Goal: Task Accomplishment & Management: Use online tool/utility

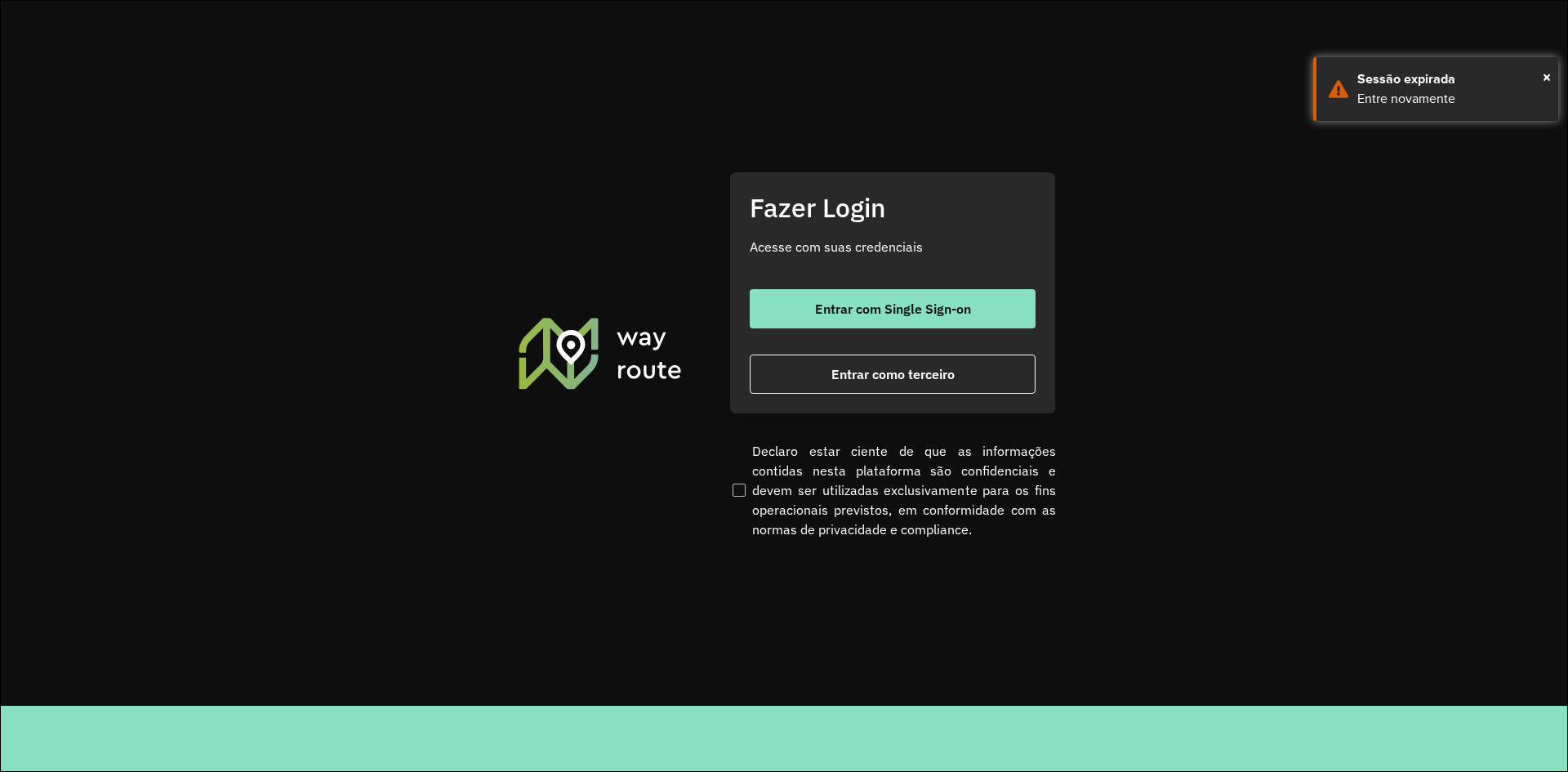
click at [925, 353] on div "Entrar com Single Sign-on Entrar como terceiro" at bounding box center [893, 342] width 286 height 105
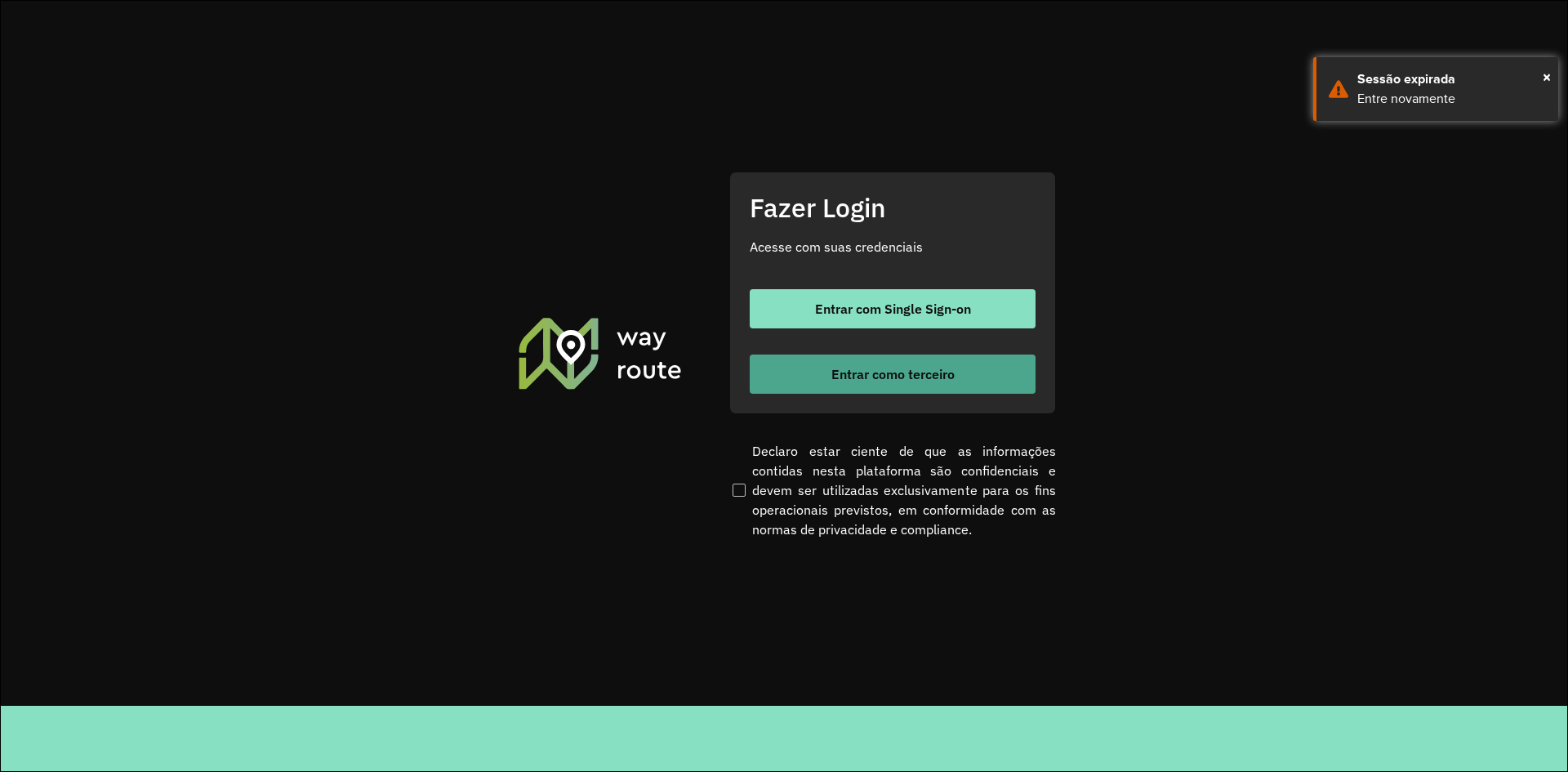
click at [917, 372] on span "Entrar como terceiro" at bounding box center [892, 374] width 123 height 13
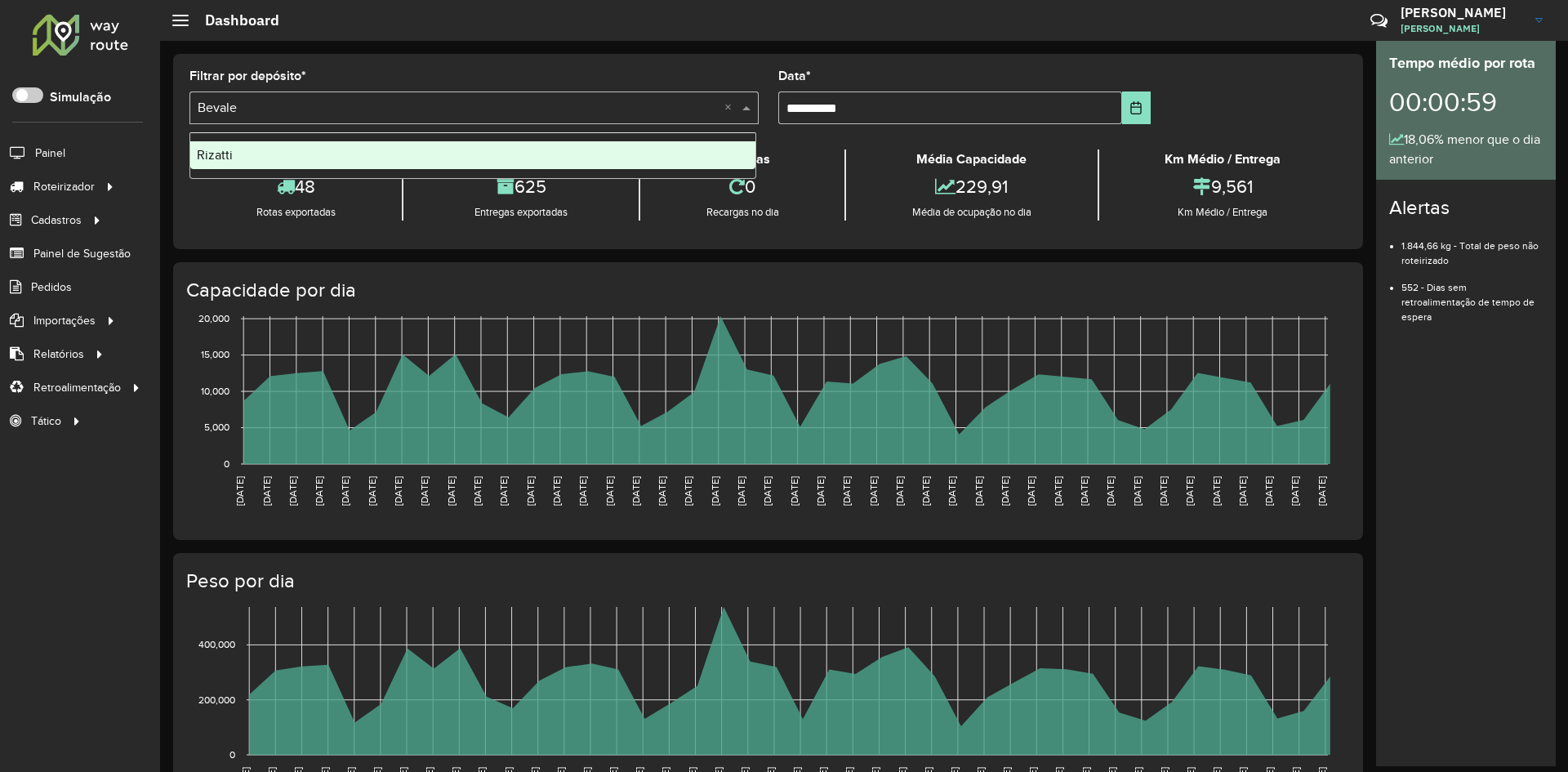
click at [557, 106] on input "text" at bounding box center [457, 109] width 520 height 20
drag, startPoint x: 236, startPoint y: 145, endPoint x: 240, endPoint y: 167, distance: 22.4
click at [235, 145] on div "Rizatti" at bounding box center [472, 155] width 565 height 28
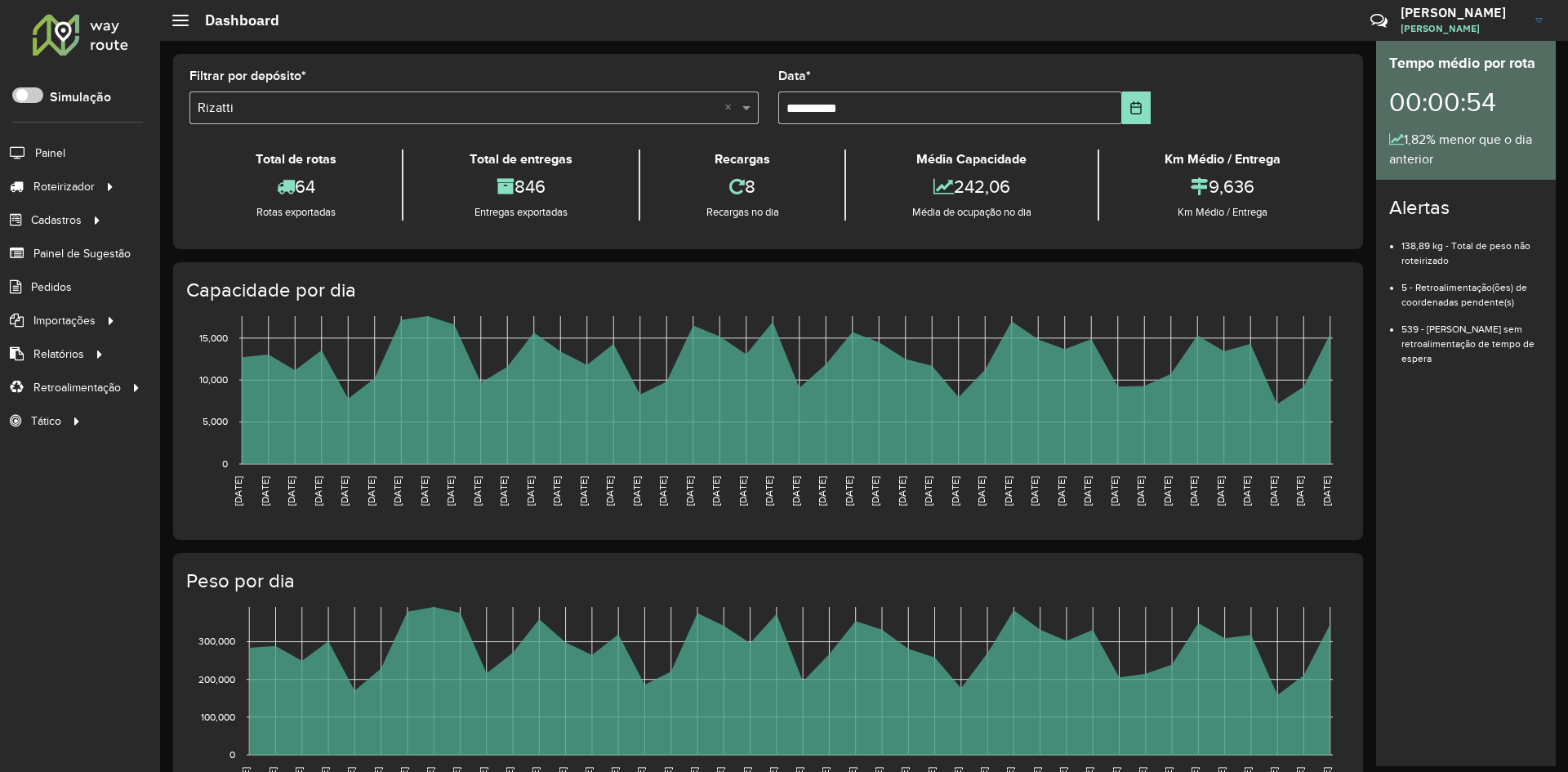
click at [303, 105] on input "text" at bounding box center [457, 109] width 520 height 20
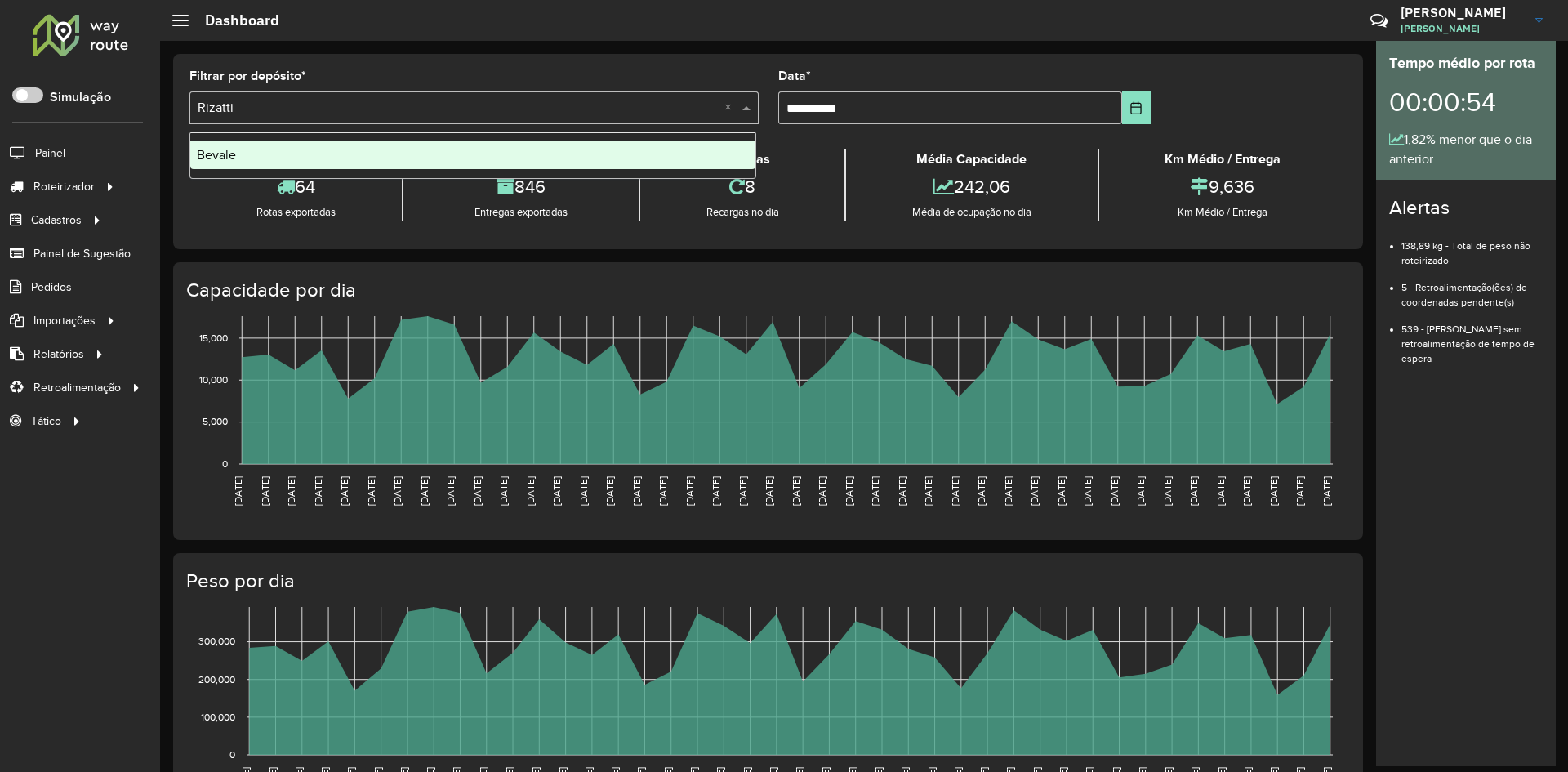
click at [250, 156] on div "Bevale" at bounding box center [472, 155] width 565 height 28
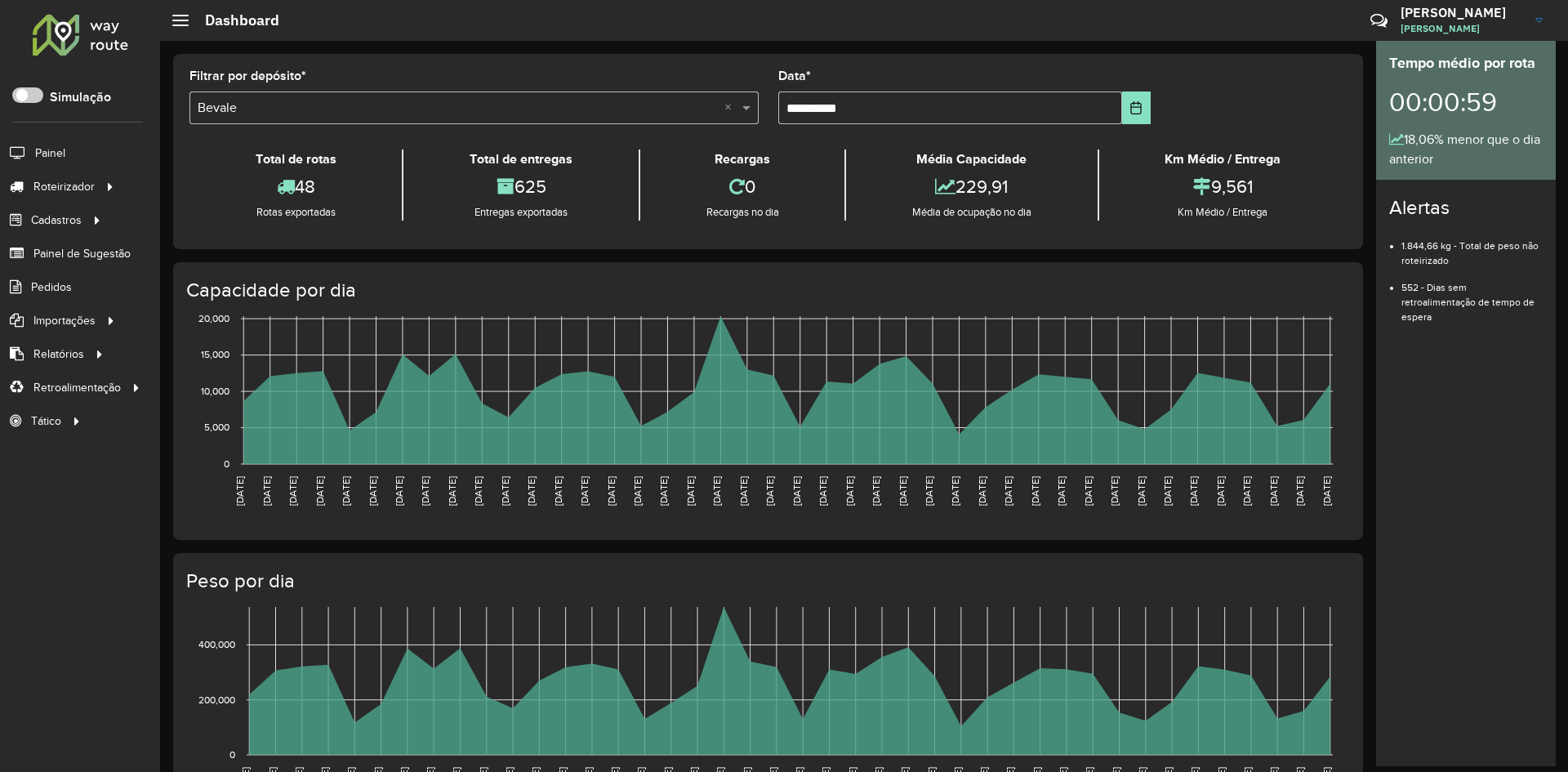
click at [267, 105] on input "text" at bounding box center [457, 109] width 520 height 20
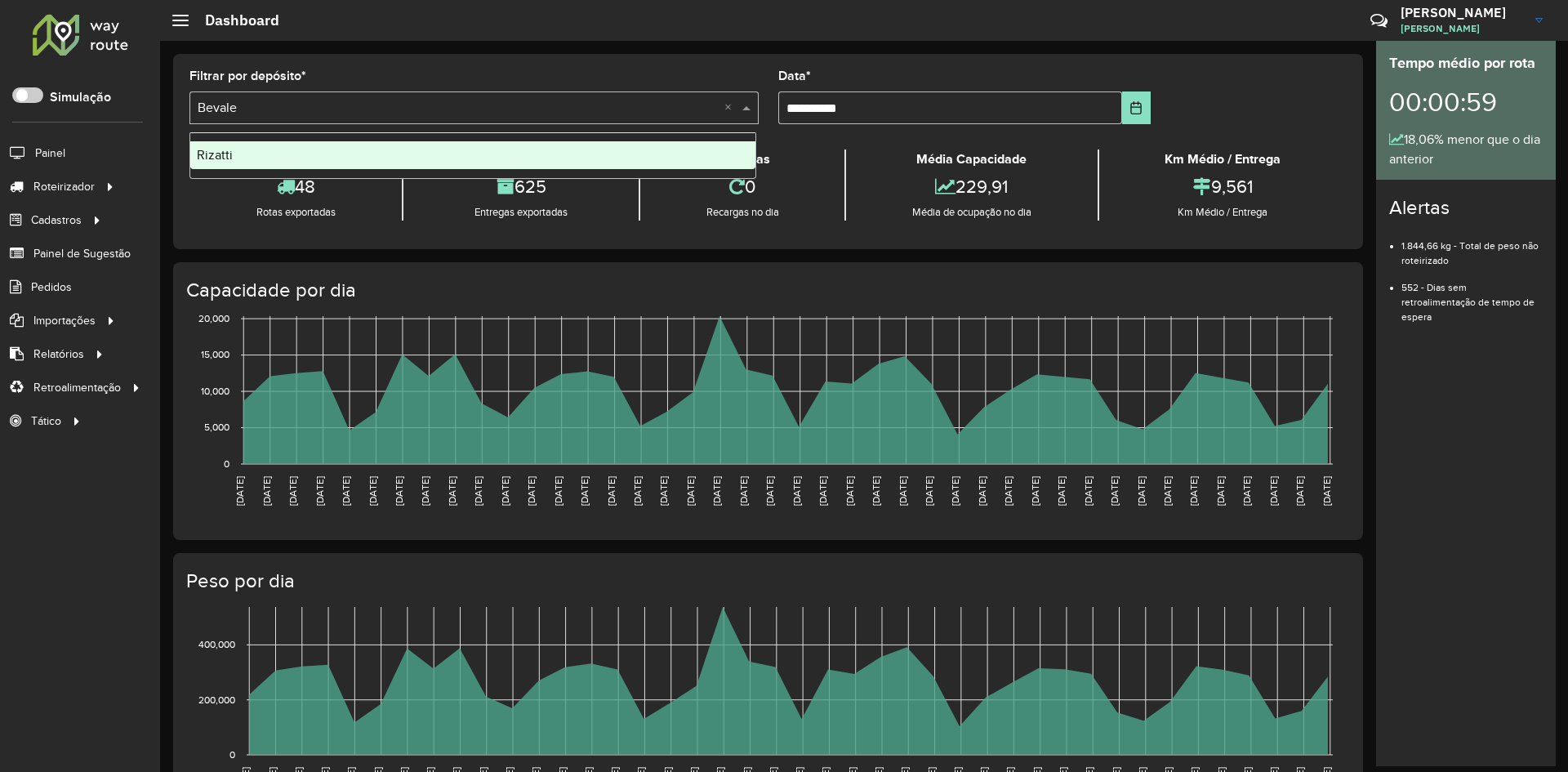
click at [240, 150] on div "Rizatti" at bounding box center [472, 155] width 565 height 28
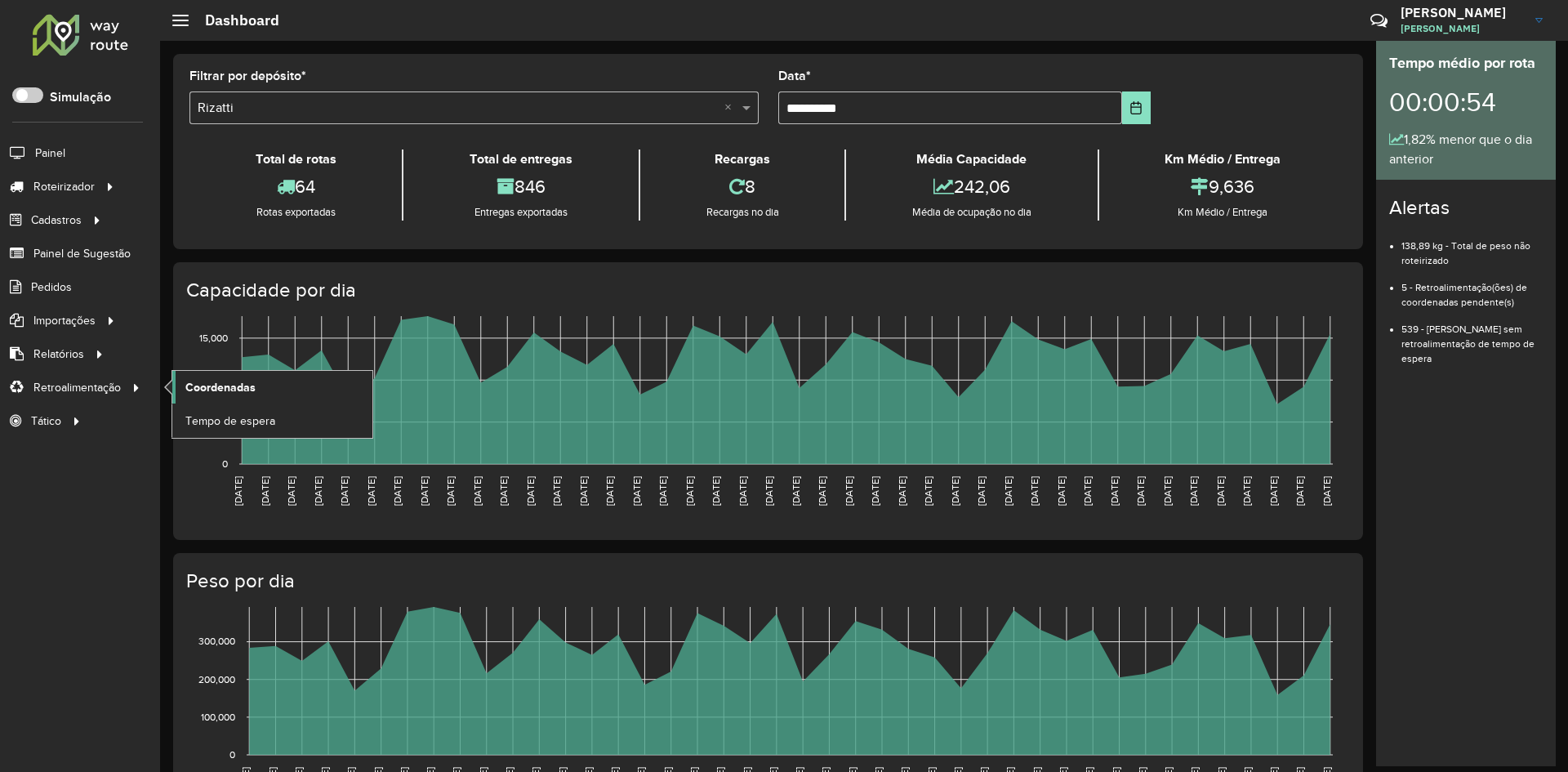
click at [229, 384] on span "Coordenadas" at bounding box center [220, 387] width 71 height 17
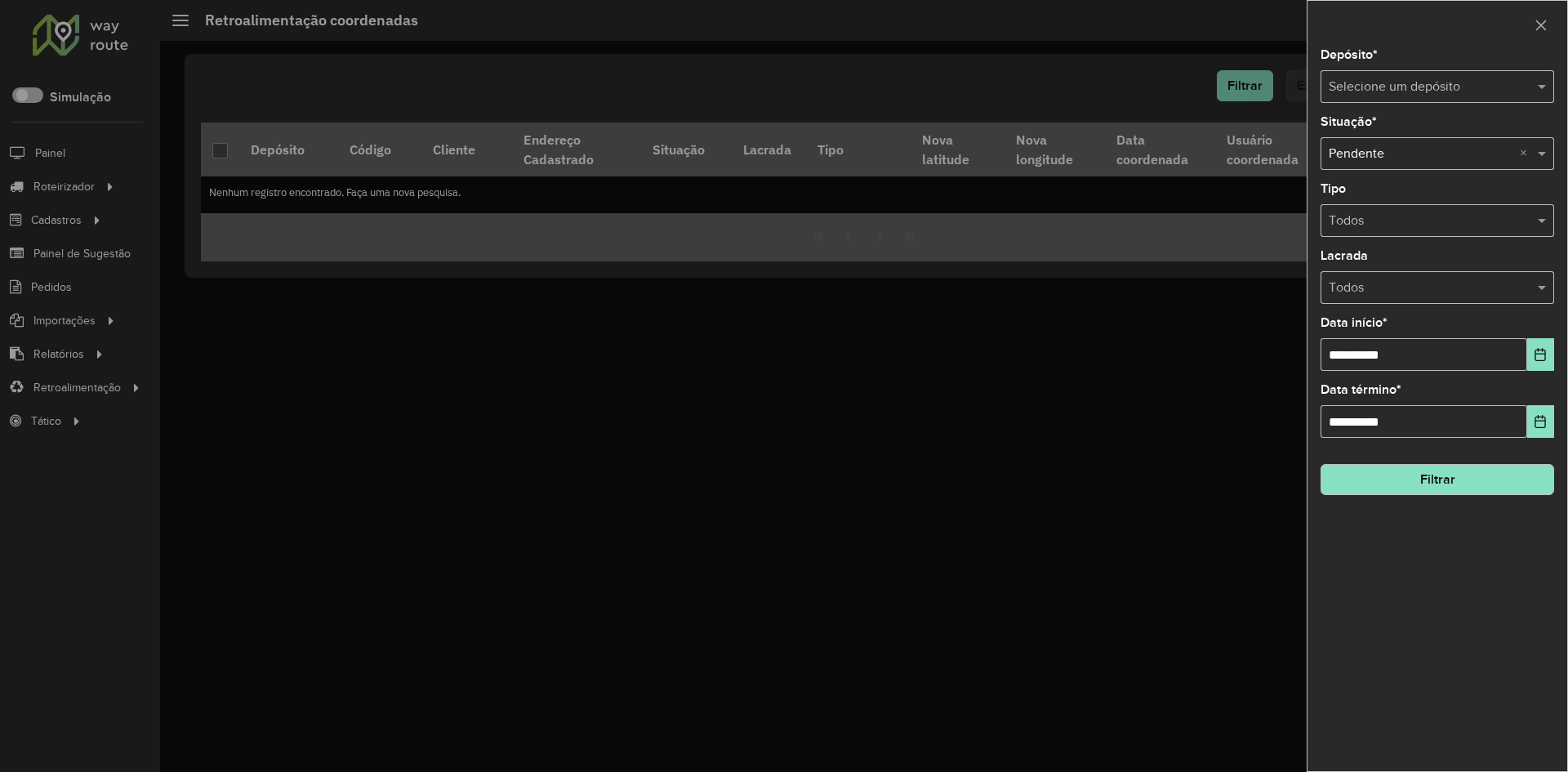
click at [1458, 93] on input "text" at bounding box center [1420, 87] width 184 height 20
click at [1346, 153] on div "Rizatti" at bounding box center [1437, 161] width 232 height 28
click at [1428, 483] on button "Filtrar" at bounding box center [1437, 479] width 234 height 31
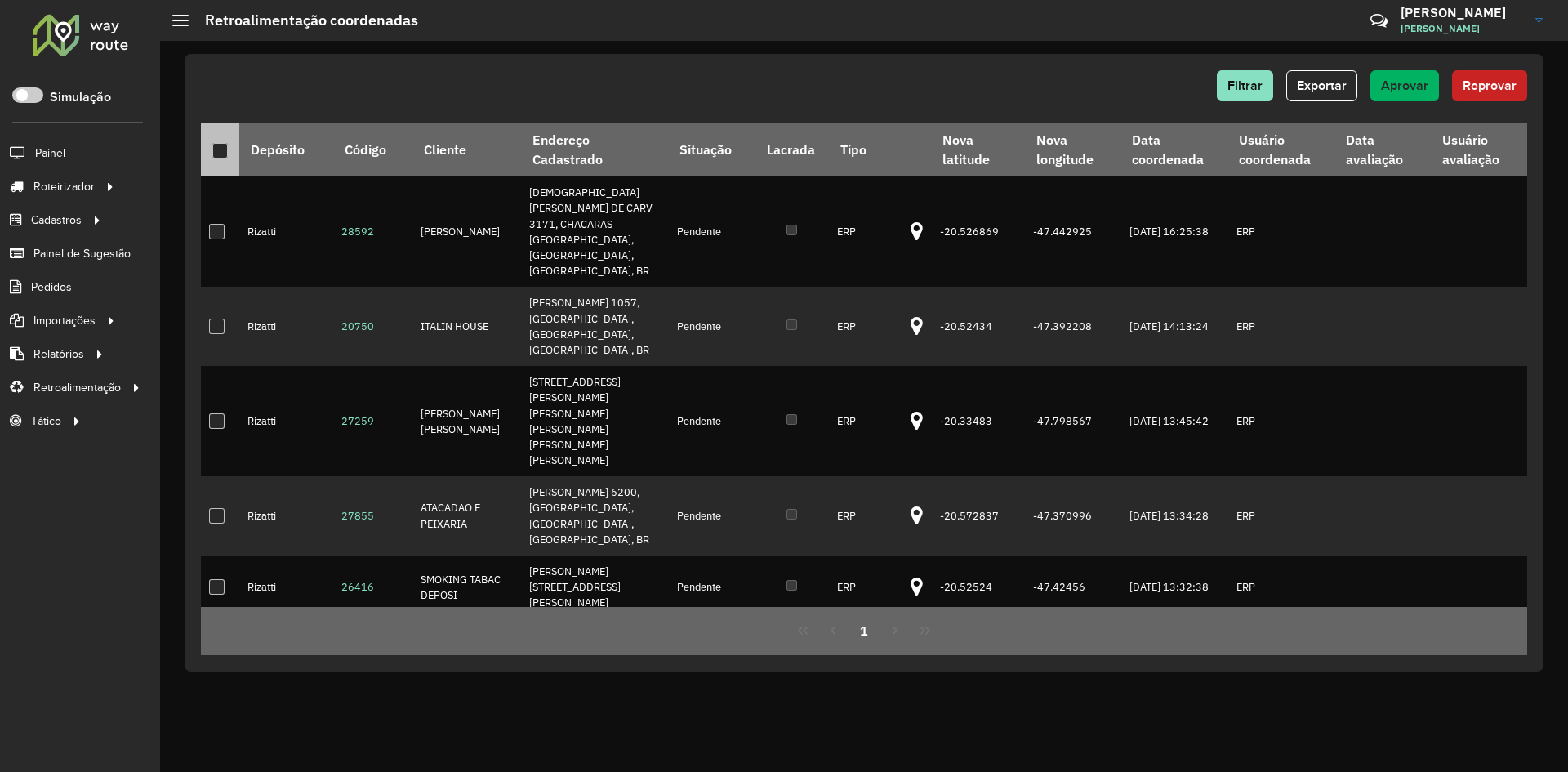
click at [217, 148] on div at bounding box center [220, 151] width 15 height 15
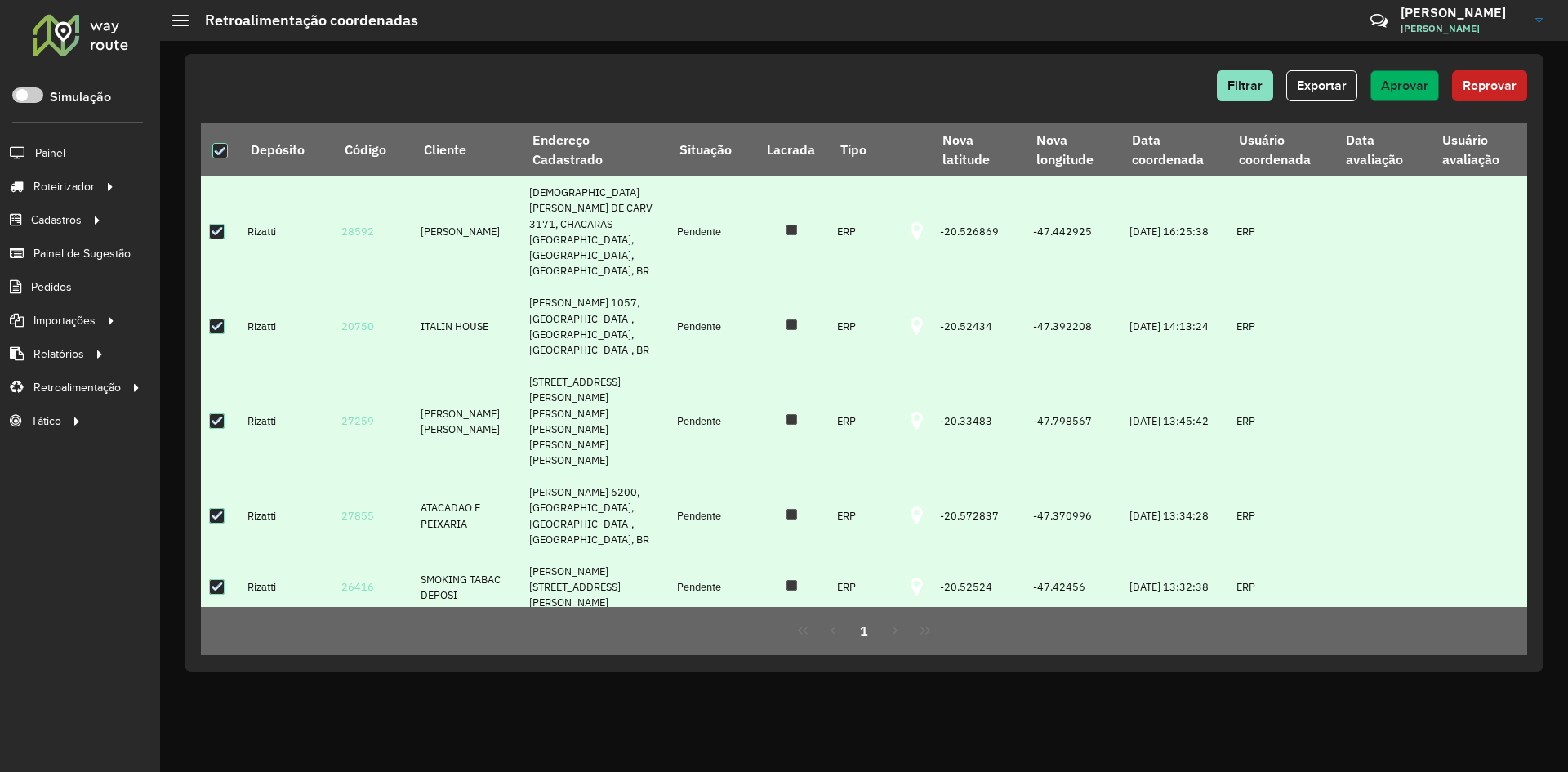
click at [1390, 95] on button "Aprovar" at bounding box center [1405, 86] width 69 height 31
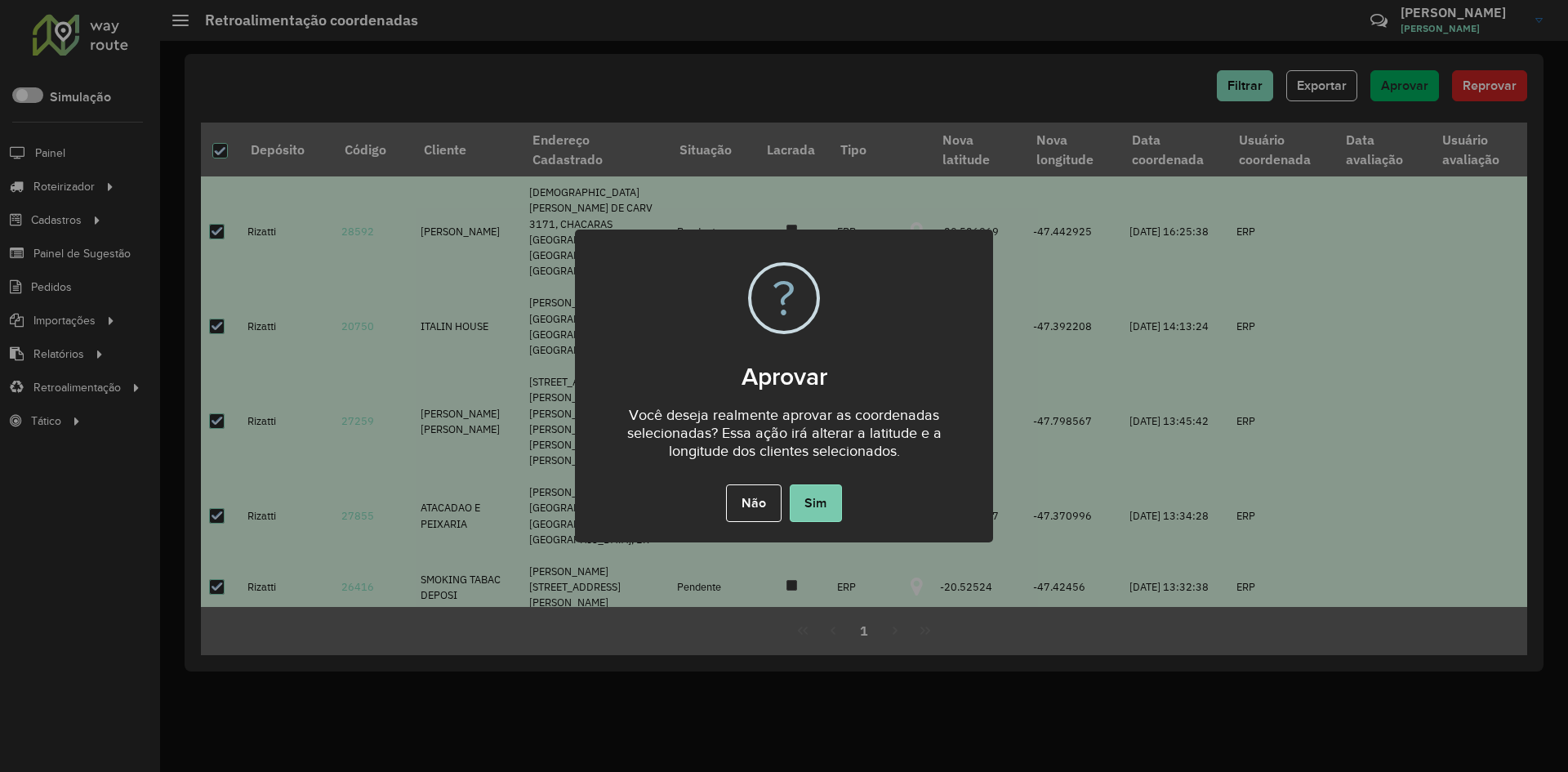
click at [829, 504] on button "Sim" at bounding box center [816, 502] width 52 height 37
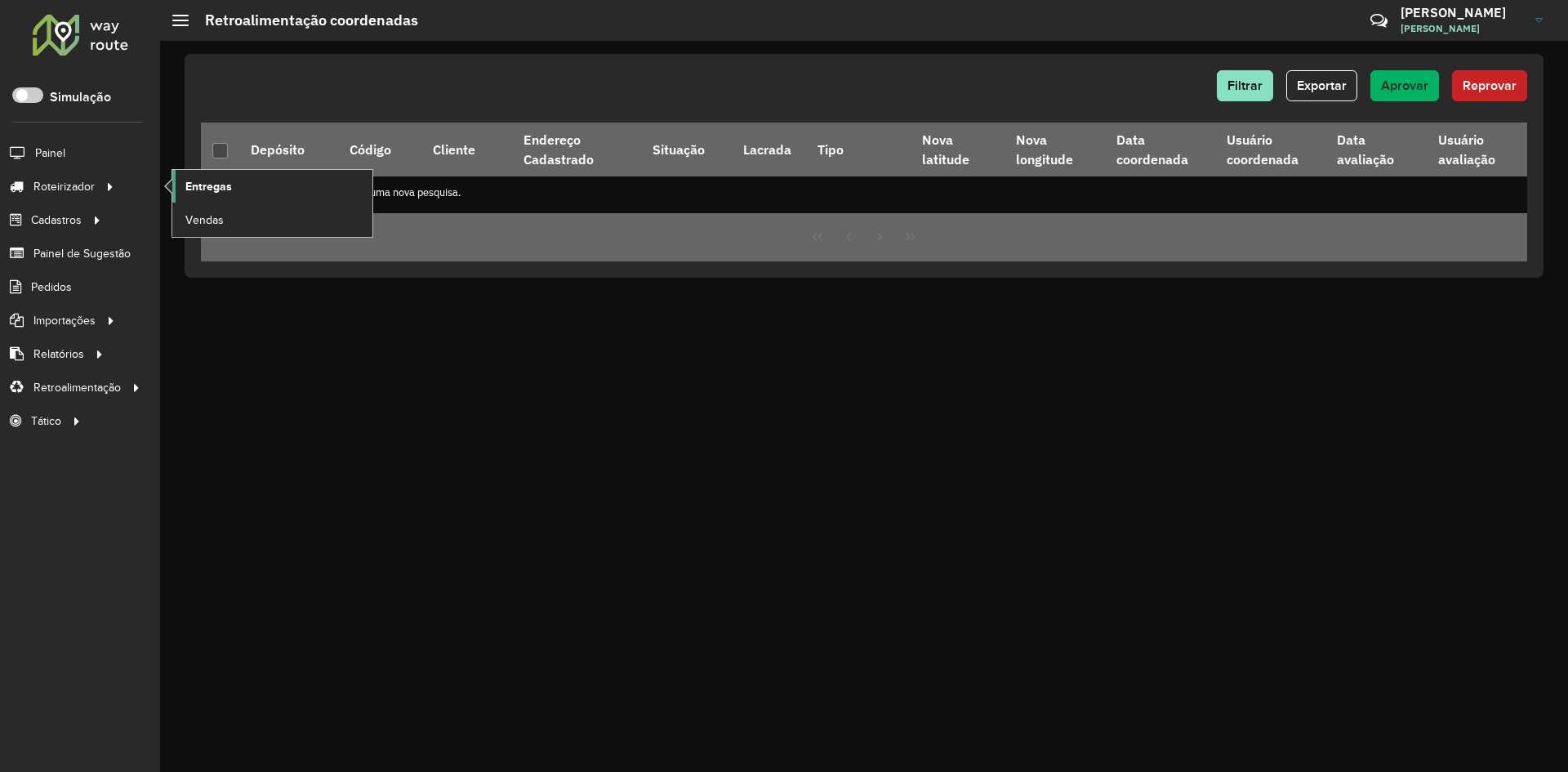
click at [222, 184] on span "Entregas" at bounding box center [208, 187] width 47 height 17
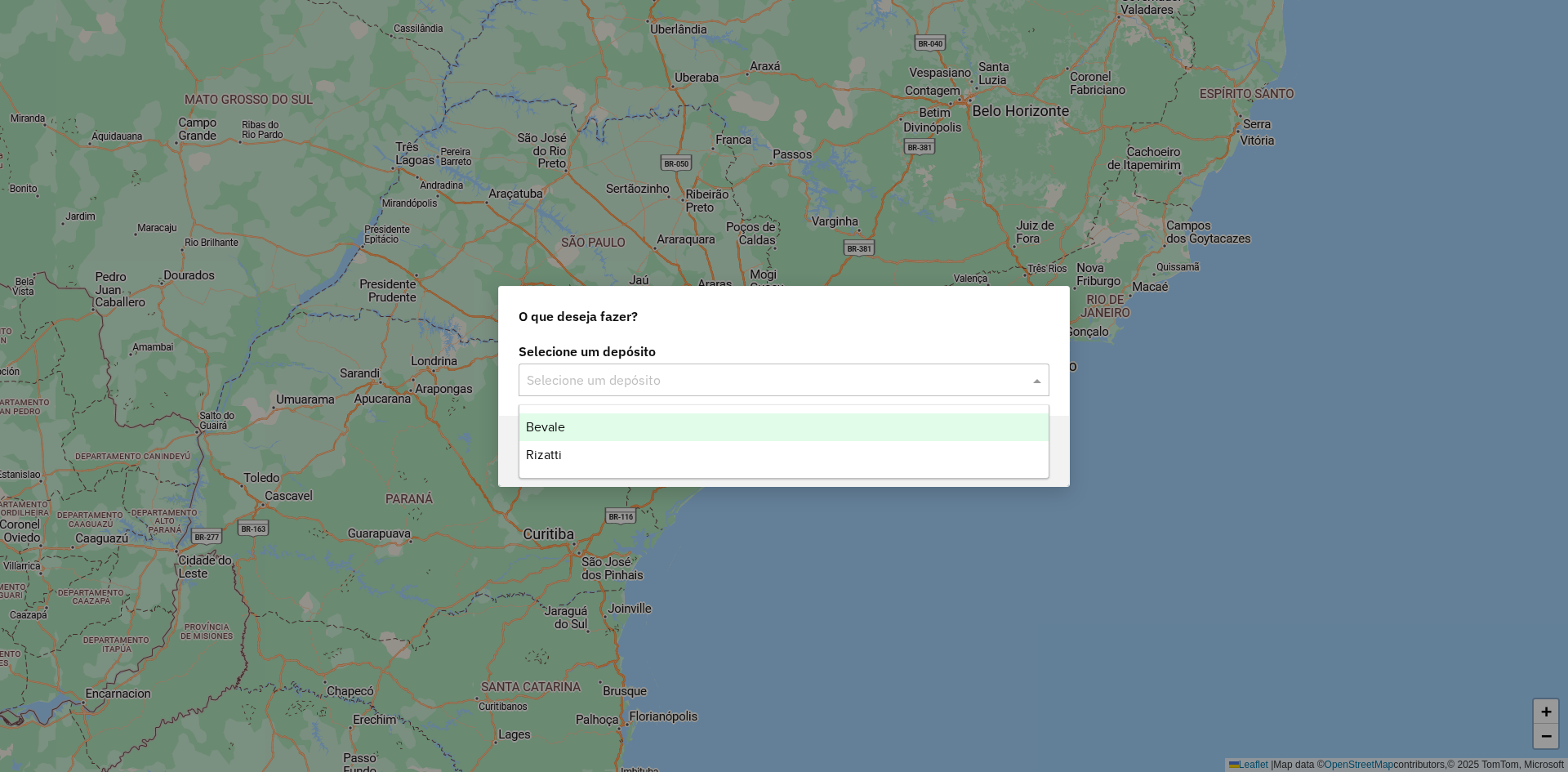
click at [638, 376] on input "text" at bounding box center [767, 381] width 482 height 20
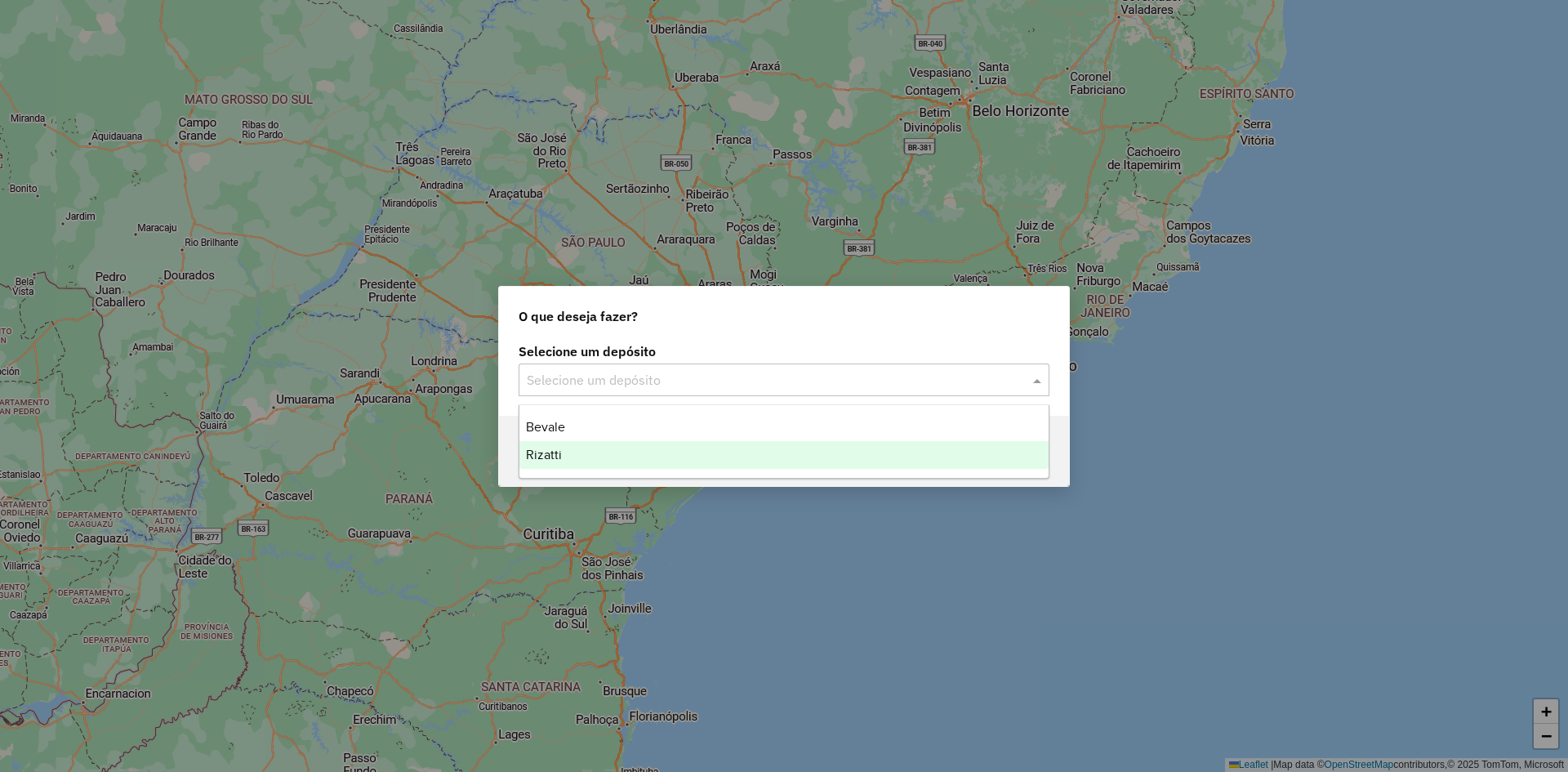
click at [575, 447] on div "Rizatti" at bounding box center [784, 454] width 530 height 28
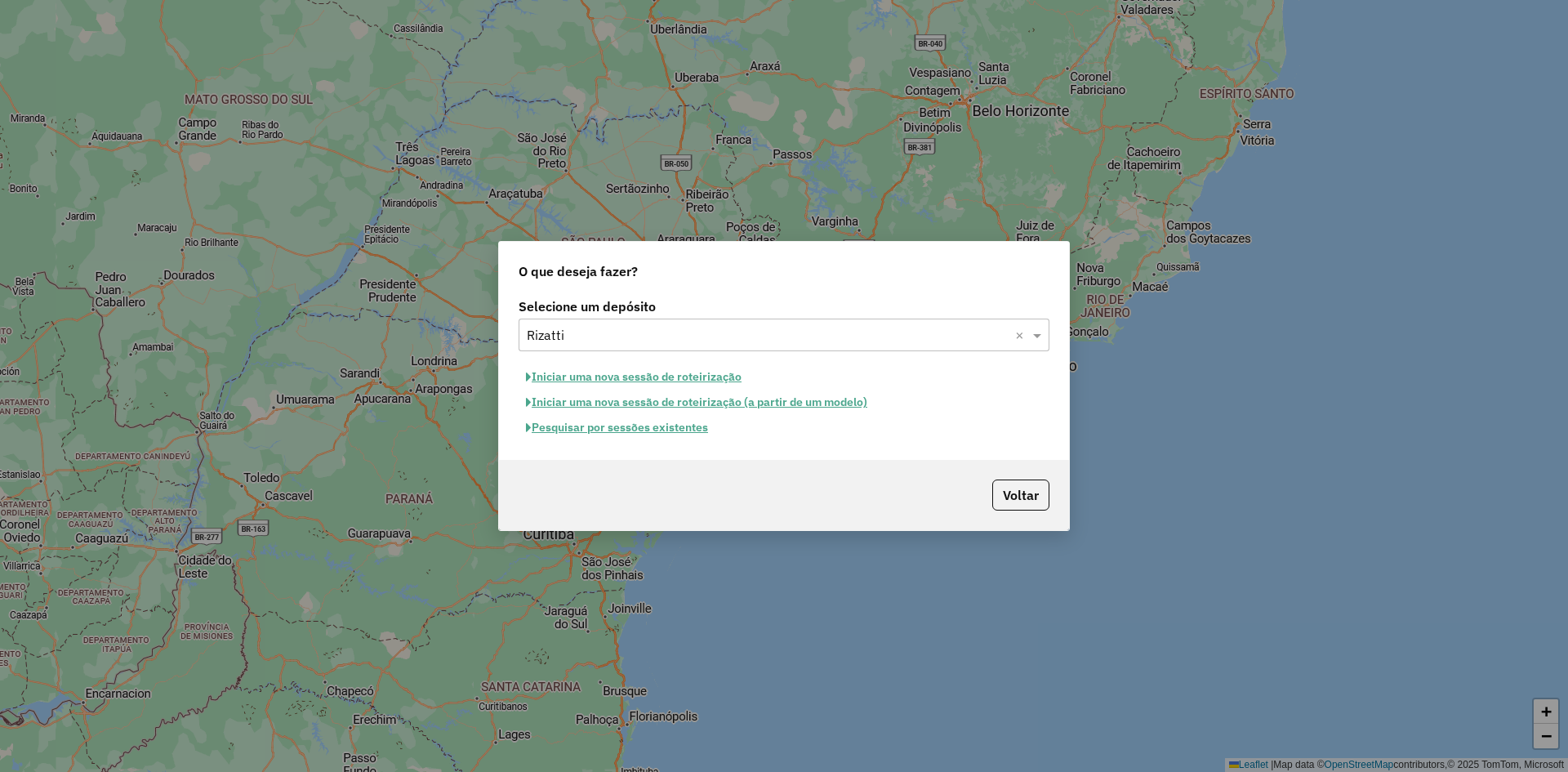
click at [619, 433] on button "Pesquisar por sessões existentes" at bounding box center [617, 428] width 197 height 26
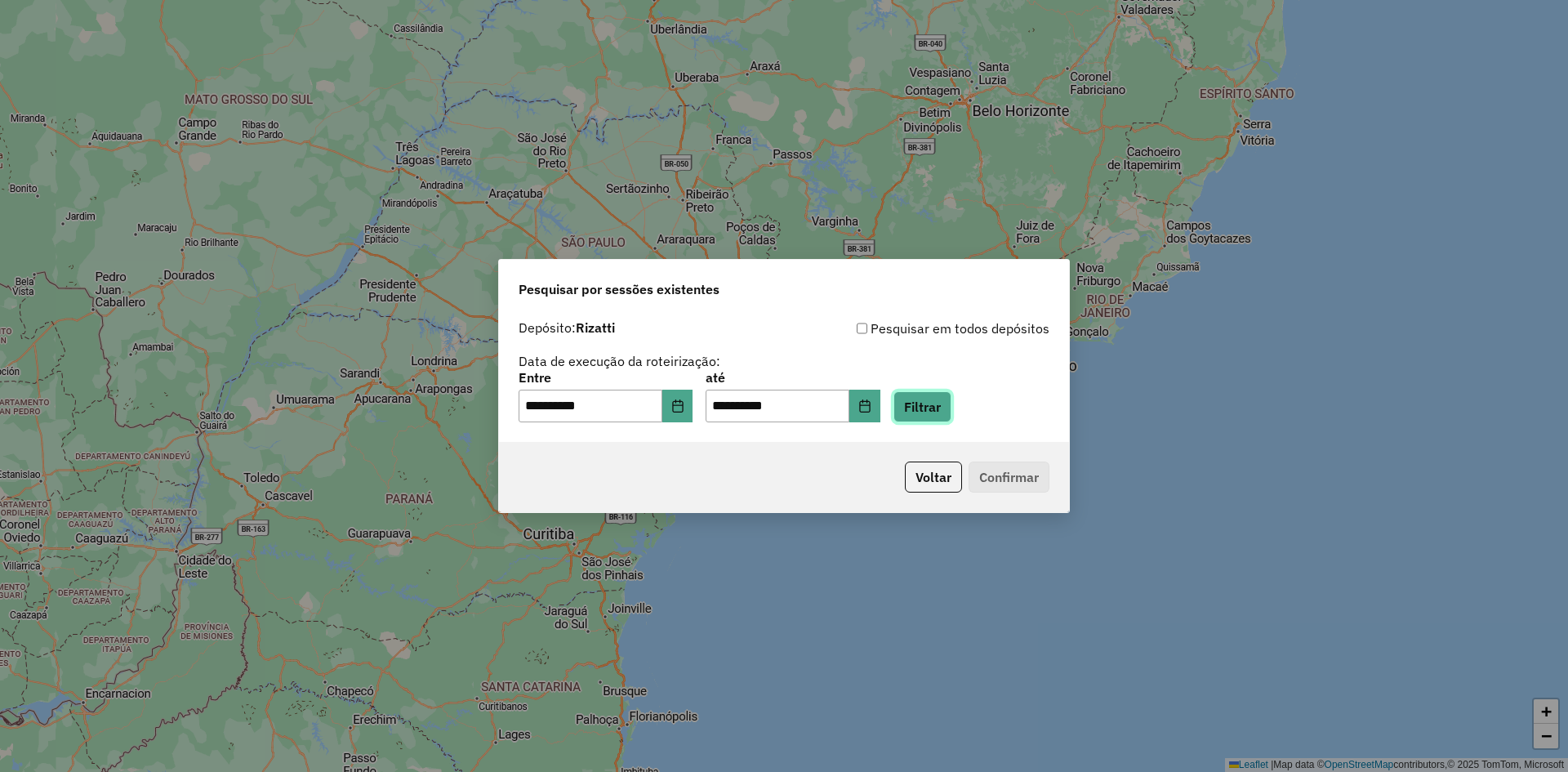
click at [949, 407] on button "Filtrar" at bounding box center [922, 407] width 58 height 31
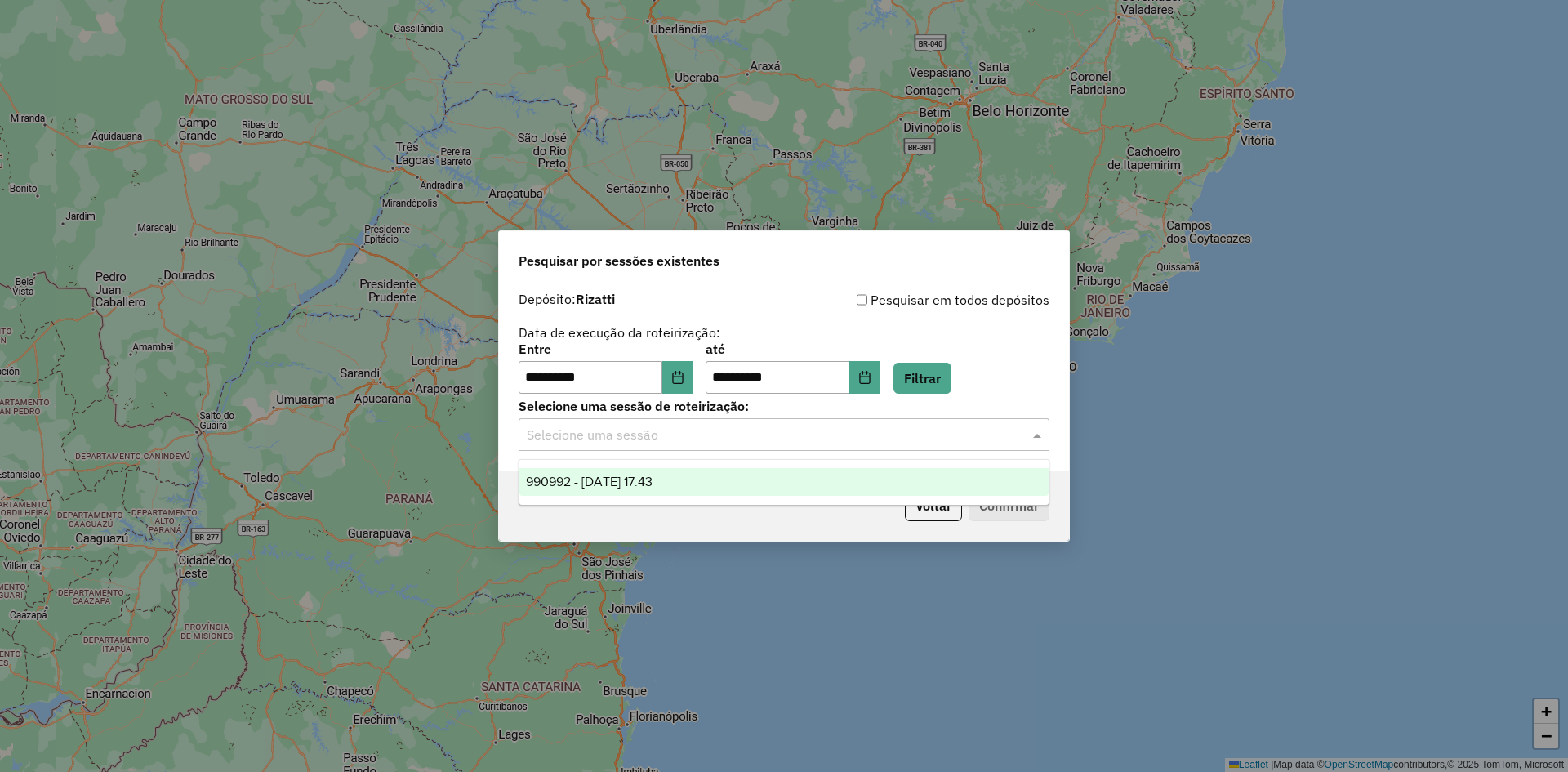
click at [694, 440] on input "text" at bounding box center [767, 435] width 482 height 20
click at [638, 488] on span "990992 - 19/08/2025 17:43" at bounding box center [589, 481] width 127 height 14
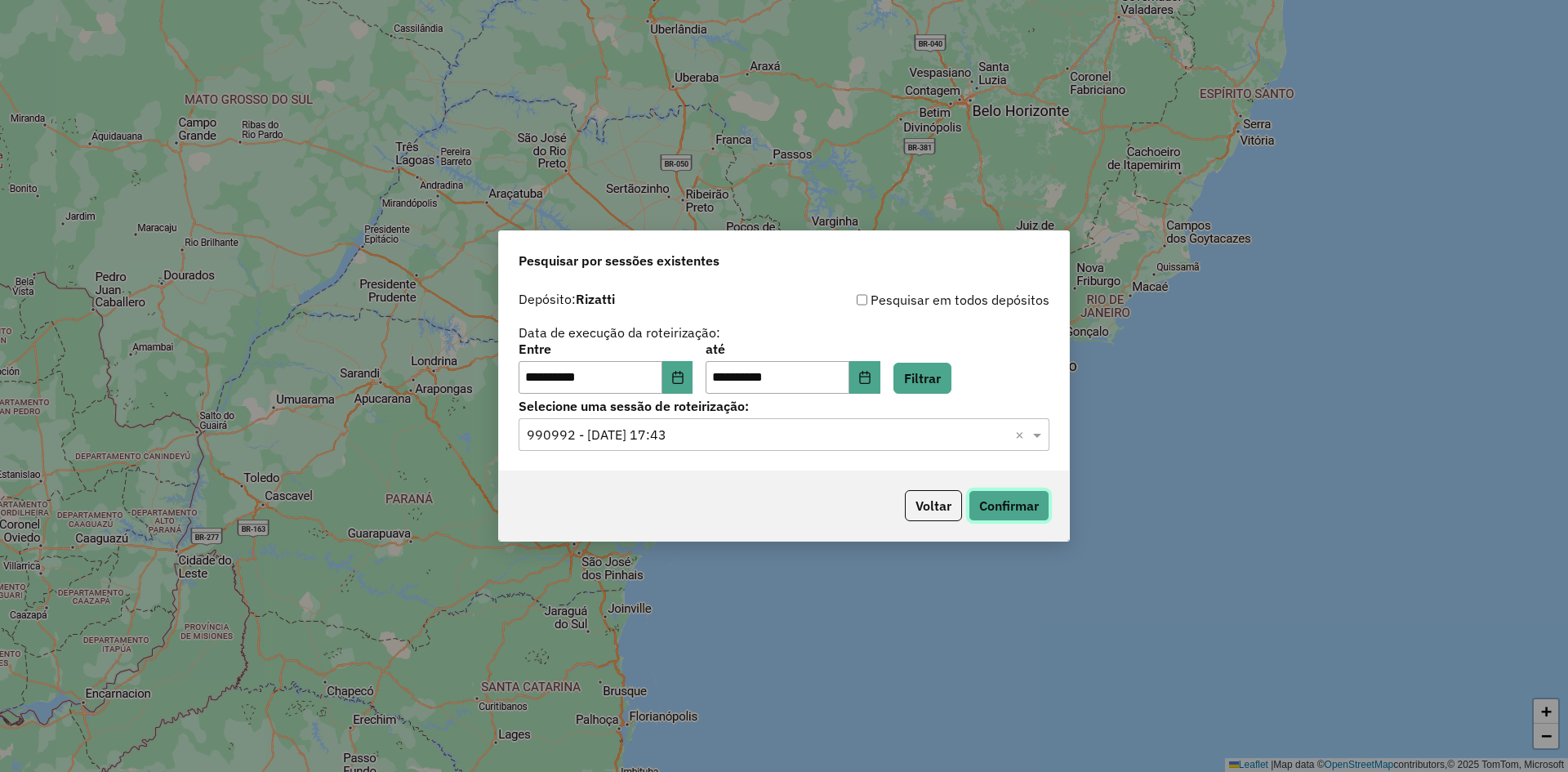
click at [1014, 500] on button "Confirmar" at bounding box center [1009, 505] width 81 height 31
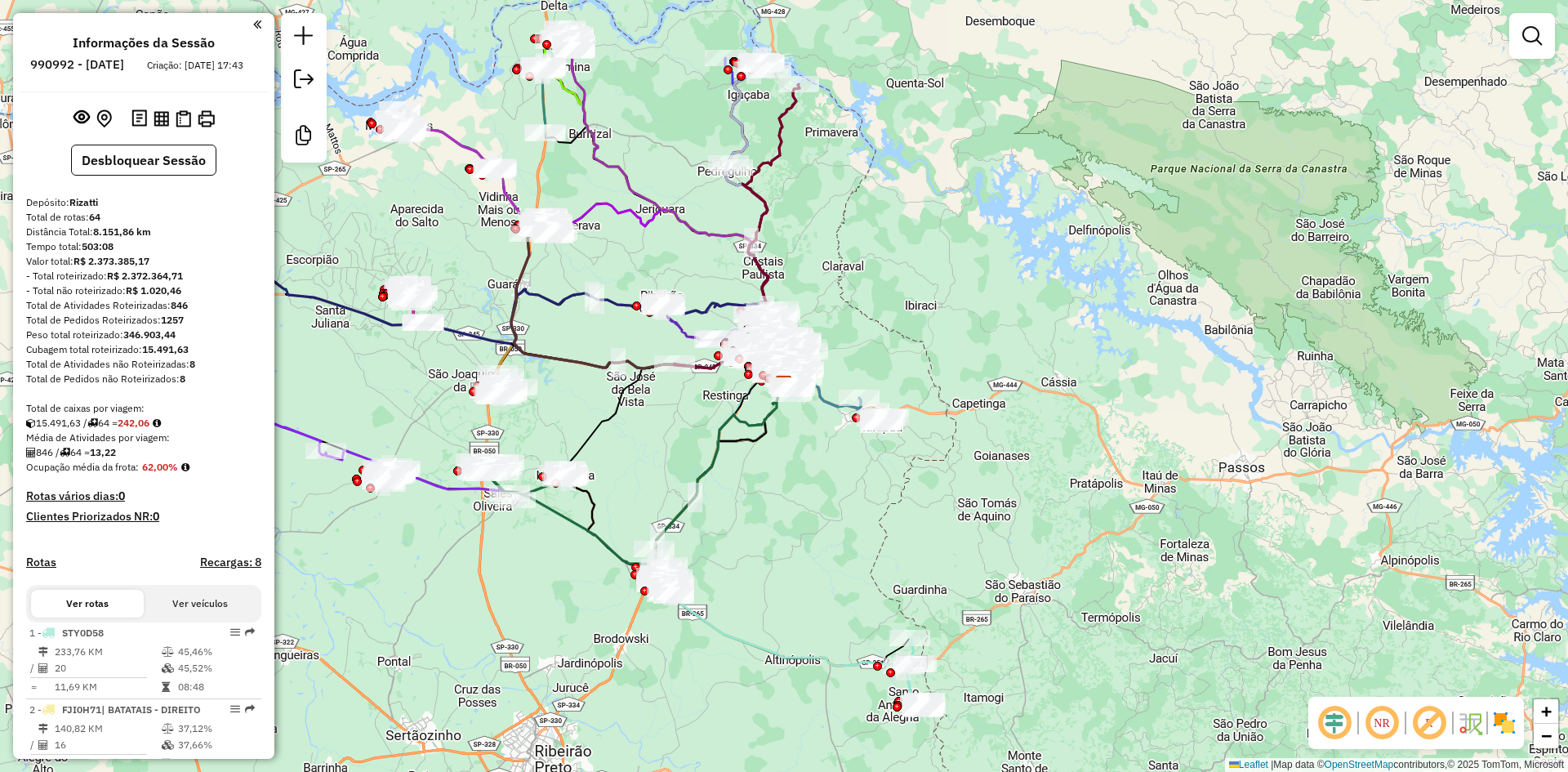
click at [1328, 718] on em at bounding box center [1334, 722] width 39 height 39
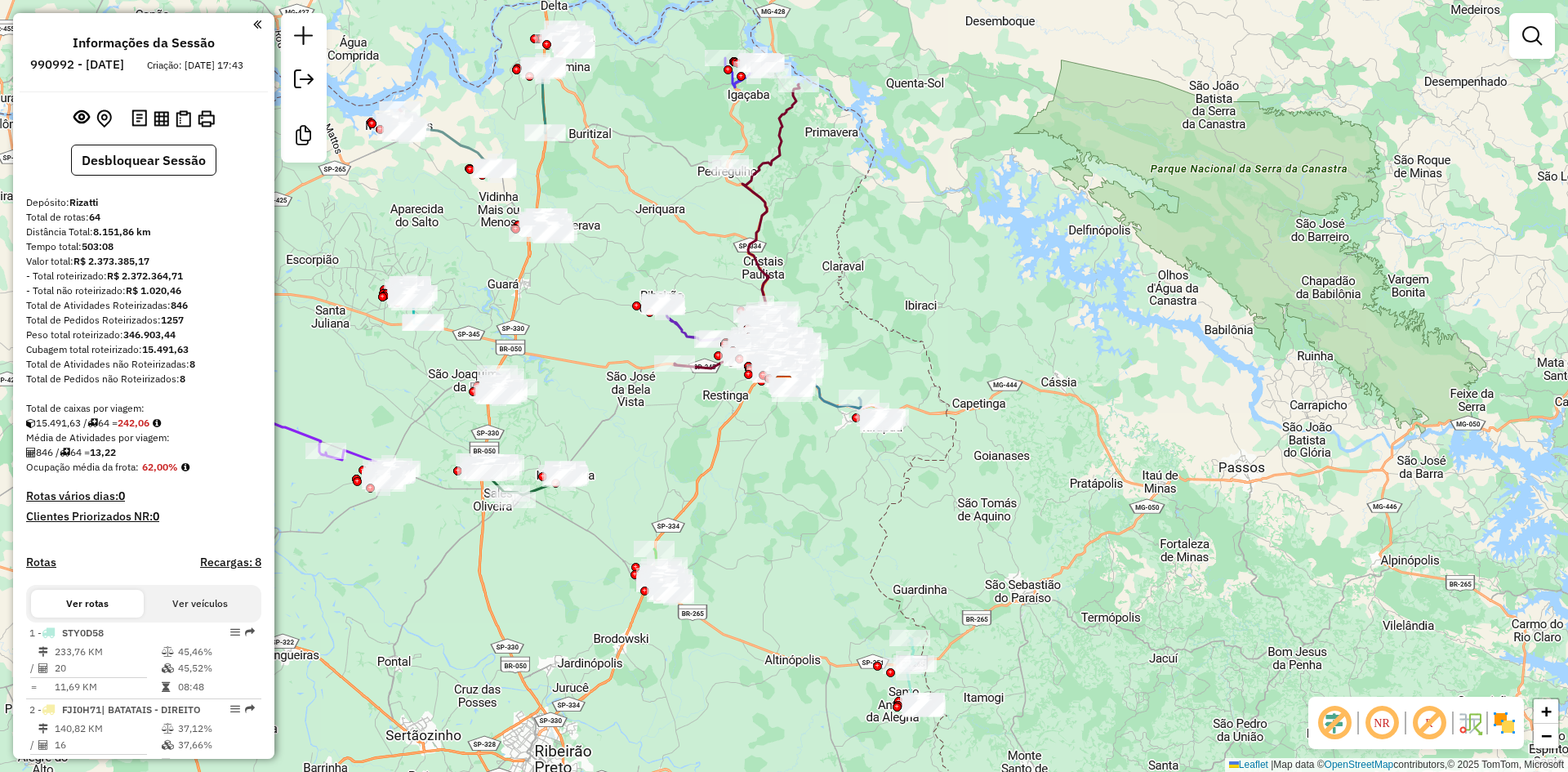
click at [1506, 718] on img at bounding box center [1504, 722] width 26 height 26
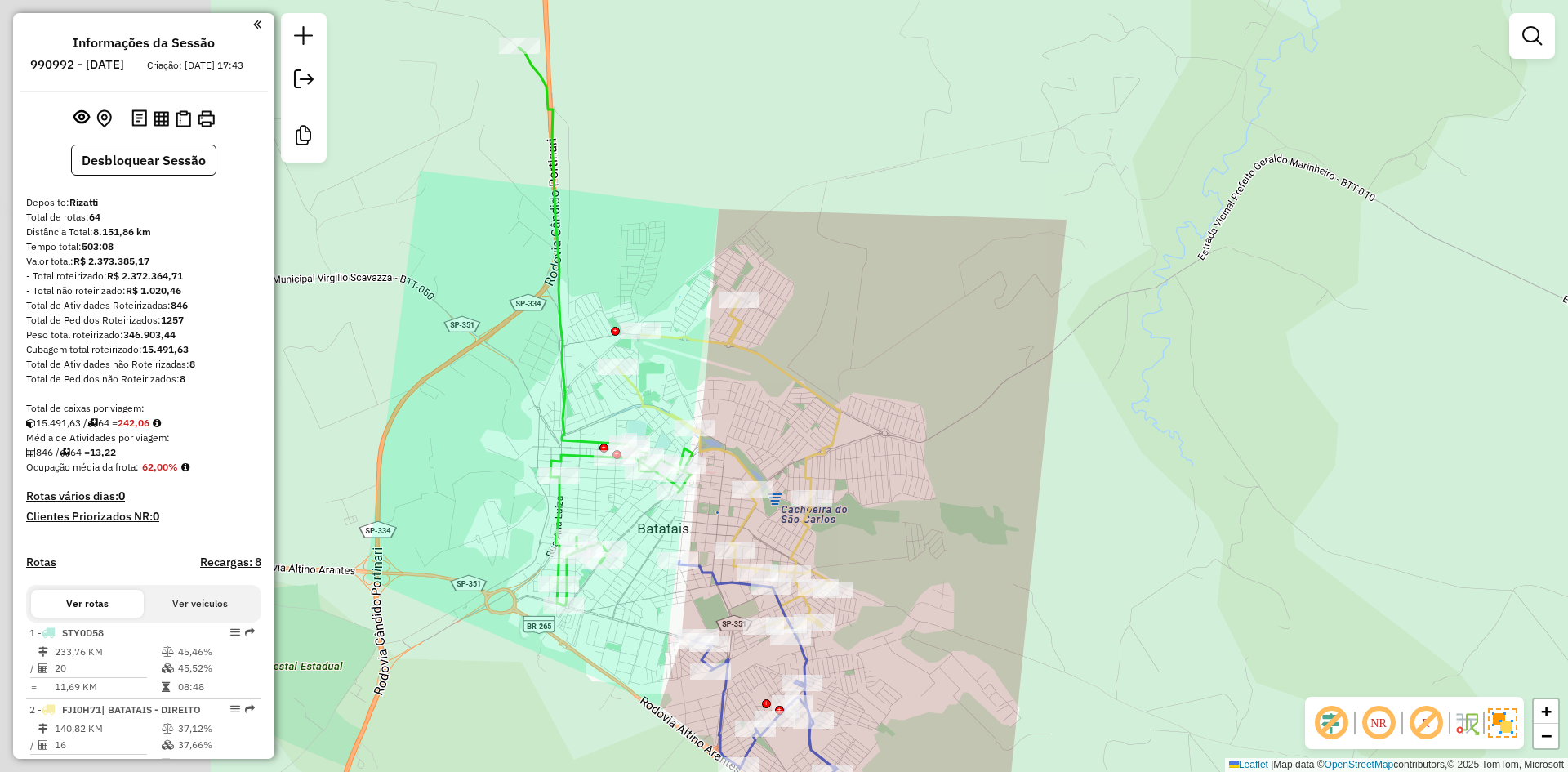
drag, startPoint x: 624, startPoint y: 530, endPoint x: 883, endPoint y: 550, distance: 259.8
click at [883, 550] on div "Janela de atendimento Grade de atendimento Capacidade Transportadoras Veículos …" at bounding box center [784, 386] width 1568 height 772
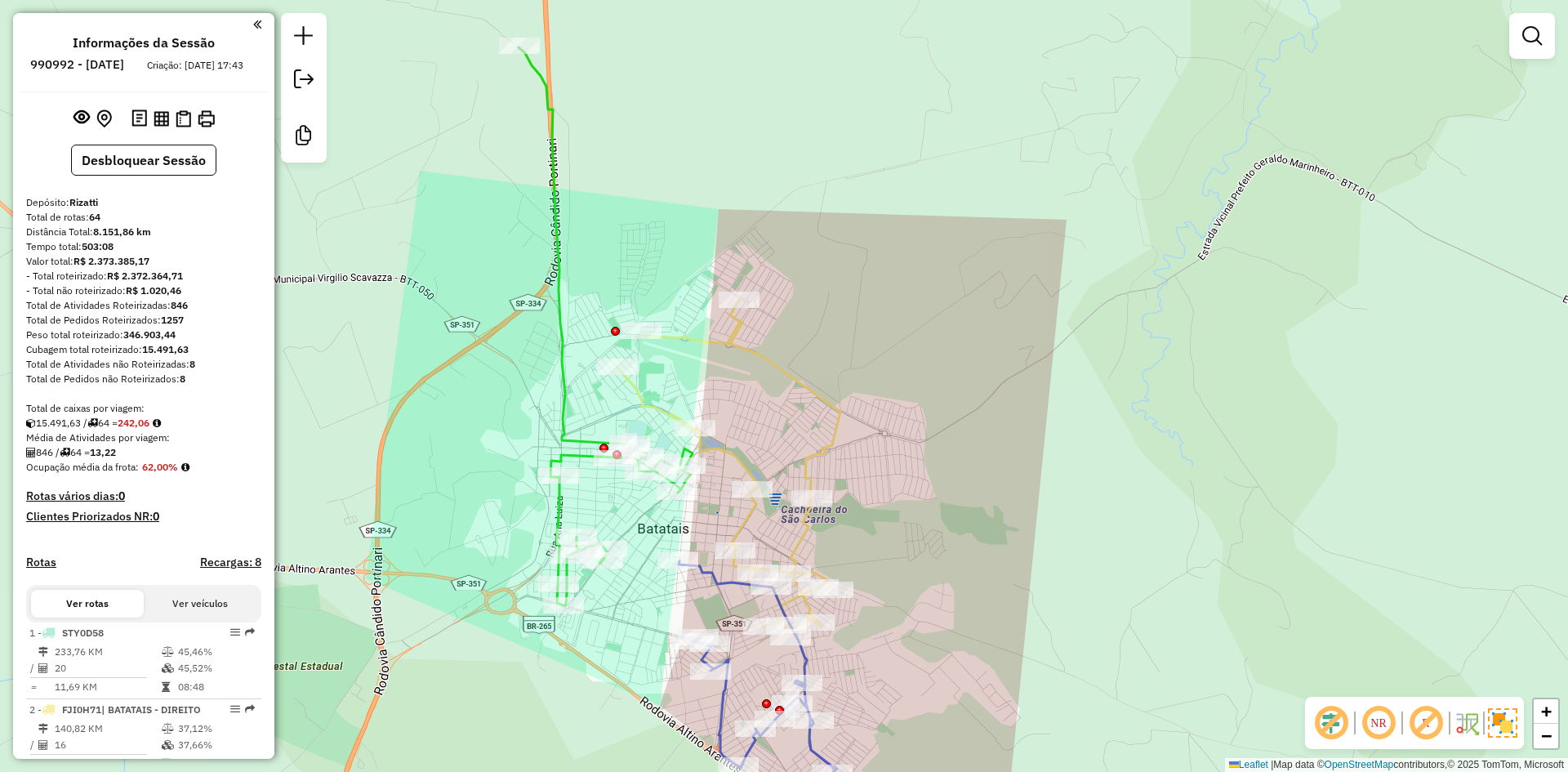
click at [575, 440] on icon at bounding box center [605, 326] width 174 height 557
select select "**********"
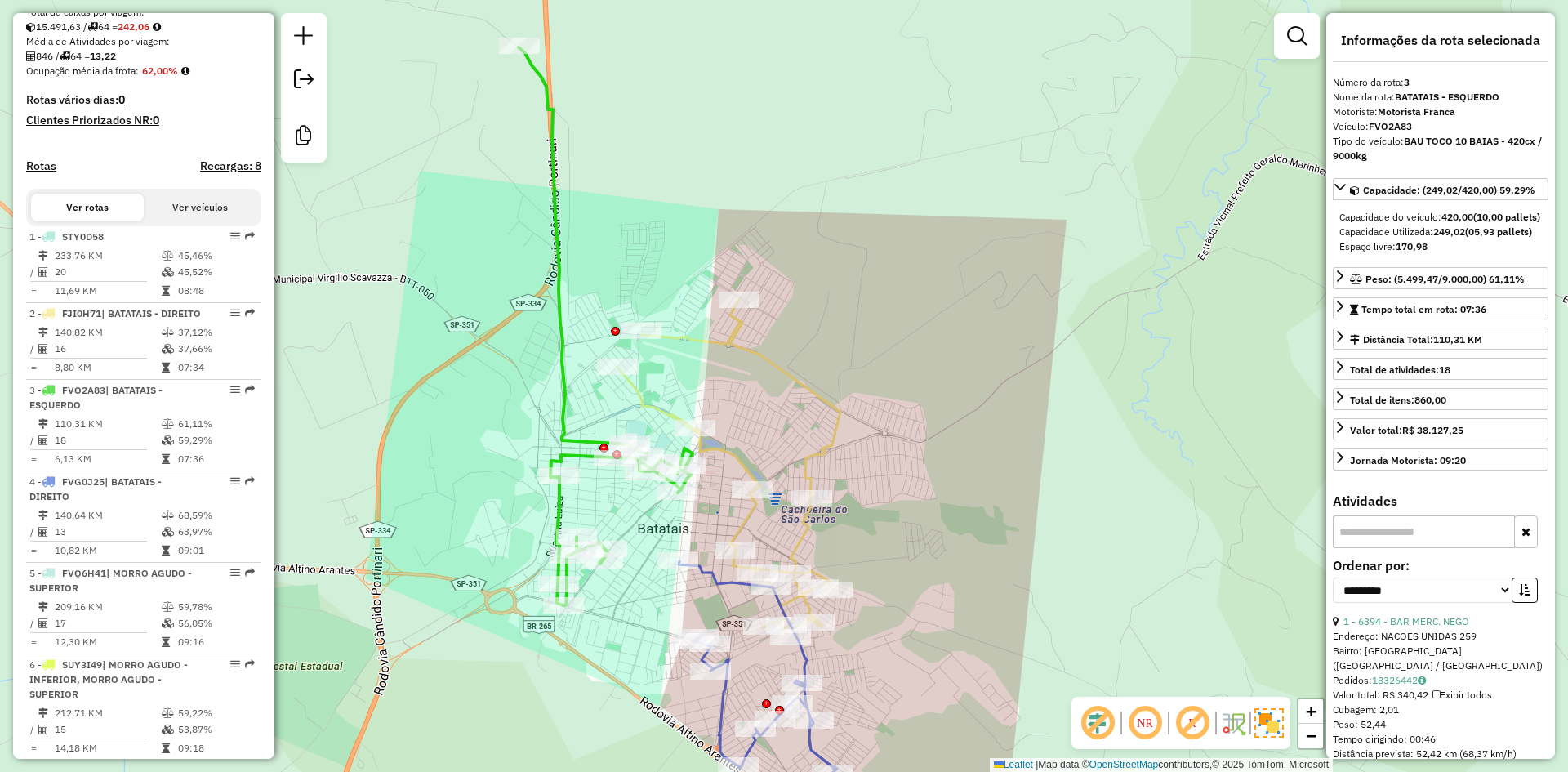
scroll to position [792, 0]
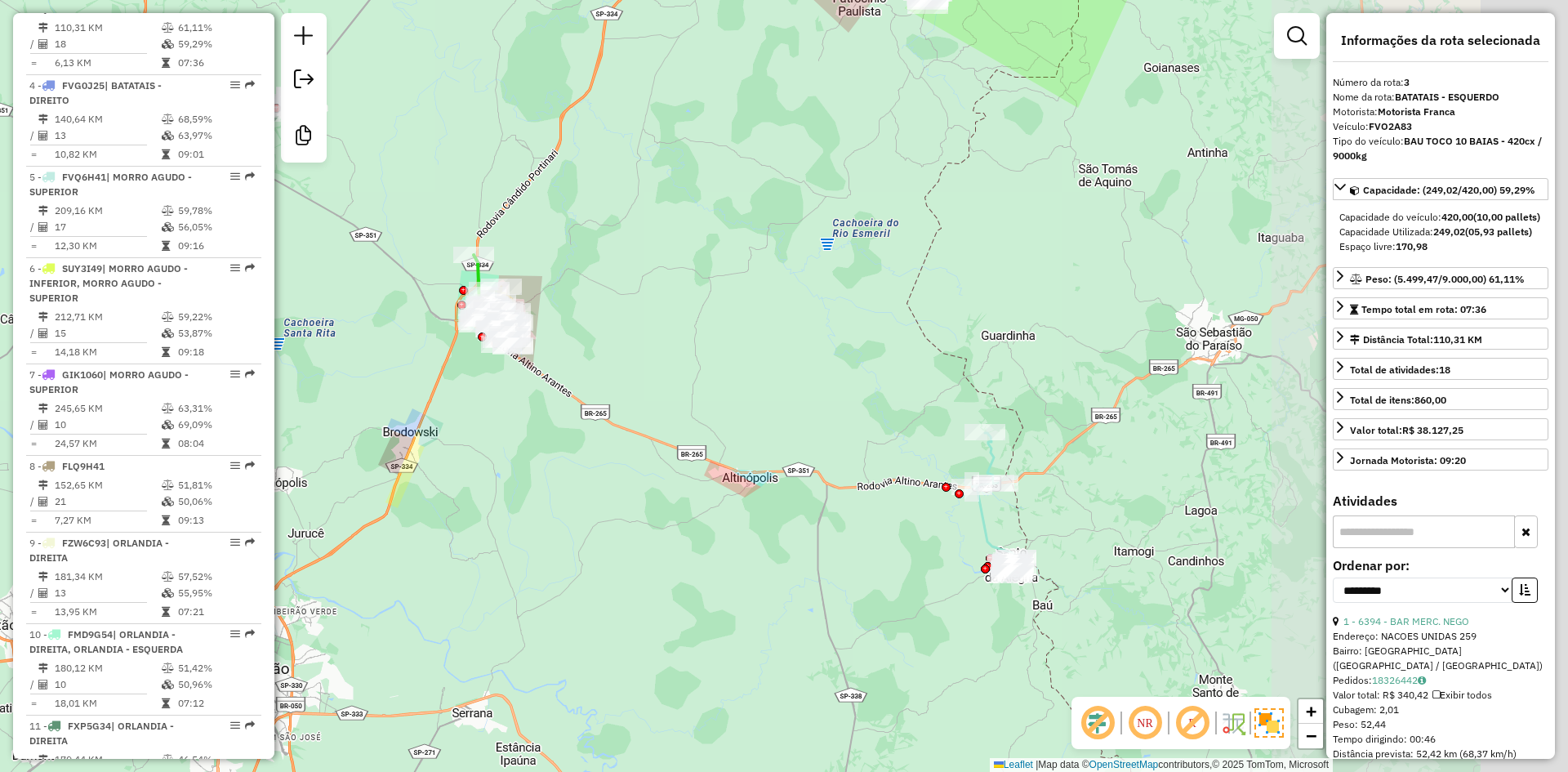
drag, startPoint x: 1024, startPoint y: 293, endPoint x: 672, endPoint y: 415, distance: 372.5
click at [672, 415] on div "Janela de atendimento Grade de atendimento Capacidade Transportadoras Veículos …" at bounding box center [784, 386] width 1568 height 772
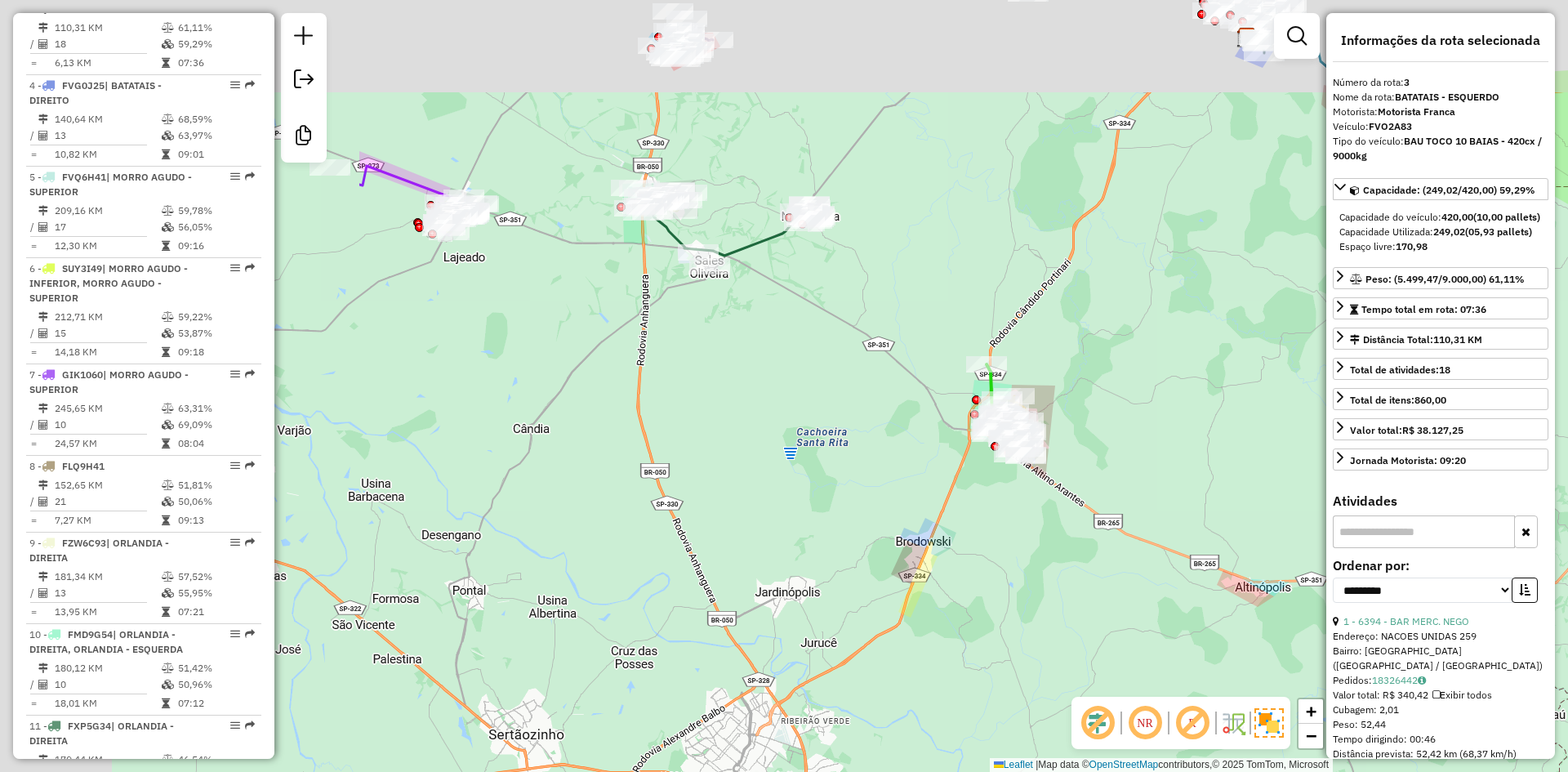
drag, startPoint x: 1103, startPoint y: 361, endPoint x: 1101, endPoint y: 417, distance: 56.0
click at [1395, 472] on hb-router-mapa "Informações da Sessão 990992 - 19/08/2025 Criação: 18/08/2025 17:43 Desbloquear…" at bounding box center [784, 386] width 1568 height 772
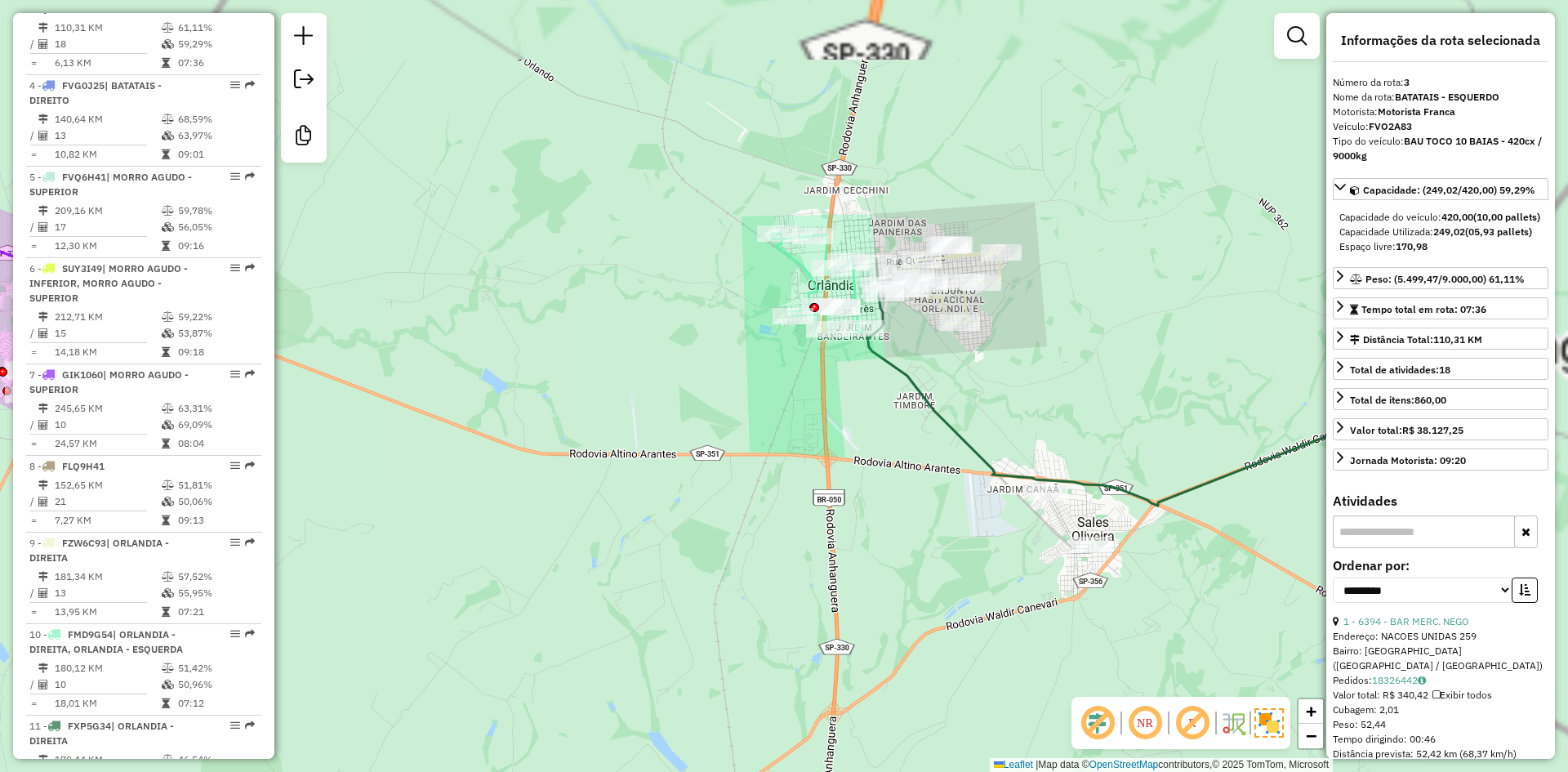
drag, startPoint x: 790, startPoint y: 431, endPoint x: 744, endPoint y: 422, distance: 46.9
click at [750, 434] on div "Janela de atendimento Grade de atendimento Capacidade Transportadoras Veículos …" at bounding box center [784, 386] width 1568 height 772
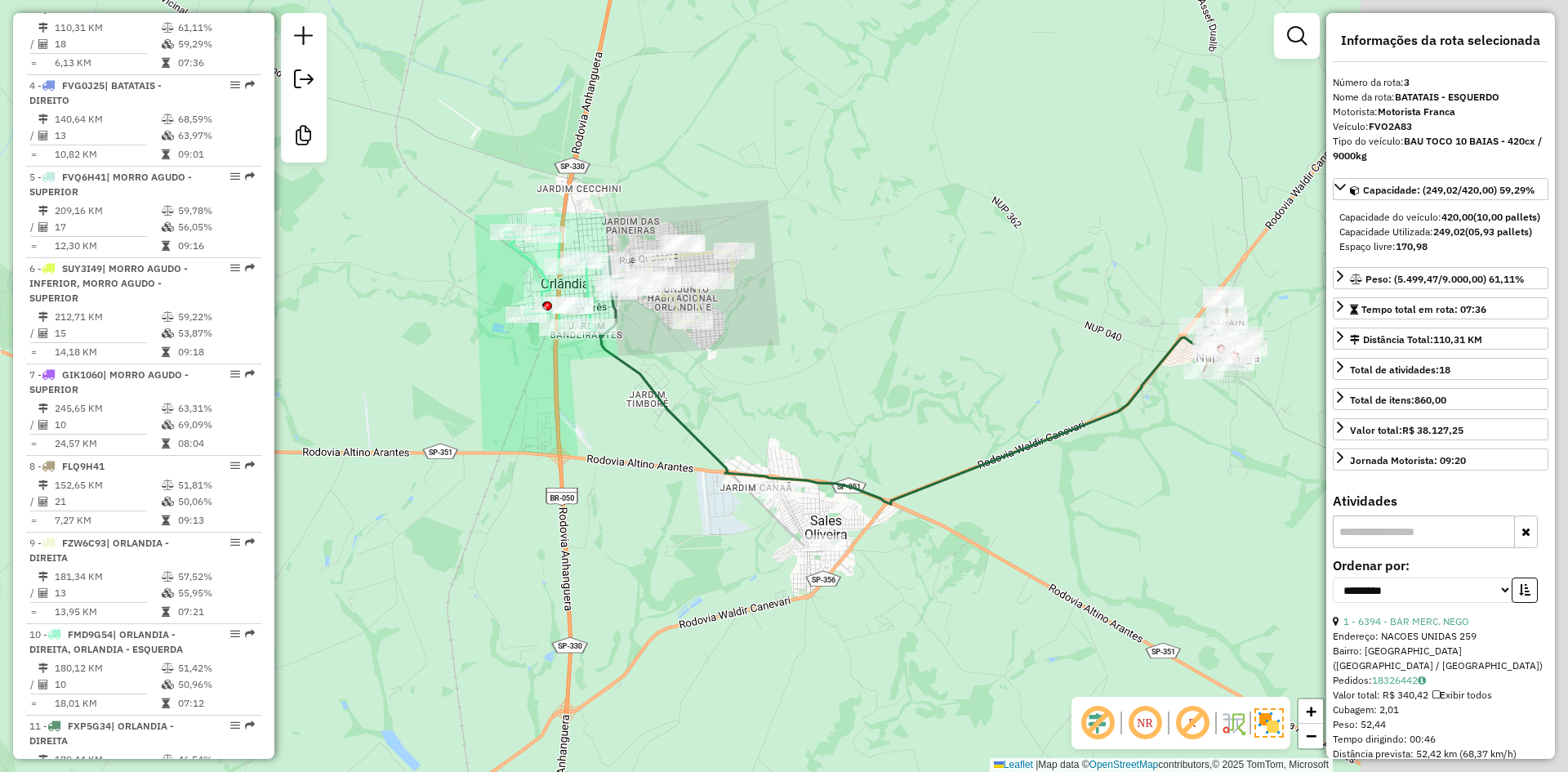
drag, startPoint x: 722, startPoint y: 343, endPoint x: 738, endPoint y: 346, distance: 16.3
click at [717, 341] on div "Janela de atendimento Grade de atendimento Capacidade Transportadoras Veículos …" at bounding box center [784, 386] width 1568 height 772
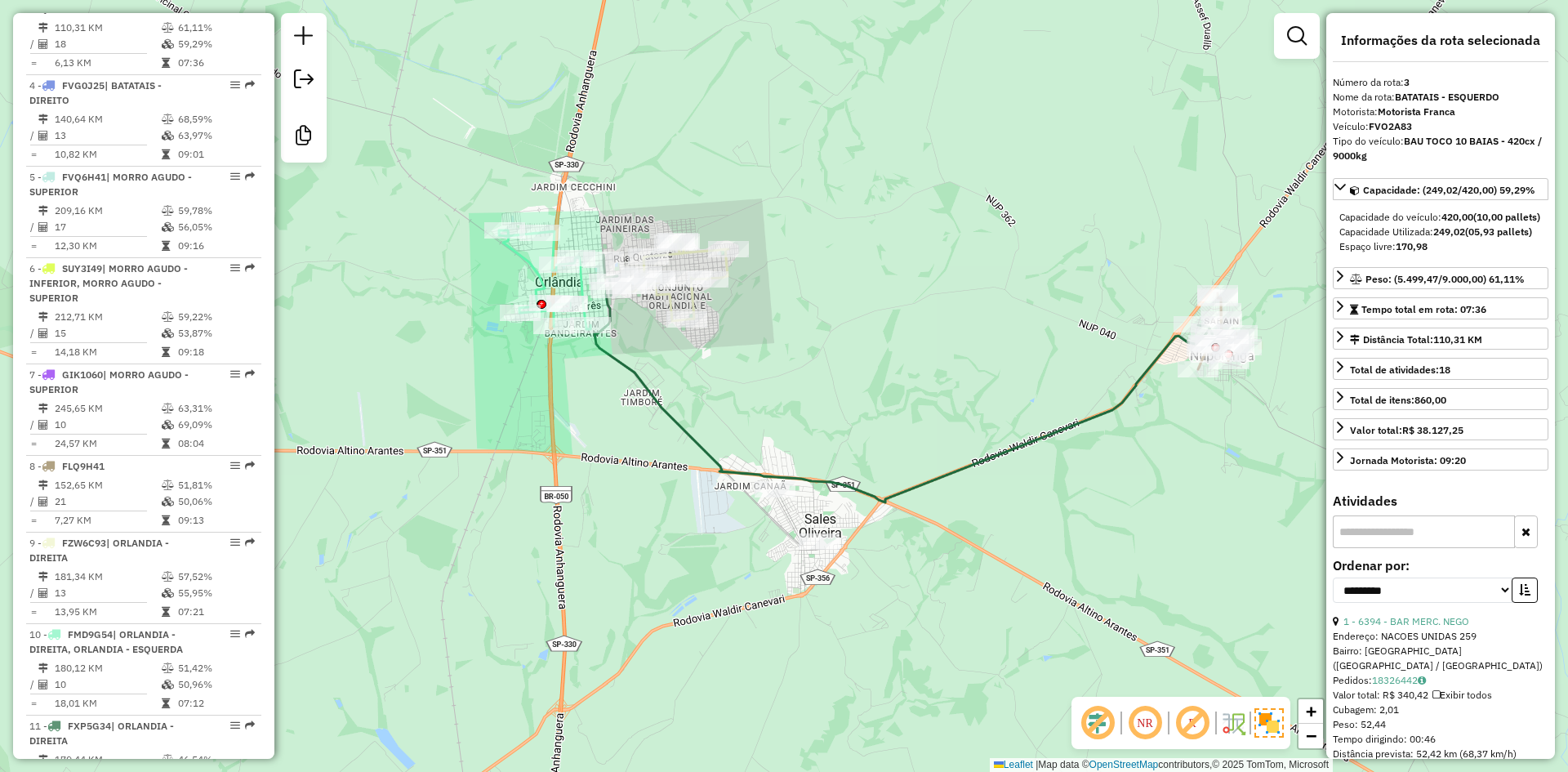
click at [1069, 428] on icon at bounding box center [905, 378] width 620 height 247
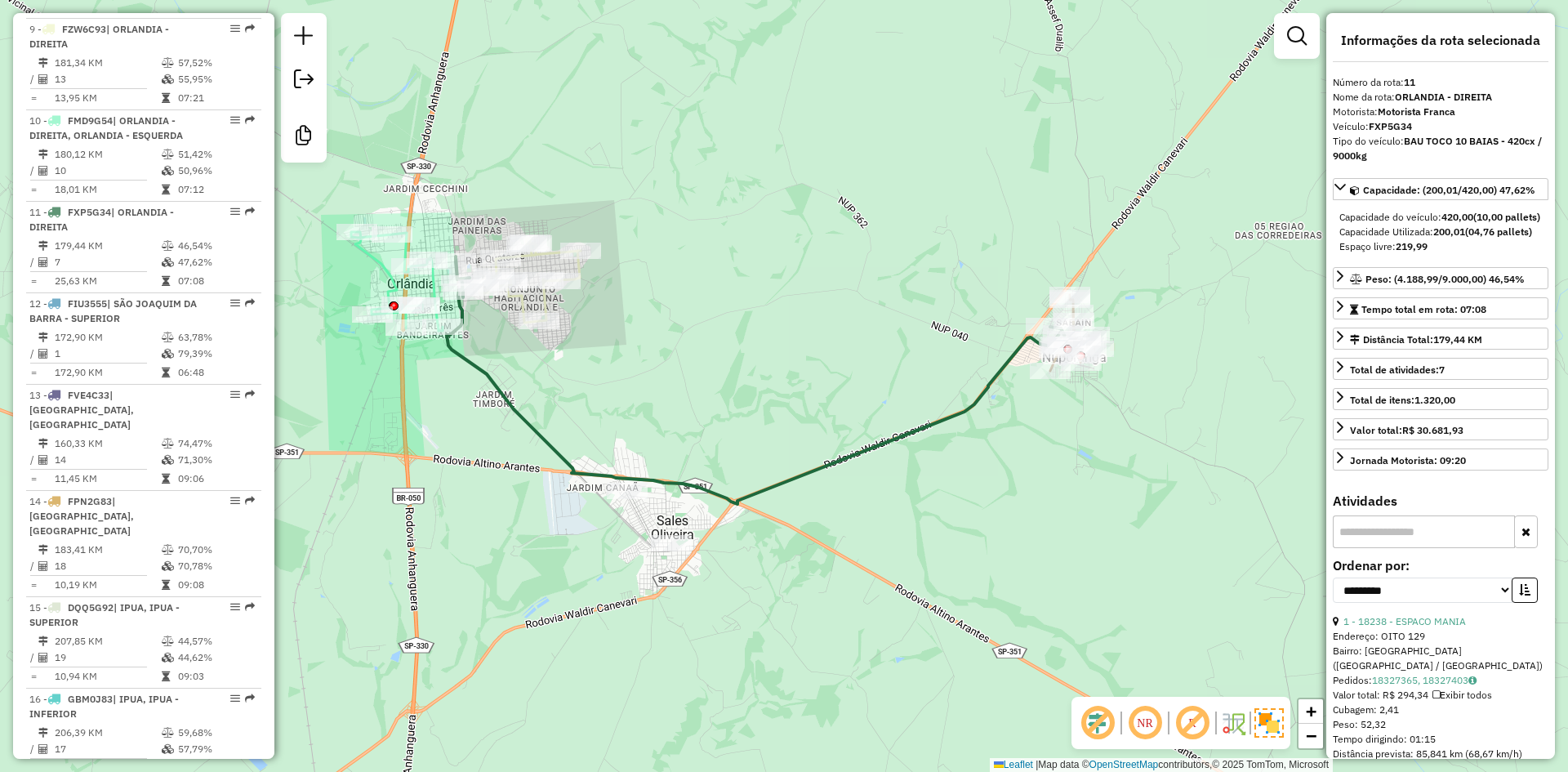
scroll to position [1524, 0]
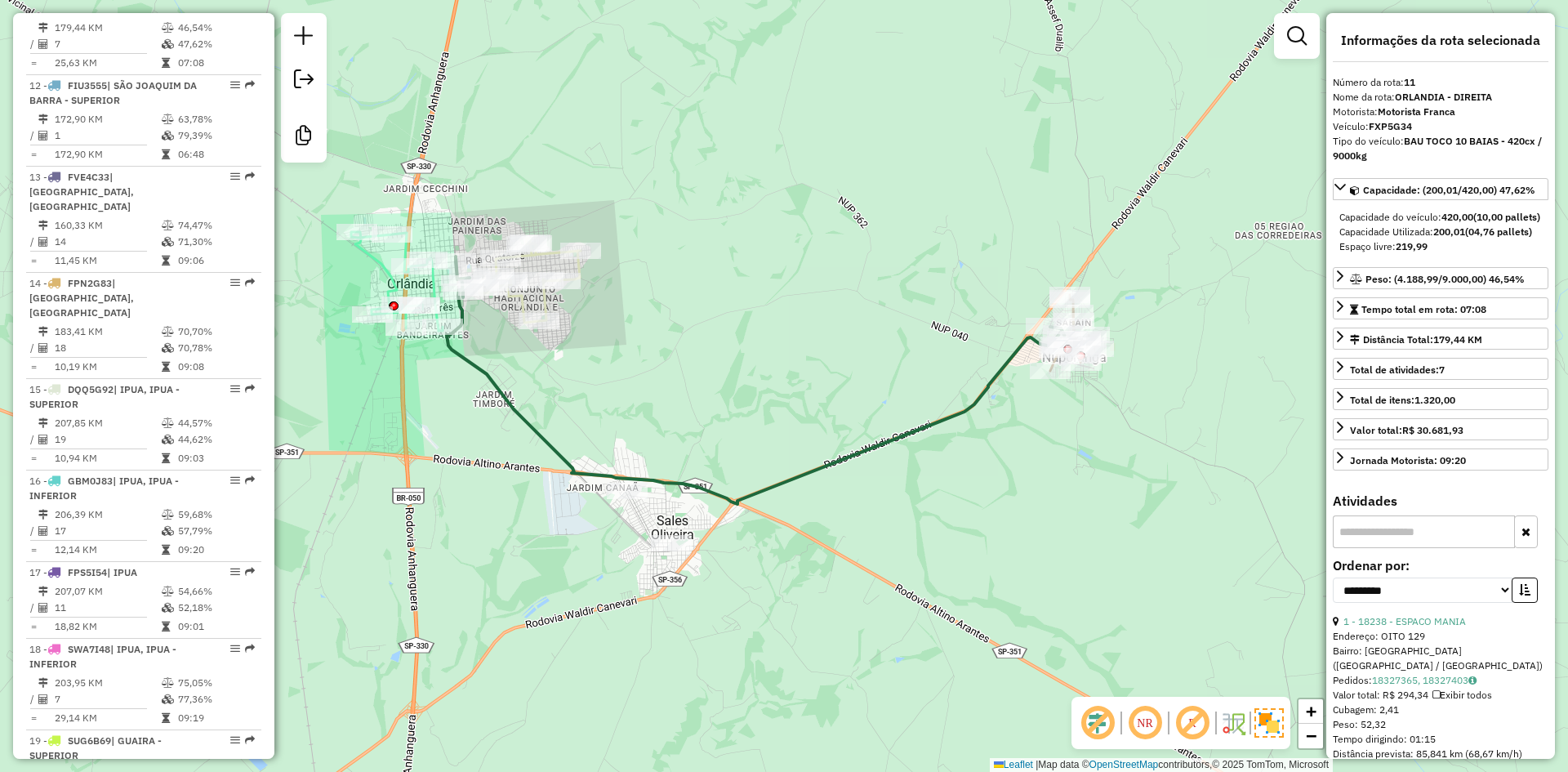
drag, startPoint x: 926, startPoint y: 368, endPoint x: 612, endPoint y: 365, distance: 314.0
click at [553, 368] on div "Janela de atendimento Grade de atendimento Capacidade Transportadoras Veículos …" at bounding box center [784, 386] width 1568 height 772
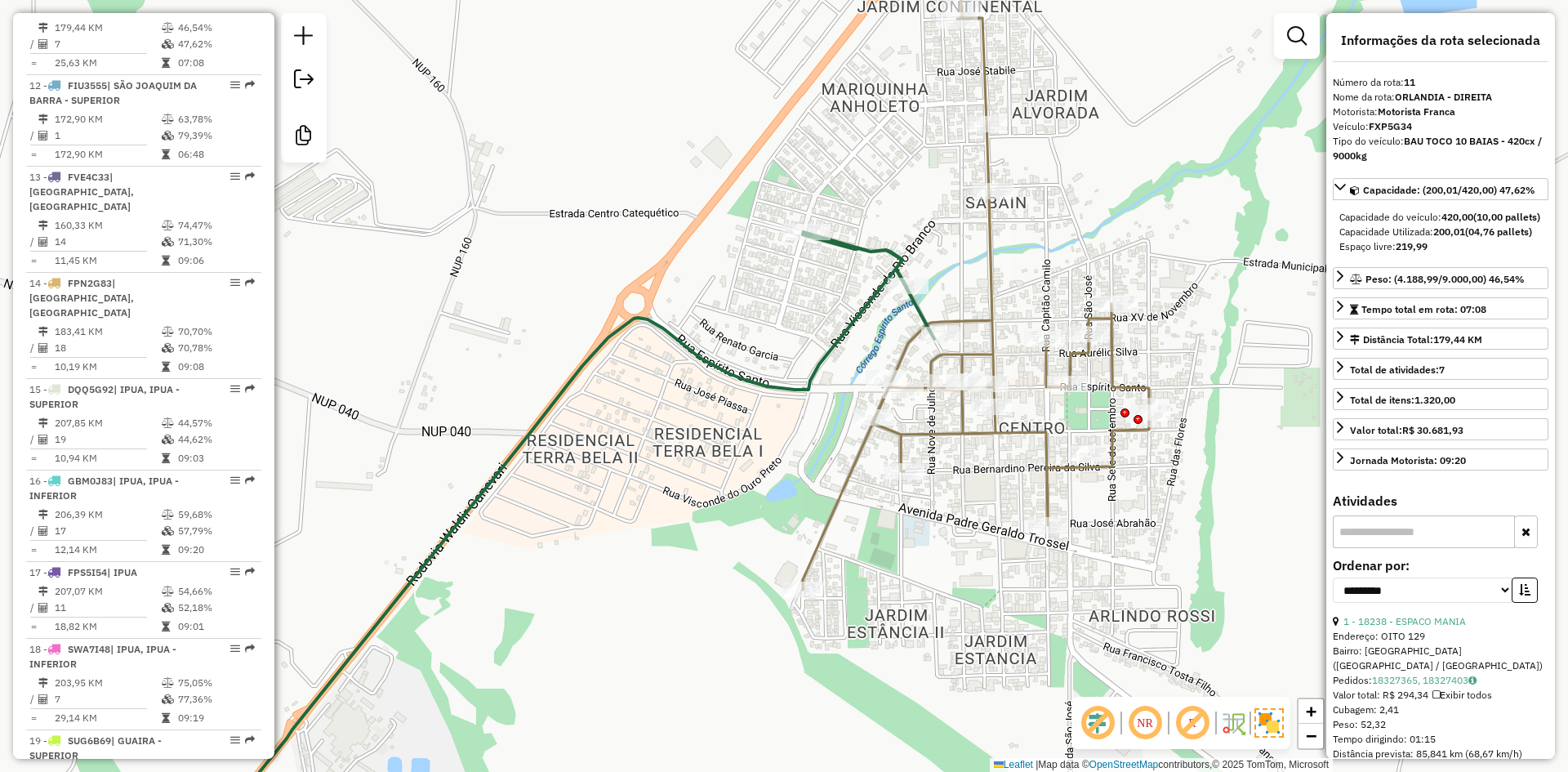
click at [972, 322] on icon at bounding box center [975, 286] width 346 height 607
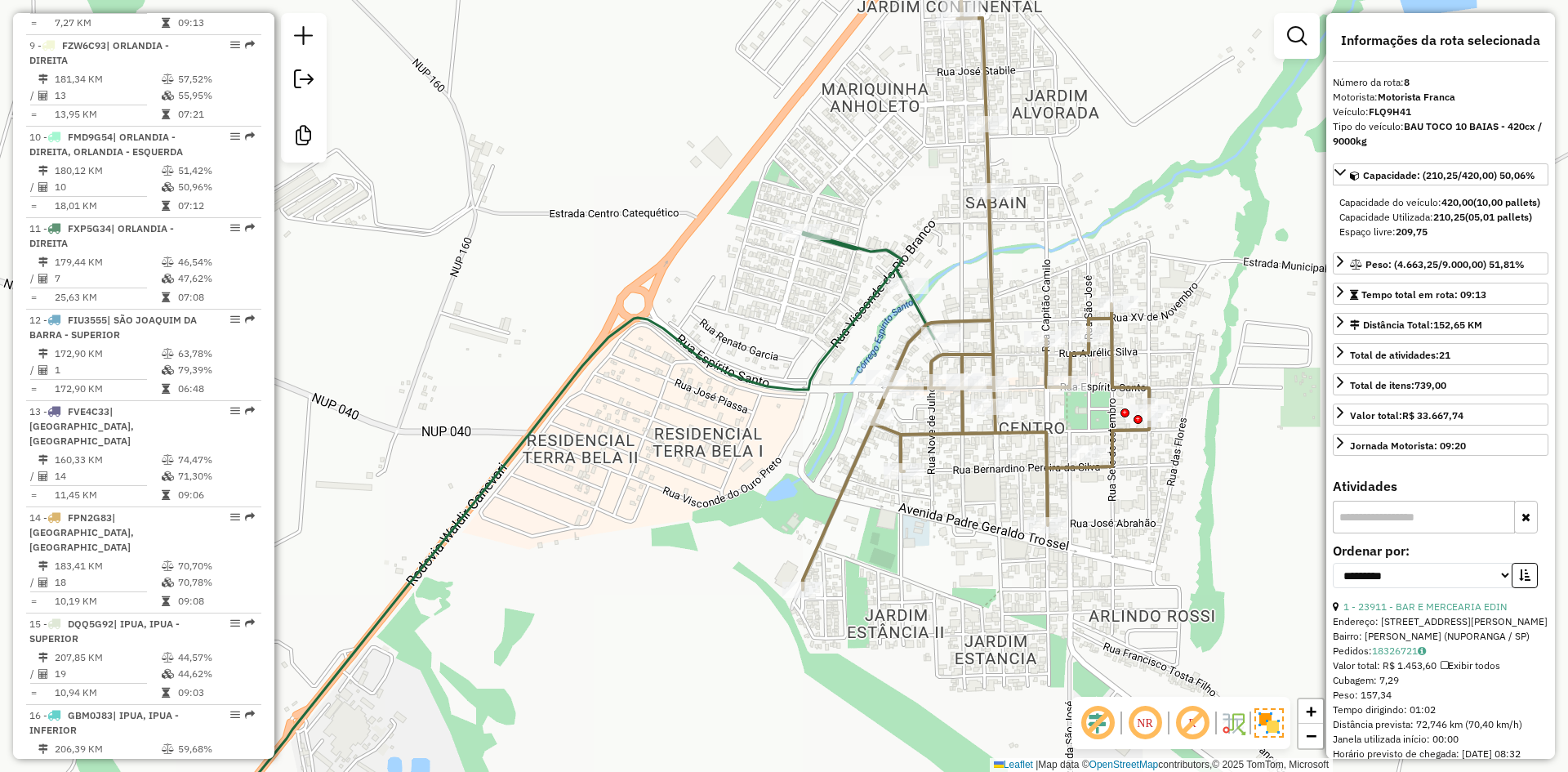
scroll to position [1264, 0]
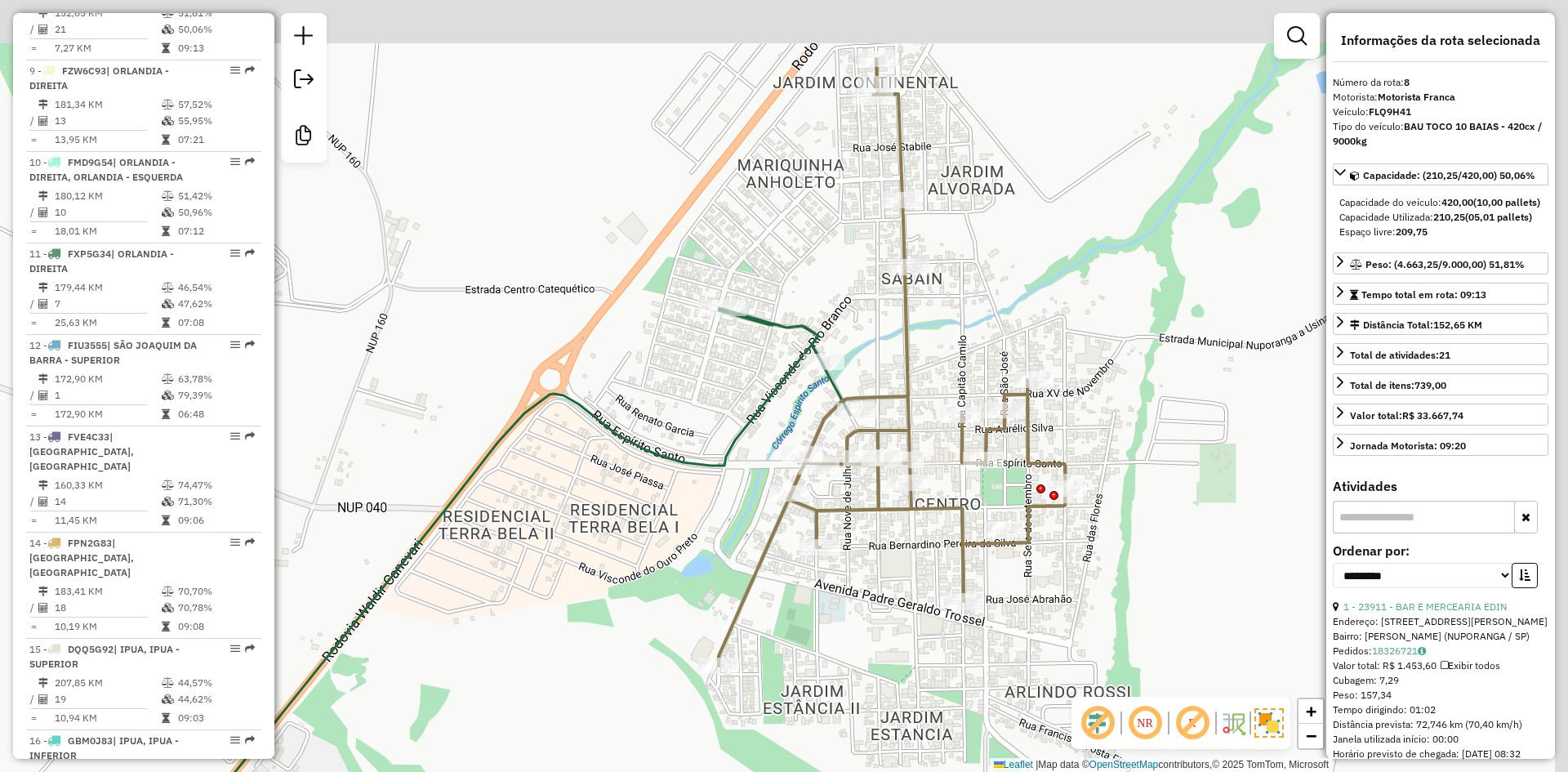
drag, startPoint x: 1023, startPoint y: 266, endPoint x: 928, endPoint y: 344, distance: 122.9
click at [928, 344] on div "Janela de atendimento Grade de atendimento Capacidade Transportadoras Veículos …" at bounding box center [784, 386] width 1568 height 772
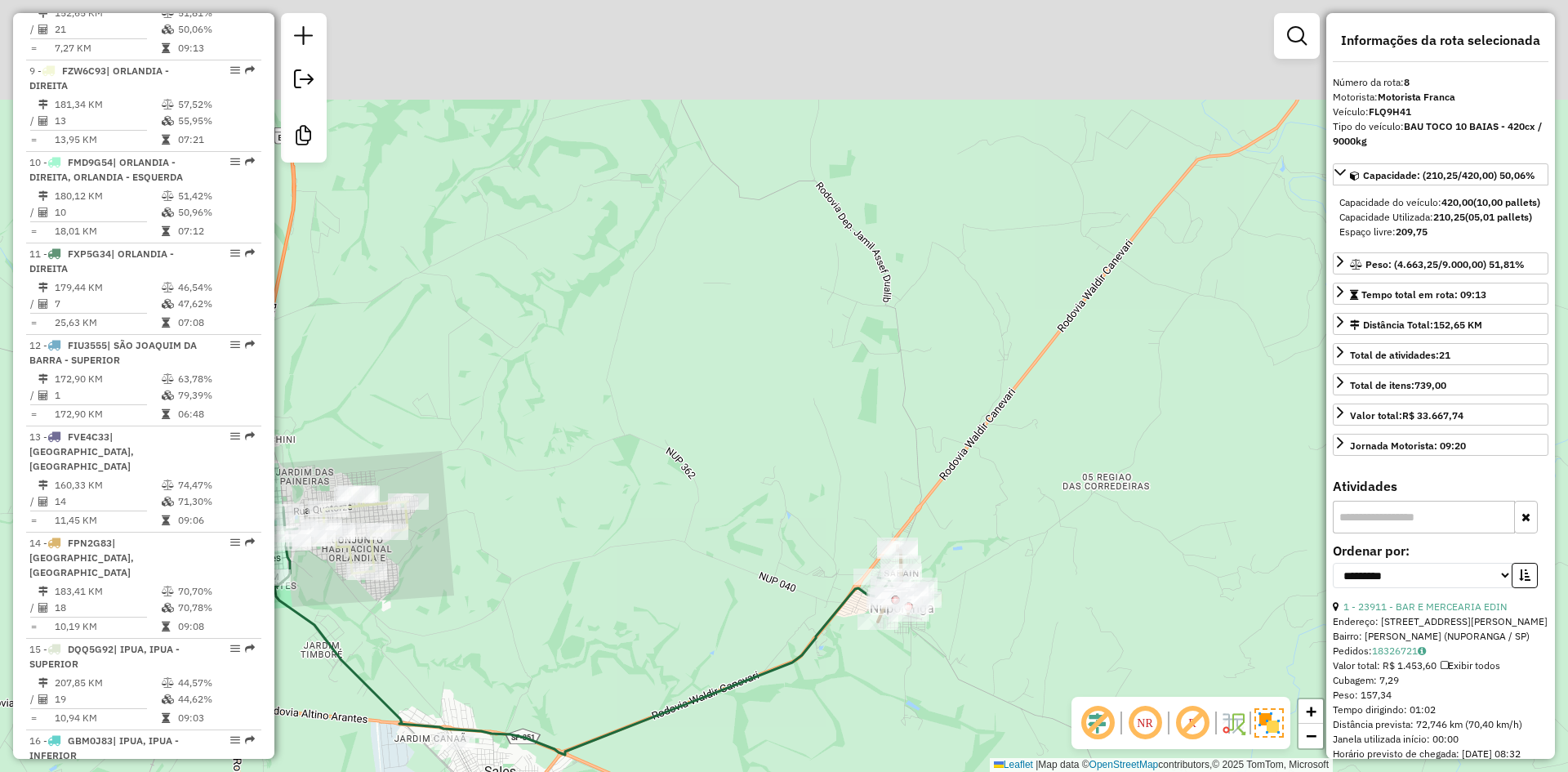
drag, startPoint x: 663, startPoint y: 333, endPoint x: 608, endPoint y: 541, distance: 215.1
click at [654, 664] on div "Janela de atendimento Grade de atendimento Capacidade Transportadoras Veículos …" at bounding box center [784, 386] width 1568 height 772
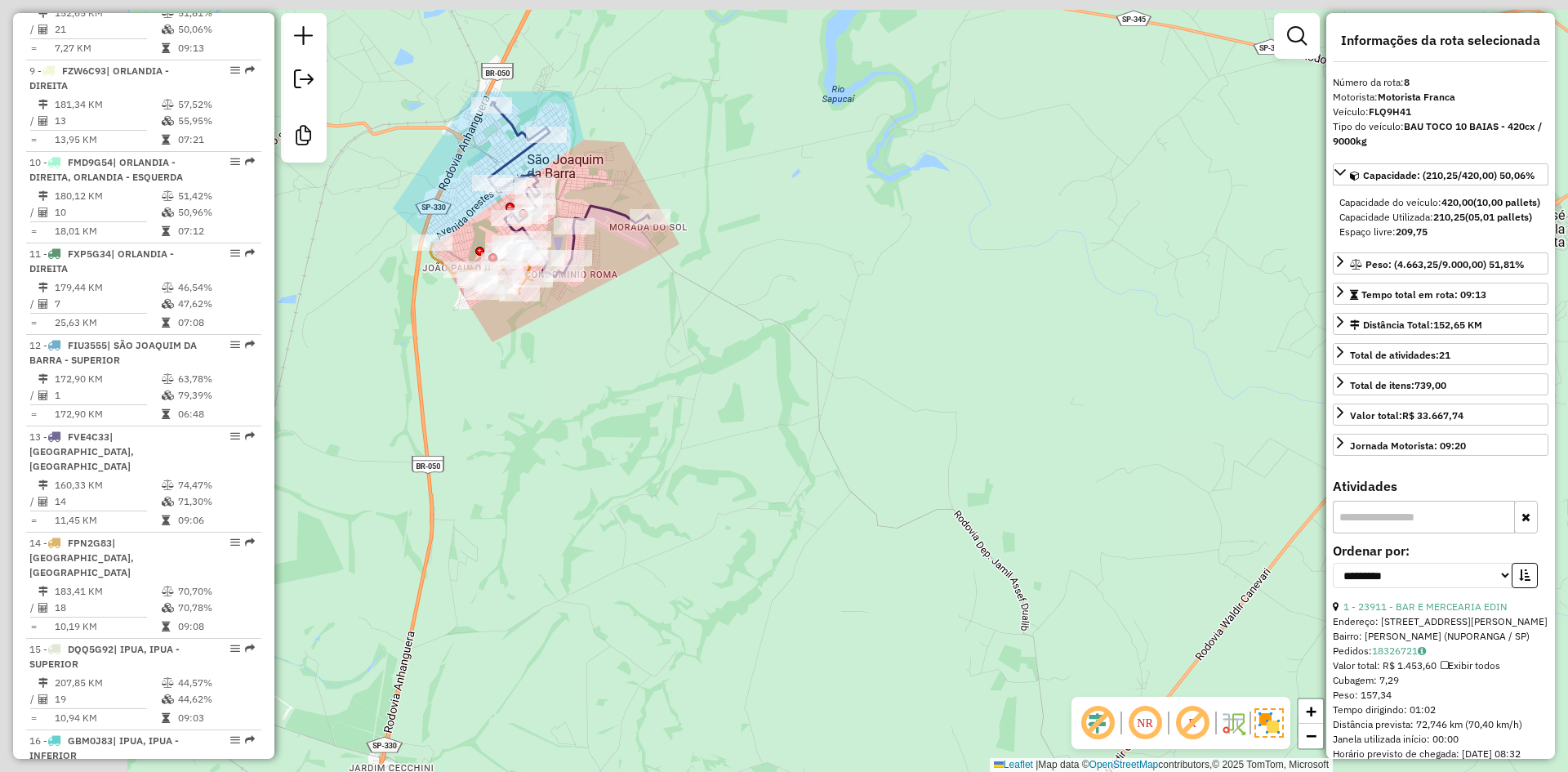
drag, startPoint x: 610, startPoint y: 503, endPoint x: 671, endPoint y: 524, distance: 64.5
click at [745, 631] on div "Janela de atendimento Grade de atendimento Capacidade Transportadoras Veículos …" at bounding box center [784, 386] width 1568 height 772
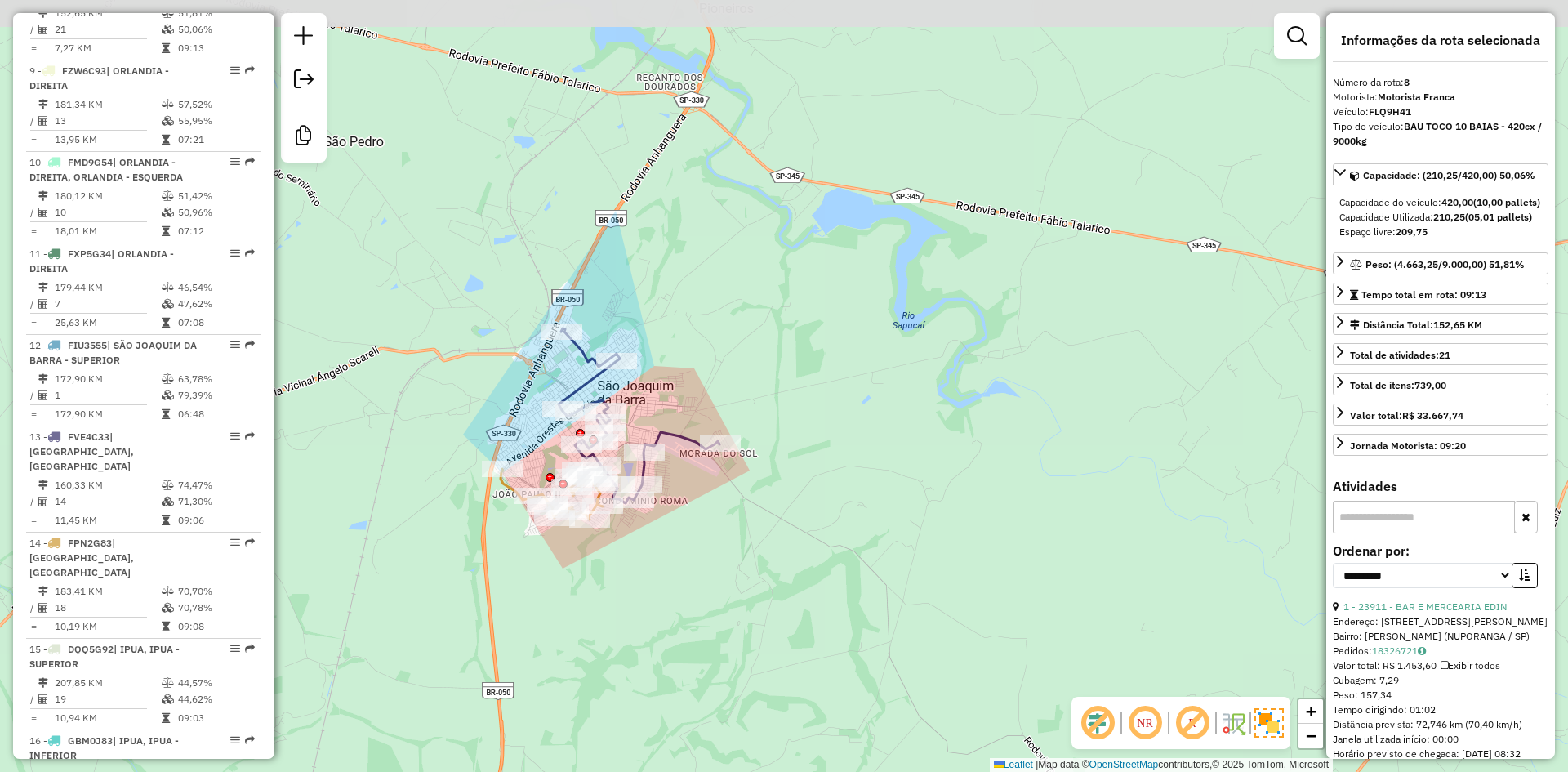
drag, startPoint x: 700, startPoint y: 538, endPoint x: 707, endPoint y: 578, distance: 40.6
click at [707, 578] on div "Janela de atendimento Grade de atendimento Capacidade Transportadoras Veículos …" at bounding box center [784, 386] width 1568 height 772
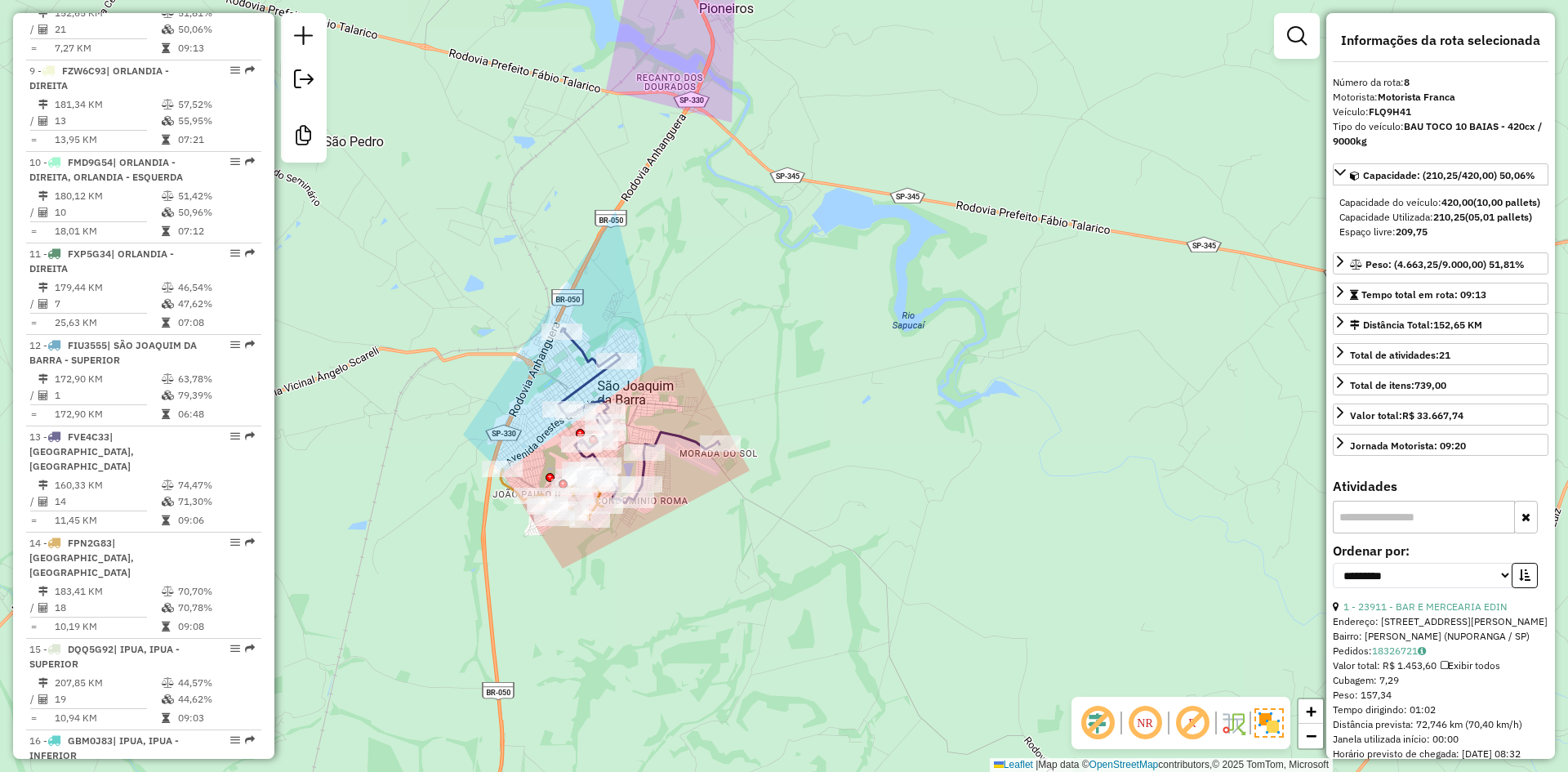
click at [873, 521] on div "Janela de atendimento Grade de atendimento Capacidade Transportadoras Veículos …" at bounding box center [784, 386] width 1568 height 772
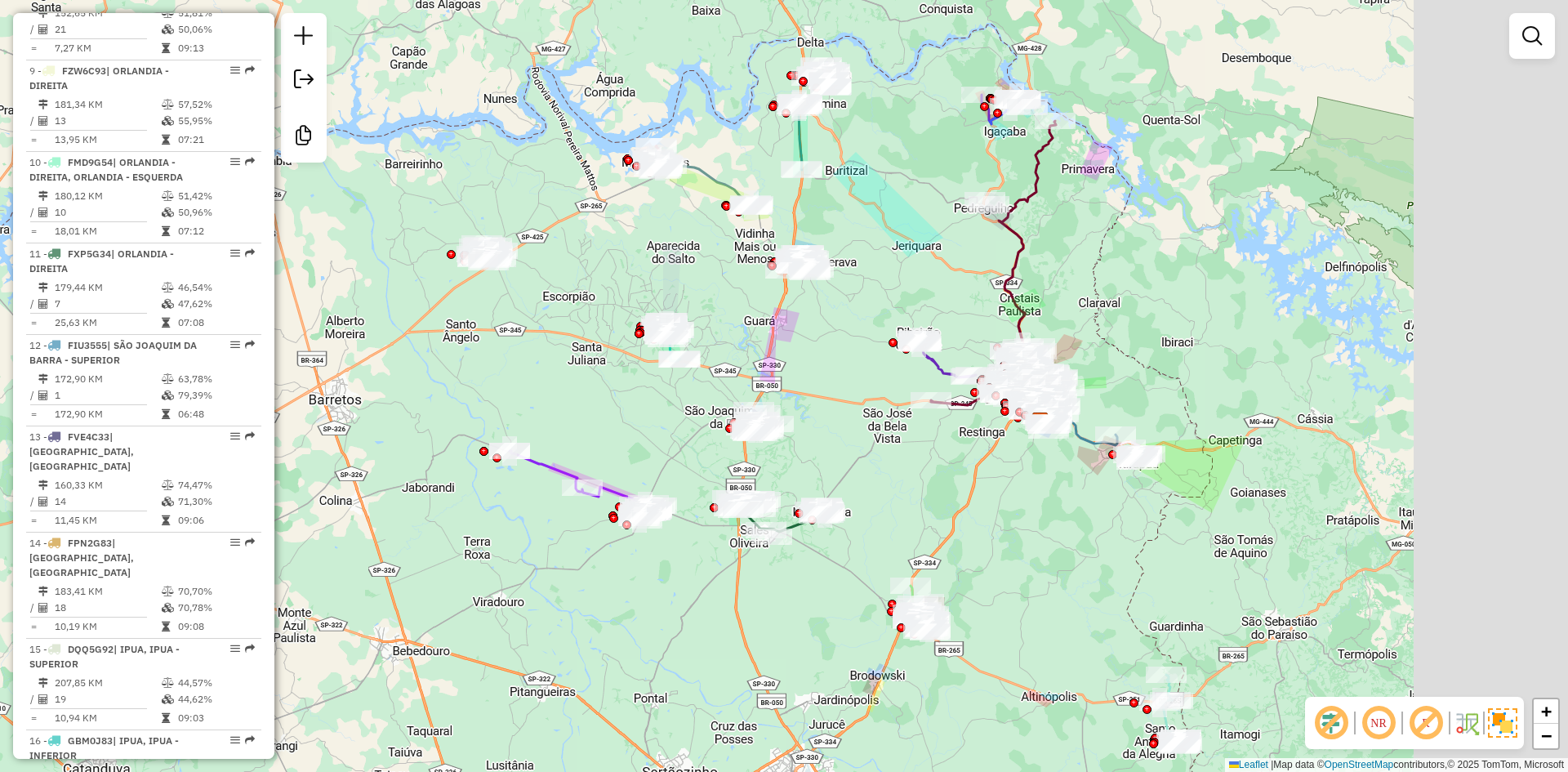
drag, startPoint x: 1178, startPoint y: 524, endPoint x: 991, endPoint y: 459, distance: 198.0
click at [963, 479] on div "Janela de atendimento Grade de atendimento Capacidade Transportadoras Veículos …" at bounding box center [784, 386] width 1568 height 772
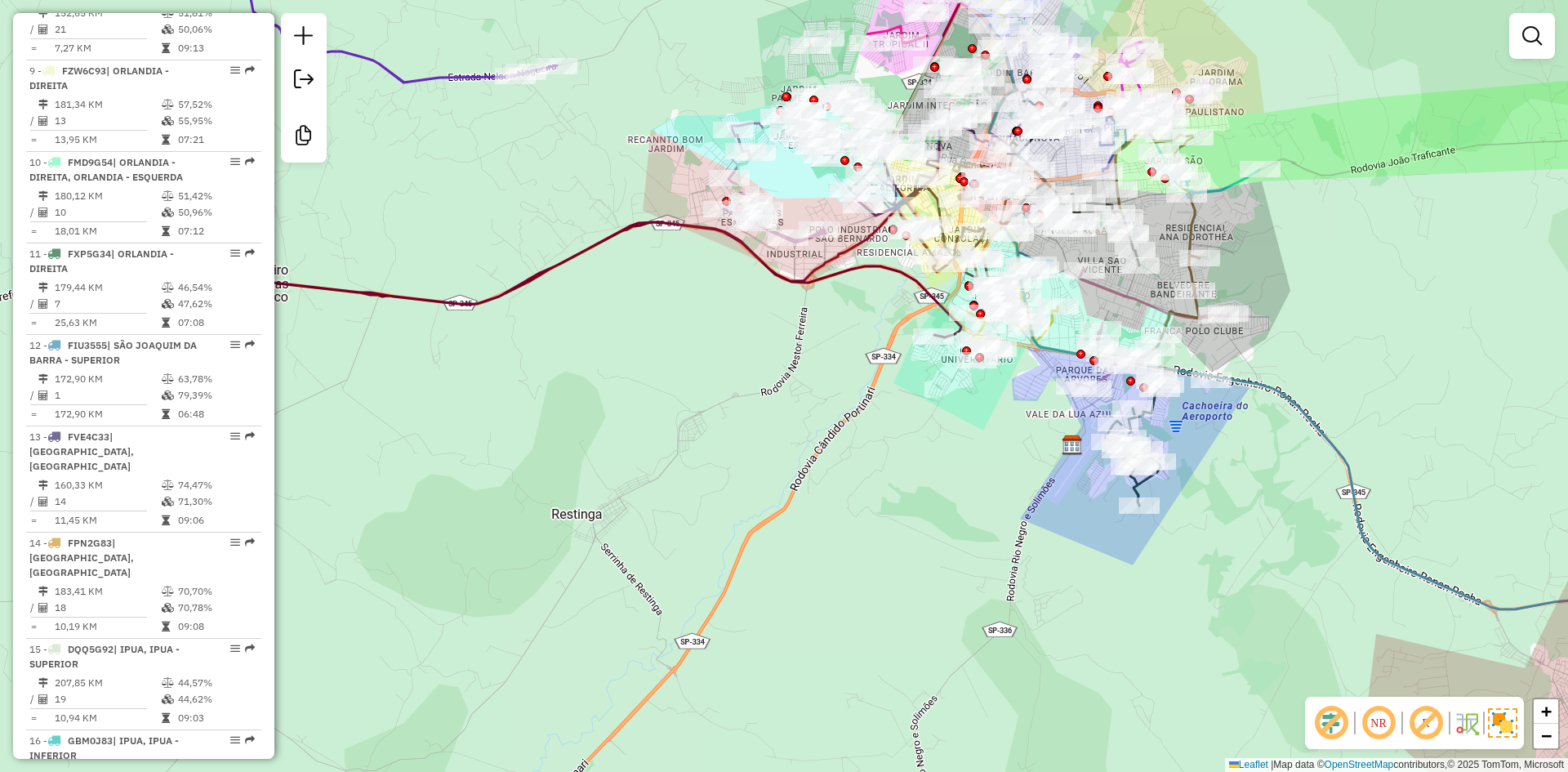
click at [788, 618] on div "Janela de atendimento Grade de atendimento Capacidade Transportadoras Veículos …" at bounding box center [784, 386] width 1568 height 772
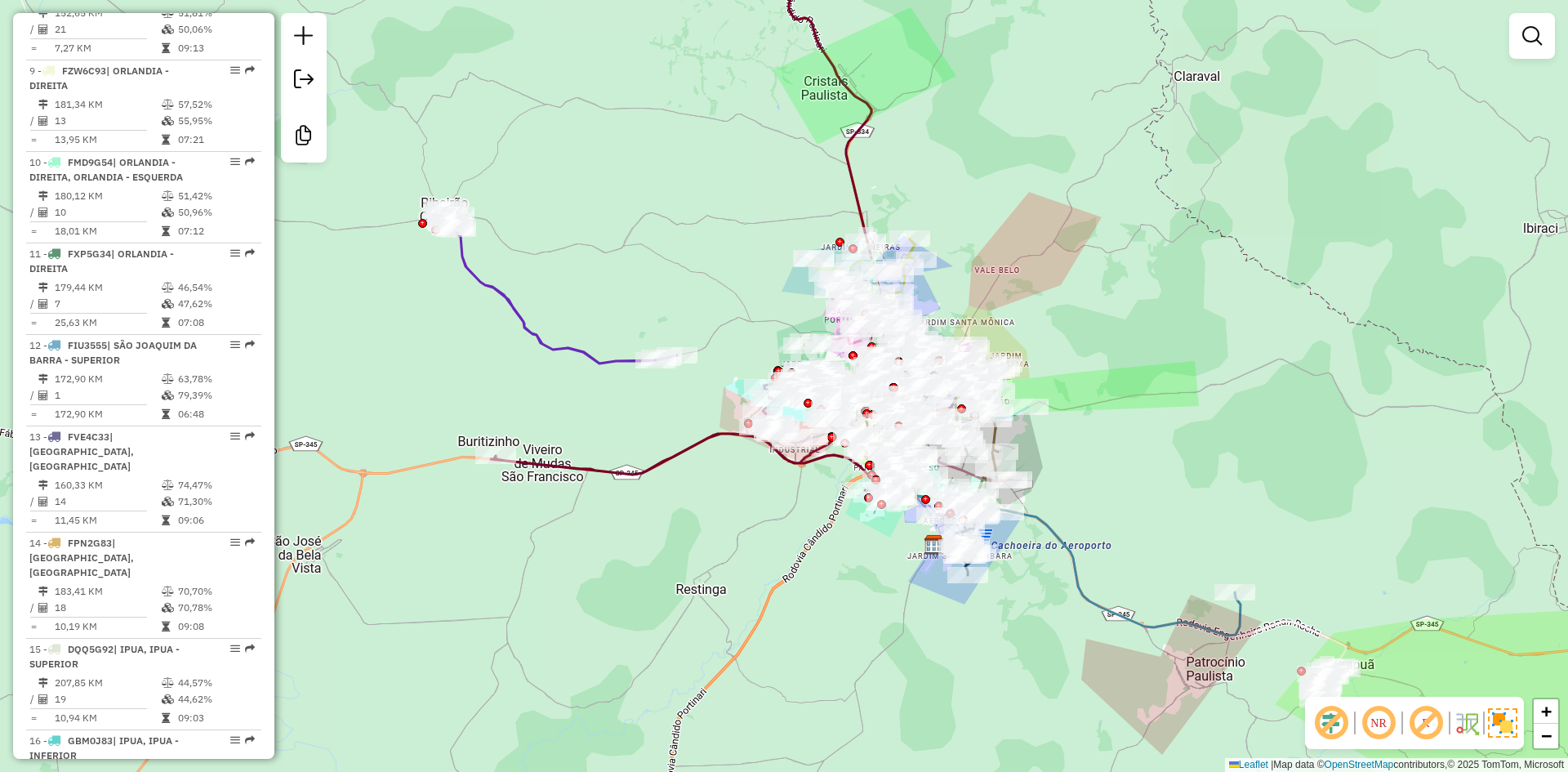
click at [569, 281] on div "Janela de atendimento Grade de atendimento Capacidade Transportadoras Veículos …" at bounding box center [784, 386] width 1568 height 772
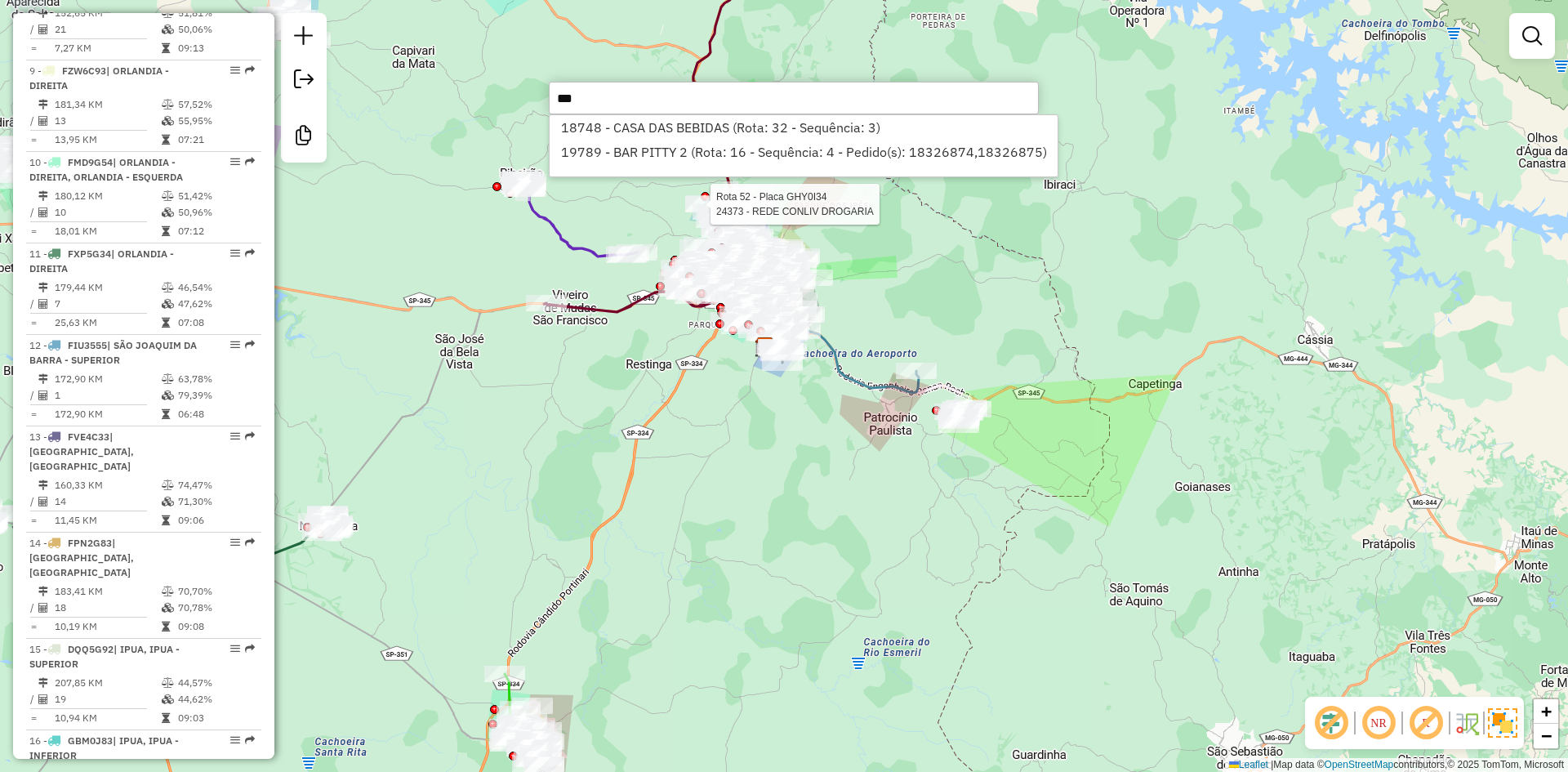
type input "***"
click at [683, 203] on div "Rota 62 - Placa NOT0001 19688 - GARAGEM LANCHES Rota 52 - Placa GHY0I34 28130 -…" at bounding box center [784, 386] width 1568 height 772
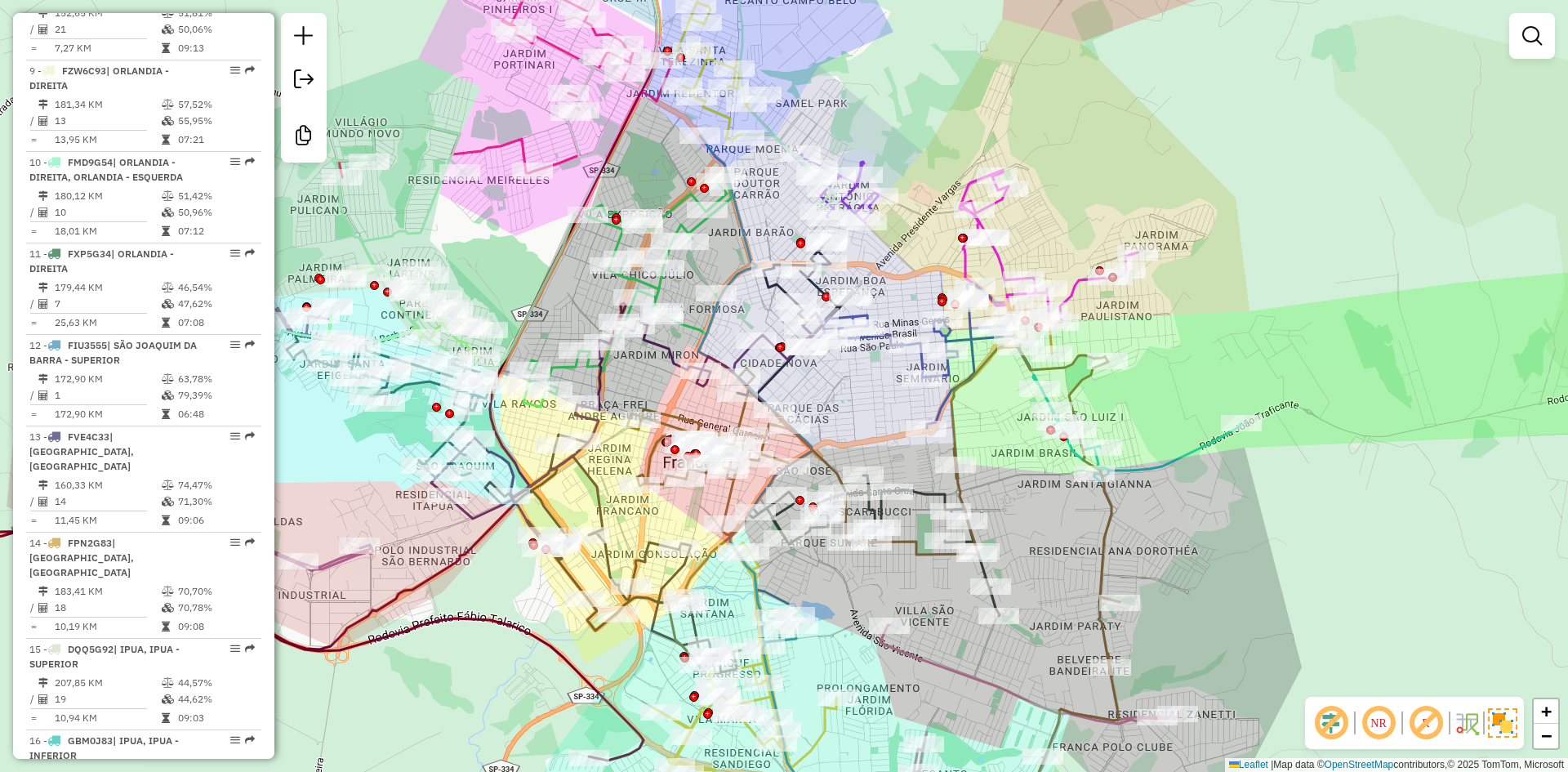
click at [783, 373] on icon at bounding box center [796, 321] width 116 height 164
select select "**********"
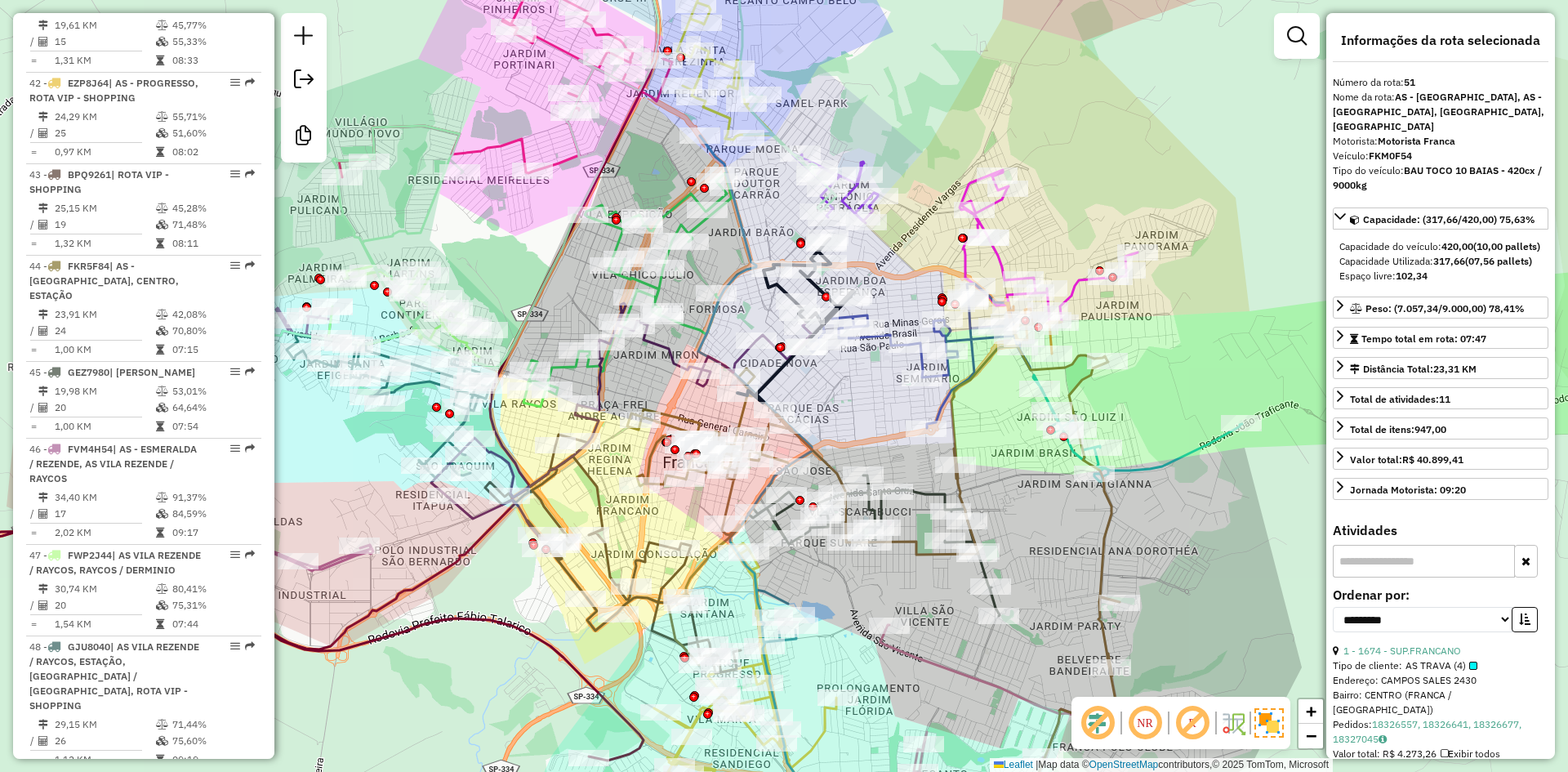
scroll to position [5211, 0]
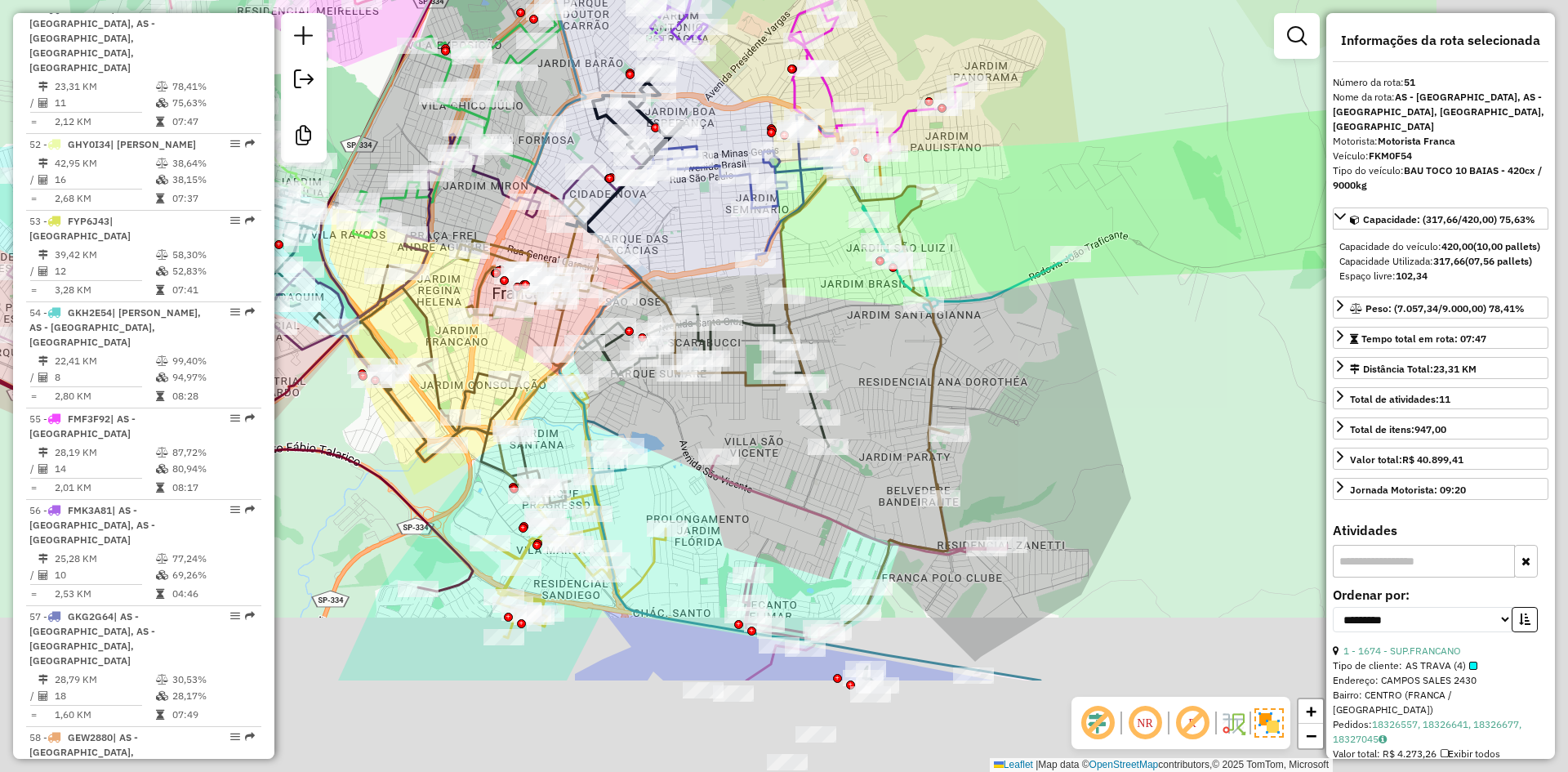
drag, startPoint x: 853, startPoint y: 416, endPoint x: 746, endPoint y: 301, distance: 157.1
click at [682, 246] on div "Janela de atendimento Grade de atendimento Capacidade Transportadoras Veículos …" at bounding box center [784, 386] width 1568 height 772
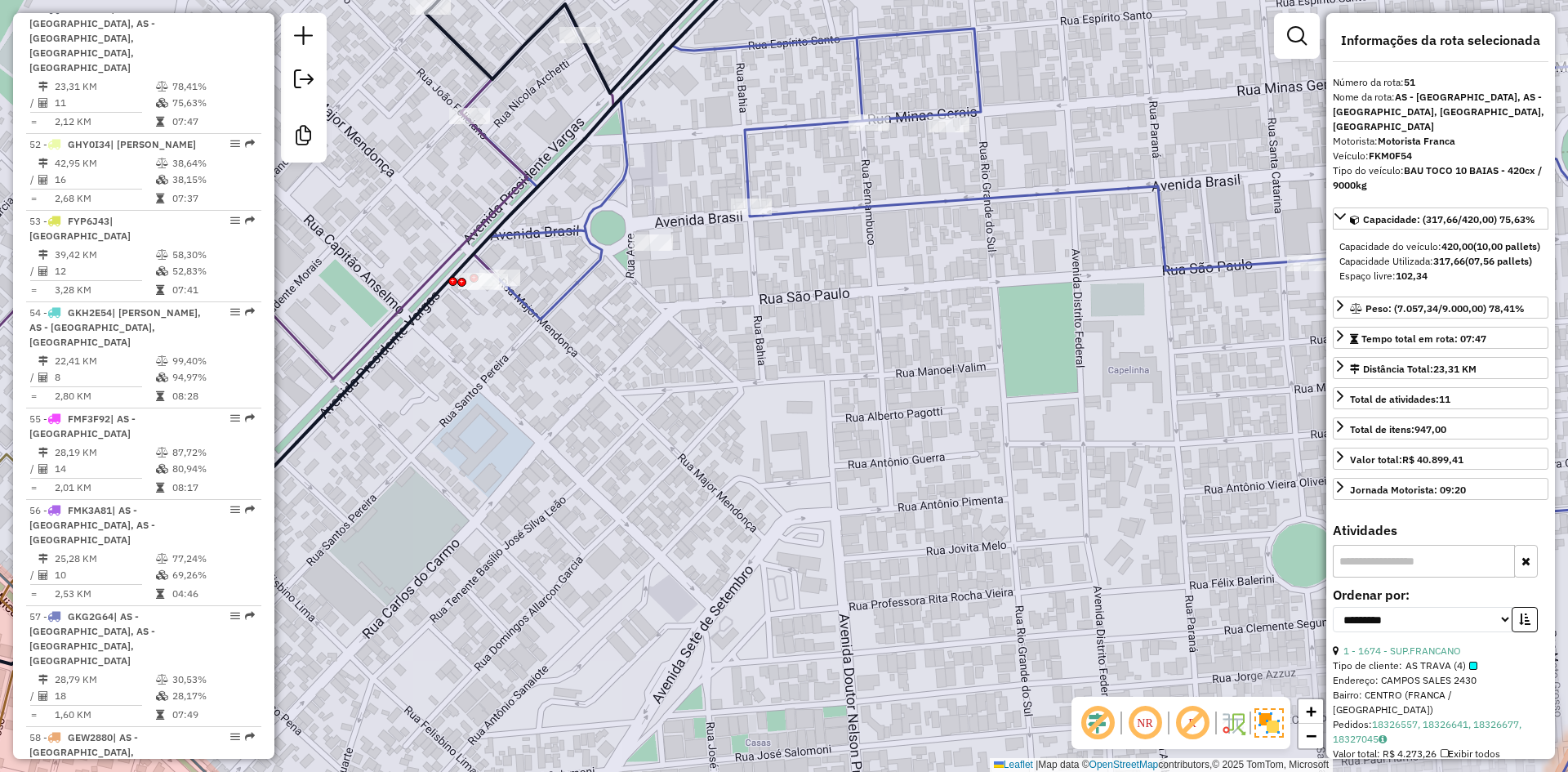
drag, startPoint x: 687, startPoint y: 168, endPoint x: 571, endPoint y: 187, distance: 117.5
click at [637, 187] on div "Janela de atendimento Grade de atendimento Capacidade Transportadoras Veículos …" at bounding box center [784, 386] width 1568 height 772
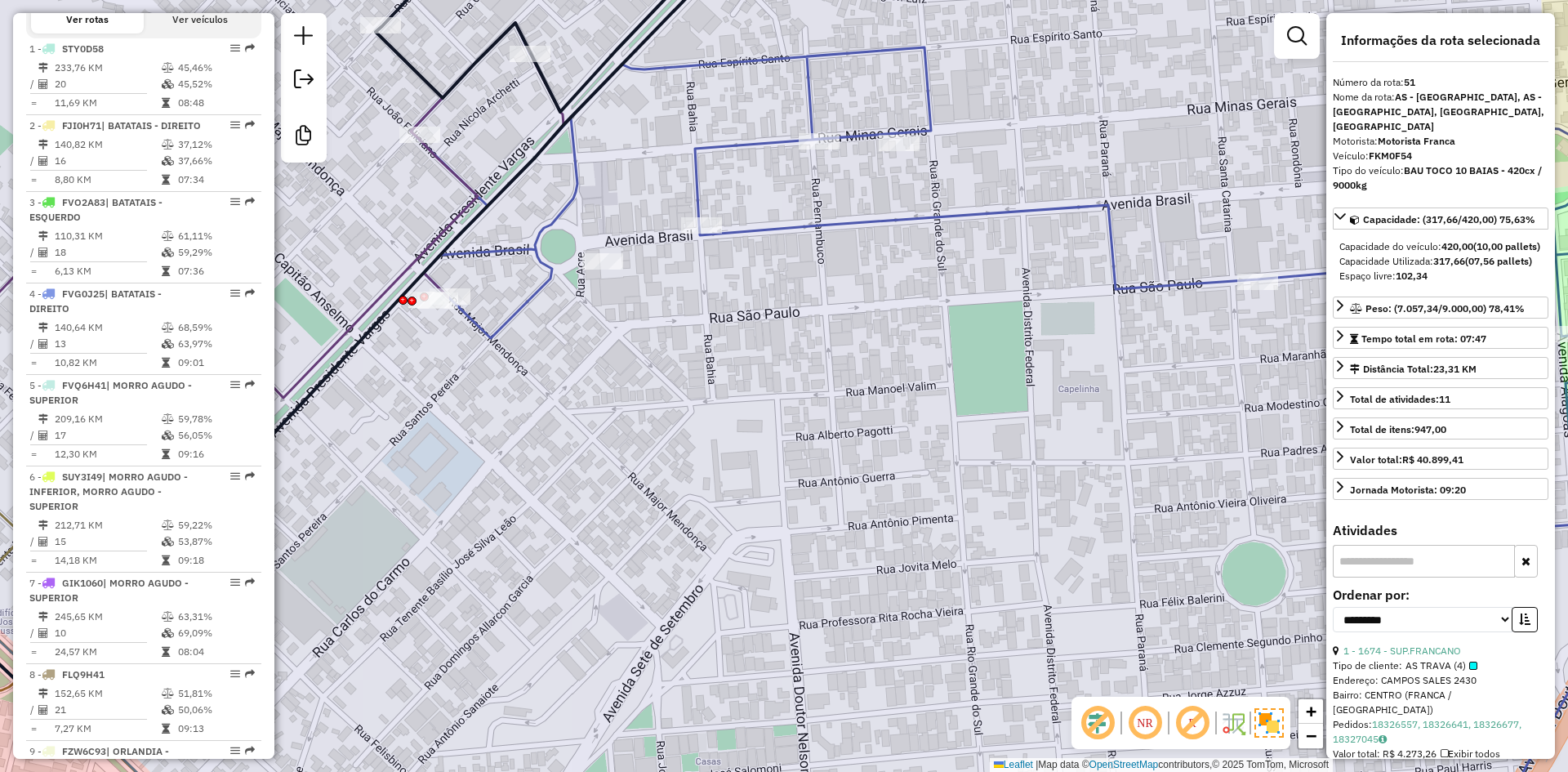
scroll to position [0, 0]
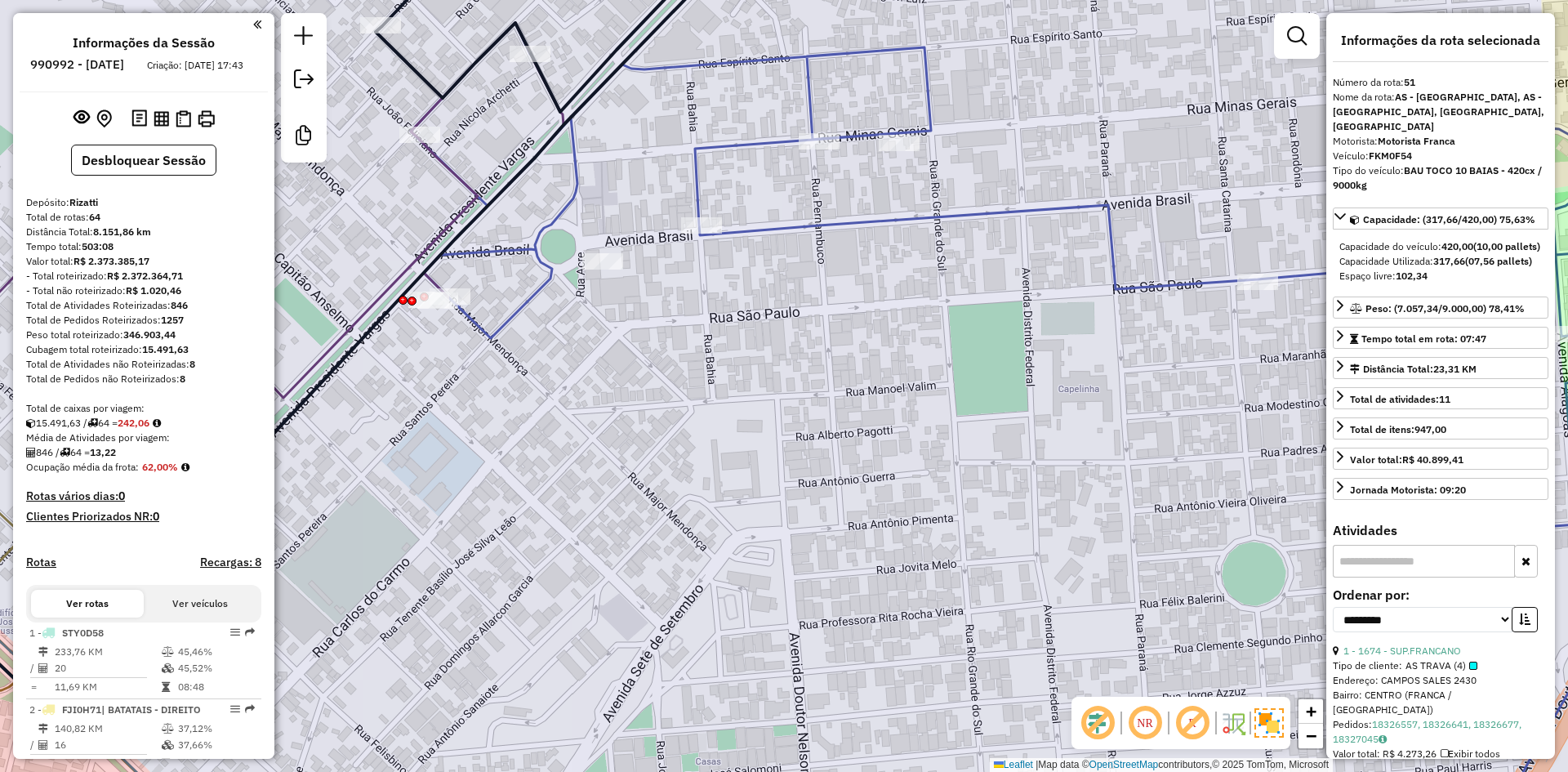
click at [144, 428] on strong "242,06" at bounding box center [133, 422] width 31 height 12
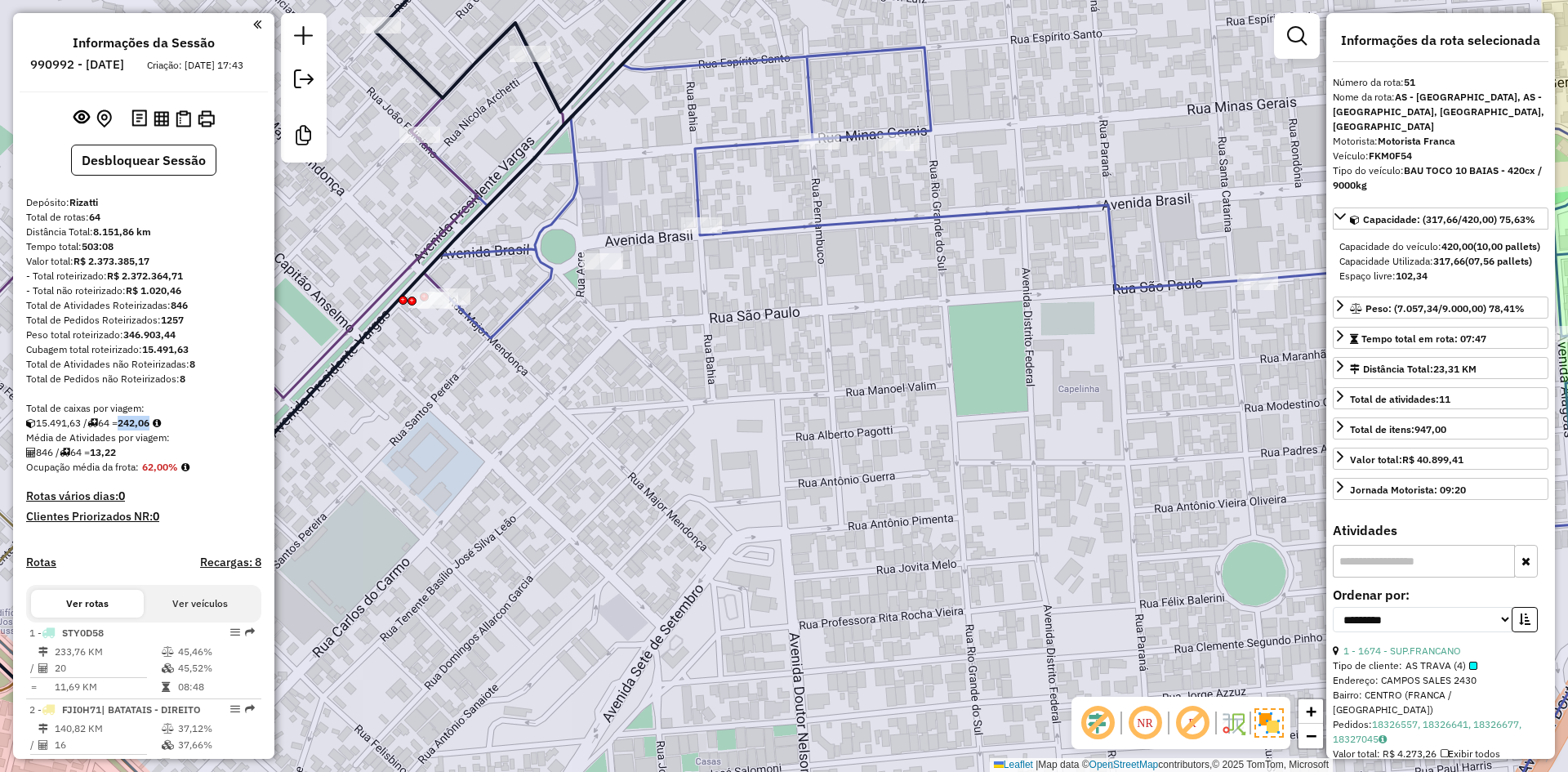
click at [712, 389] on div "Janela de atendimento Grade de atendimento Capacidade Transportadoras Veículos …" at bounding box center [784, 386] width 1568 height 772
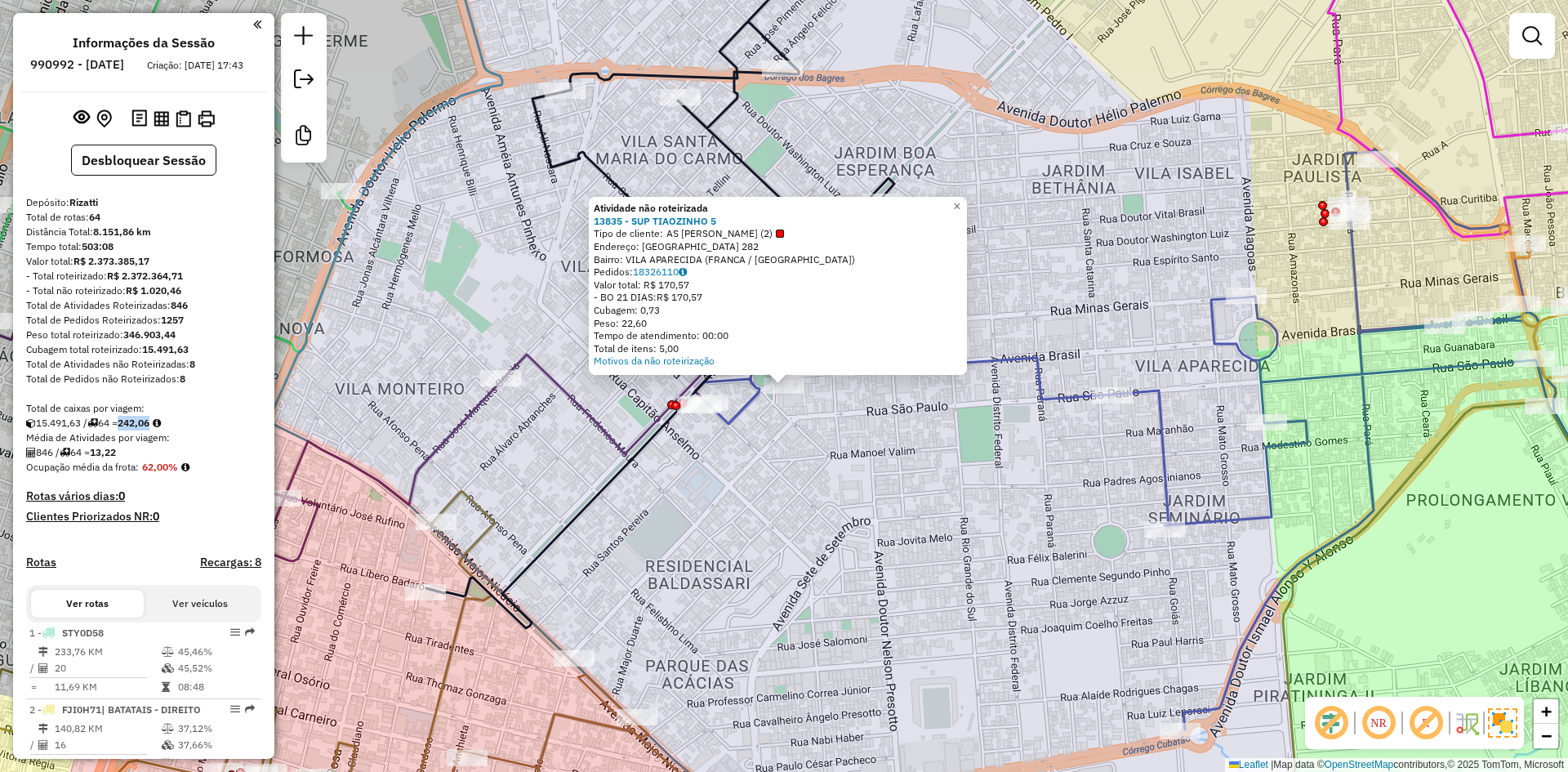
click at [789, 422] on div "Atividade não roteirizada 13835 - SUP TIAOZINHO 5 Tipo de cliente: AS TIAOZINHO…" at bounding box center [784, 386] width 1568 height 772
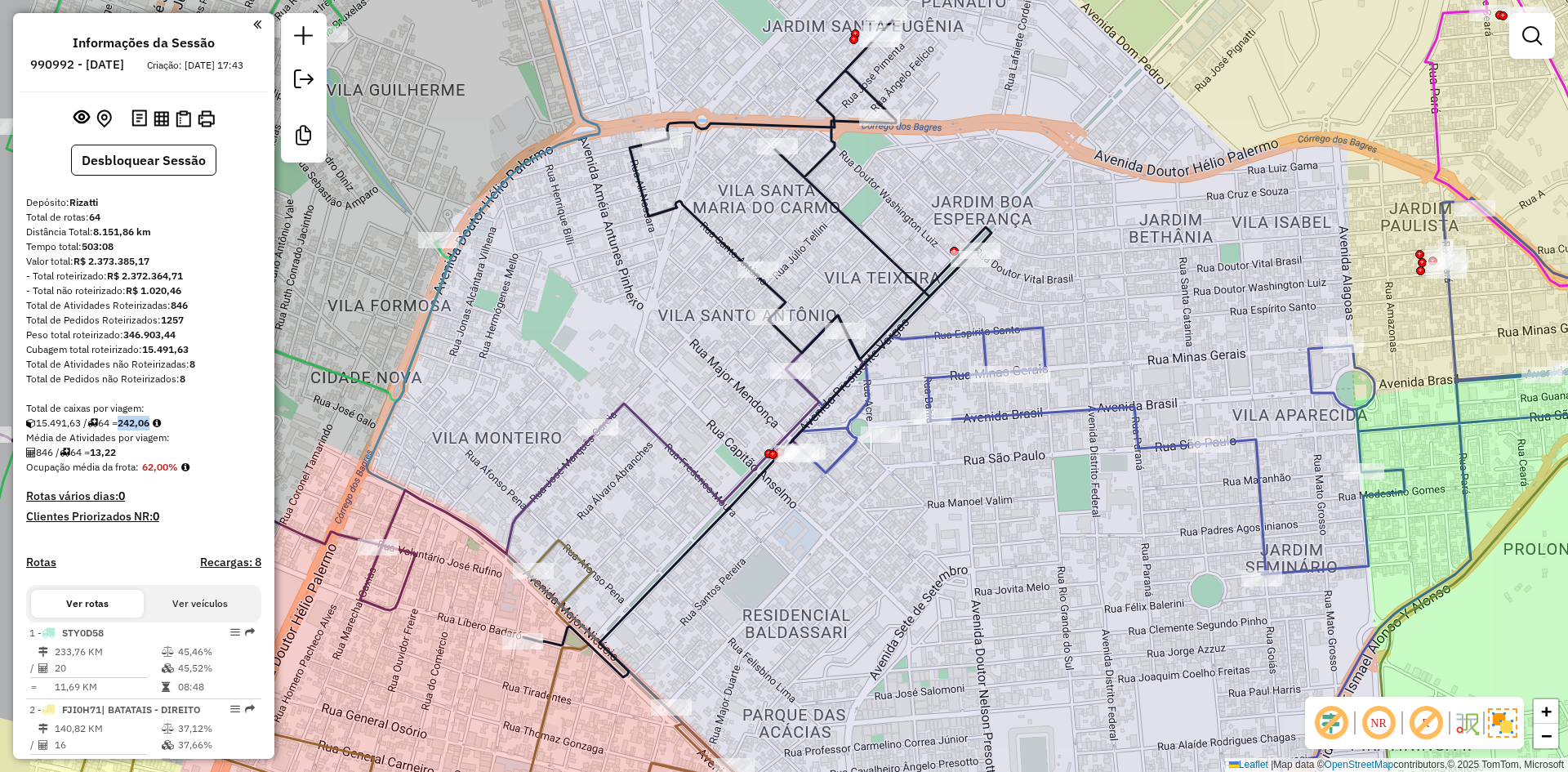
drag, startPoint x: 860, startPoint y: 429, endPoint x: 982, endPoint y: 489, distance: 136.0
click at [982, 489] on div "Janela de atendimento Grade de atendimento Capacidade Transportadoras Veículos …" at bounding box center [784, 386] width 1568 height 772
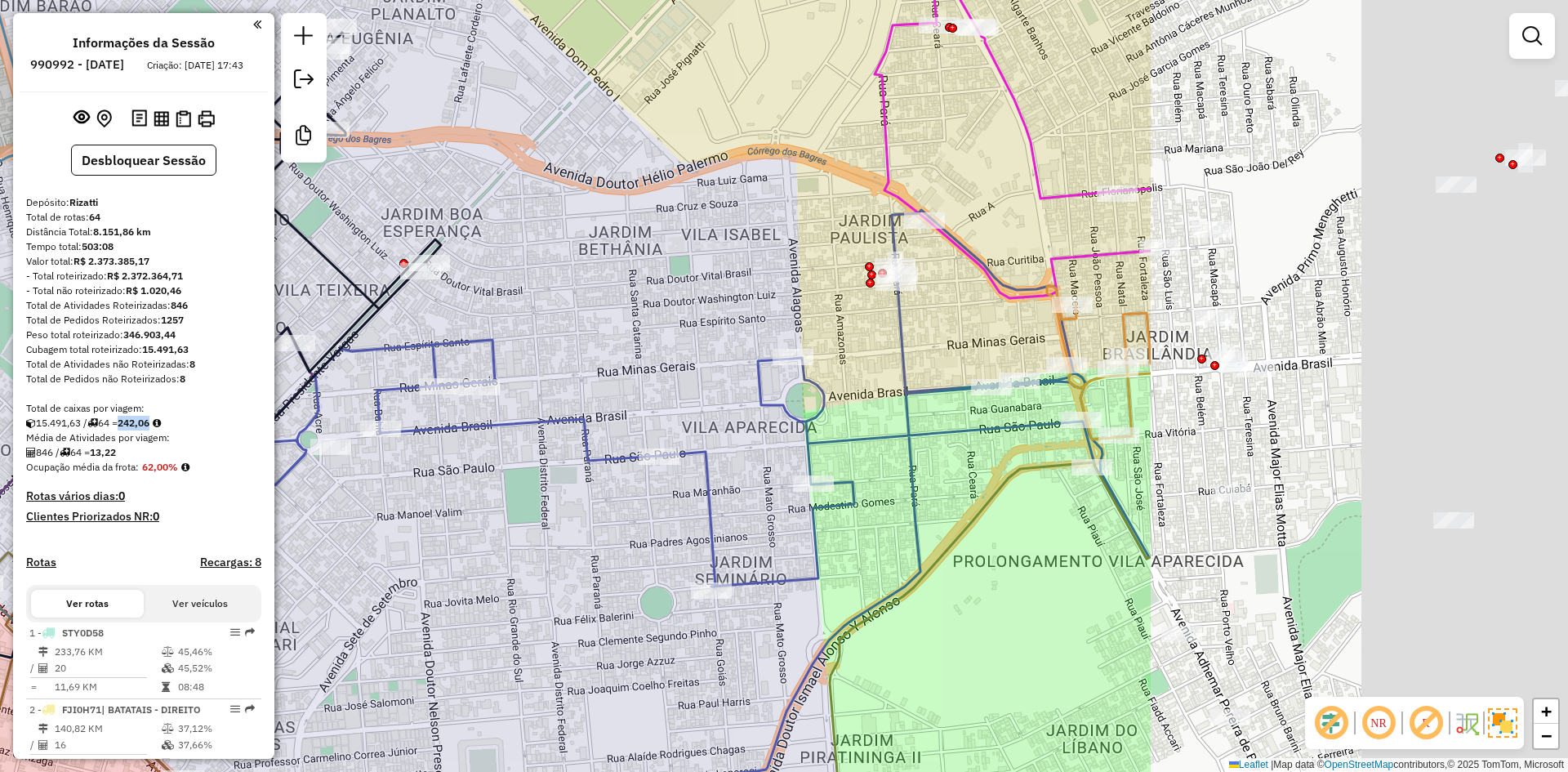
drag, startPoint x: 1209, startPoint y: 518, endPoint x: 524, endPoint y: 533, distance: 685.2
click at [455, 543] on div "Janela de atendimento Grade de atendimento Capacidade Transportadoras Veículos …" at bounding box center [784, 386] width 1568 height 772
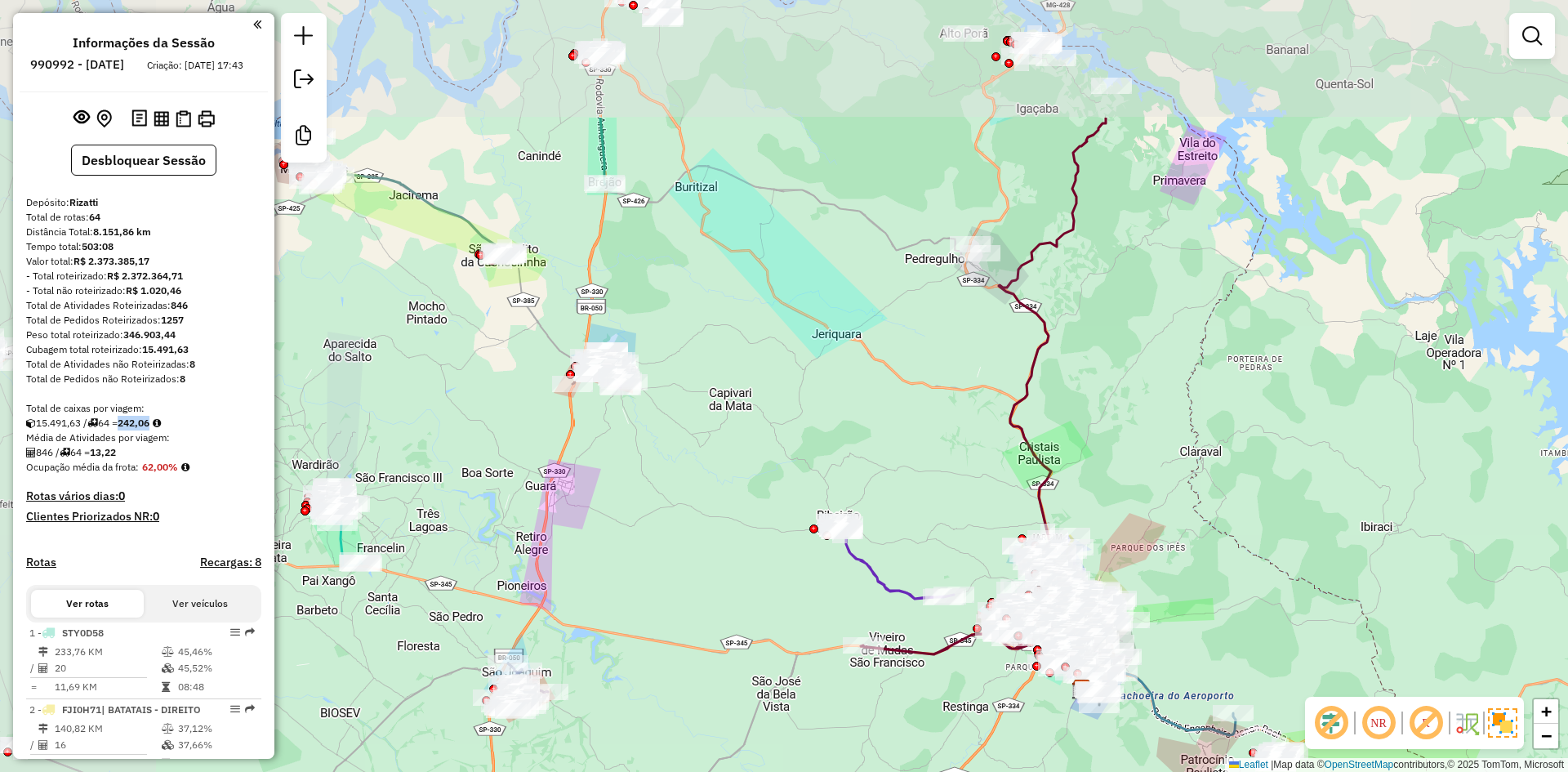
drag, startPoint x: 879, startPoint y: 534, endPoint x: 914, endPoint y: 658, distance: 128.8
click at [930, 713] on div "Janela de atendimento Grade de atendimento Capacidade Transportadoras Veículos …" at bounding box center [784, 386] width 1568 height 772
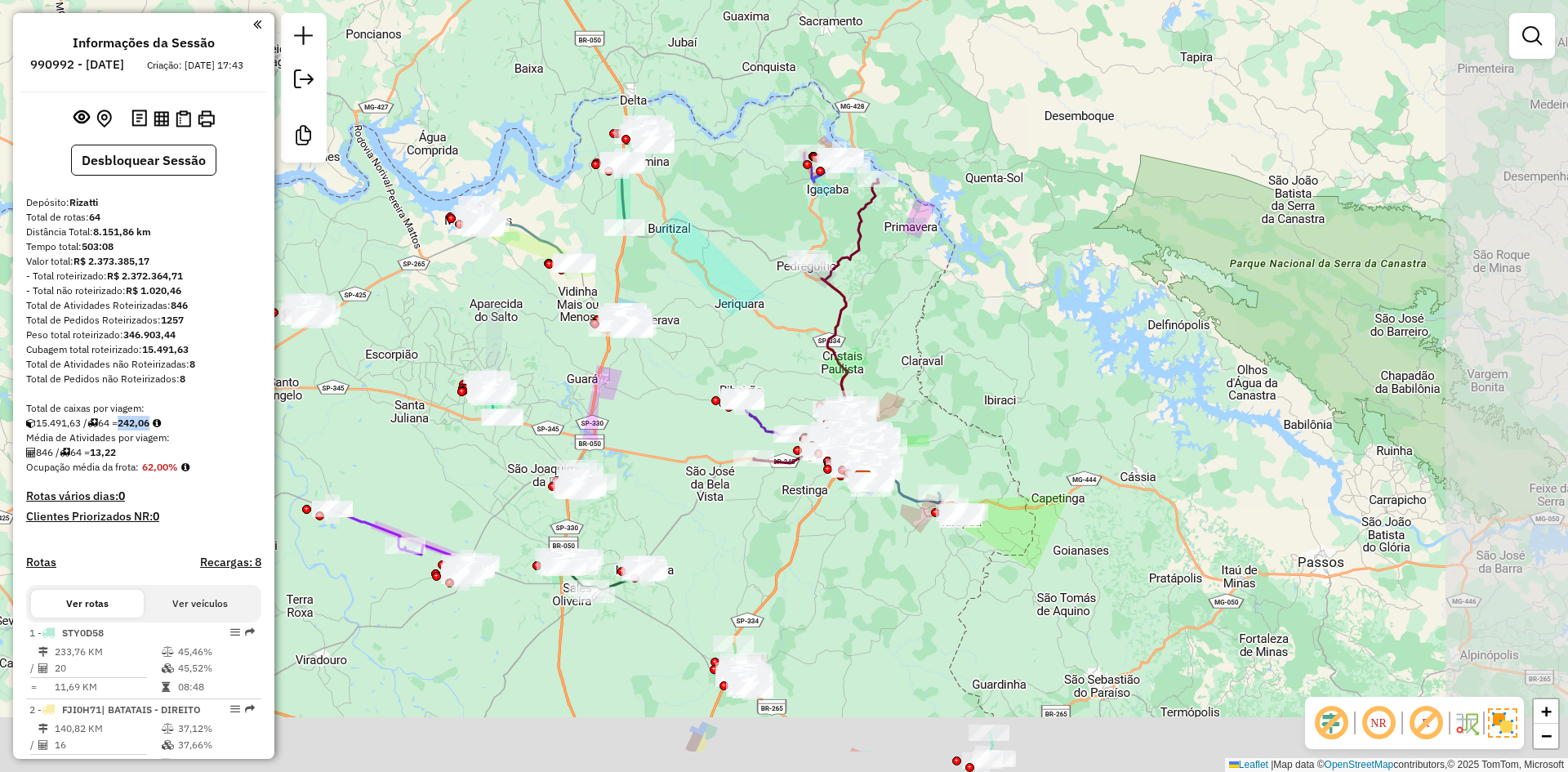
click at [1001, 381] on div "Janela de atendimento Grade de atendimento Capacidade Transportadoras Veículos …" at bounding box center [784, 386] width 1568 height 772
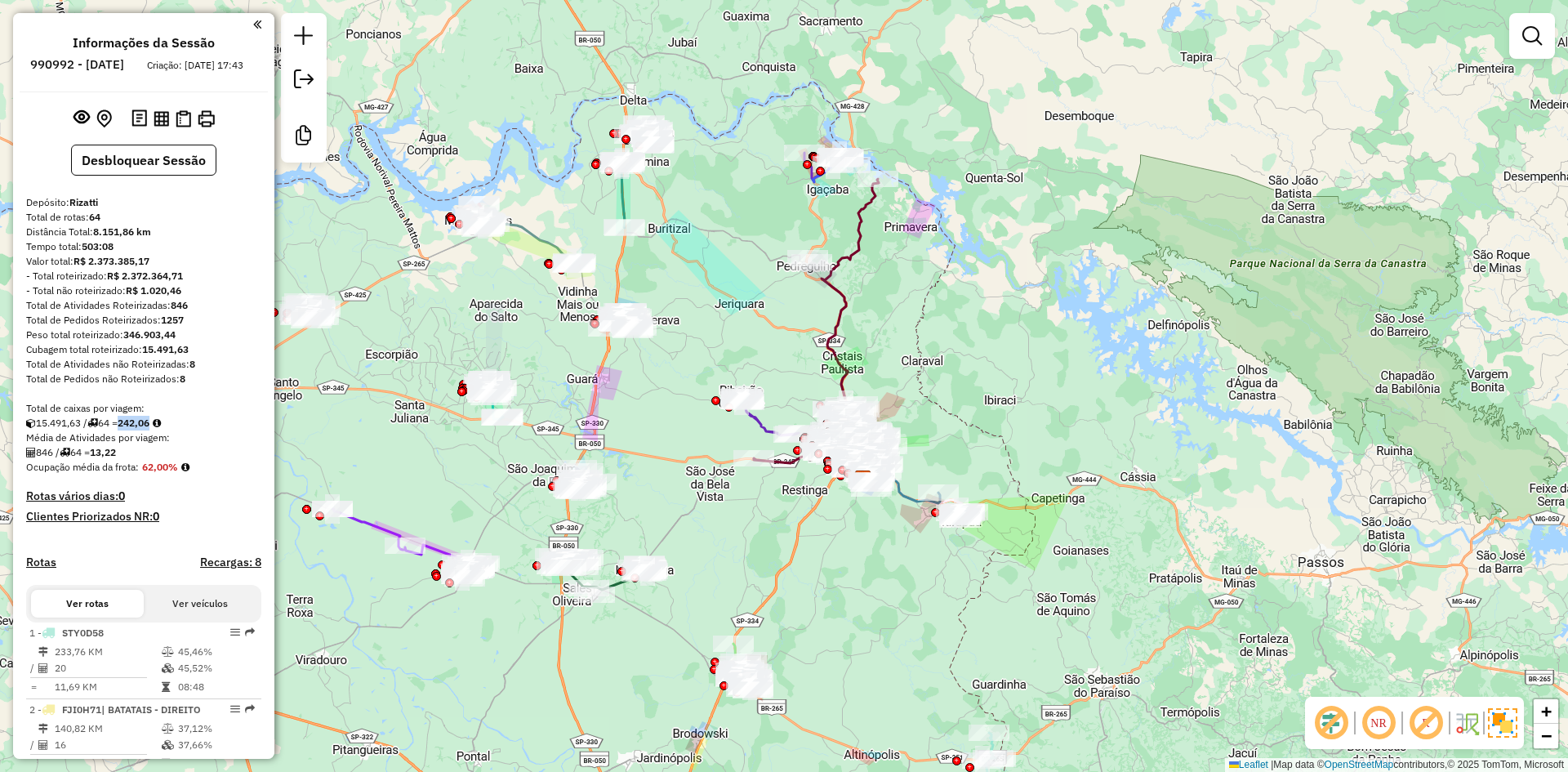
click at [841, 355] on icon at bounding box center [816, 323] width 125 height 288
select select "**********"
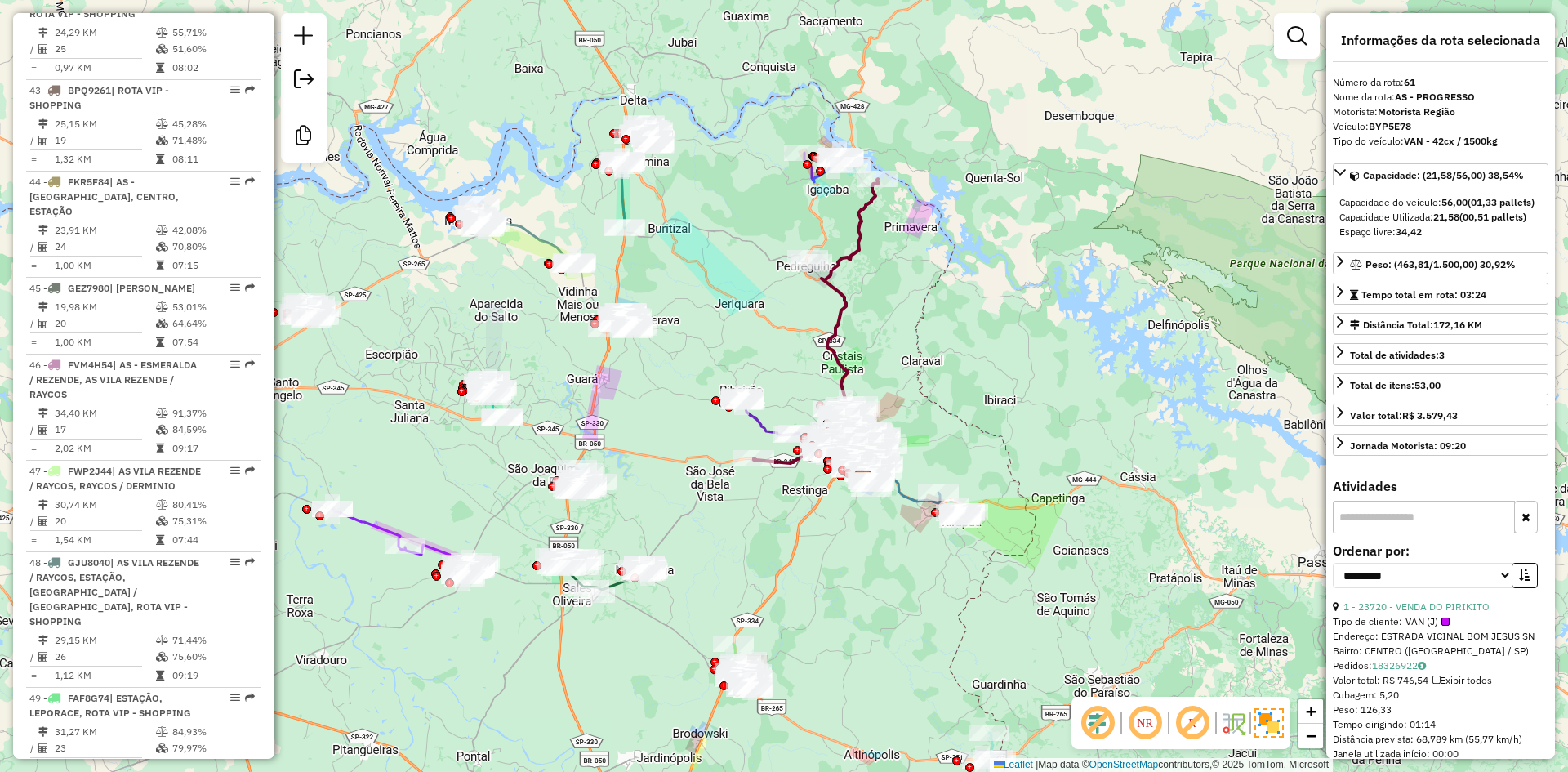
scroll to position [6156, 0]
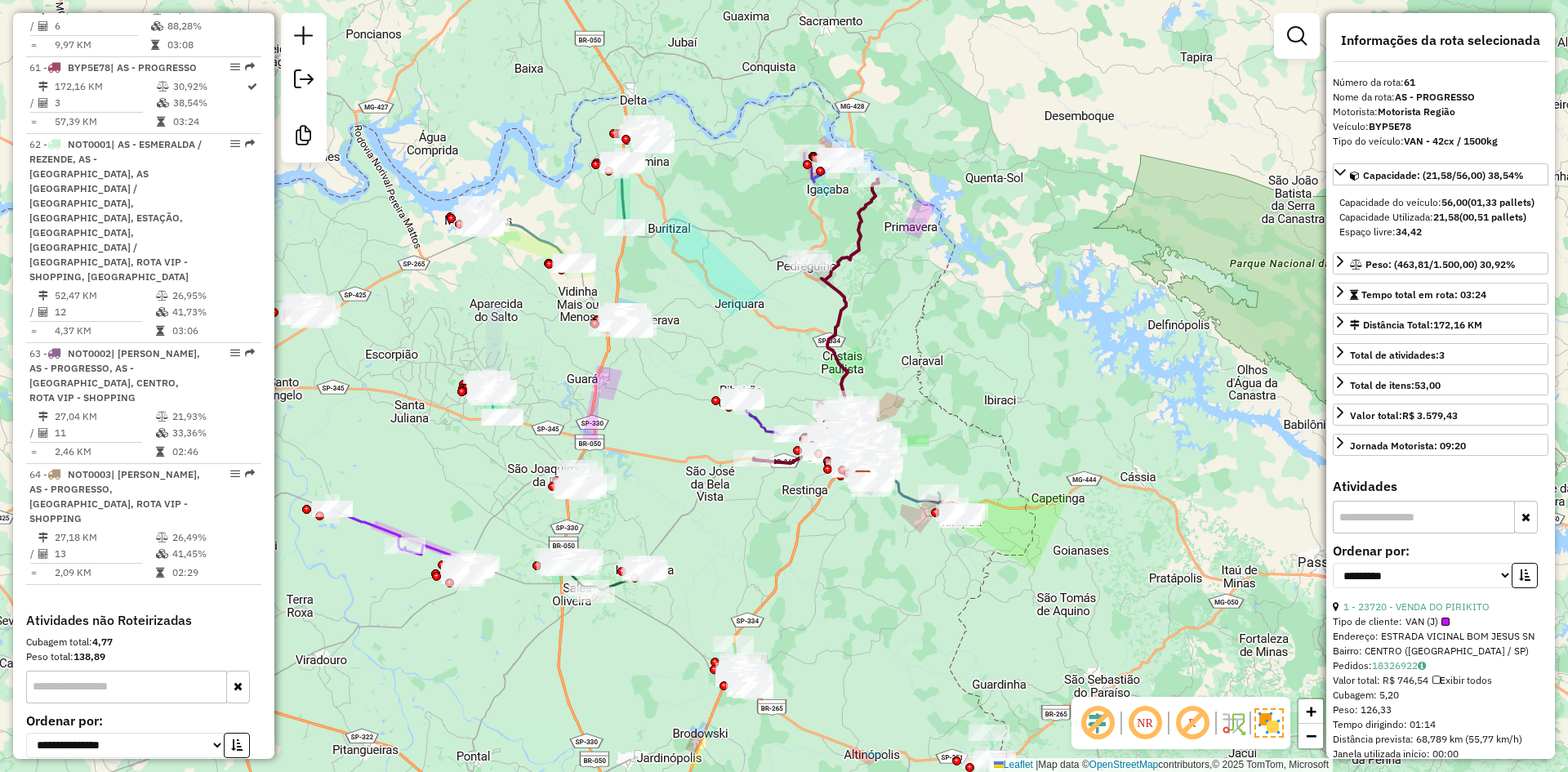
drag, startPoint x: 953, startPoint y: 378, endPoint x: 926, endPoint y: 253, distance: 127.9
click at [926, 253] on div "Janela de atendimento Grade de atendimento Capacidade Transportadoras Veículos …" at bounding box center [784, 386] width 1568 height 772
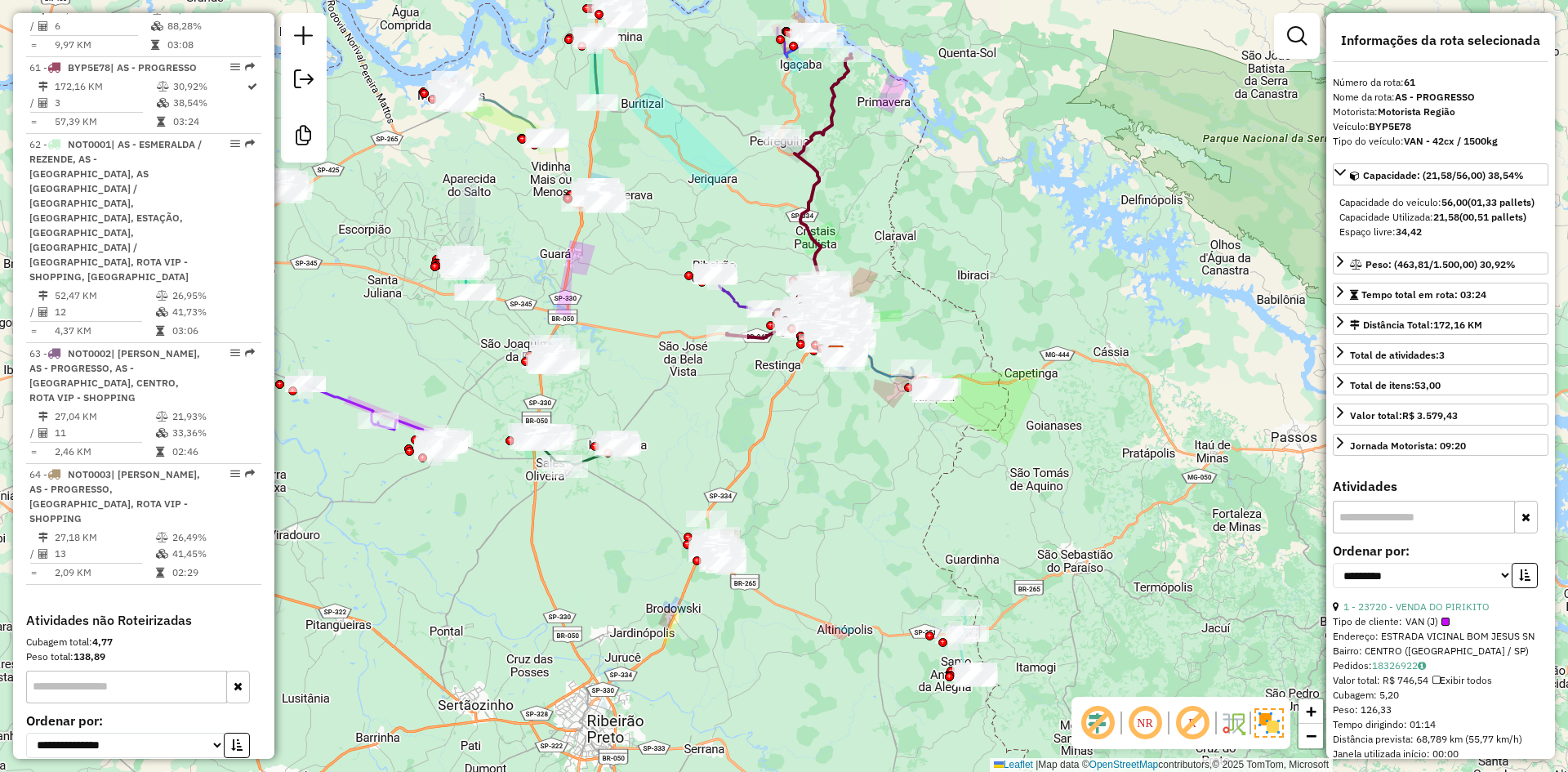
click at [880, 375] on icon at bounding box center [869, 340] width 88 height 75
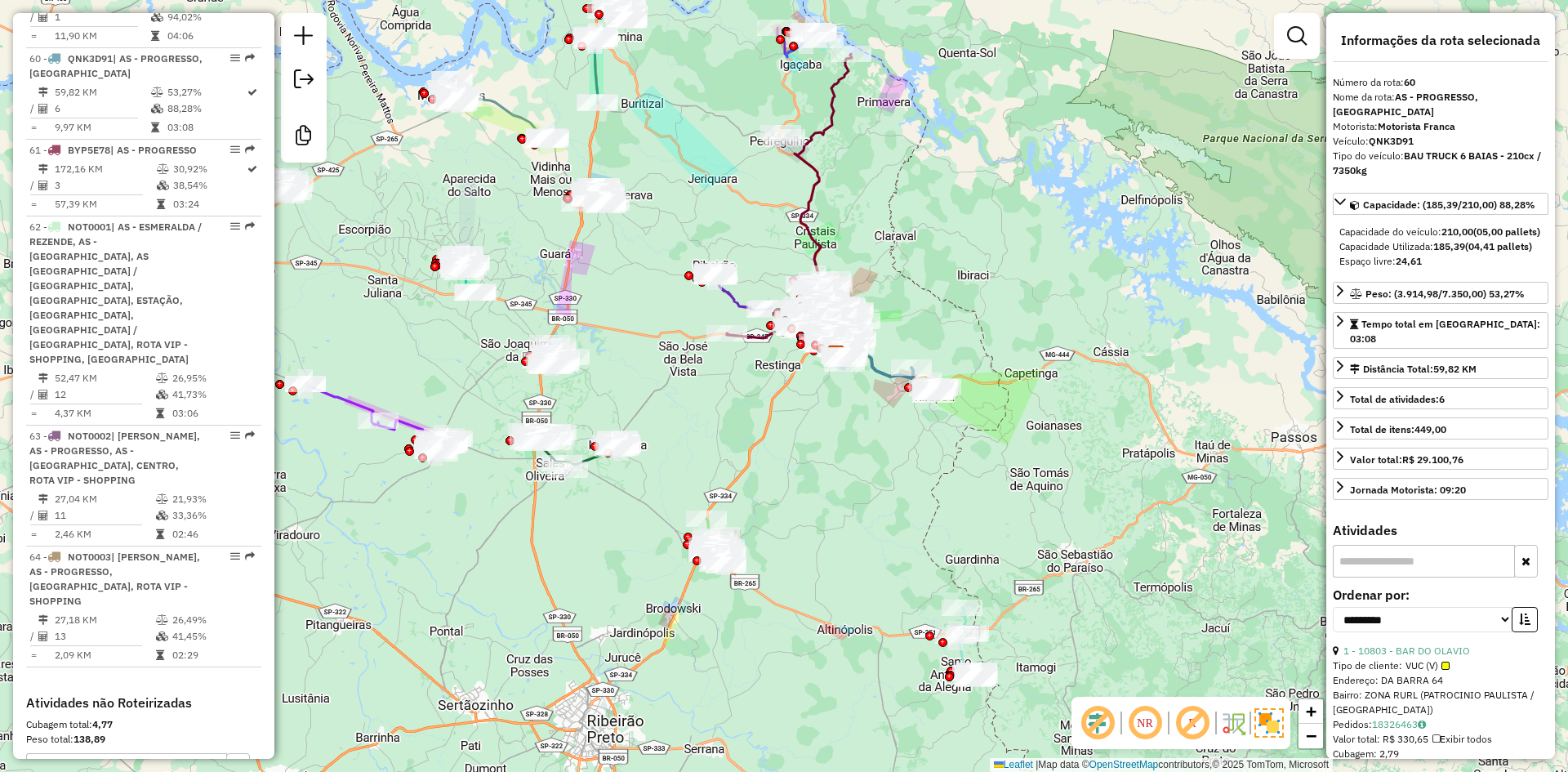
scroll to position [6064, 0]
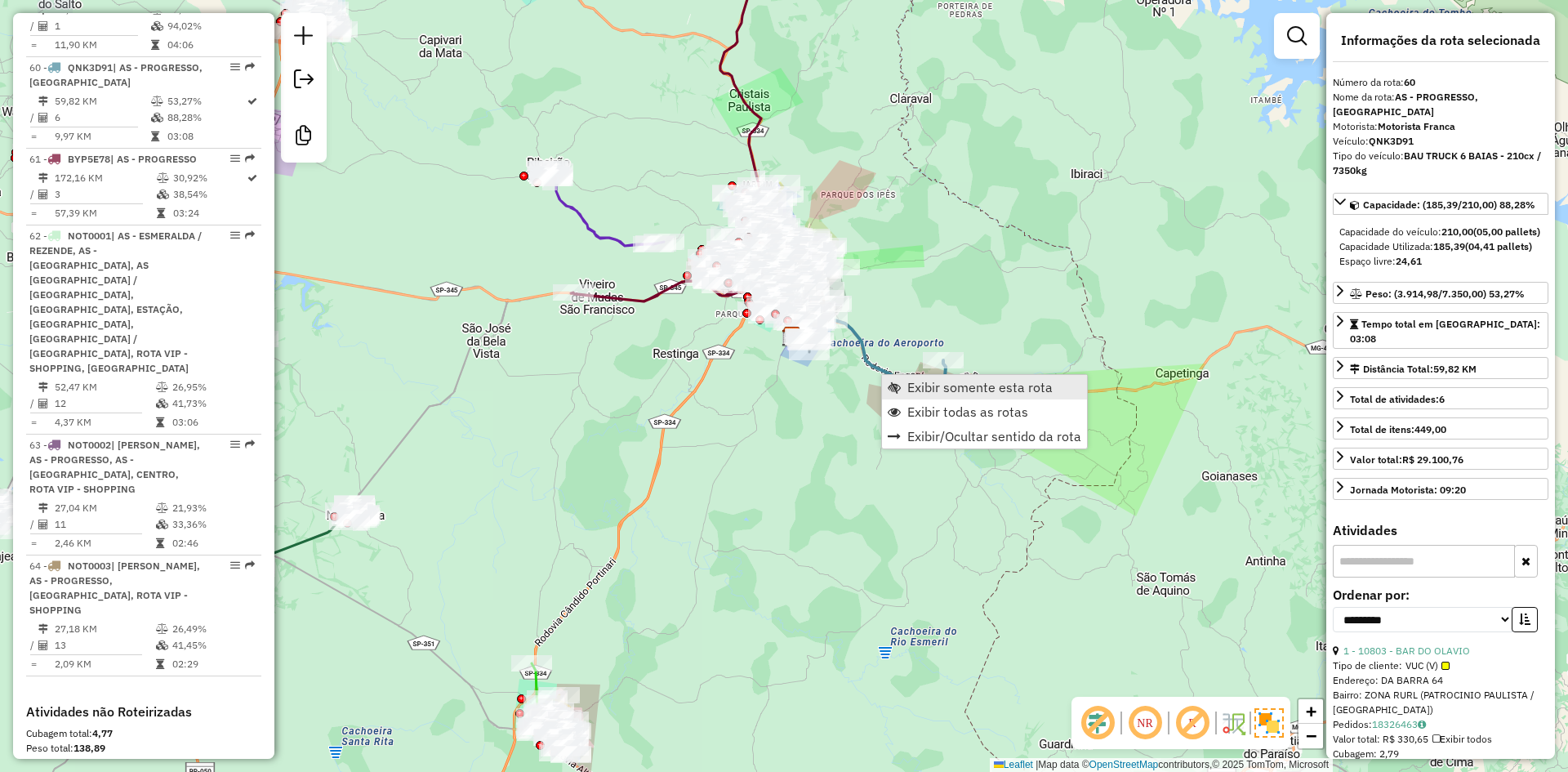
click at [971, 396] on link "Exibir somente esta rota" at bounding box center [984, 387] width 205 height 25
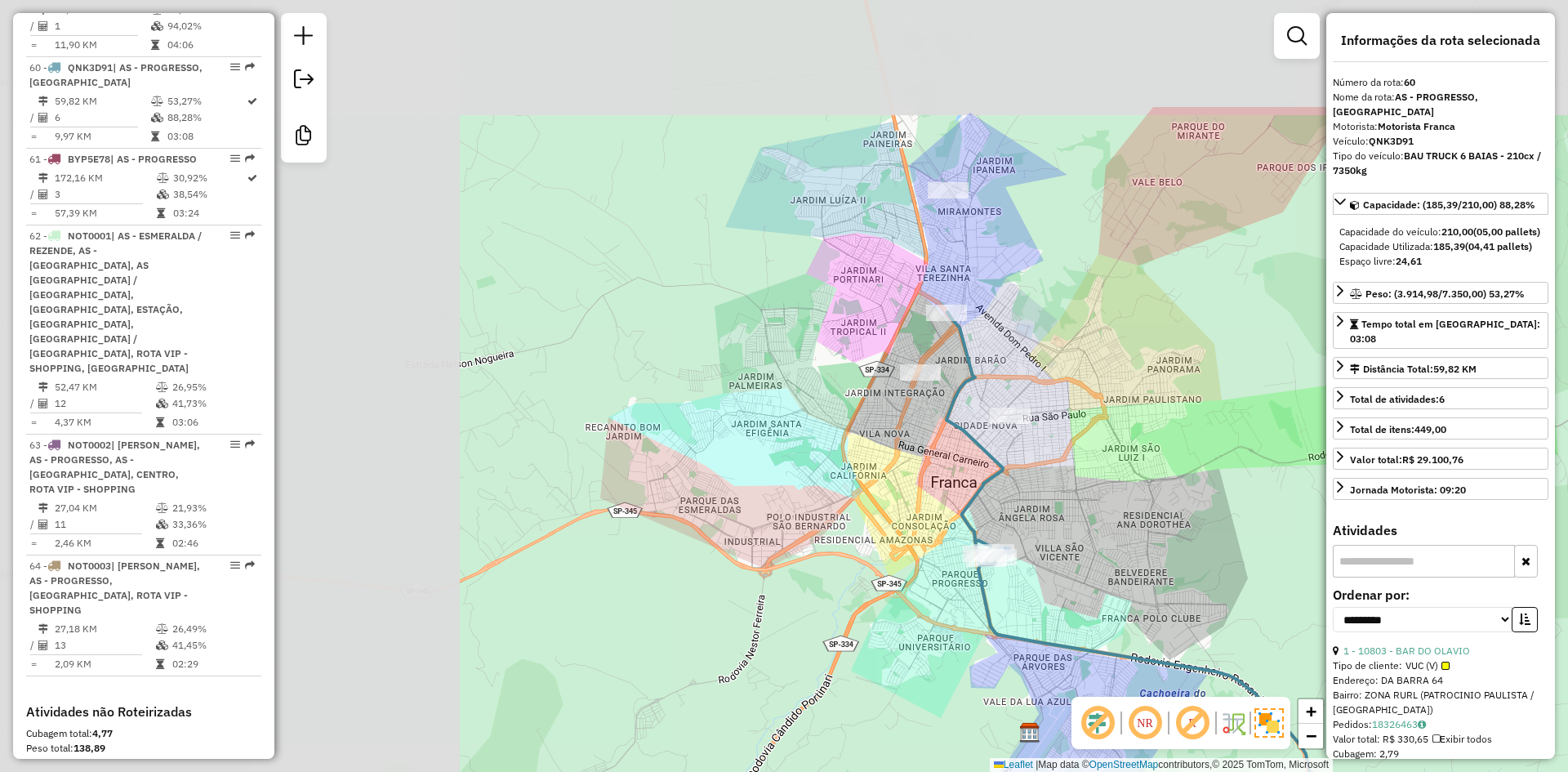
drag, startPoint x: 758, startPoint y: 387, endPoint x: 1132, endPoint y: 540, distance: 404.1
click at [1164, 546] on div "Janela de atendimento Grade de atendimento Capacidade Transportadoras Veículos …" at bounding box center [784, 386] width 1568 height 772
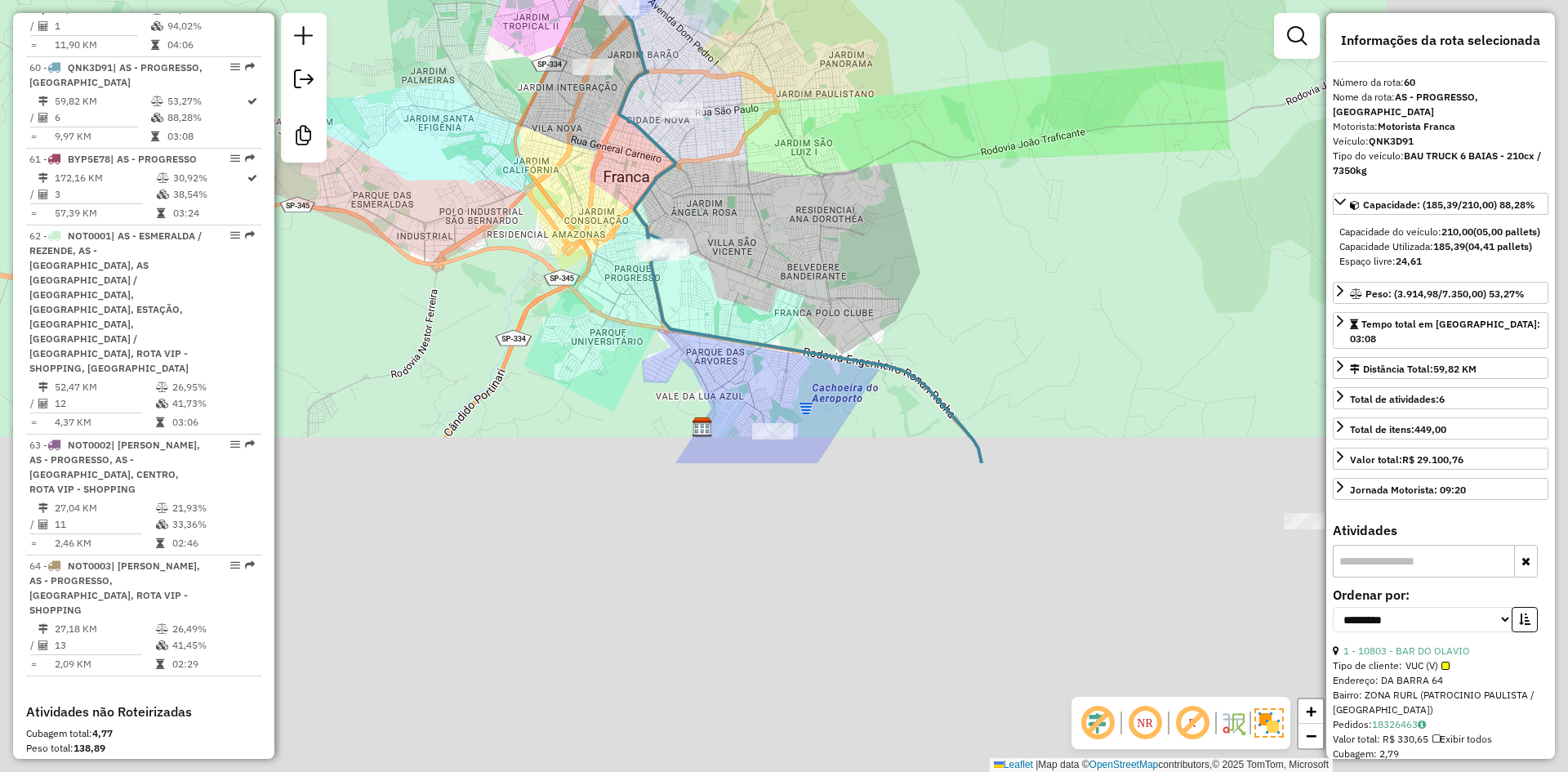
drag, startPoint x: 875, startPoint y: 150, endPoint x: 832, endPoint y: 65, distance: 95.3
click at [832, 65] on div "Janela de atendimento Grade de atendimento Capacidade Transportadoras Veículos …" at bounding box center [784, 386] width 1568 height 772
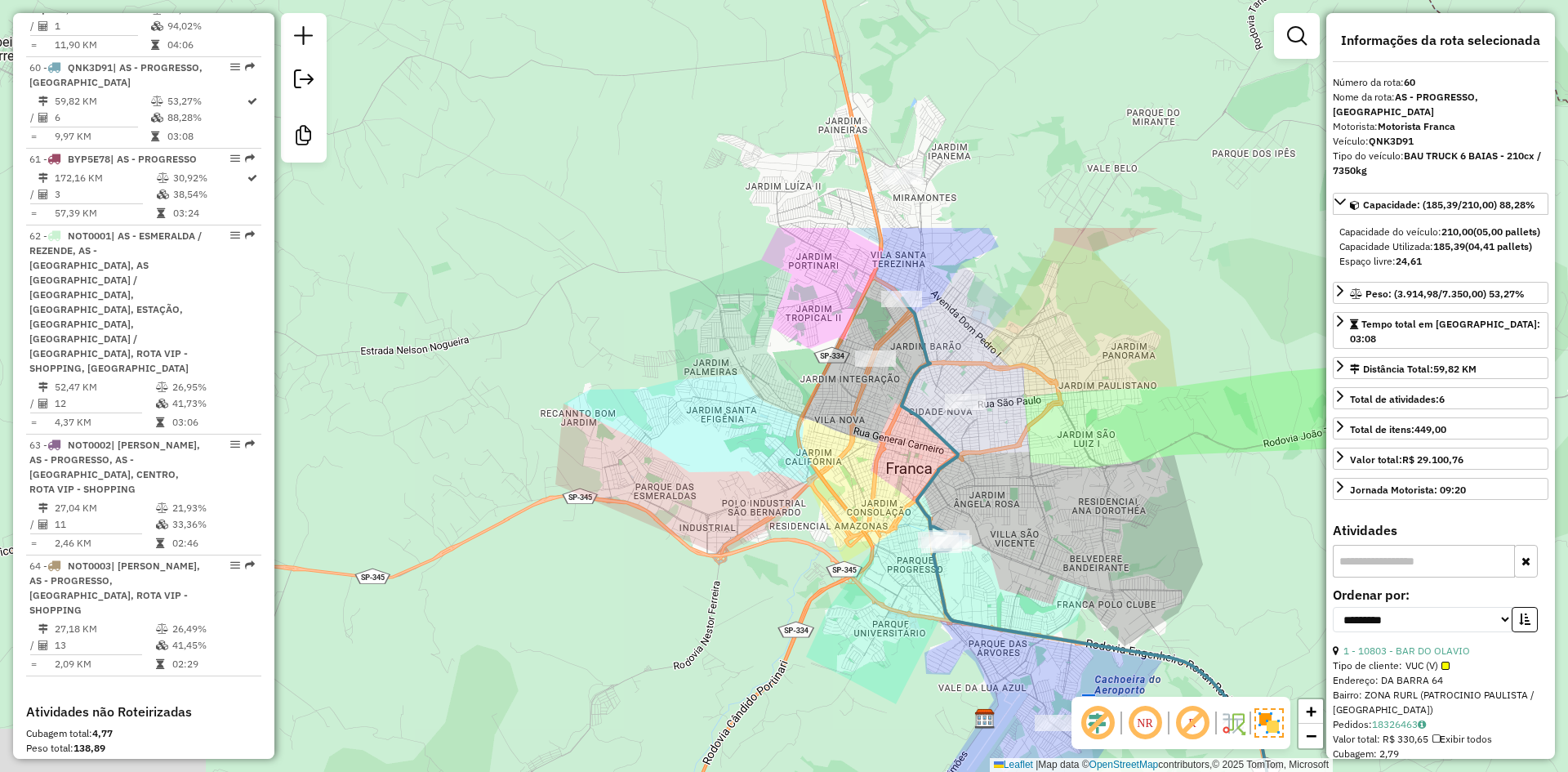
drag, startPoint x: 580, startPoint y: 36, endPoint x: 1135, endPoint y: 505, distance: 726.6
click at [1135, 505] on div "Janela de atendimento Grade de atendimento Capacidade Transportadoras Veículos …" at bounding box center [784, 386] width 1568 height 772
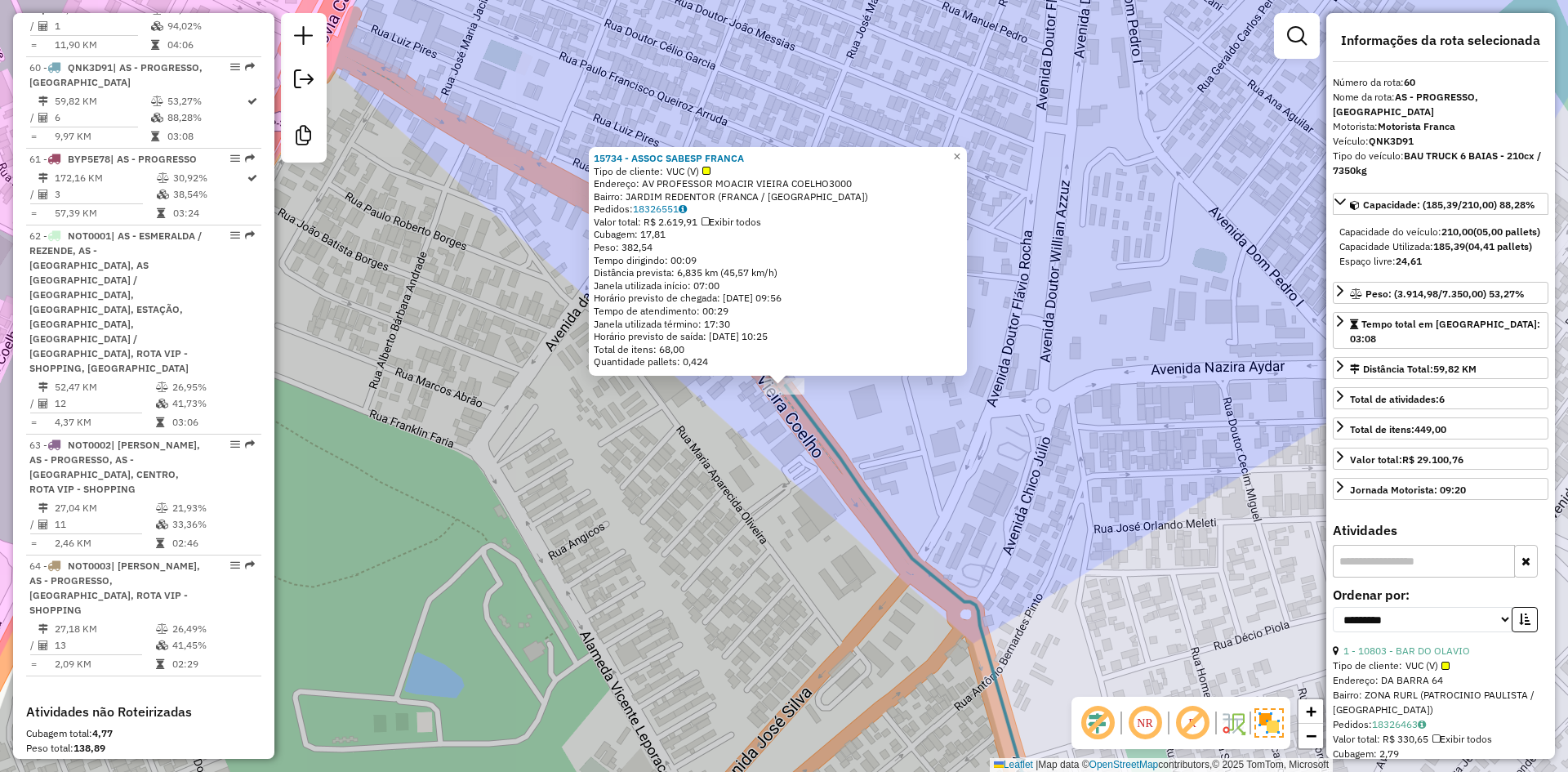
click at [936, 474] on div "15734 - ASSOC SABESP FRANCA Tipo de cliente: VUC (V) Endereço: AV PROFESSOR MOA…" at bounding box center [784, 386] width 1568 height 772
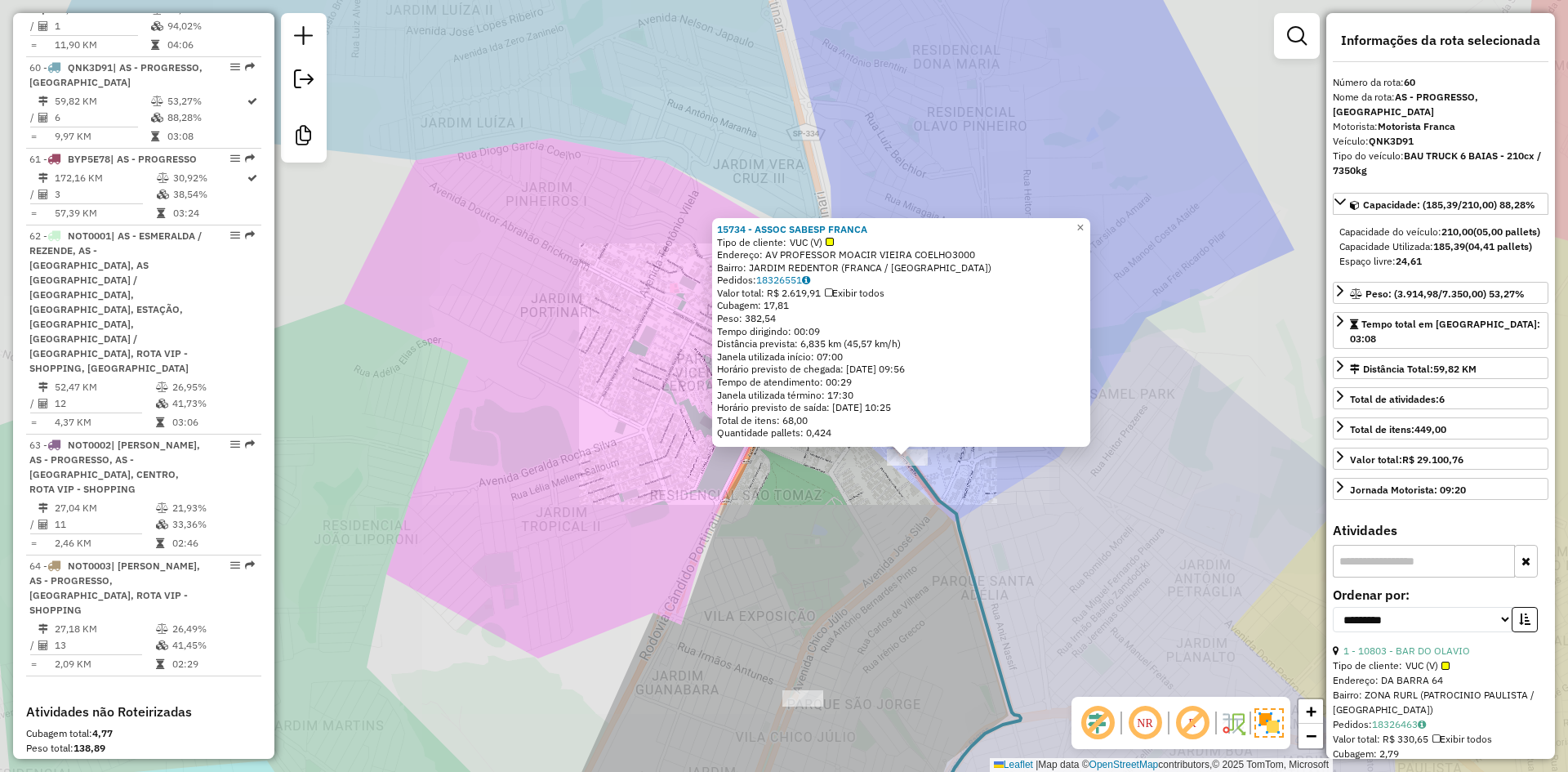
click at [902, 502] on div "15734 - ASSOC SABESP FRANCA Tipo de cliente: VUC (V) Endereço: AV PROFESSOR MOA…" at bounding box center [784, 386] width 1568 height 772
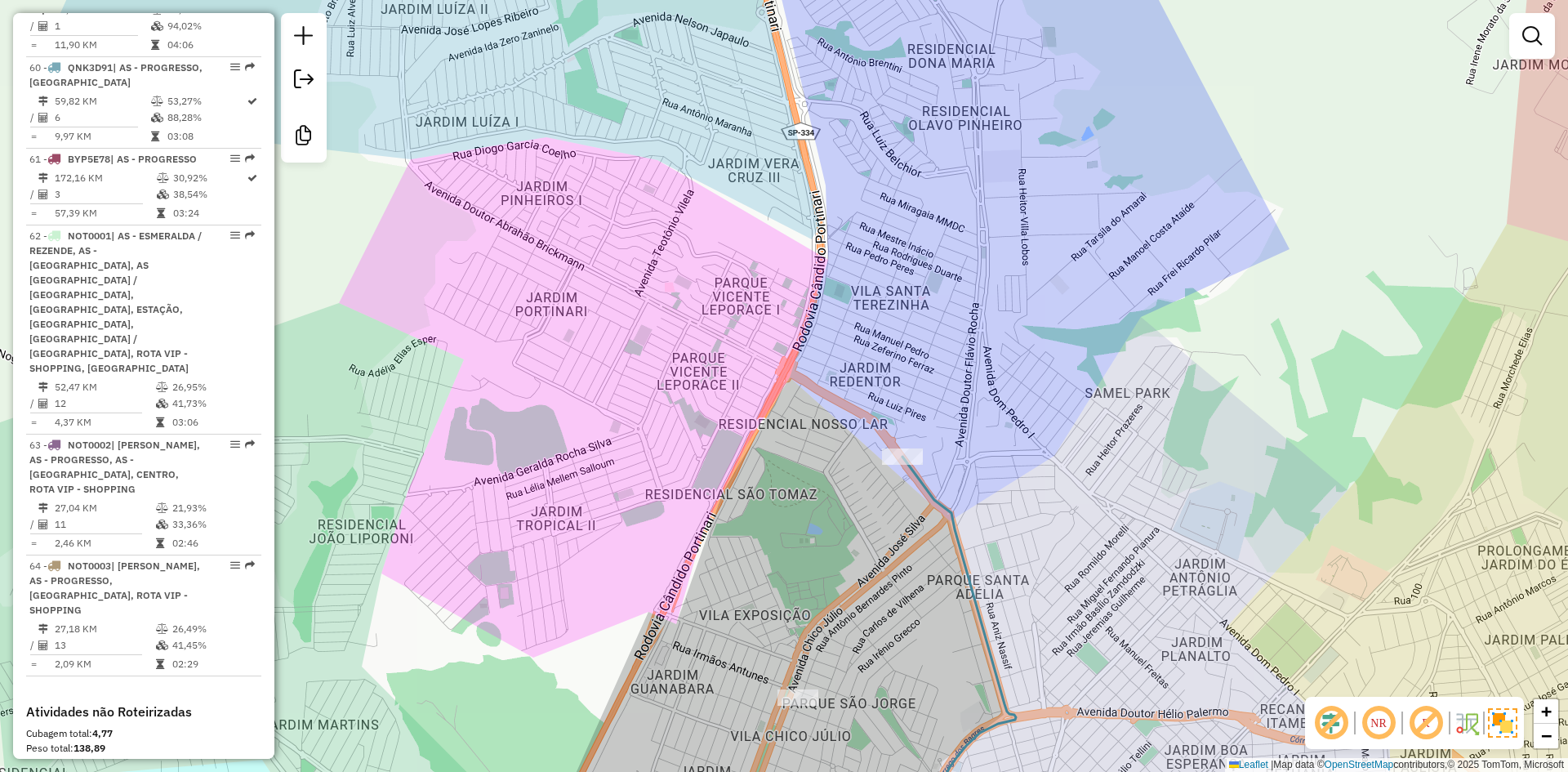
drag, startPoint x: 897, startPoint y: 503, endPoint x: 742, endPoint y: 383, distance: 196.0
click at [742, 383] on div "Janela de atendimento Grade de atendimento Capacidade Transportadoras Veículos …" at bounding box center [784, 386] width 1568 height 772
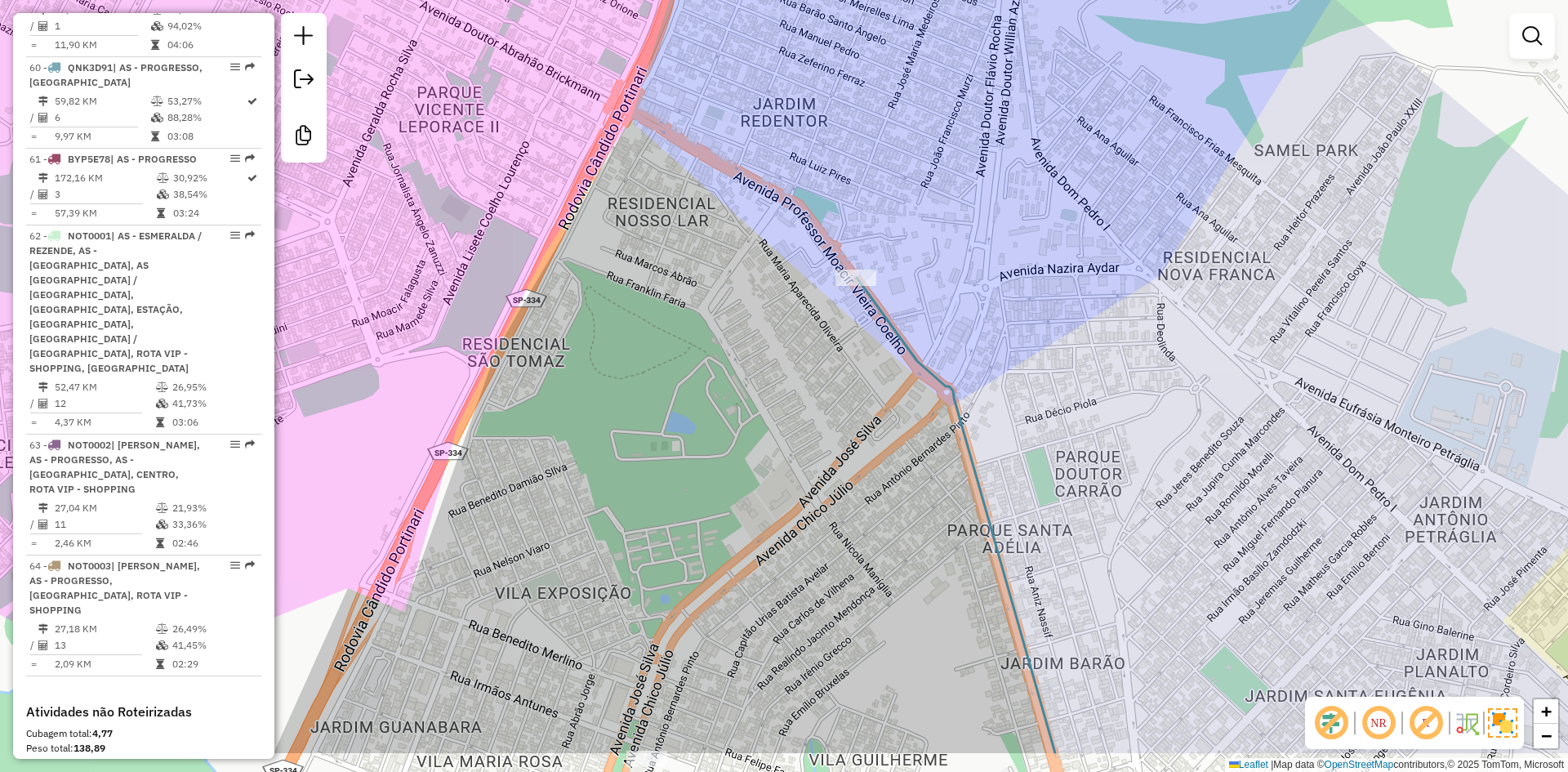
drag, startPoint x: 767, startPoint y: 240, endPoint x: 812, endPoint y: 165, distance: 87.5
click at [811, 165] on div "Janela de atendimento Grade de atendimento Capacidade Transportadoras Veículos …" at bounding box center [784, 386] width 1568 height 772
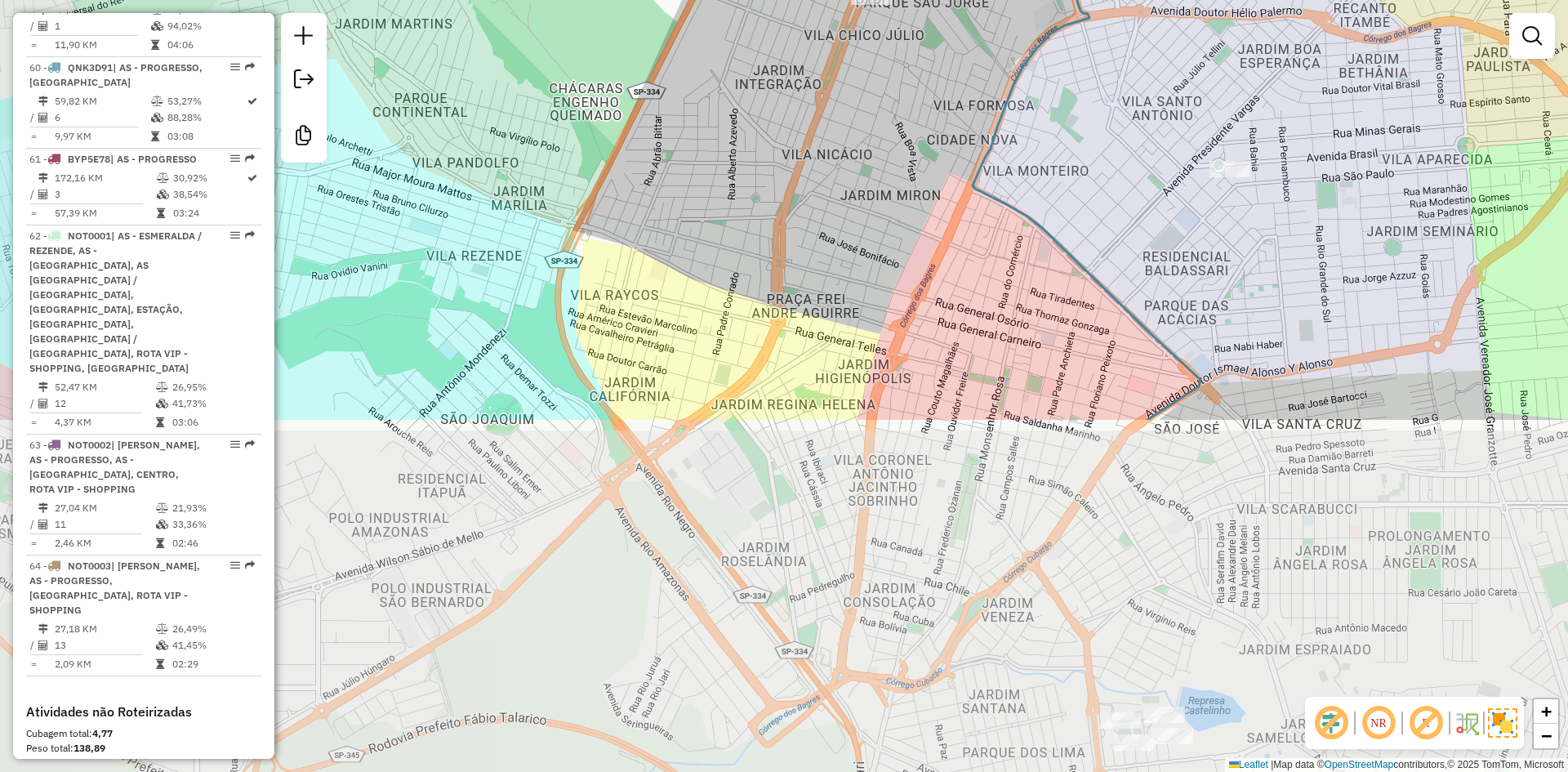
drag, startPoint x: 512, startPoint y: 618, endPoint x: 631, endPoint y: 189, distance: 445.2
click at [631, 189] on div "Janela de atendimento Grade de atendimento Capacidade Transportadoras Veículos …" at bounding box center [784, 386] width 1568 height 772
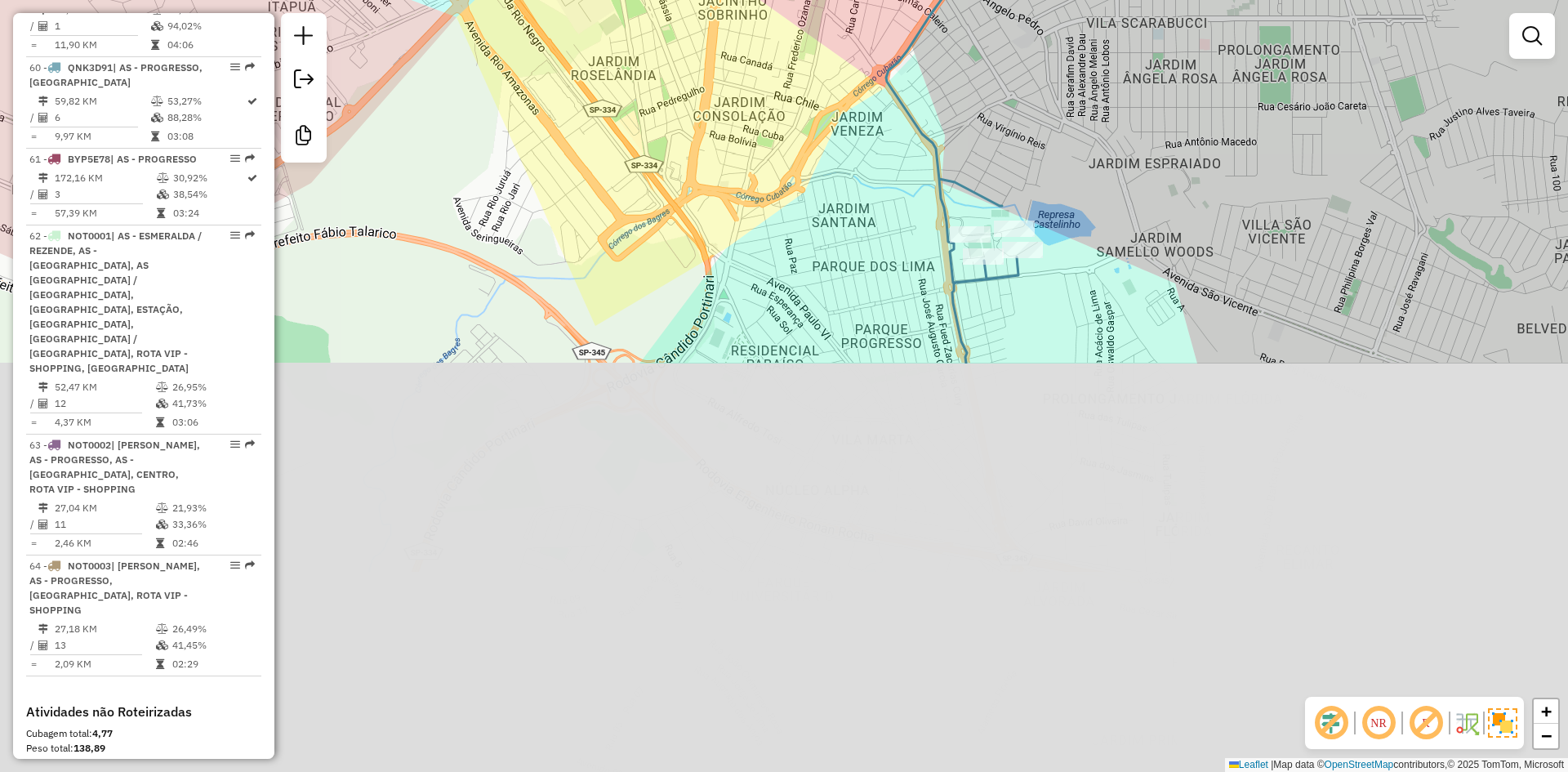
drag, startPoint x: 710, startPoint y: 485, endPoint x: 575, endPoint y: 7, distance: 496.7
click at [575, 7] on div "Janela de atendimento Grade de atendimento Capacidade Transportadoras Veículos …" at bounding box center [784, 386] width 1568 height 772
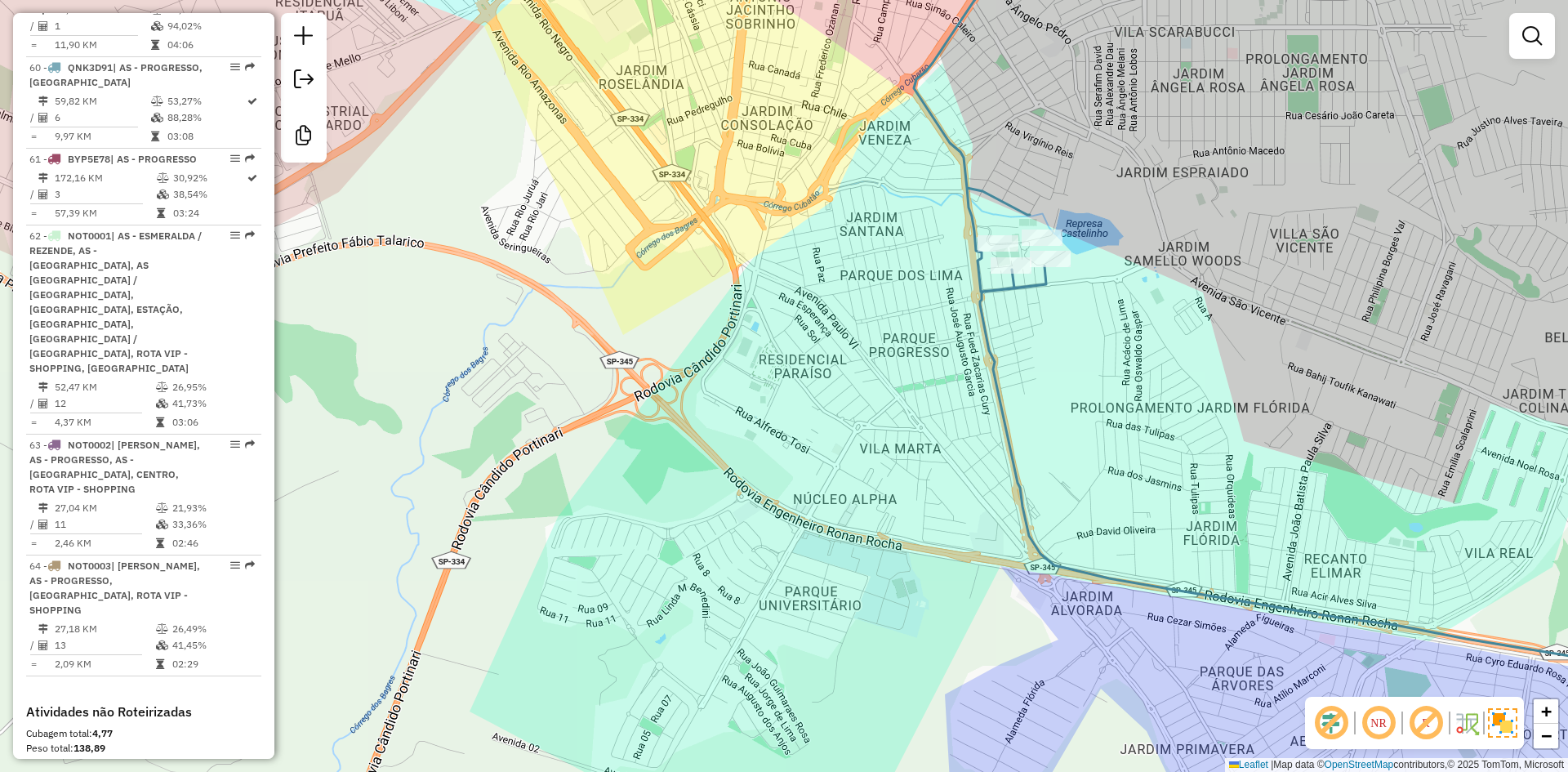
drag, startPoint x: 674, startPoint y: 425, endPoint x: 691, endPoint y: 434, distance: 19.2
click at [688, 433] on div "Janela de atendimento Grade de atendimento Capacidade Transportadoras Veículos …" at bounding box center [784, 386] width 1568 height 772
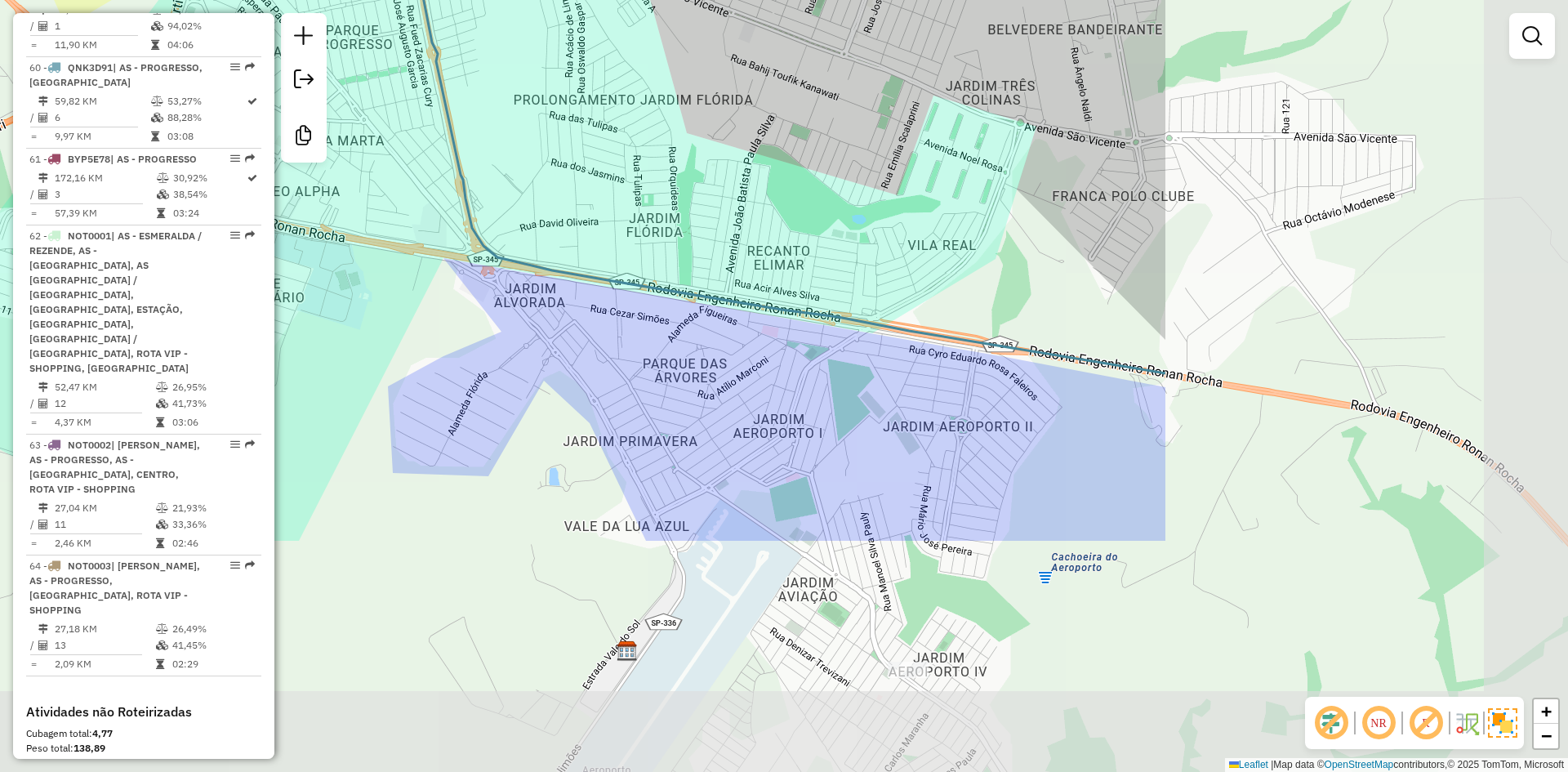
drag, startPoint x: 1039, startPoint y: 562, endPoint x: 467, endPoint y: 251, distance: 651.1
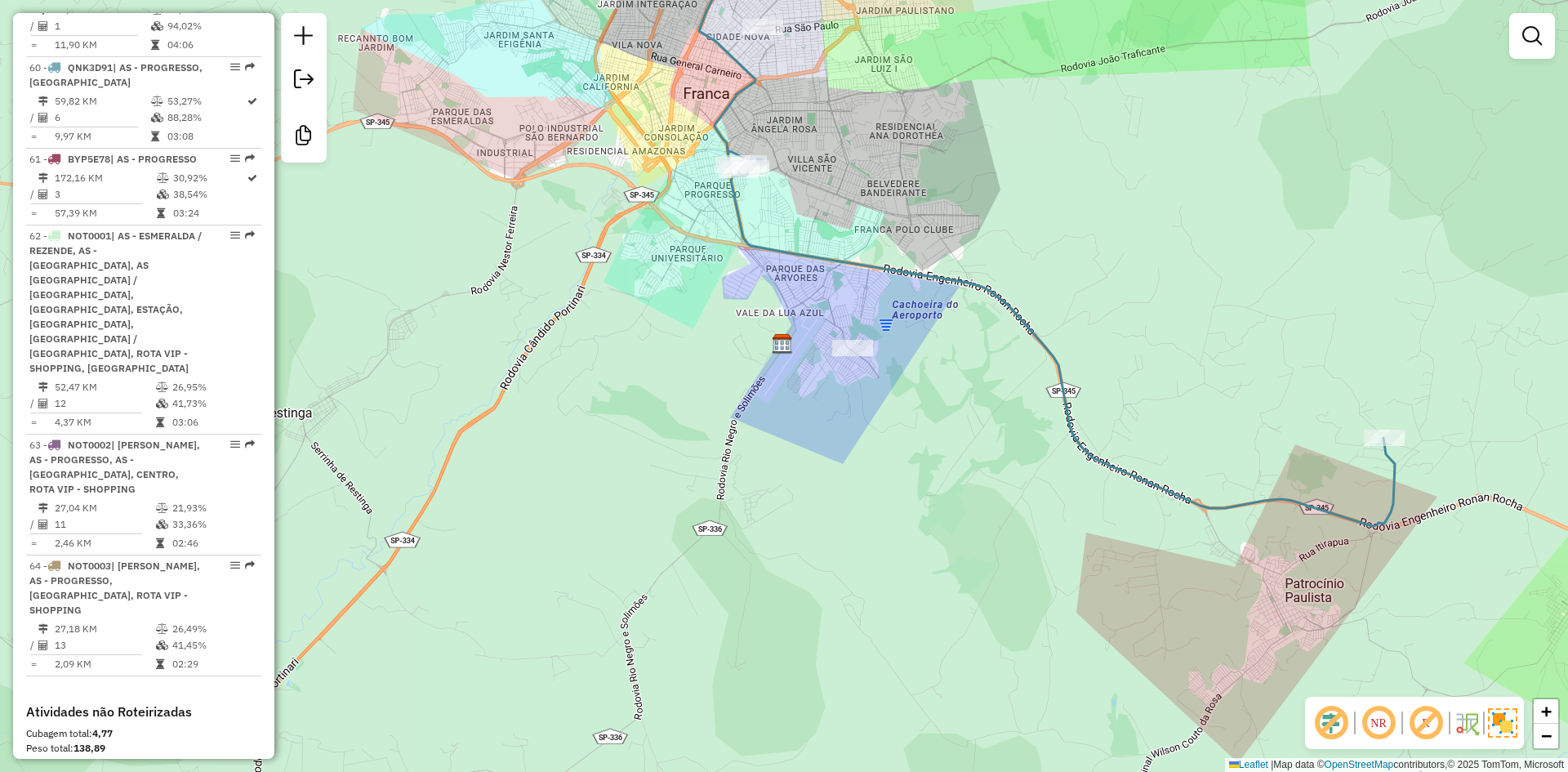
select select "**********"
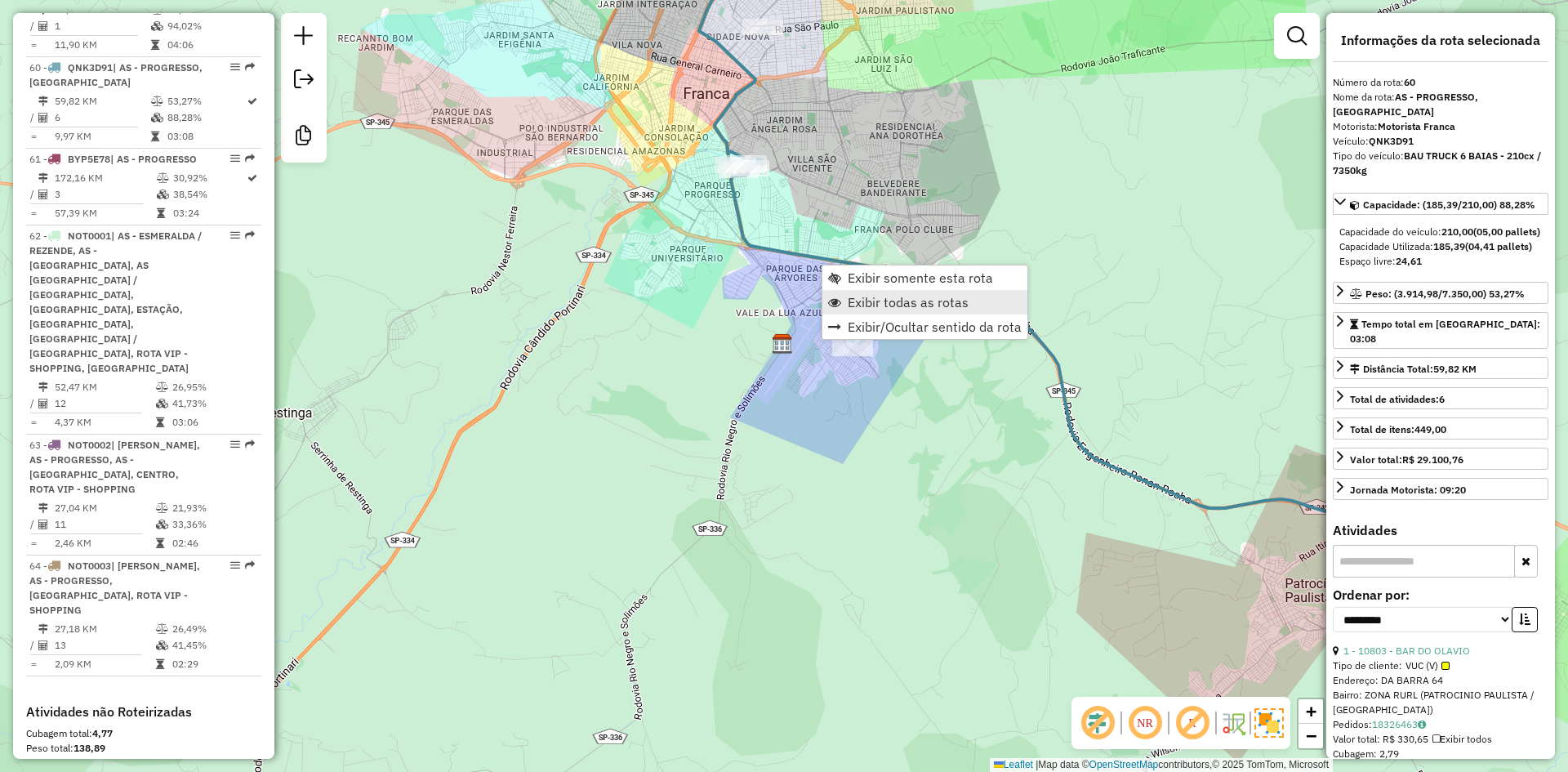
click at [891, 305] on span "Exibir todas as rotas" at bounding box center [908, 303] width 121 height 13
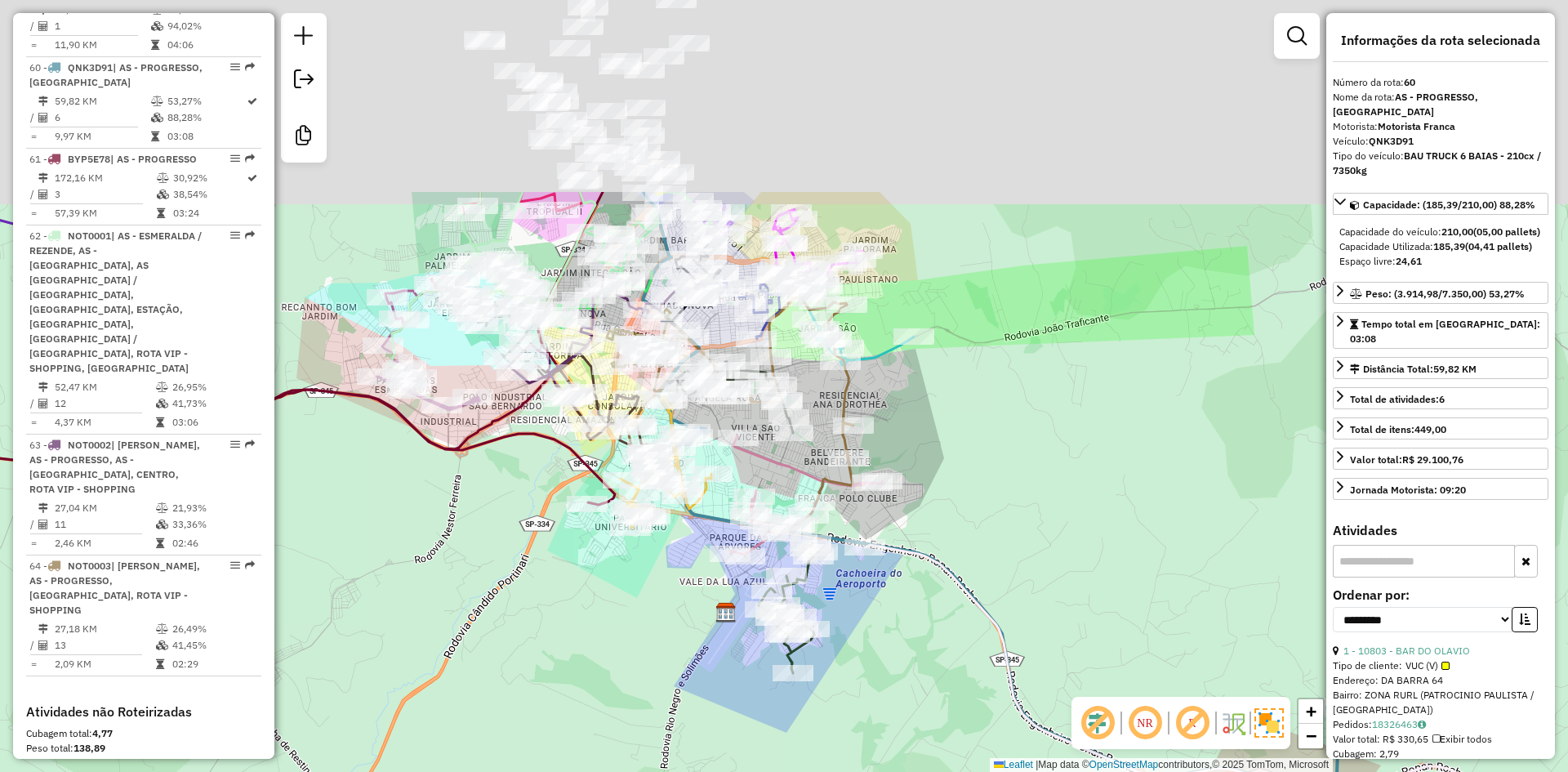
drag, startPoint x: 479, startPoint y: 514, endPoint x: 511, endPoint y: 582, distance: 75.2
click at [456, 585] on div "Janela de atendimento Grade de atendimento Capacidade Transportadoras Veículos …" at bounding box center [784, 386] width 1568 height 772
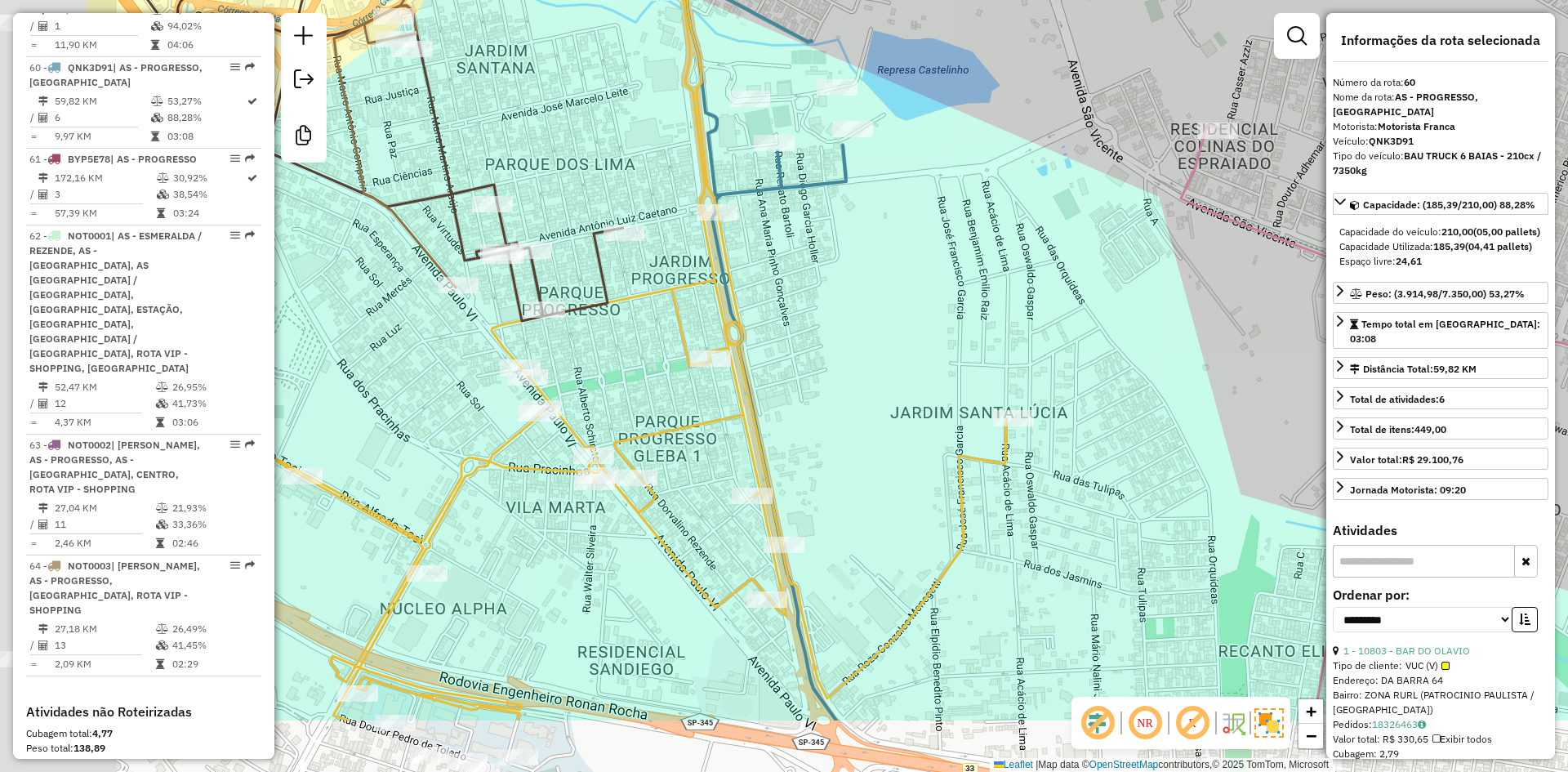
drag, startPoint x: 629, startPoint y: 526, endPoint x: 872, endPoint y: 397, distance: 275.1
click at [872, 397] on div "Janela de atendimento Grade de atendimento Capacidade Transportadoras Veículos …" at bounding box center [784, 386] width 1568 height 772
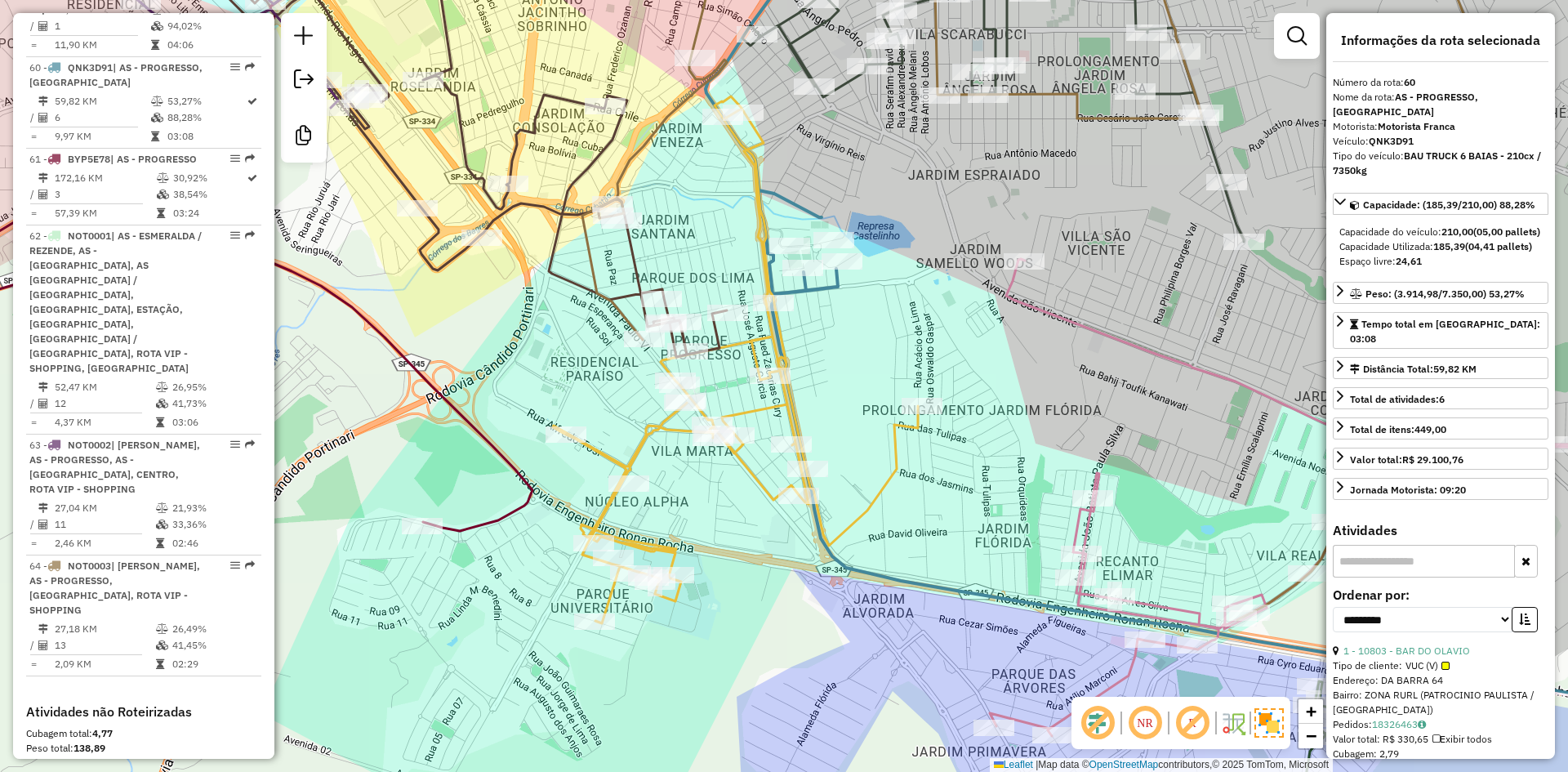
click at [789, 366] on icon at bounding box center [735, 360] width 366 height 527
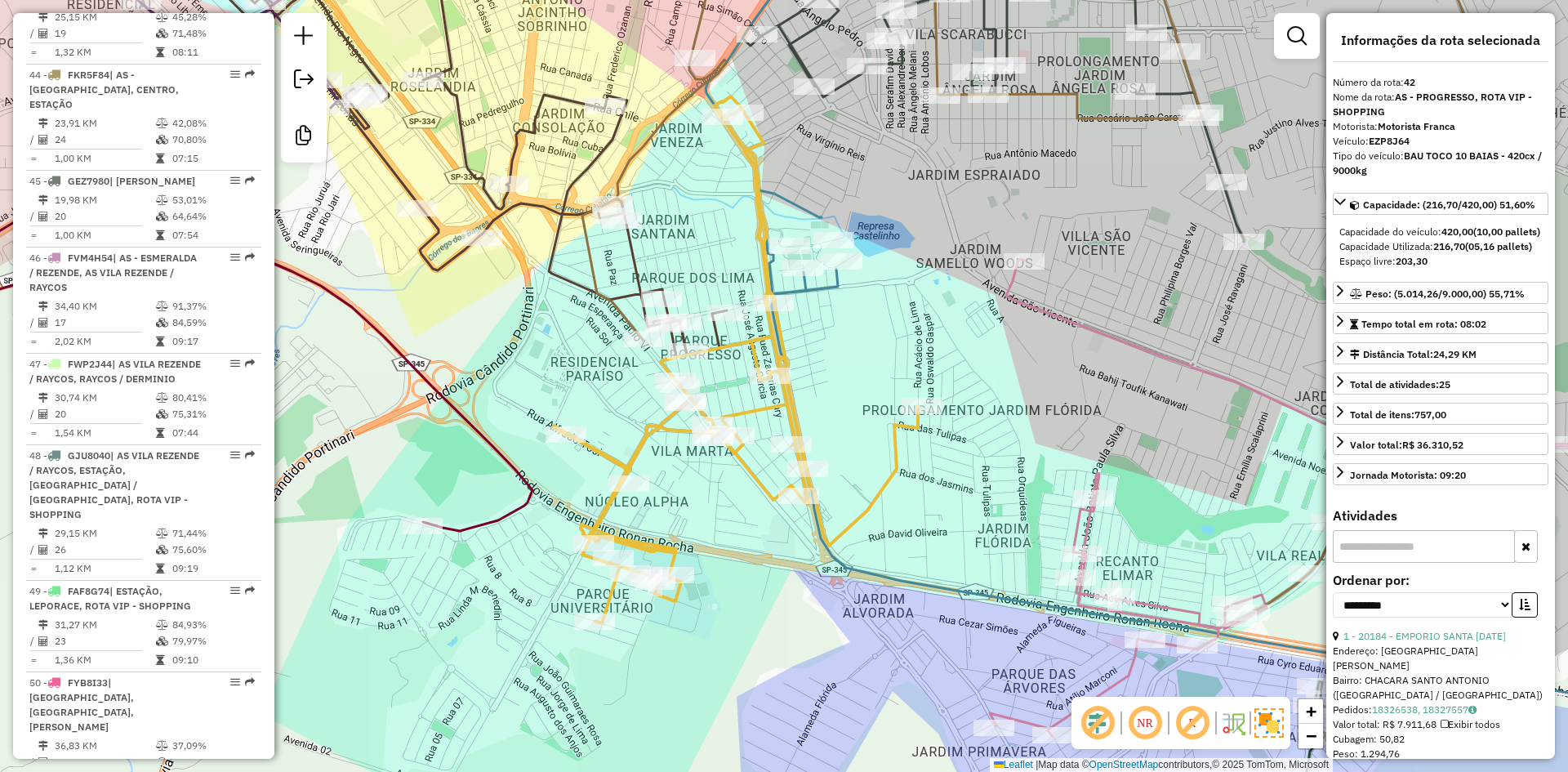
scroll to position [4329, 0]
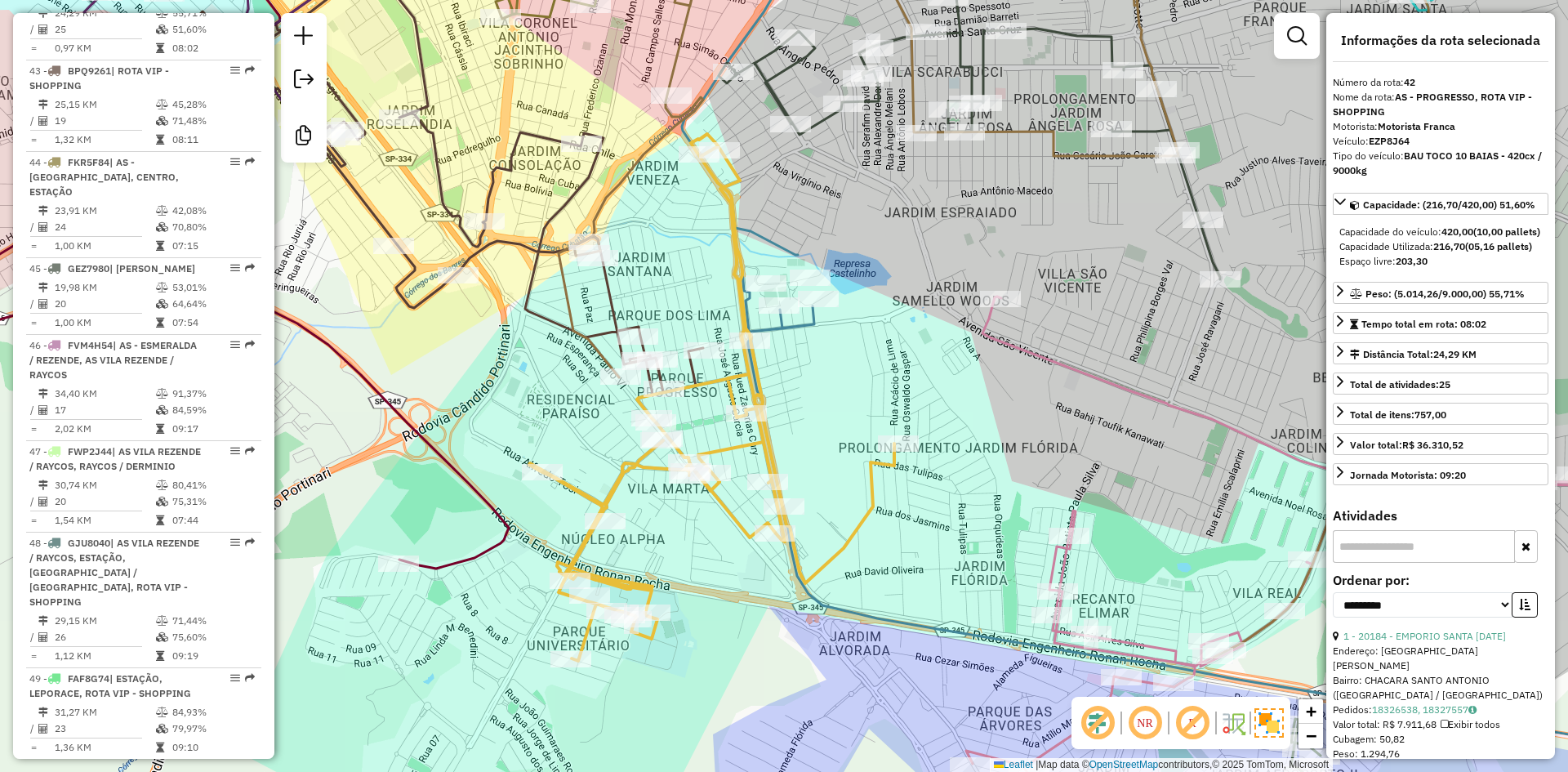
drag, startPoint x: 847, startPoint y: 399, endPoint x: 813, endPoint y: 461, distance: 70.7
click at [813, 461] on div "Janela de atendimento Grade de atendimento Capacidade Transportadoras Veículos …" at bounding box center [784, 386] width 1568 height 772
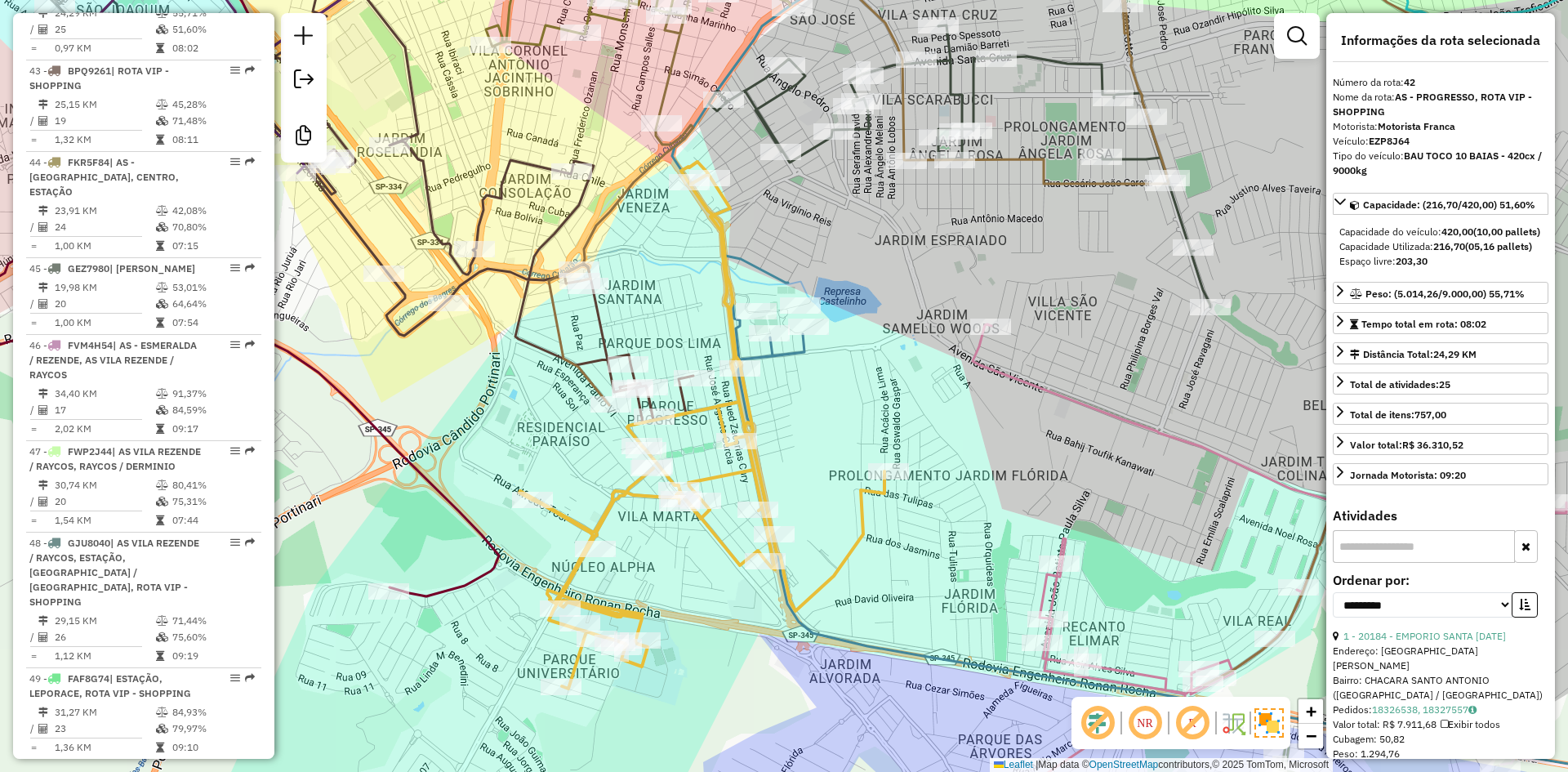
click at [604, 318] on icon at bounding box center [438, 184] width 512 height 477
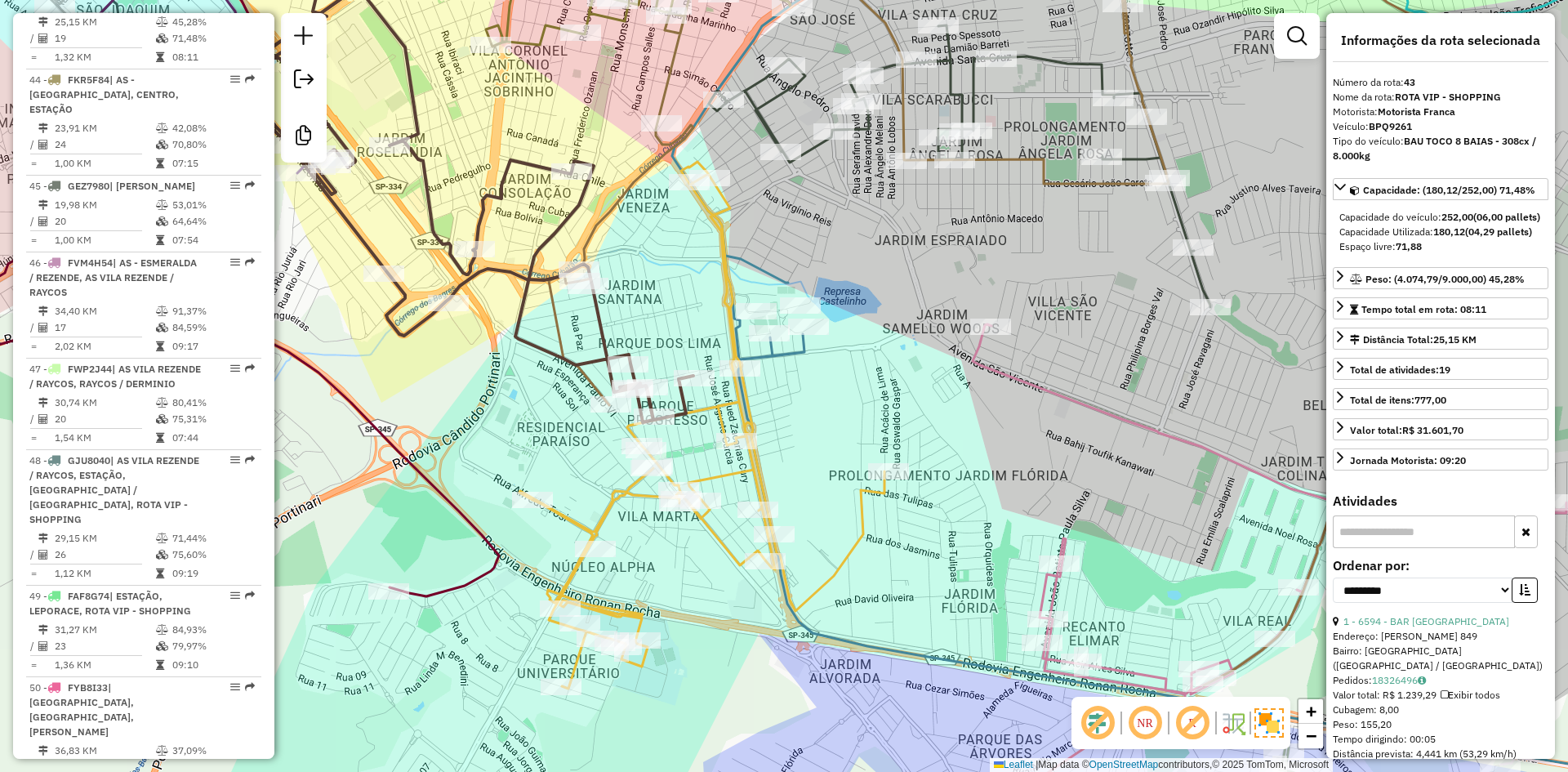
scroll to position [4421, 0]
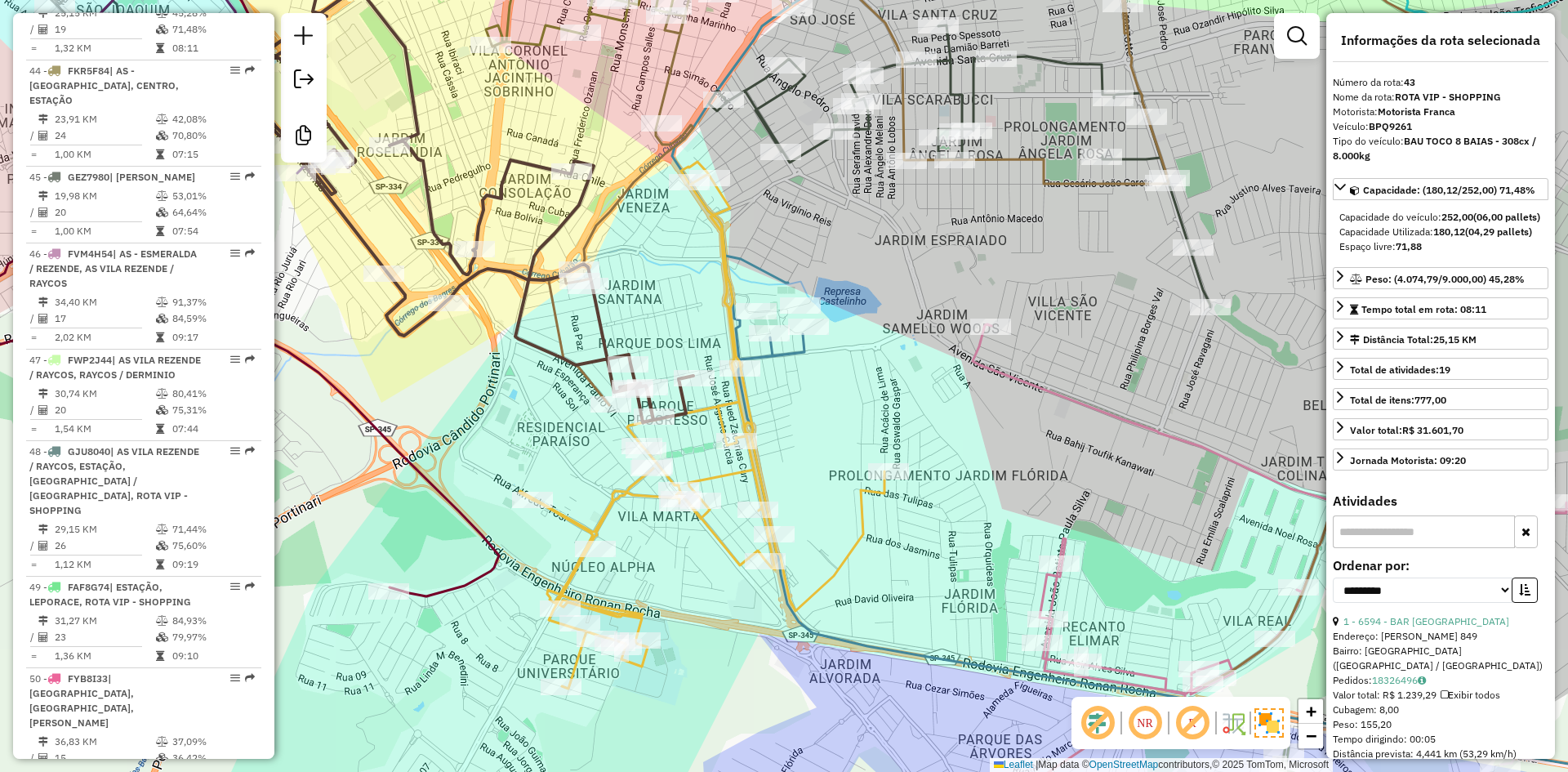
click at [550, 323] on icon at bounding box center [1000, 304] width 903 height 762
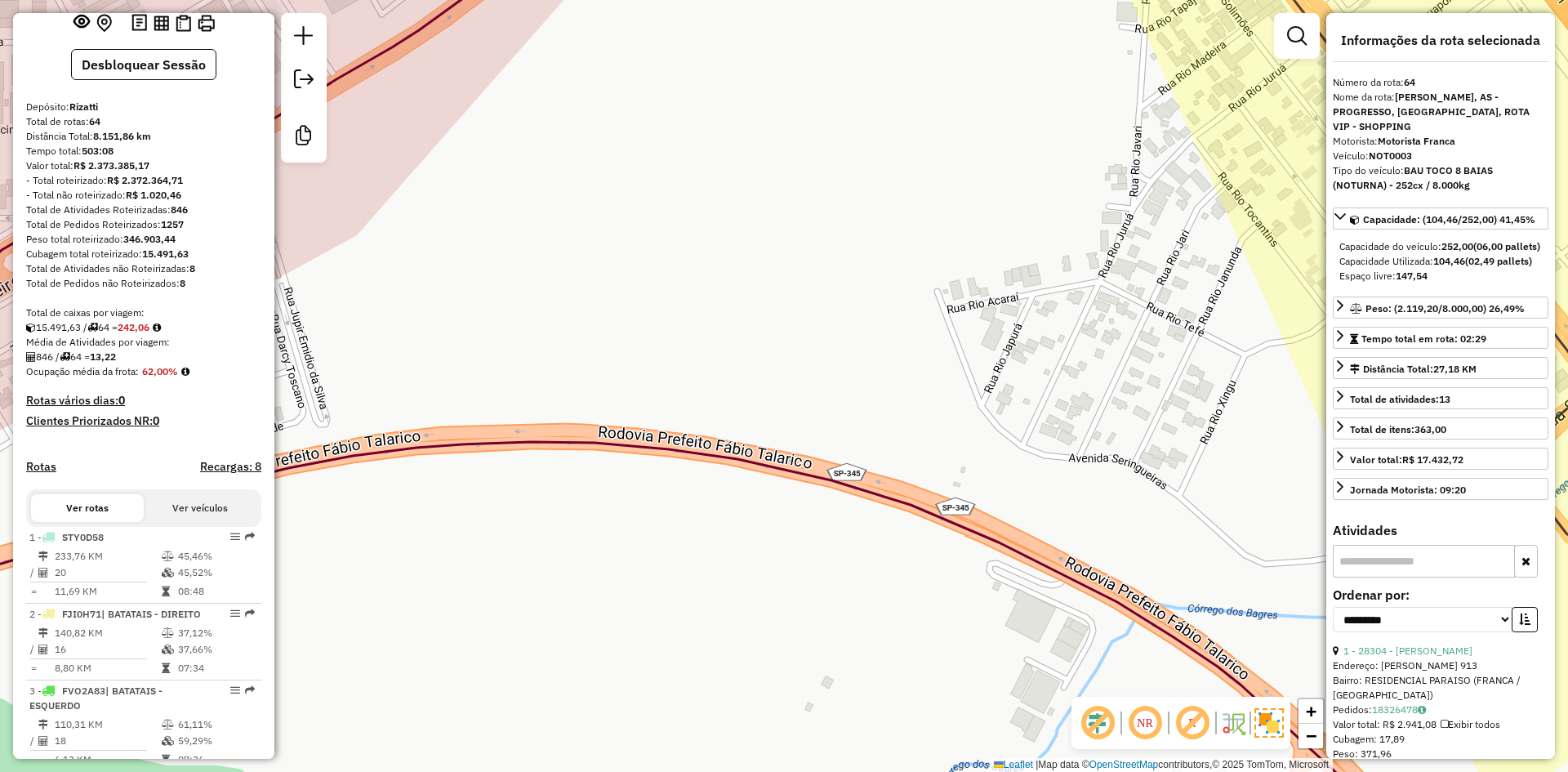
scroll to position [0, 0]
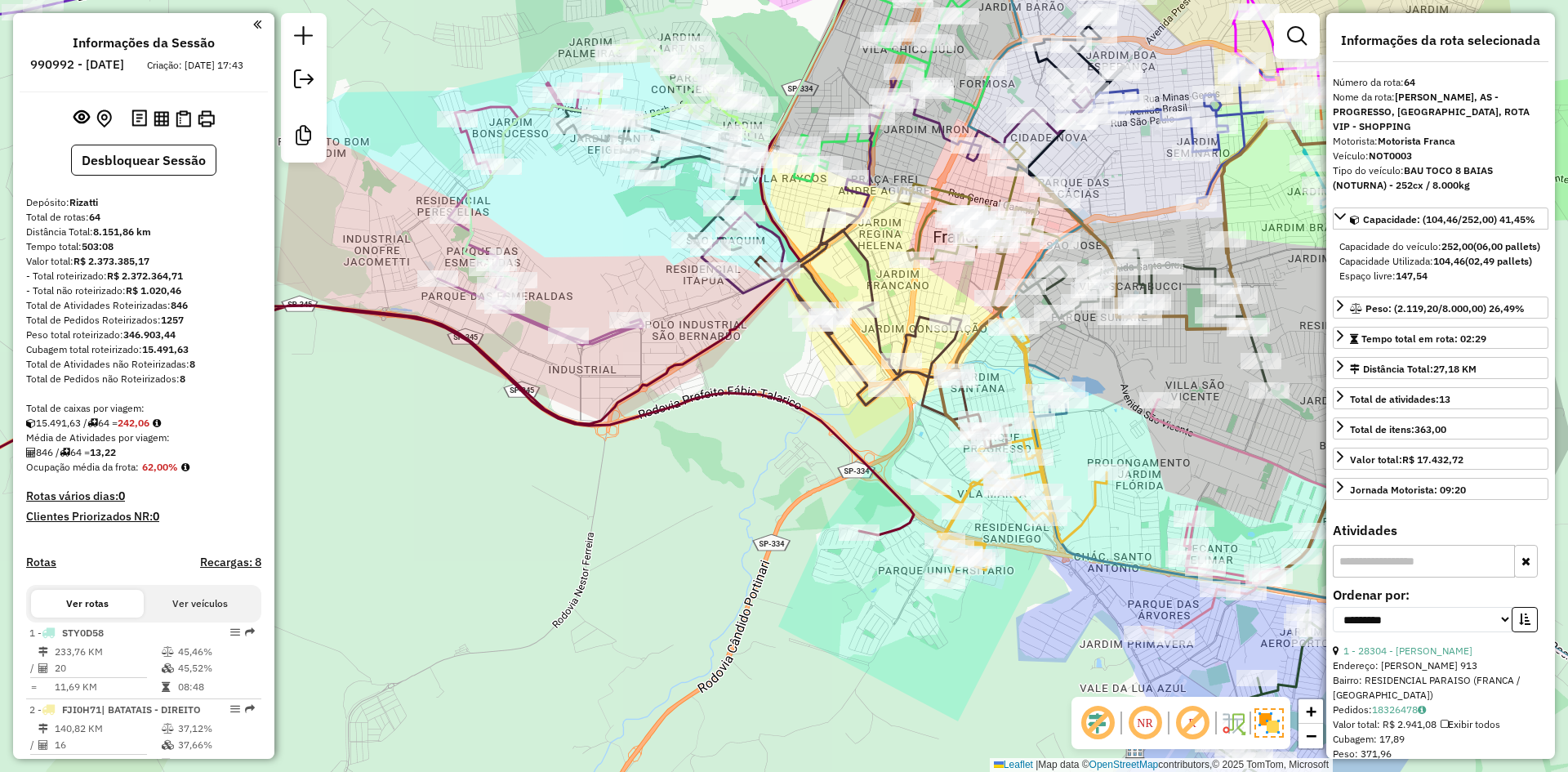
click at [793, 376] on div "Janela de atendimento Grade de atendimento Capacidade Transportadoras Veículos …" at bounding box center [784, 386] width 1568 height 772
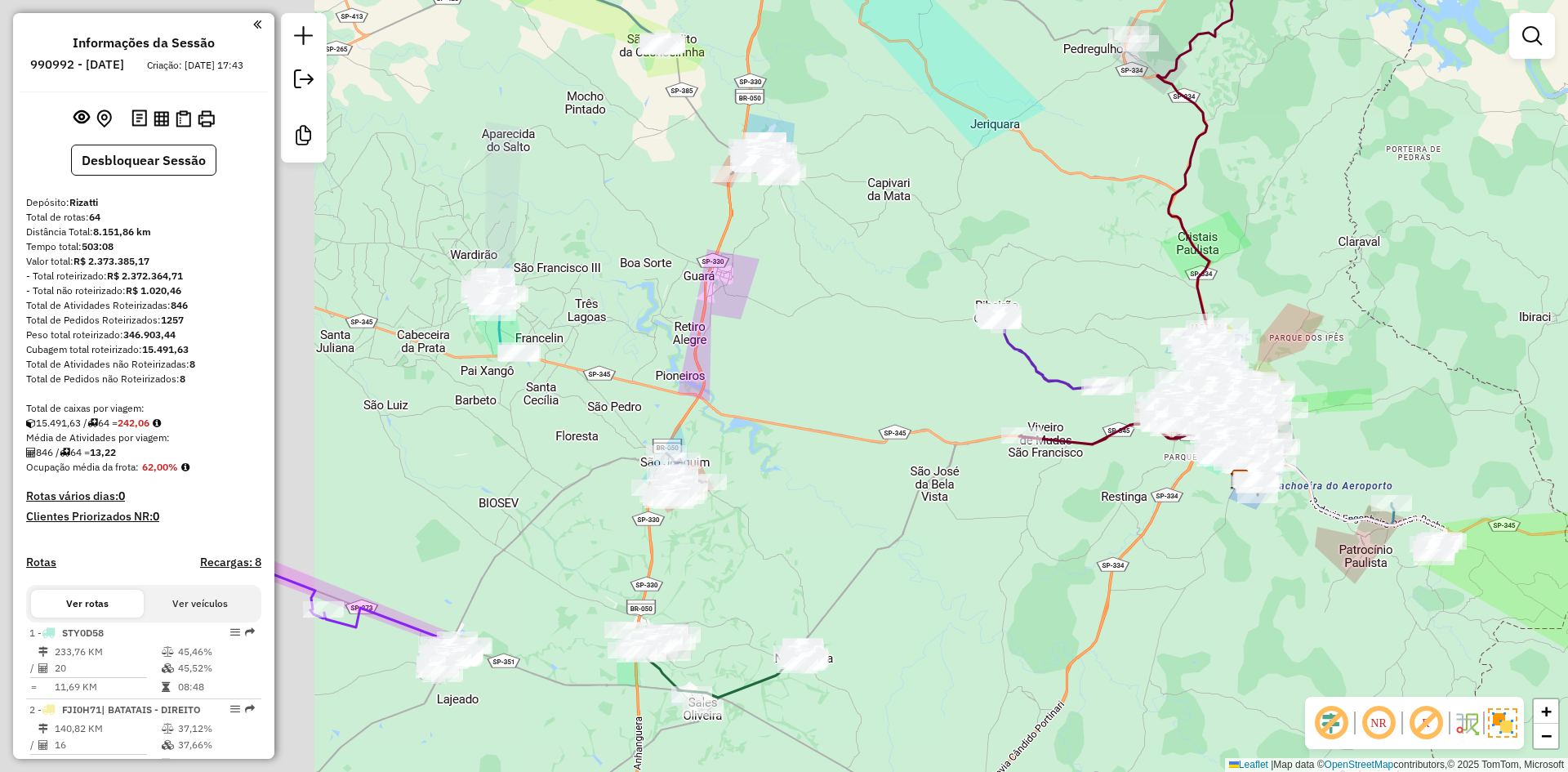
drag, startPoint x: 727, startPoint y: 478, endPoint x: 1131, endPoint y: 535, distance: 408.0
click at [1140, 535] on div "Janela de atendimento Grade de atendimento Capacidade Transportadoras Veículos …" at bounding box center [784, 386] width 1568 height 772
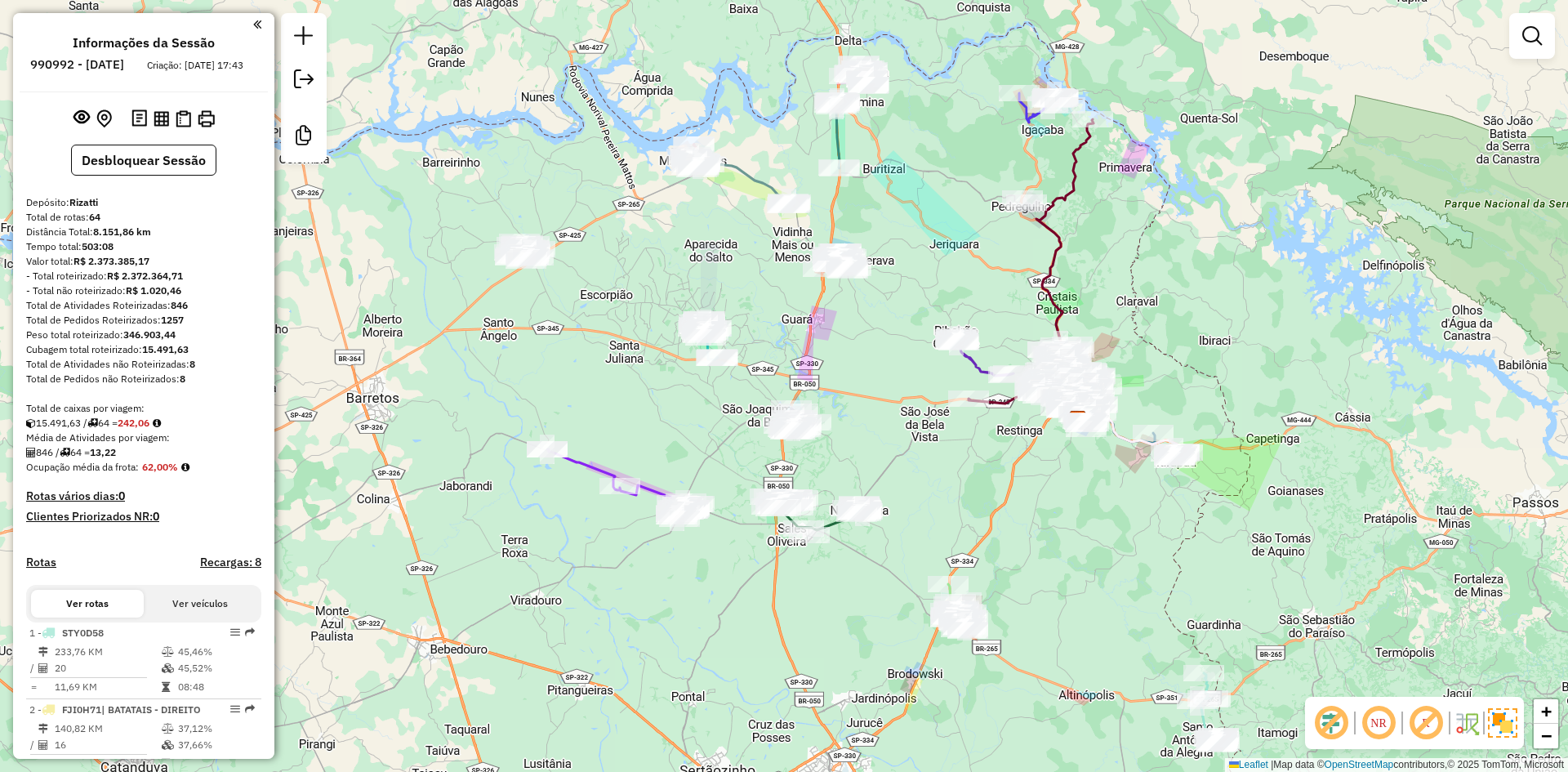
drag, startPoint x: 976, startPoint y: 512, endPoint x: 888, endPoint y: 341, distance: 192.3
click at [888, 341] on div "Janela de atendimento Grade de atendimento Capacidade Transportadoras Veículos …" at bounding box center [784, 386] width 1568 height 772
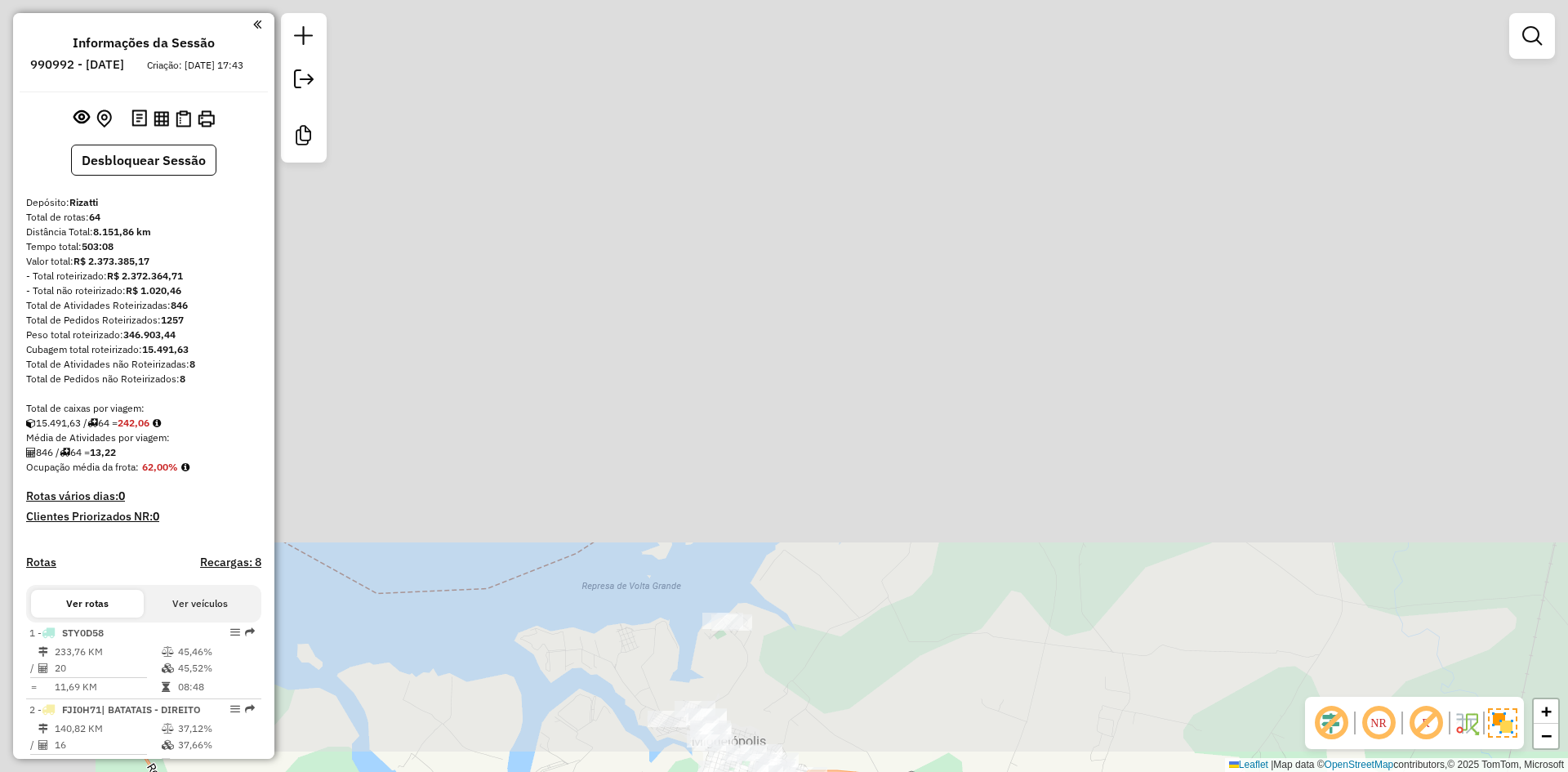
drag, startPoint x: 779, startPoint y: 698, endPoint x: 895, endPoint y: 960, distance: 286.5
click at [895, 771] on html "Aguarde... Pop-up bloqueado! Seu navegador bloqueou automáticamente a abertura …" at bounding box center [784, 386] width 1568 height 772
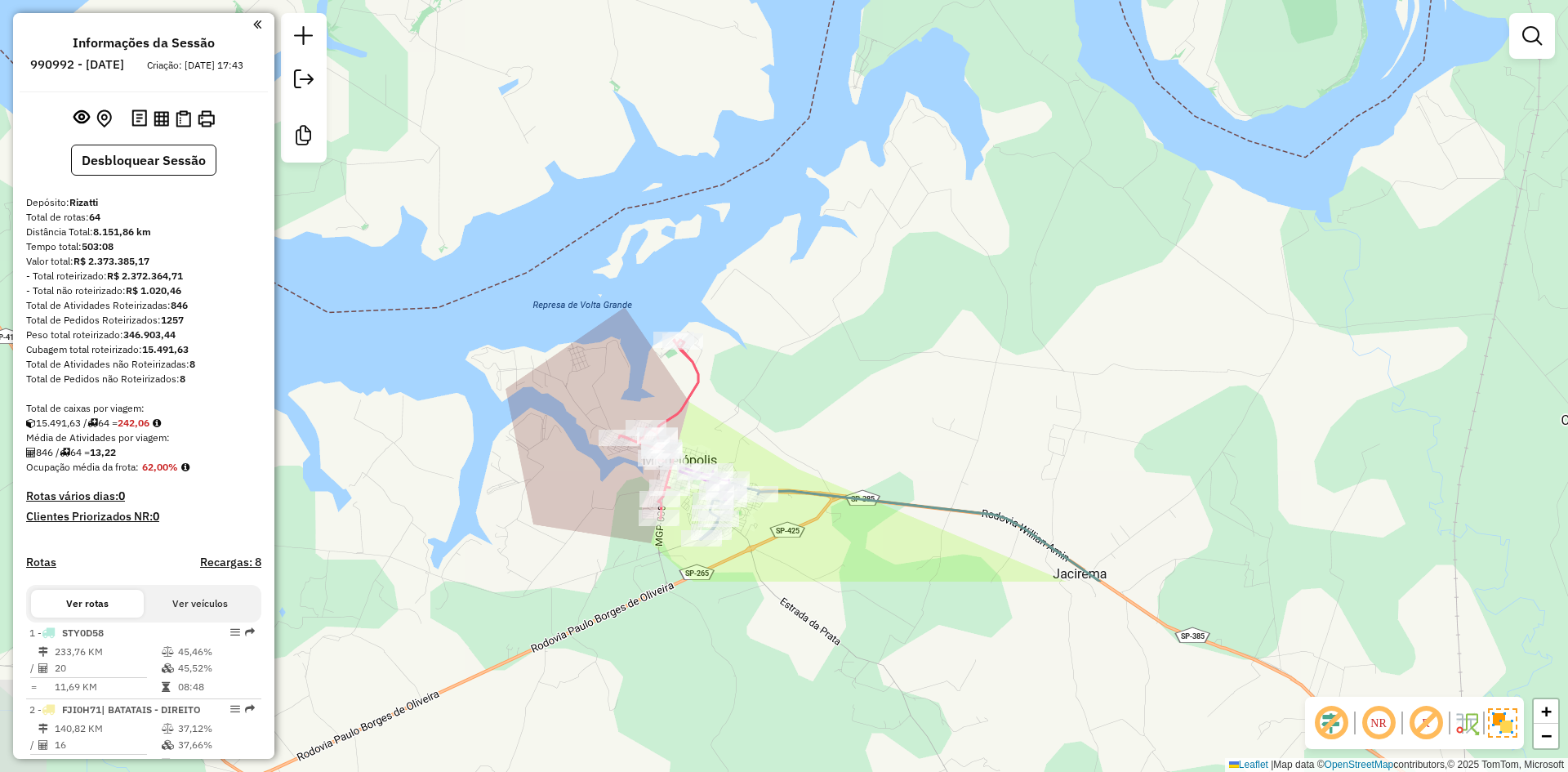
drag, startPoint x: 762, startPoint y: 552, endPoint x: 742, endPoint y: 433, distance: 120.7
click at [738, 393] on div "Janela de atendimento Grade de atendimento Capacidade Transportadoras Veículos …" at bounding box center [784, 386] width 1568 height 772
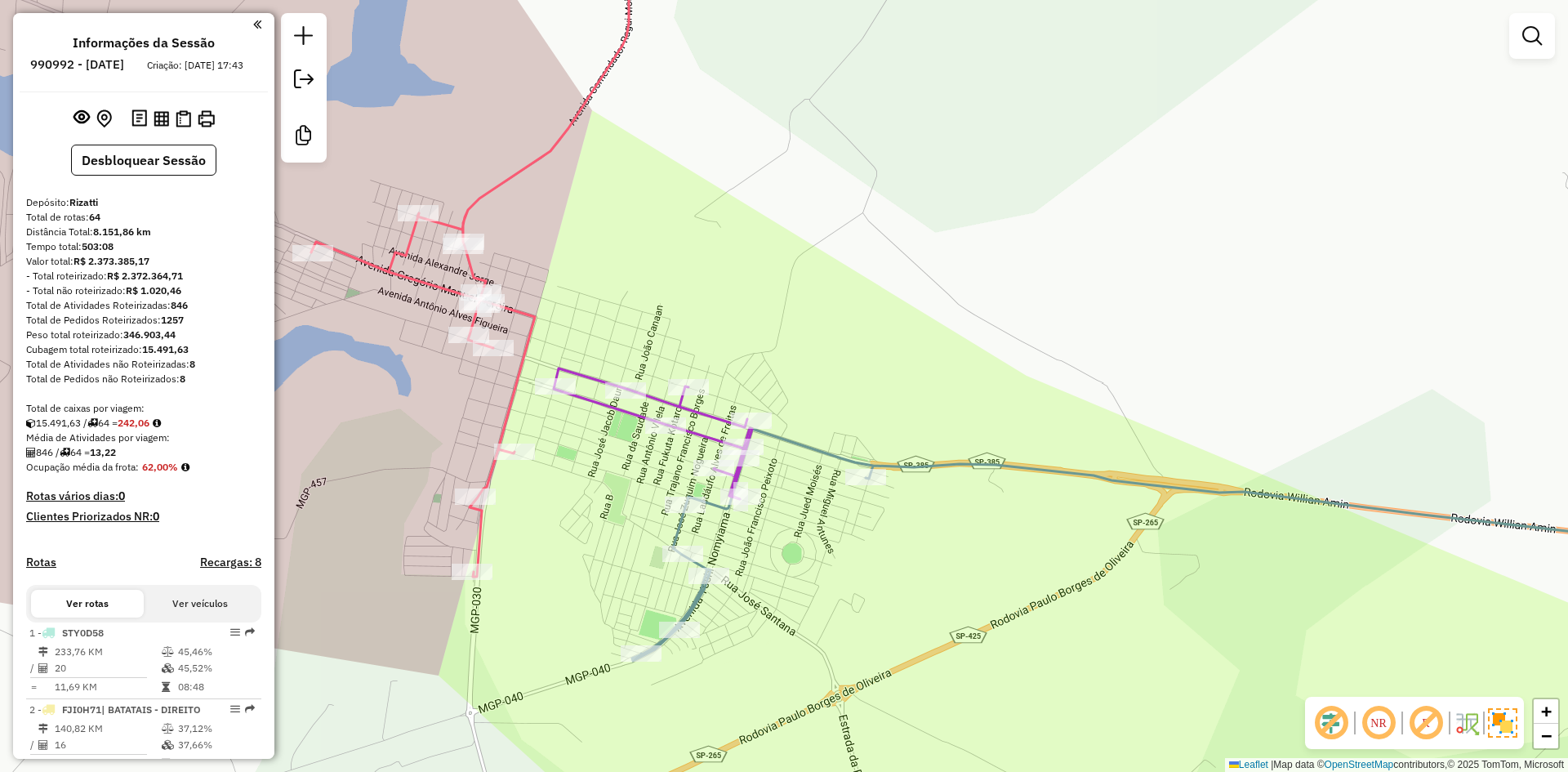
click at [614, 415] on icon at bounding box center [653, 433] width 199 height 131
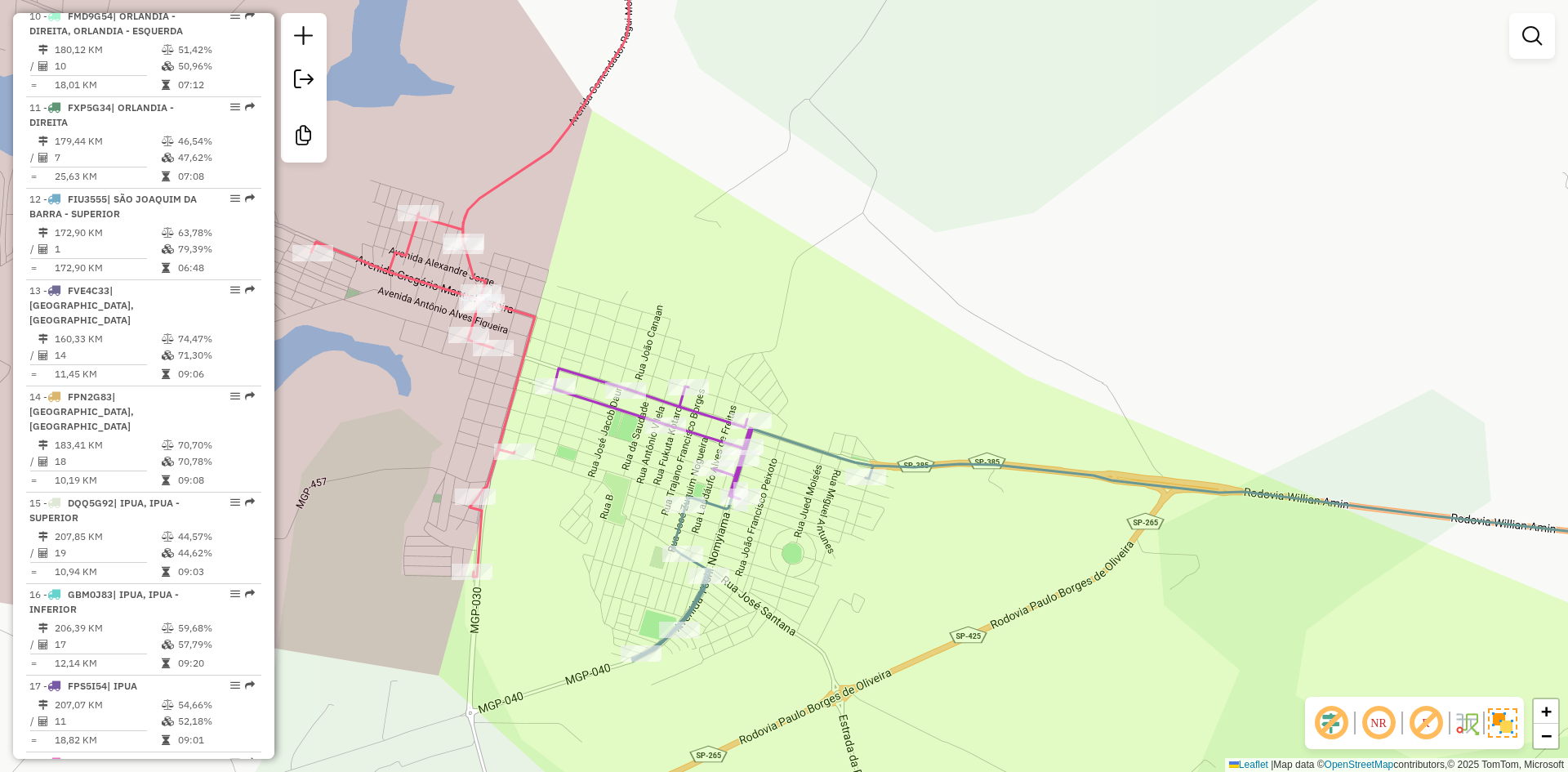
select select "**********"
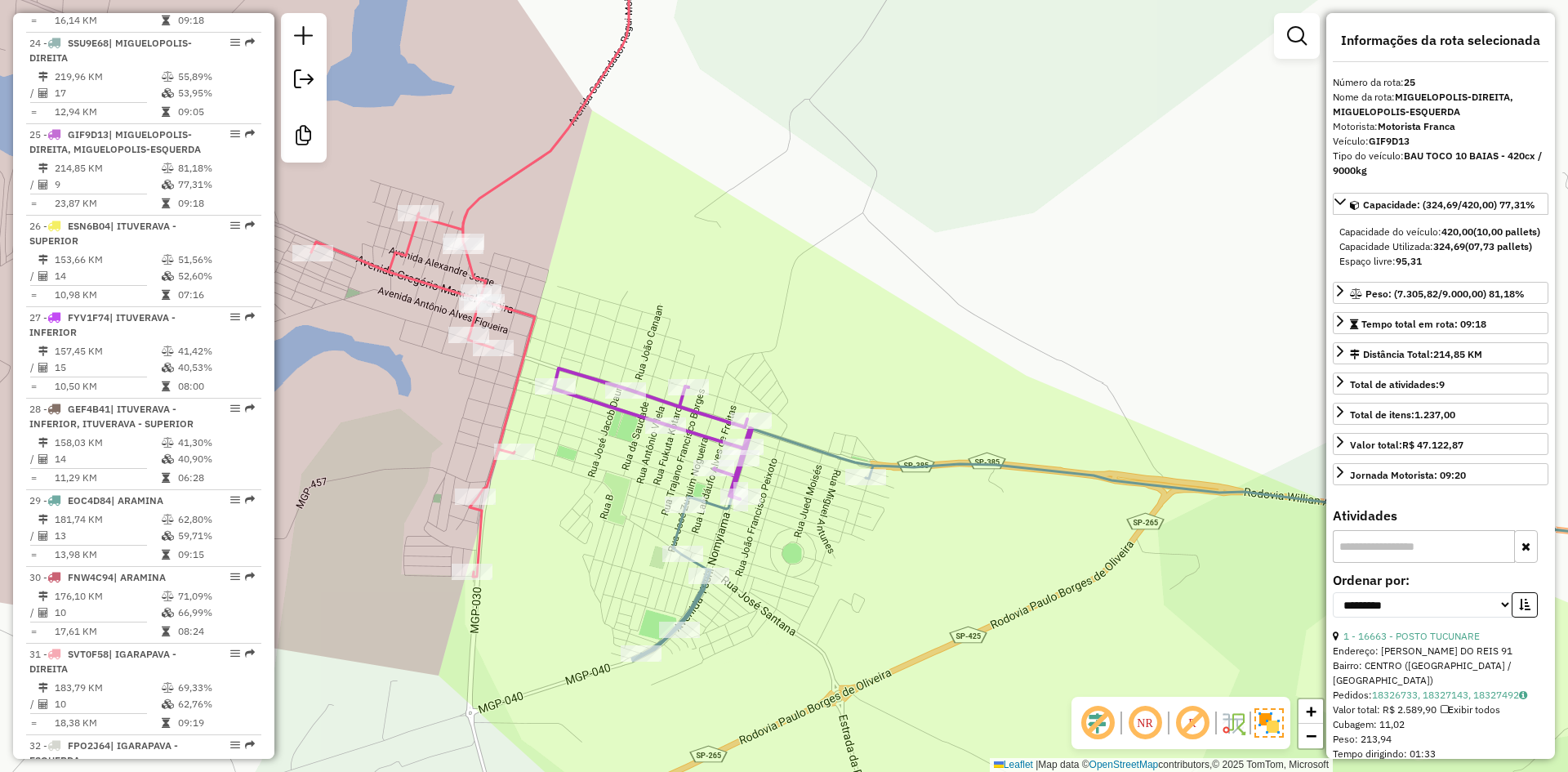
scroll to position [2819, 0]
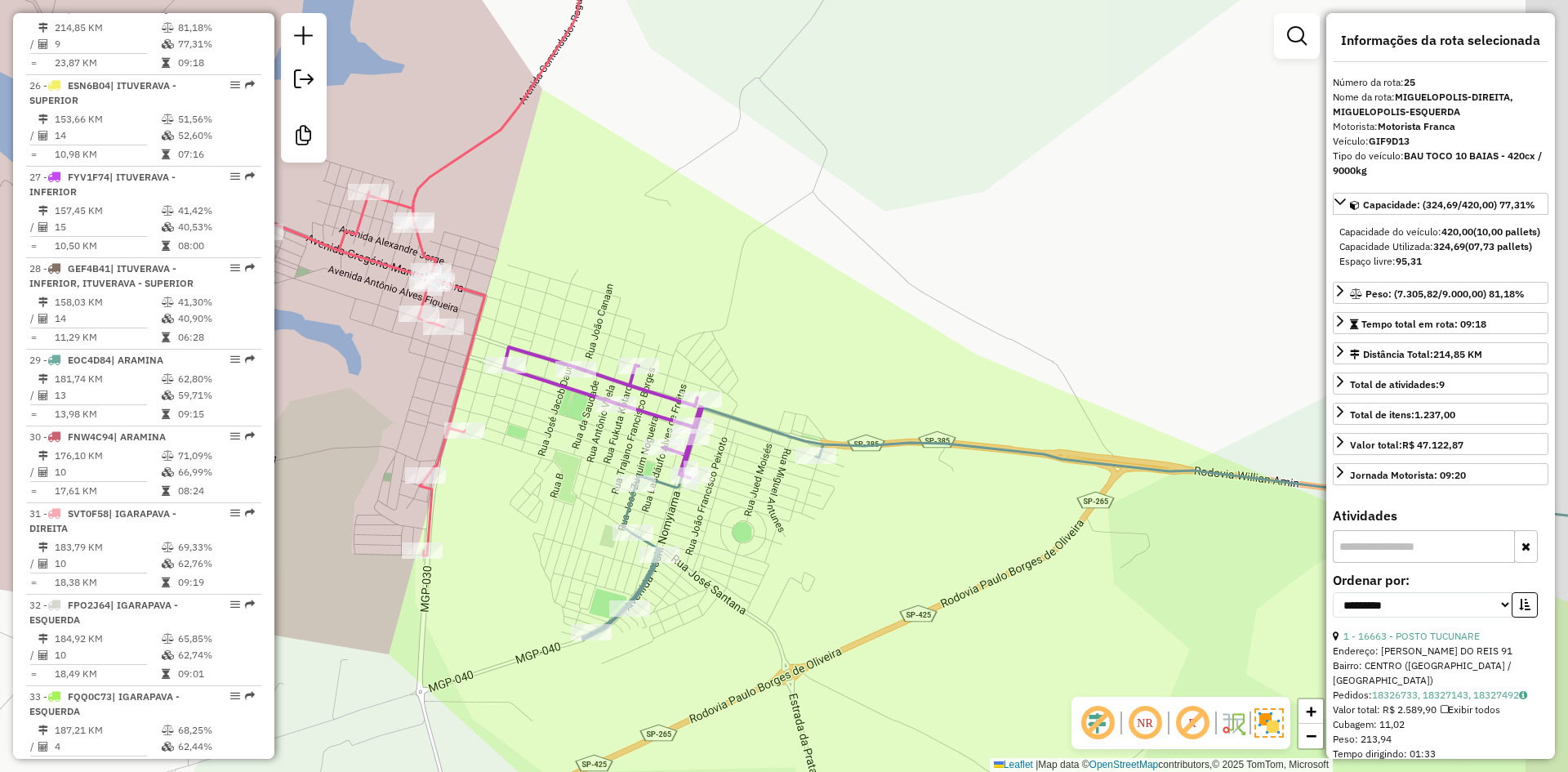
drag, startPoint x: 625, startPoint y: 449, endPoint x: 561, endPoint y: 412, distance: 73.9
click at [558, 412] on div "Janela de atendimento Grade de atendimento Capacidade Transportadoras Veículos …" at bounding box center [784, 386] width 1568 height 772
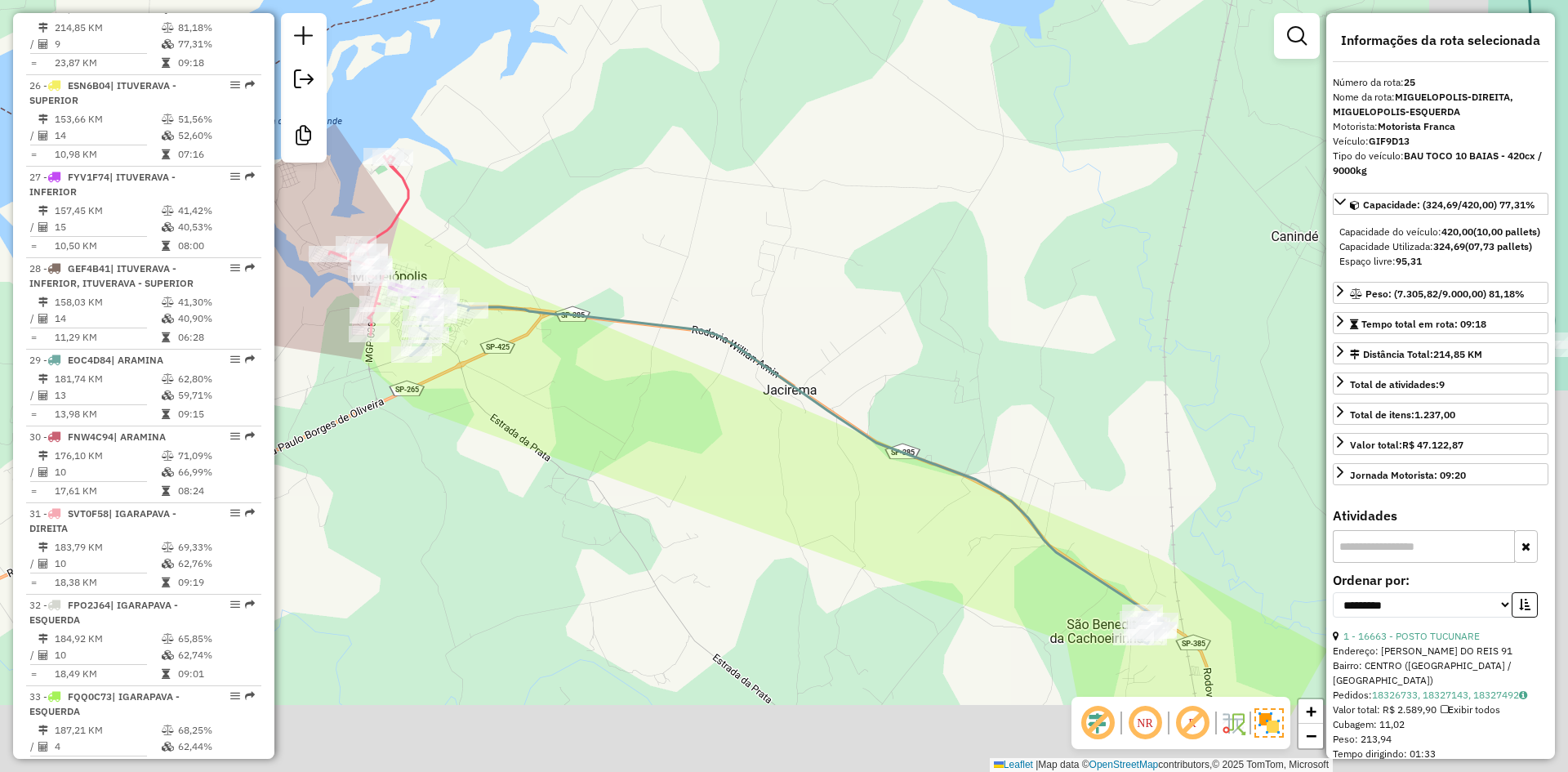
drag, startPoint x: 767, startPoint y: 517, endPoint x: 581, endPoint y: 389, distance: 225.8
click at [577, 388] on div "Janela de atendimento Grade de atendimento Capacidade Transportadoras Veículos …" at bounding box center [784, 386] width 1568 height 772
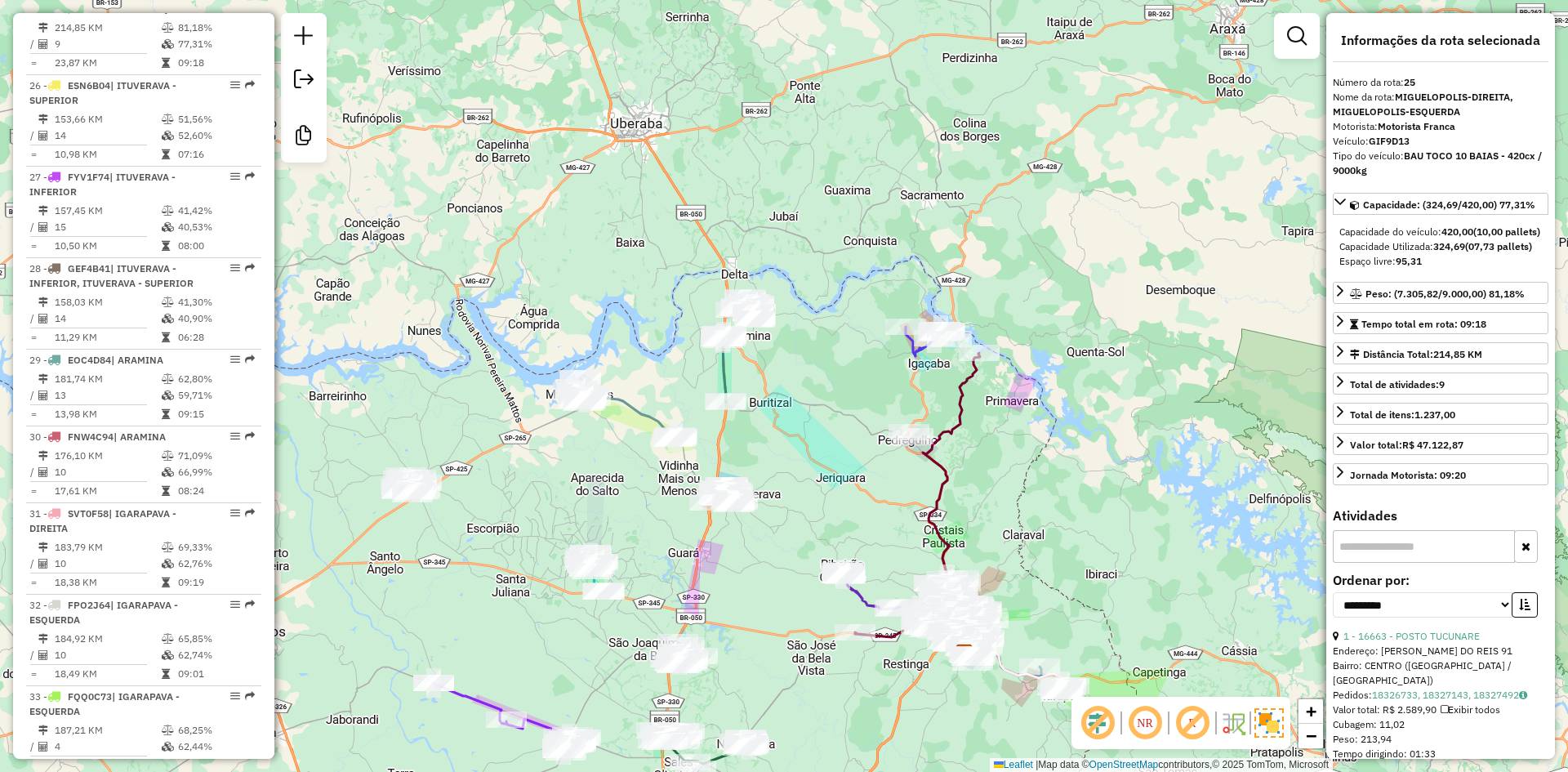
click at [822, 472] on div "Janela de atendimento Grade de atendimento Capacidade Transportadoras Veículos …" at bounding box center [784, 386] width 1568 height 772
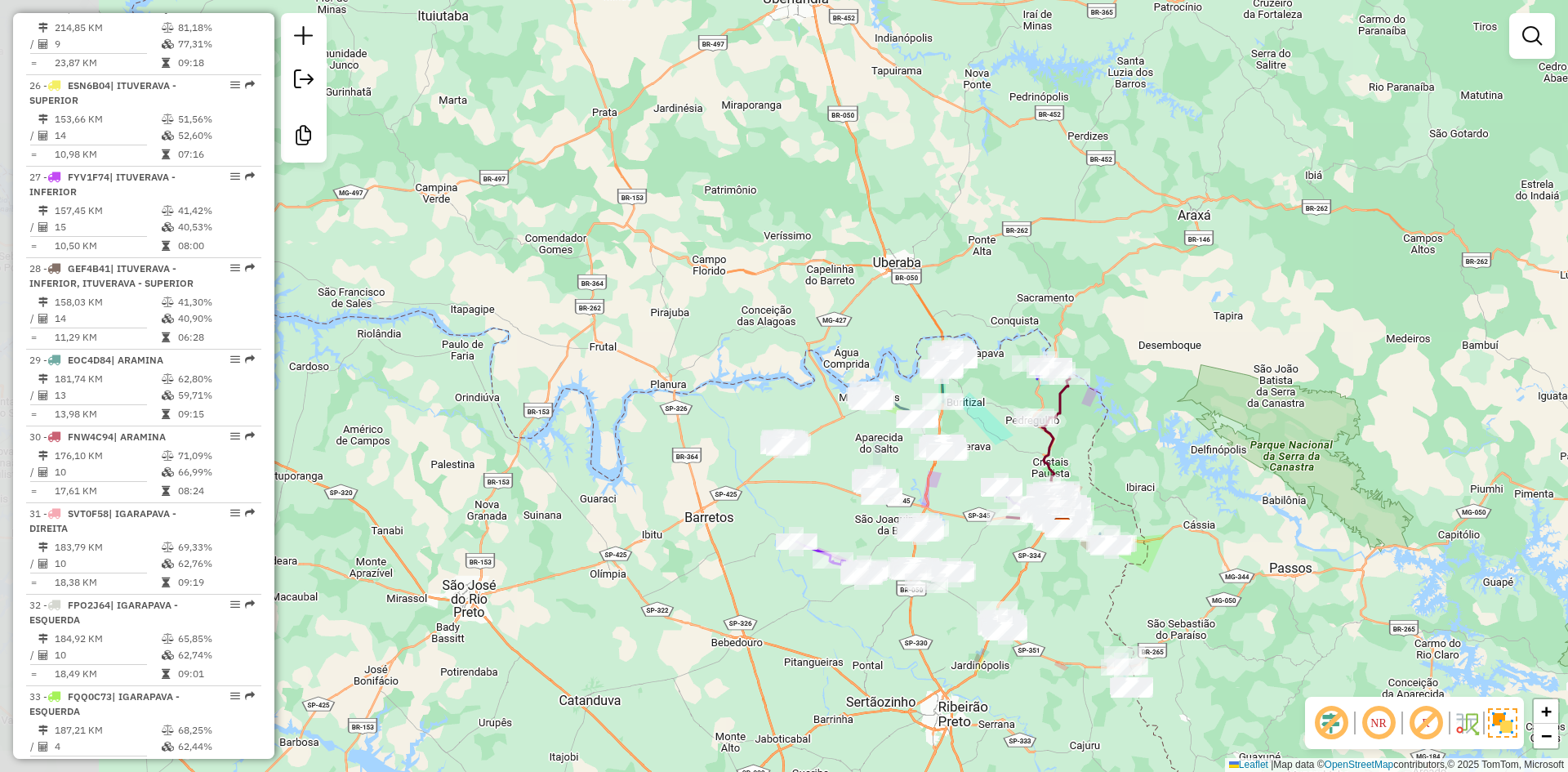
drag, startPoint x: 604, startPoint y: 255, endPoint x: 810, endPoint y: 342, distance: 223.6
click at [810, 342] on div "Janela de atendimento Grade de atendimento Capacidade Transportadoras Veículos …" at bounding box center [784, 386] width 1568 height 772
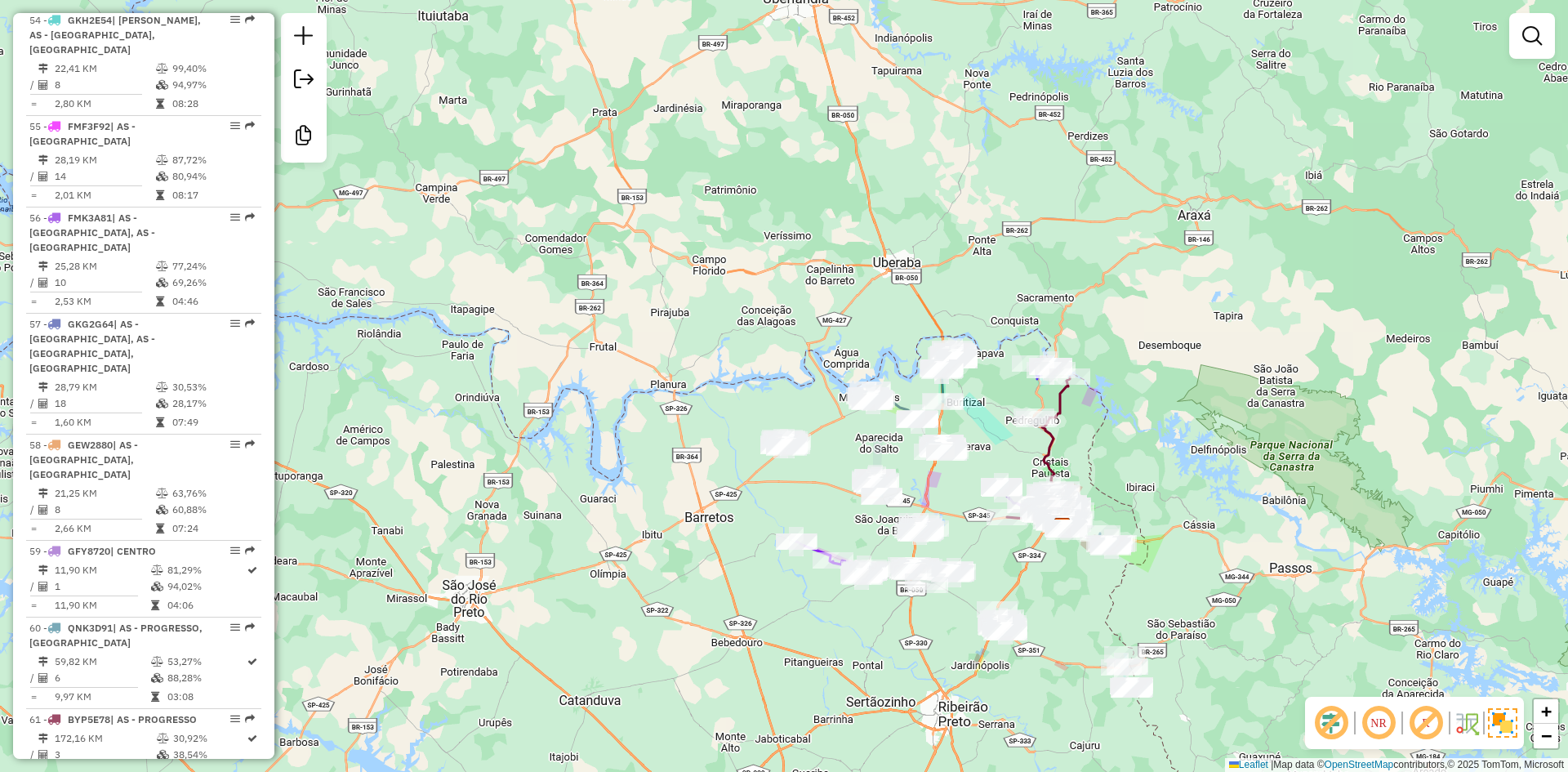
scroll to position [5949, 0]
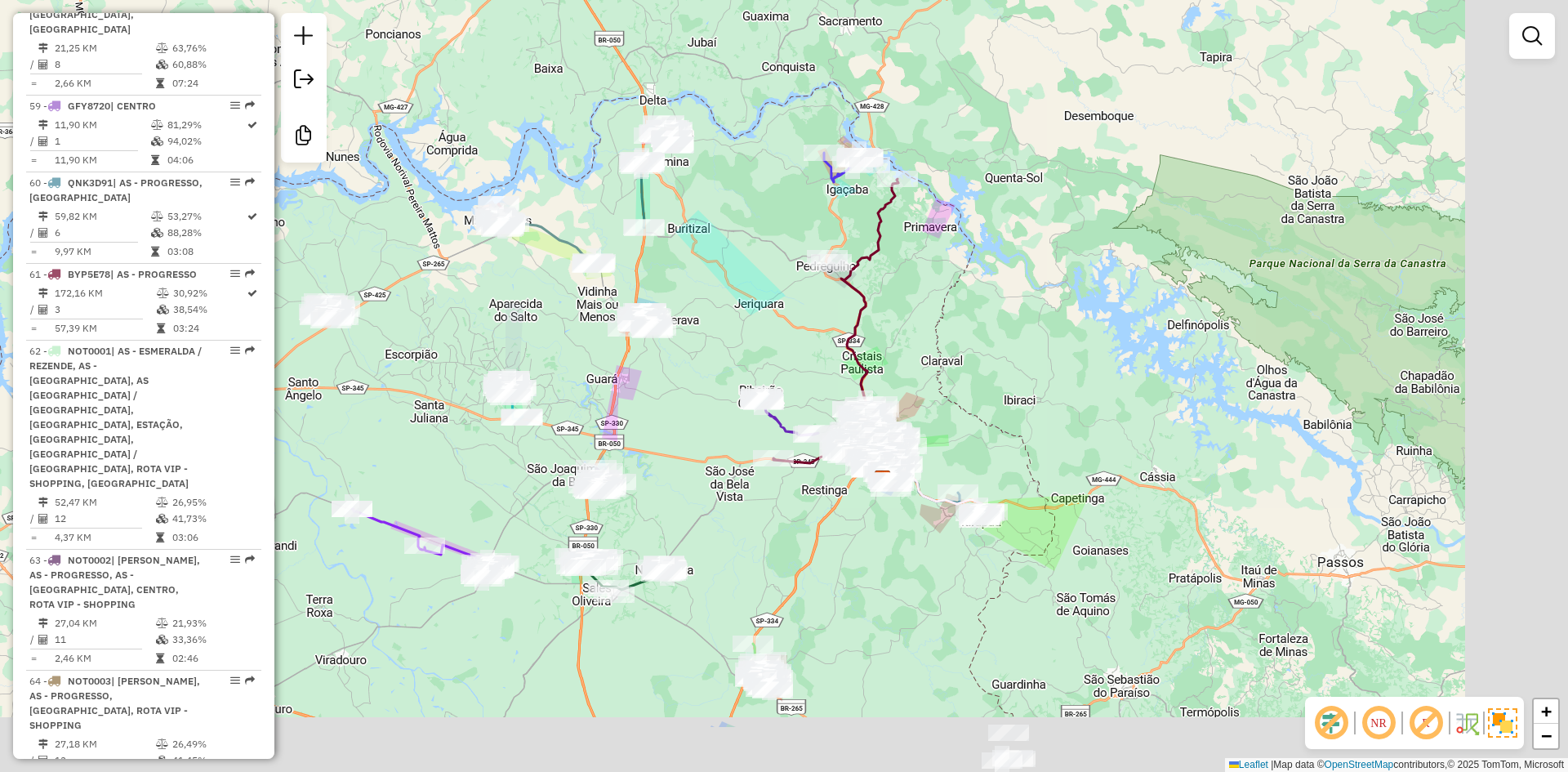
drag, startPoint x: 975, startPoint y: 511, endPoint x: 678, endPoint y: 394, distance: 319.2
click at [678, 394] on div "Janela de atendimento Grade de atendimento Capacidade Transportadoras Veículos …" at bounding box center [784, 386] width 1568 height 772
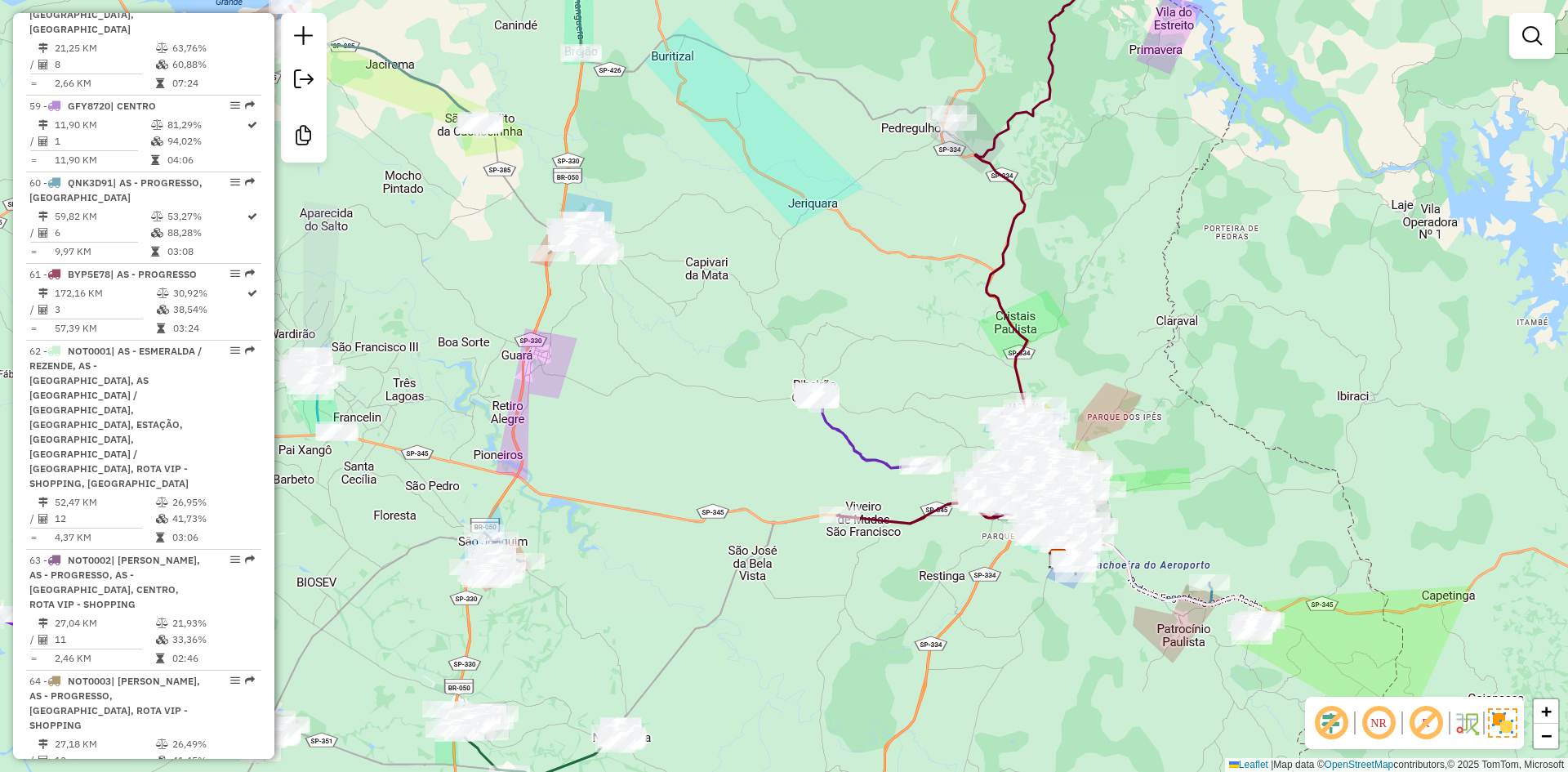
click at [847, 435] on icon at bounding box center [871, 428] width 116 height 78
select select "**********"
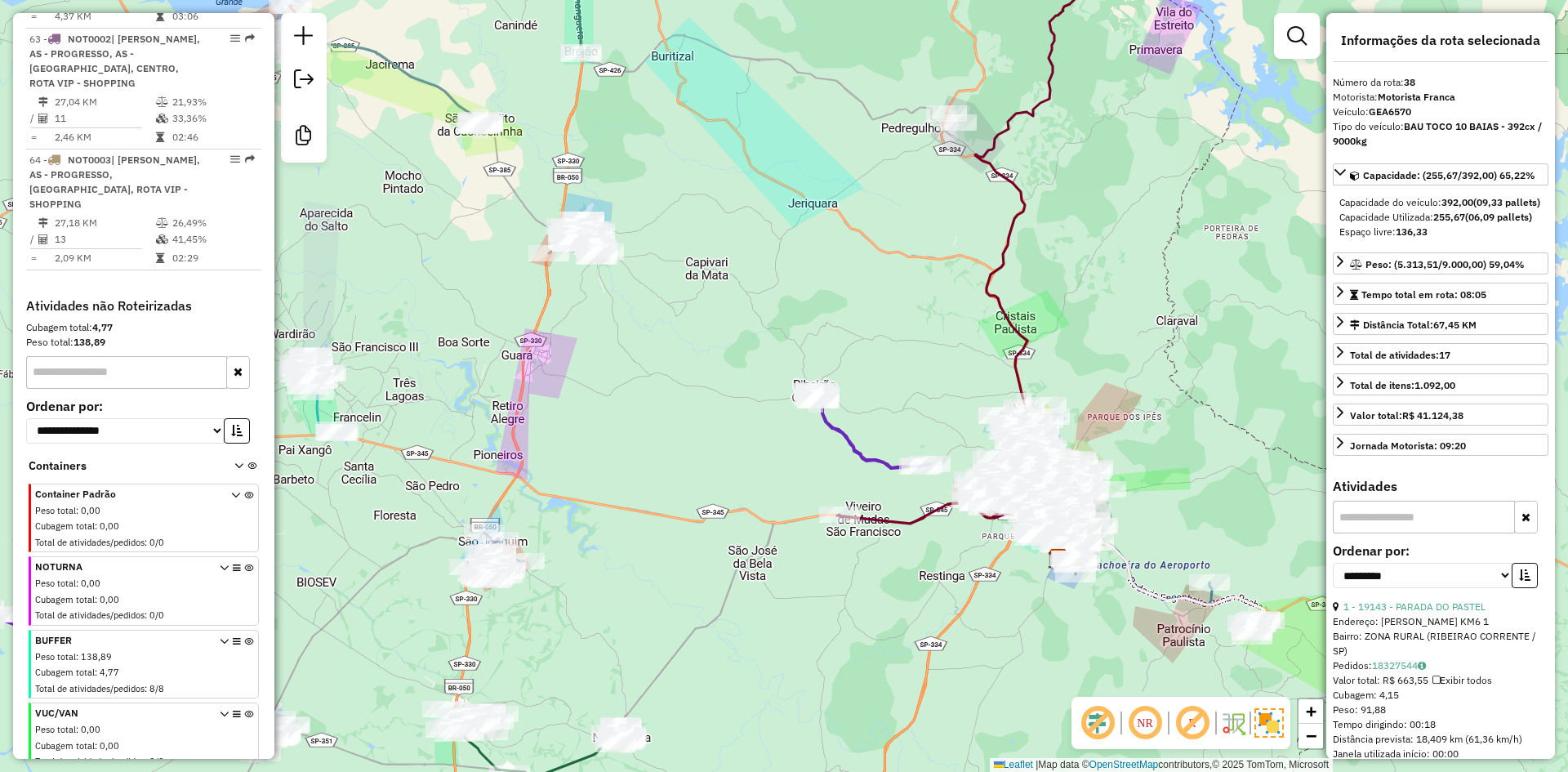
scroll to position [6333, 0]
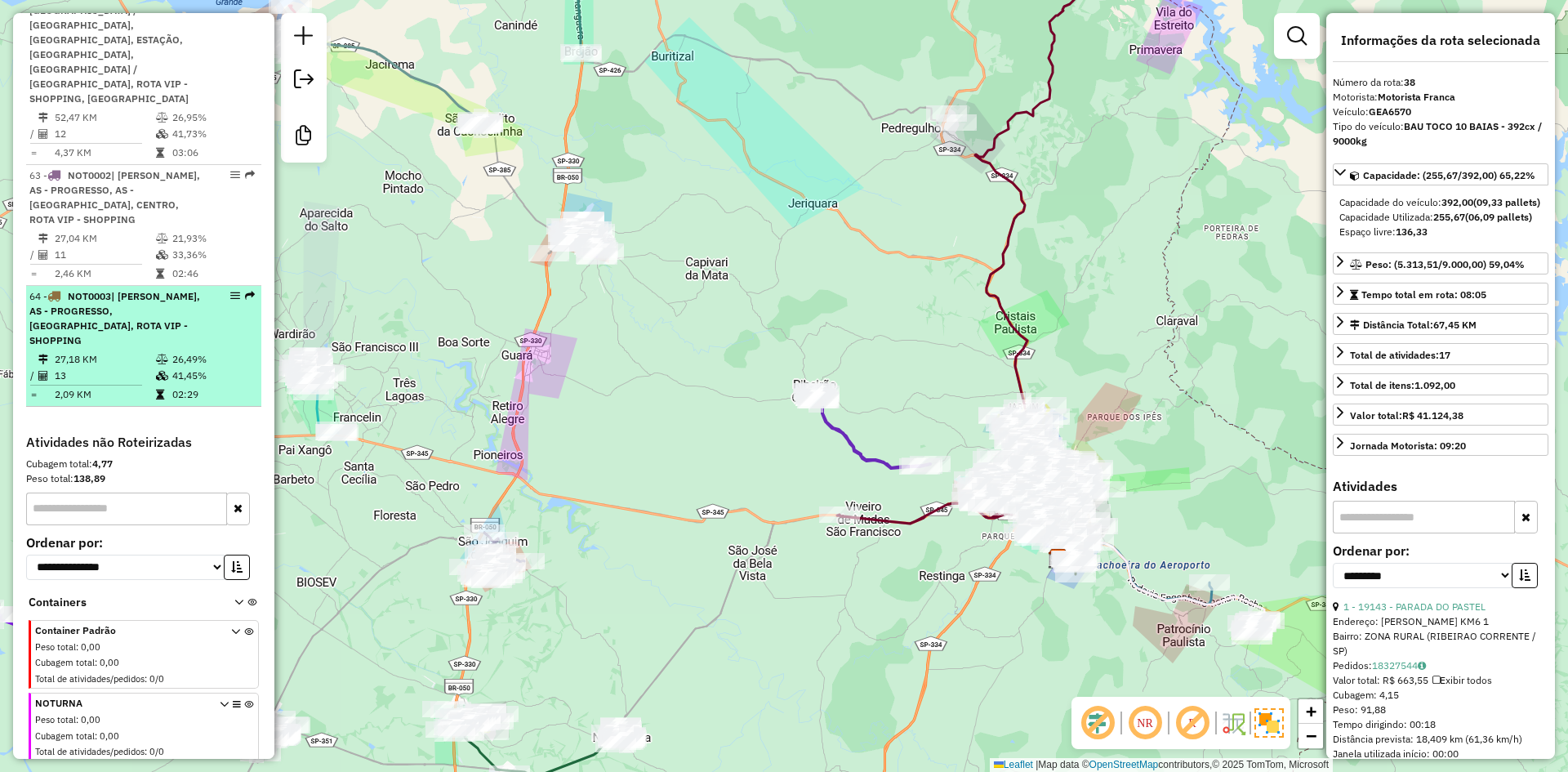
click at [109, 367] on td "13" at bounding box center [104, 375] width 101 height 16
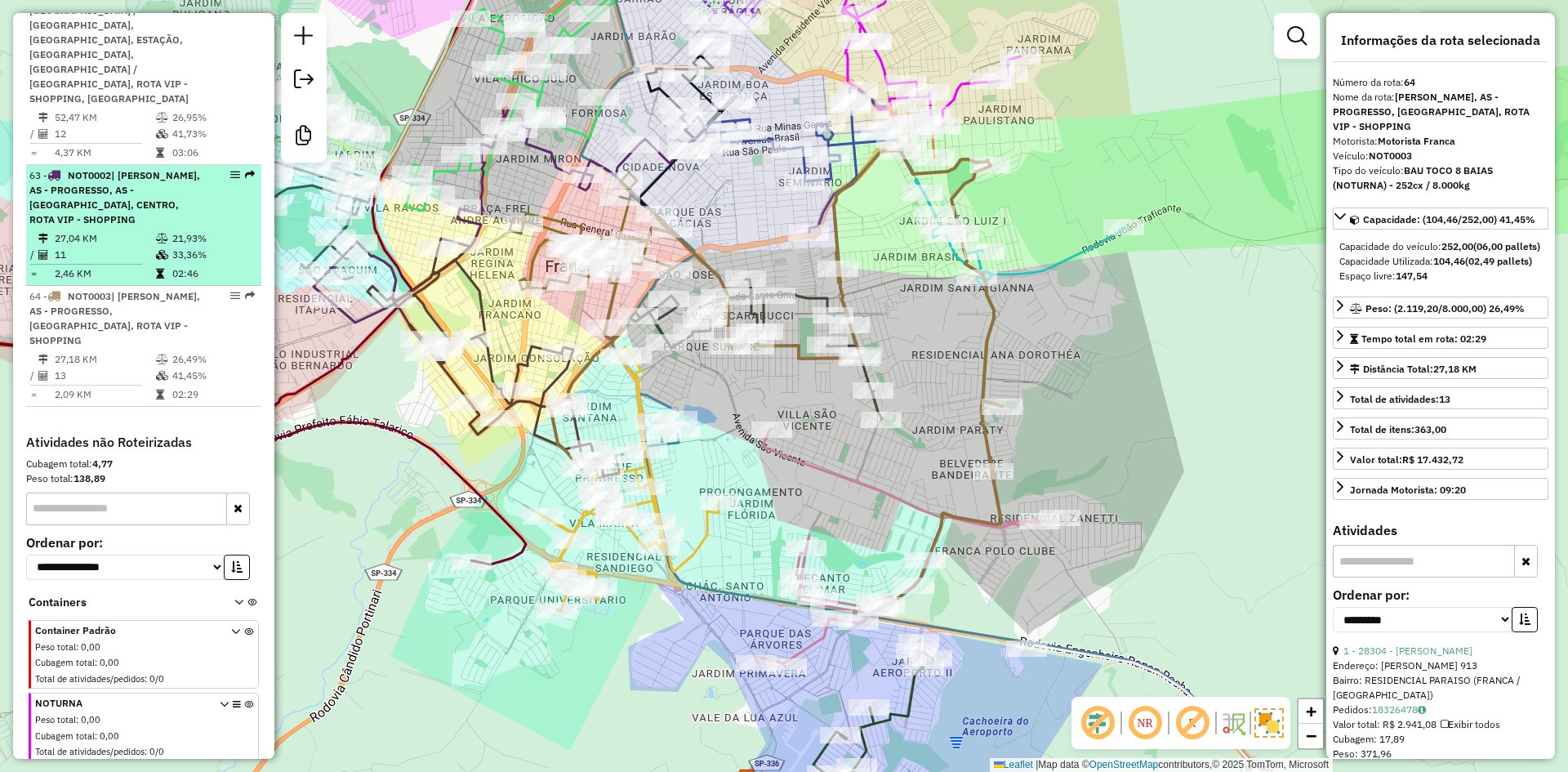
click at [100, 169] on span "| ANGELA ROSA, AS - PROGRESSO, AS - VILA APARECIDA, CENTRO, ROTA VIP - SHOPPING" at bounding box center [115, 197] width 171 height 56
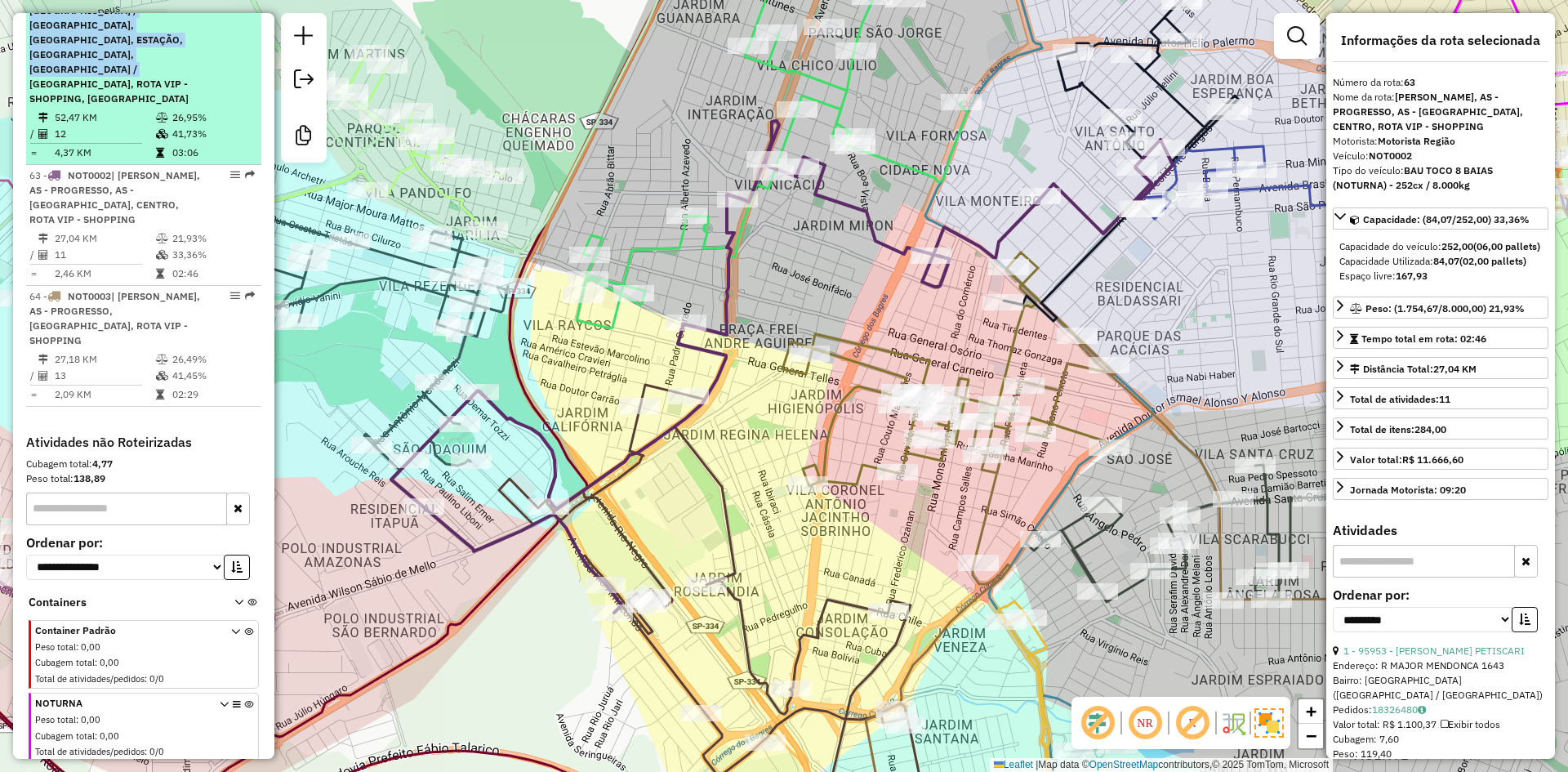
click at [112, 37] on li "62 - NOT0001 | AS - ESMERALDA / REZENDE, AS - VILA APARECIDA, AS VILA REZENDE /…" at bounding box center [143, 60] width 235 height 209
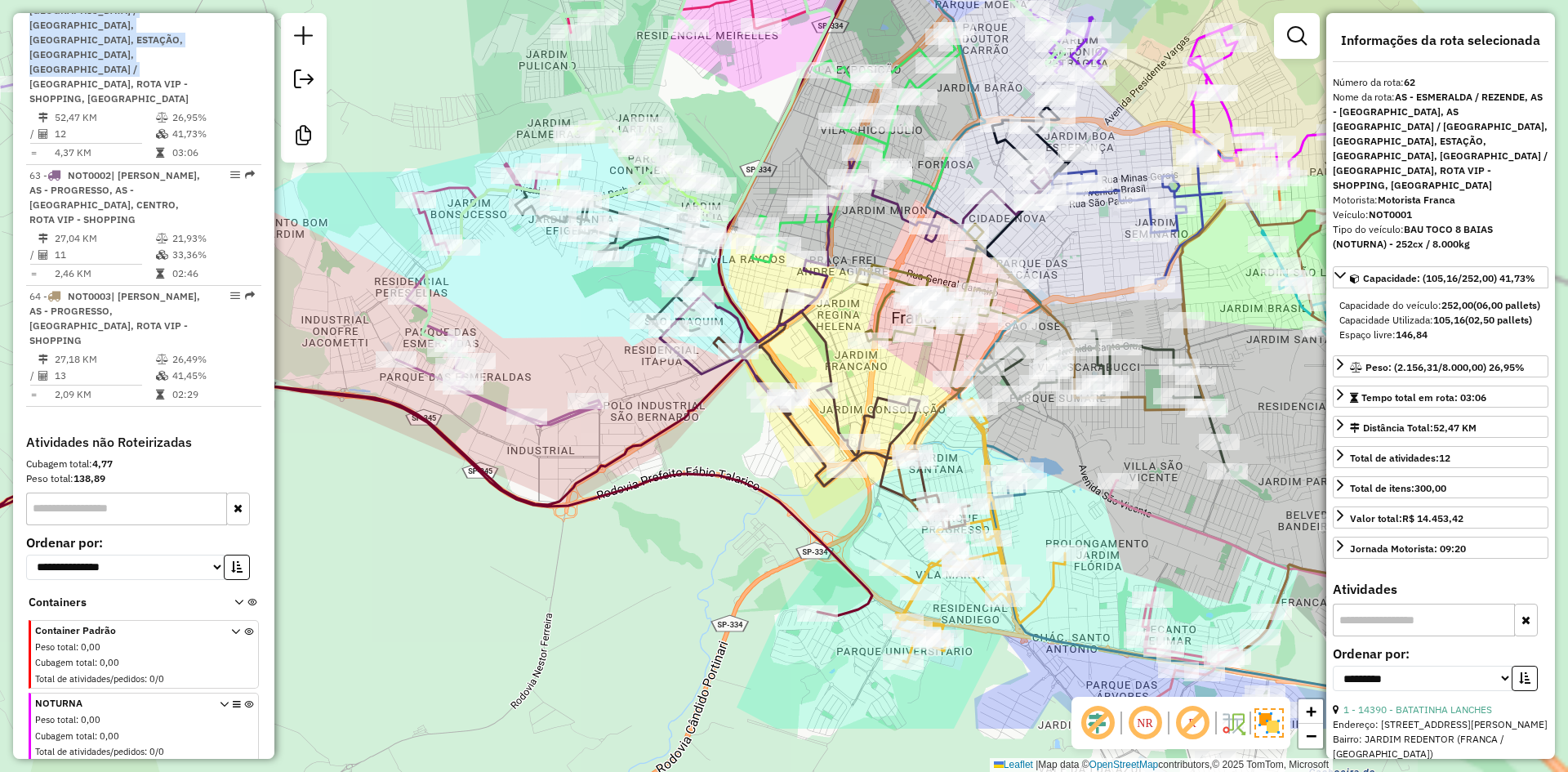
drag, startPoint x: 551, startPoint y: 427, endPoint x: 0, endPoint y: 207, distance: 593.3
click at [0, 207] on div "Janela de atendimento Grade de atendimento Capacidade Transportadoras Veículos …" at bounding box center [784, 386] width 1568 height 772
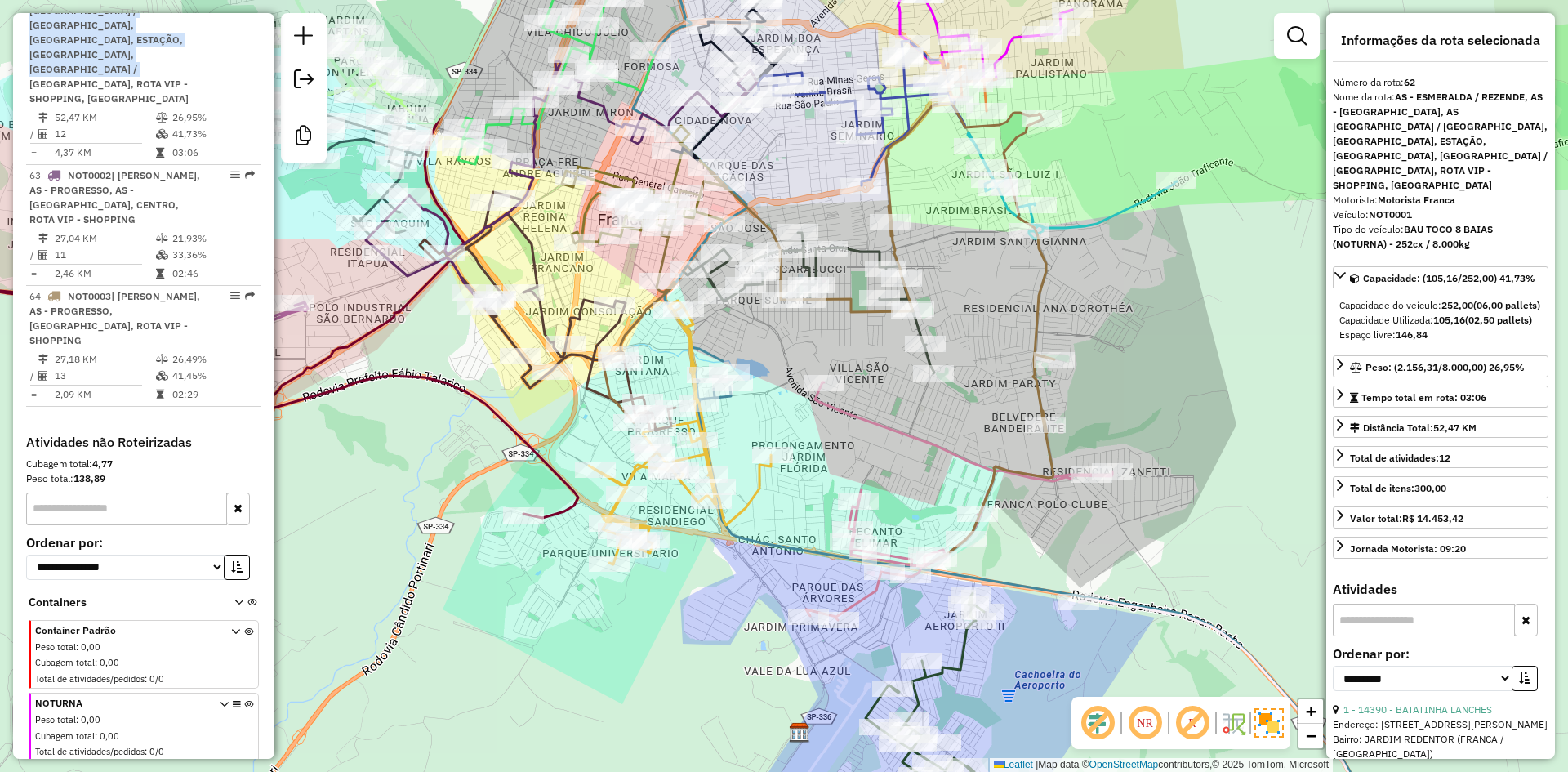
click at [682, 340] on icon at bounding box center [679, 432] width 182 height 263
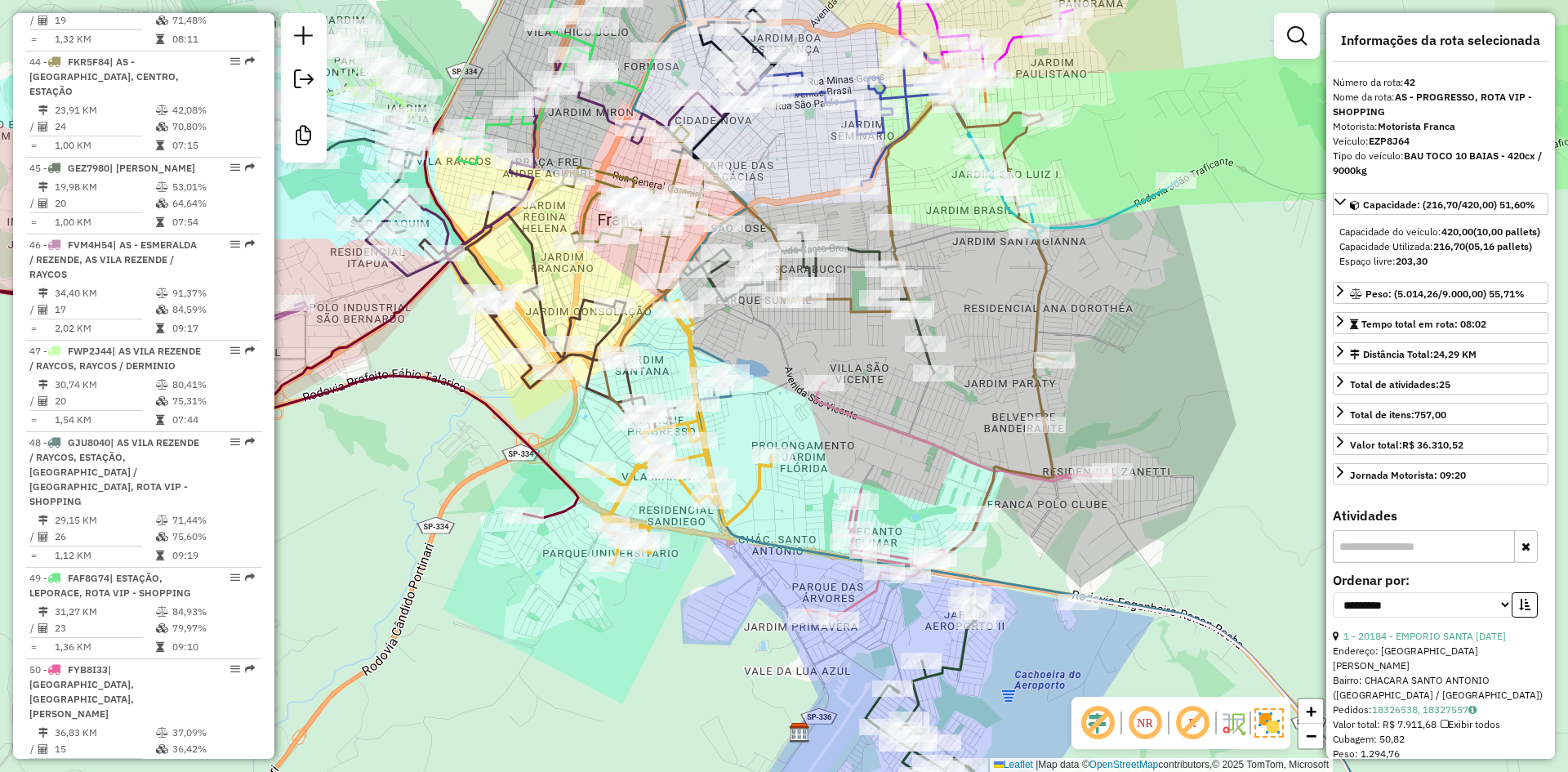
scroll to position [4329, 0]
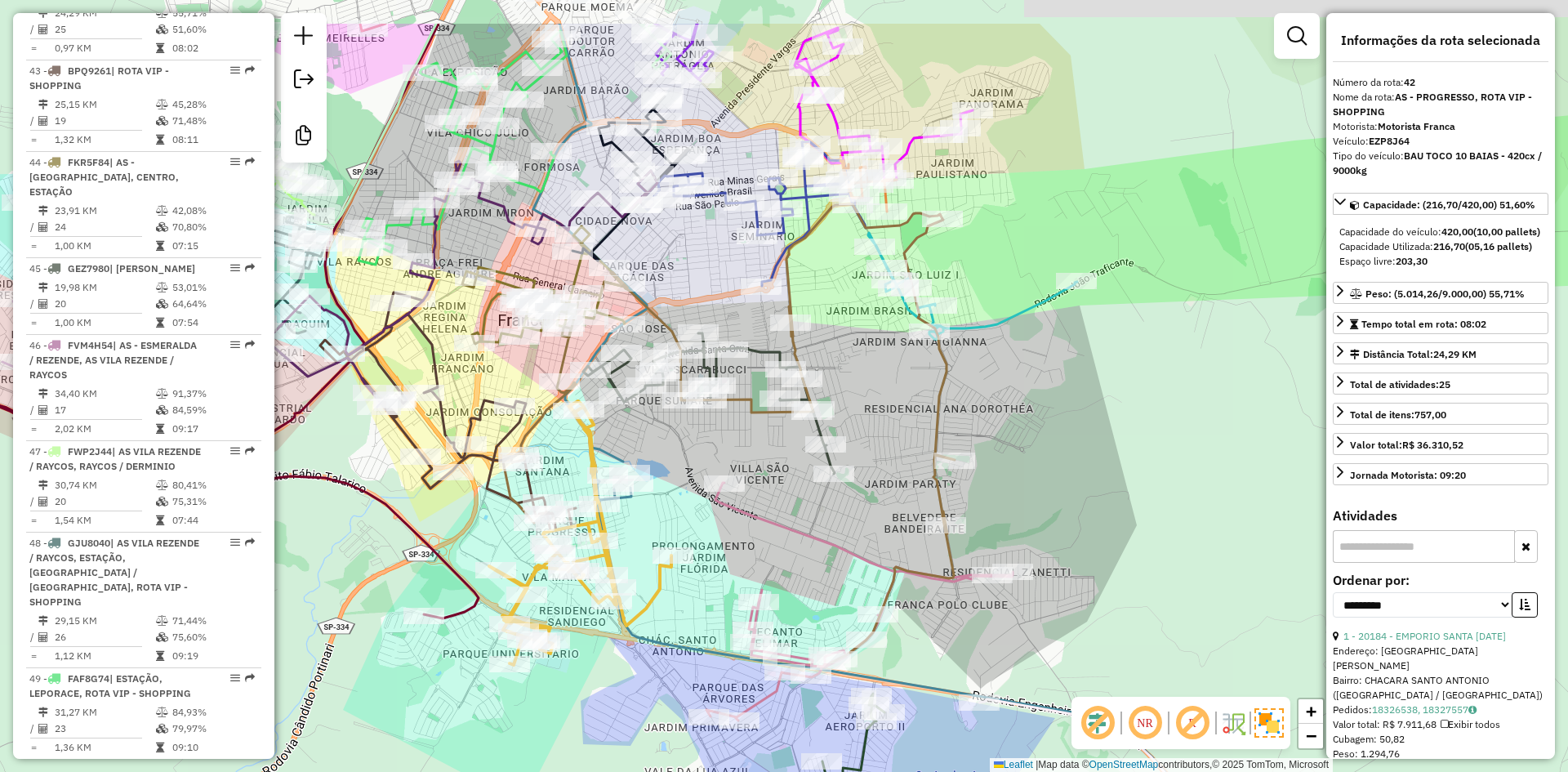
drag, startPoint x: 762, startPoint y: 324, endPoint x: 654, endPoint y: 422, distance: 145.8
click at [660, 427] on div "Janela de atendimento Grade de atendimento Capacidade Transportadoras Veículos …" at bounding box center [784, 386] width 1568 height 772
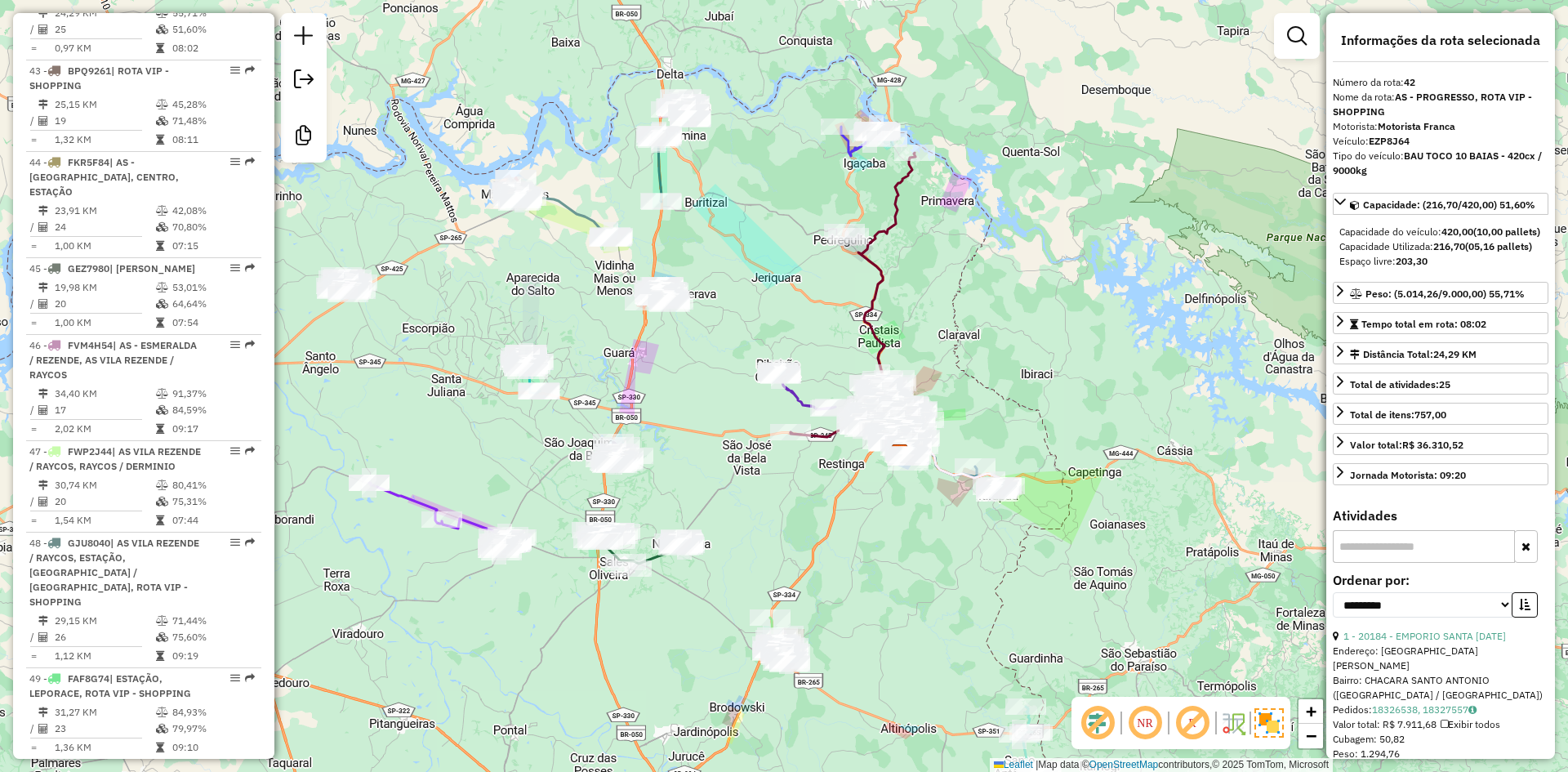
drag, startPoint x: 541, startPoint y: 303, endPoint x: 725, endPoint y: 395, distance: 205.7
click at [718, 397] on div "Janela de atendimento Grade de atendimento Capacidade Transportadoras Veículos …" at bounding box center [784, 386] width 1568 height 772
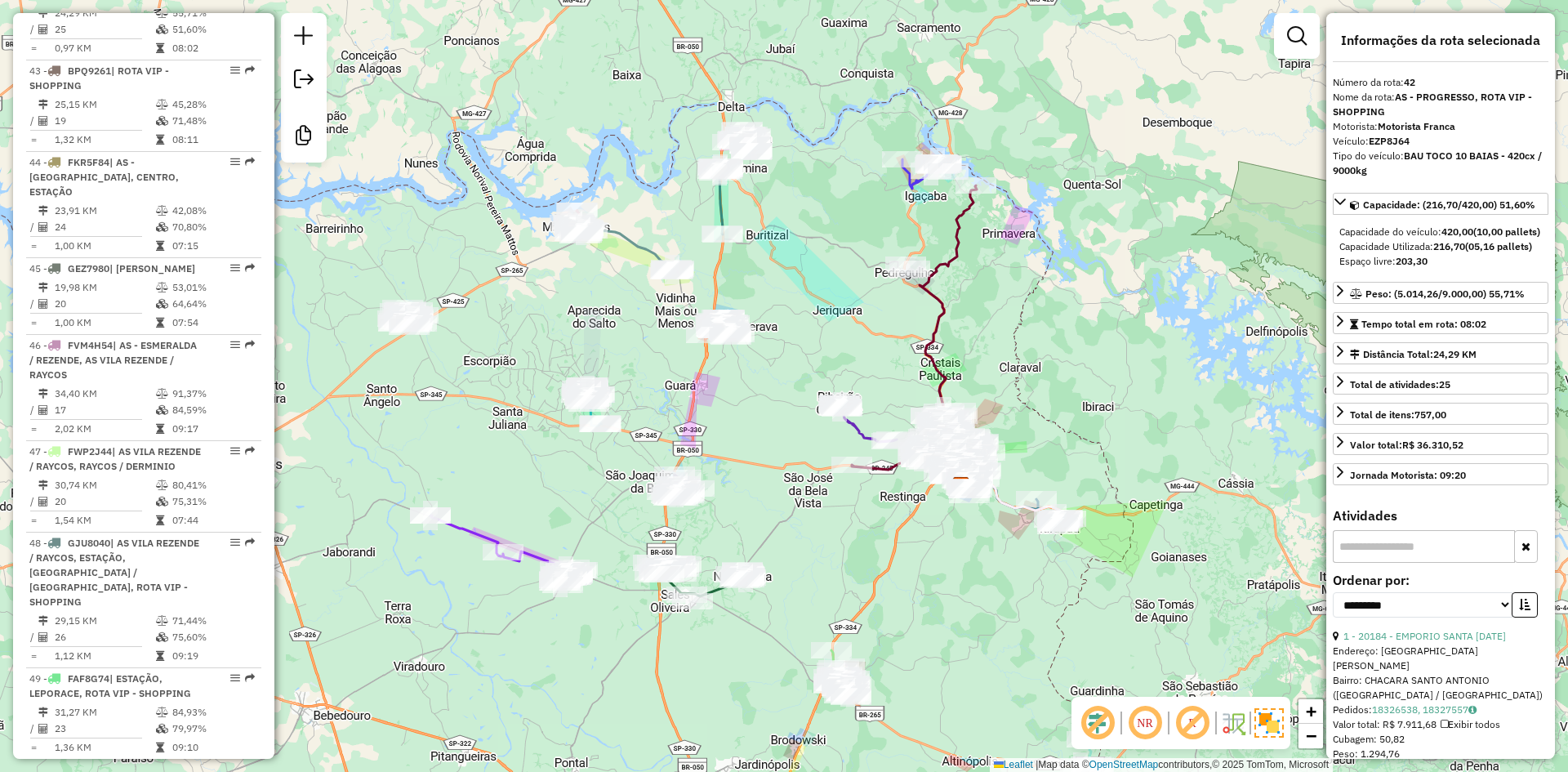
drag, startPoint x: 732, startPoint y: 393, endPoint x: 770, endPoint y: 411, distance: 42.0
click at [770, 411] on div "Janela de atendimento Grade de atendimento Capacidade Transportadoras Veículos …" at bounding box center [784, 386] width 1568 height 772
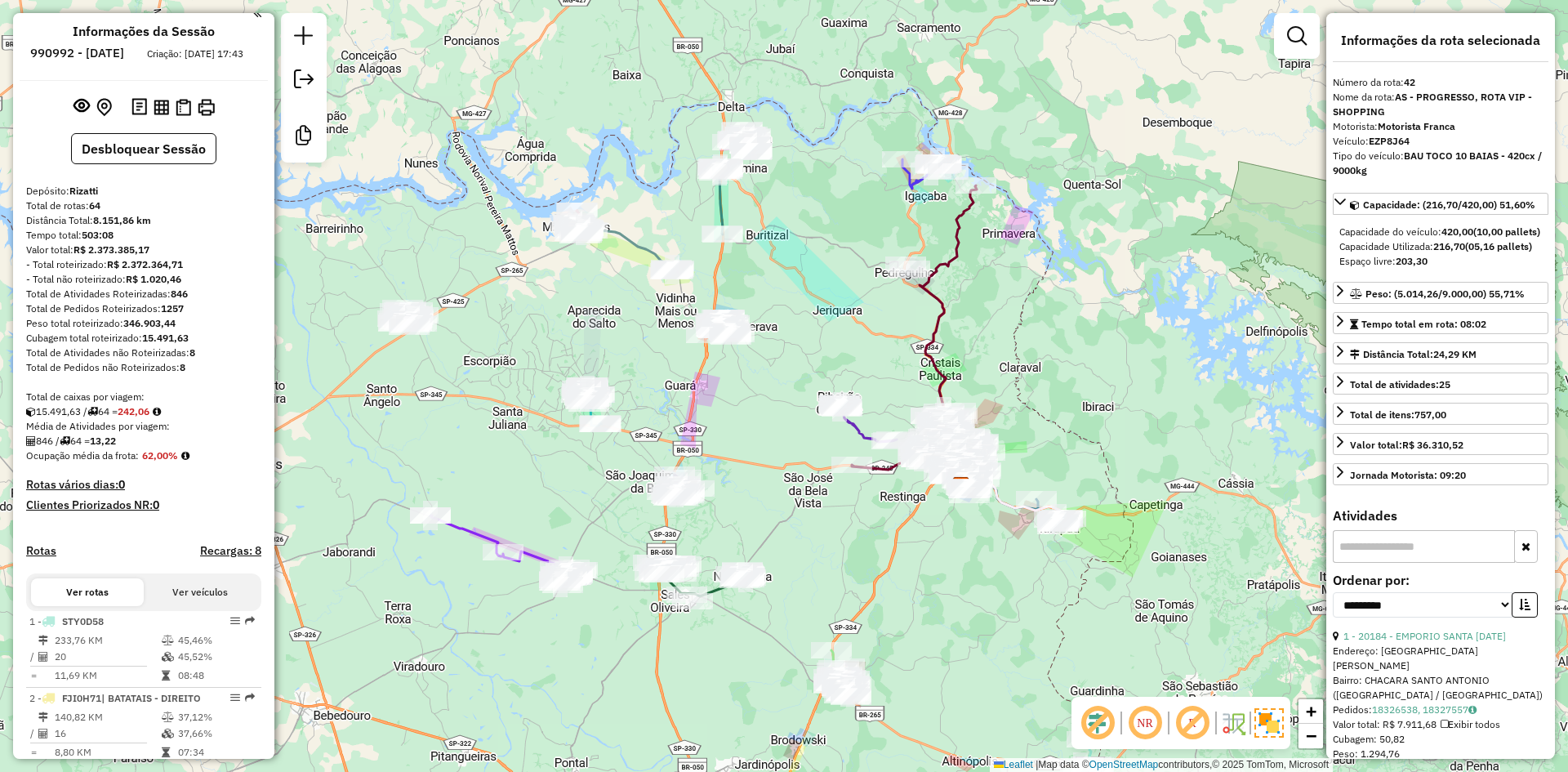
scroll to position [0, 0]
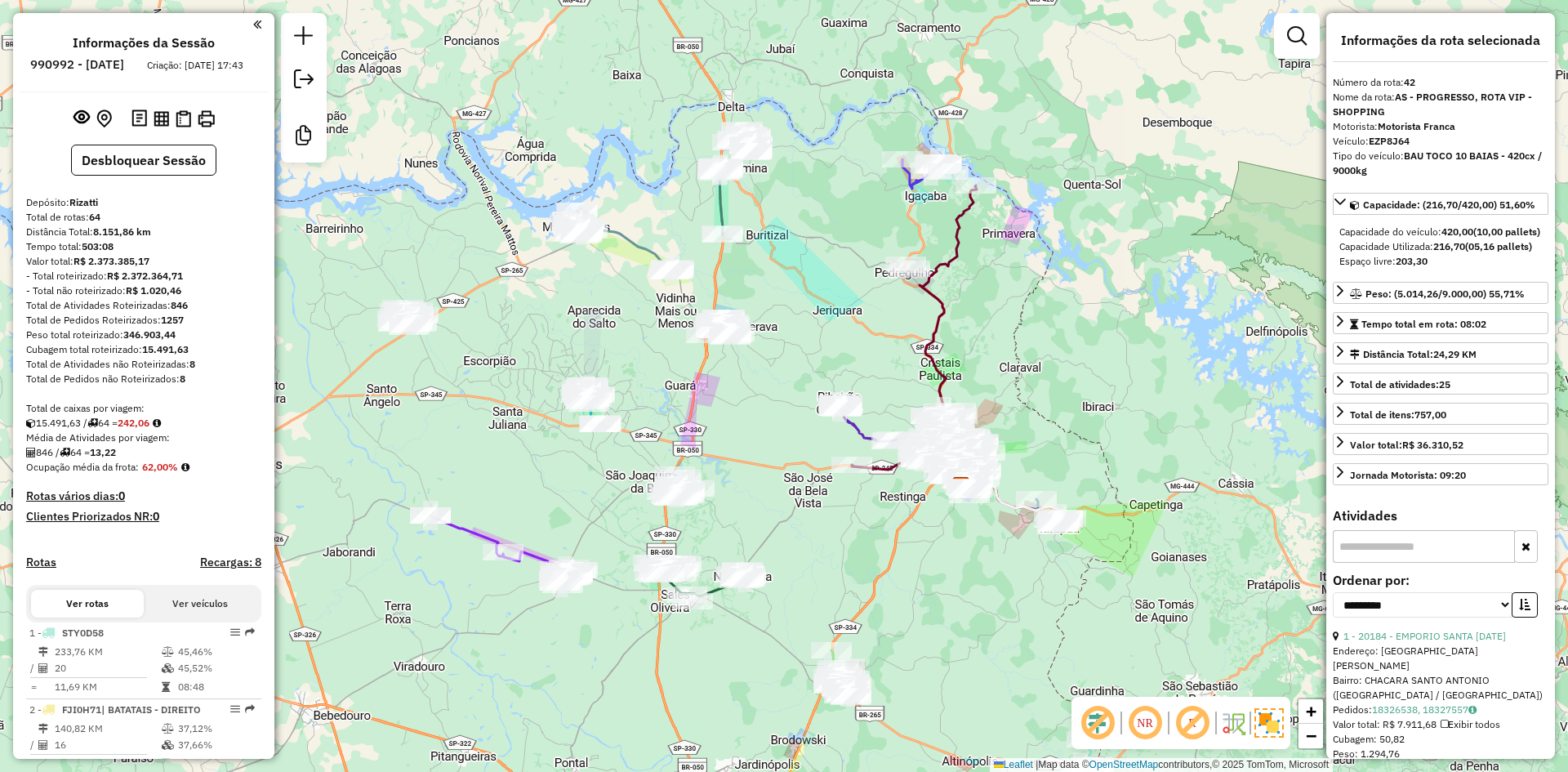
click at [172, 297] on strong "R$ 1.020,46" at bounding box center [154, 290] width 55 height 12
click at [193, 298] on div "- Total não roteirizado: R$ 1.020,46" at bounding box center [143, 290] width 235 height 14
click at [184, 298] on div "- Total não roteirizado: R$ 1.020,46" at bounding box center [143, 290] width 235 height 14
drag, startPoint x: 187, startPoint y: 307, endPoint x: 114, endPoint y: 297, distance: 73.7
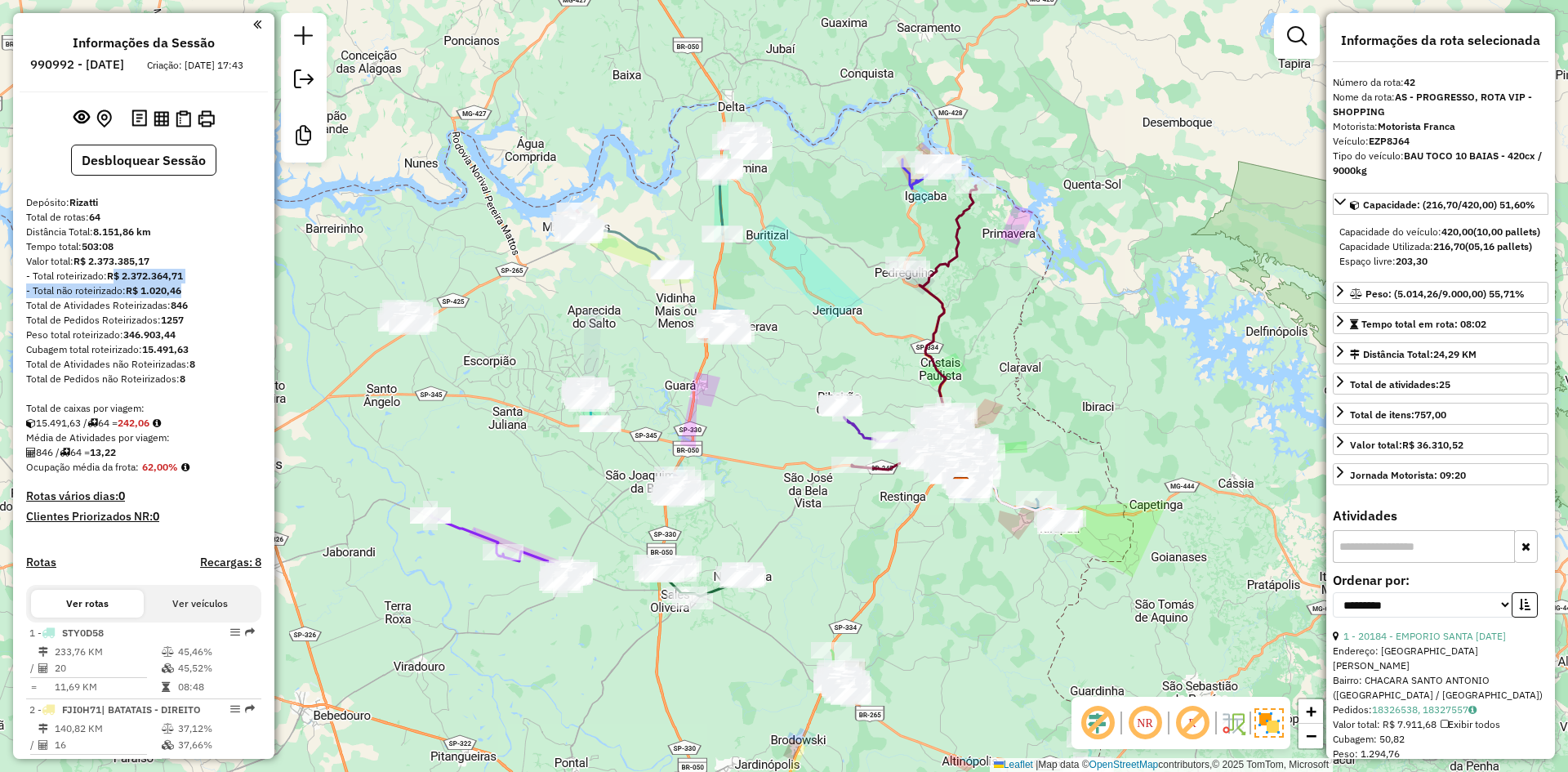
click at [150, 297] on strong "R$ 1.020,46" at bounding box center [154, 290] width 55 height 12
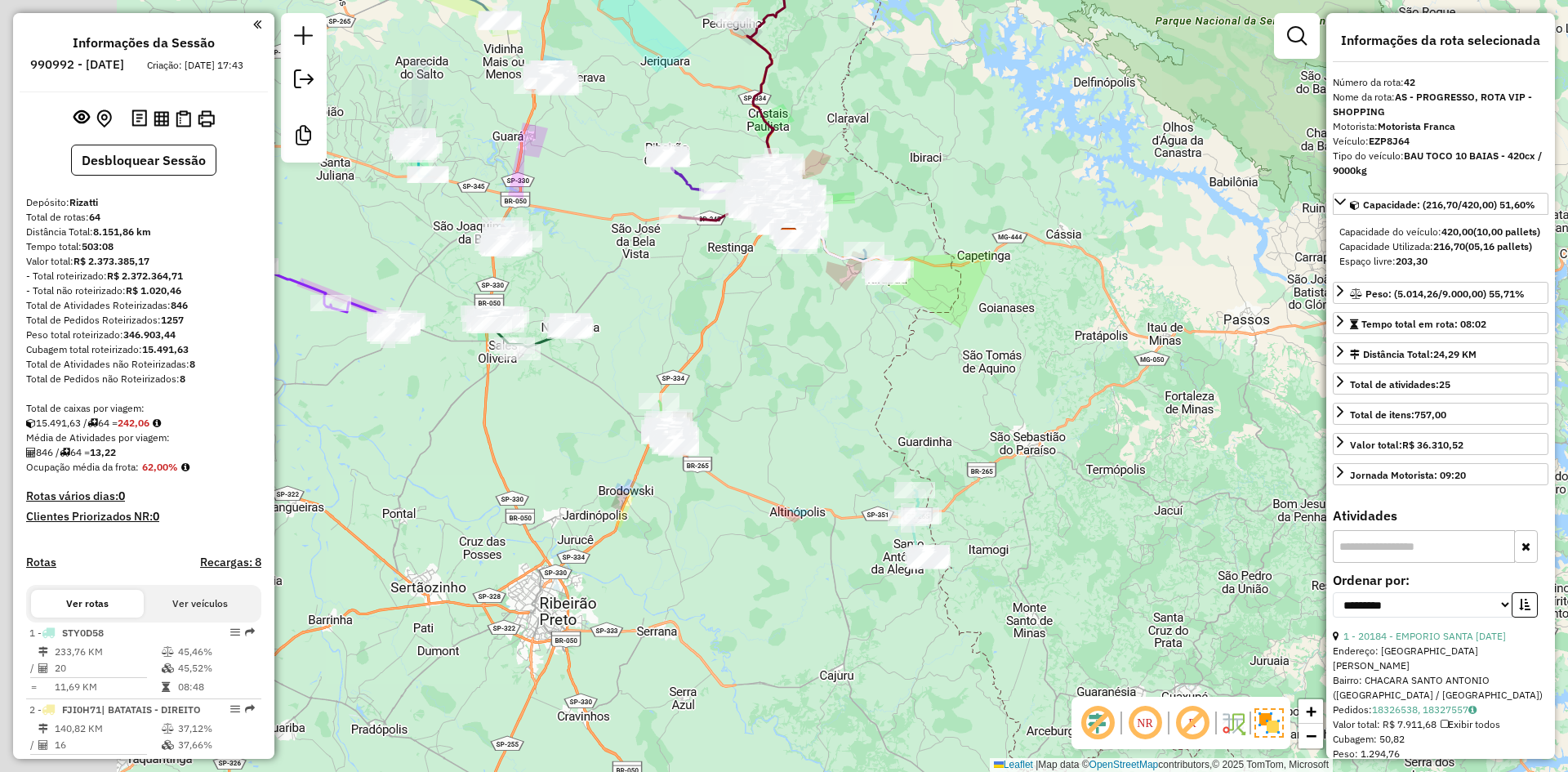
drag, startPoint x: 563, startPoint y: 428, endPoint x: 214, endPoint y: 565, distance: 374.9
click at [529, 436] on div "Janela de atendimento Grade de atendimento Capacidade Transportadoras Veículos …" at bounding box center [784, 386] width 1568 height 772
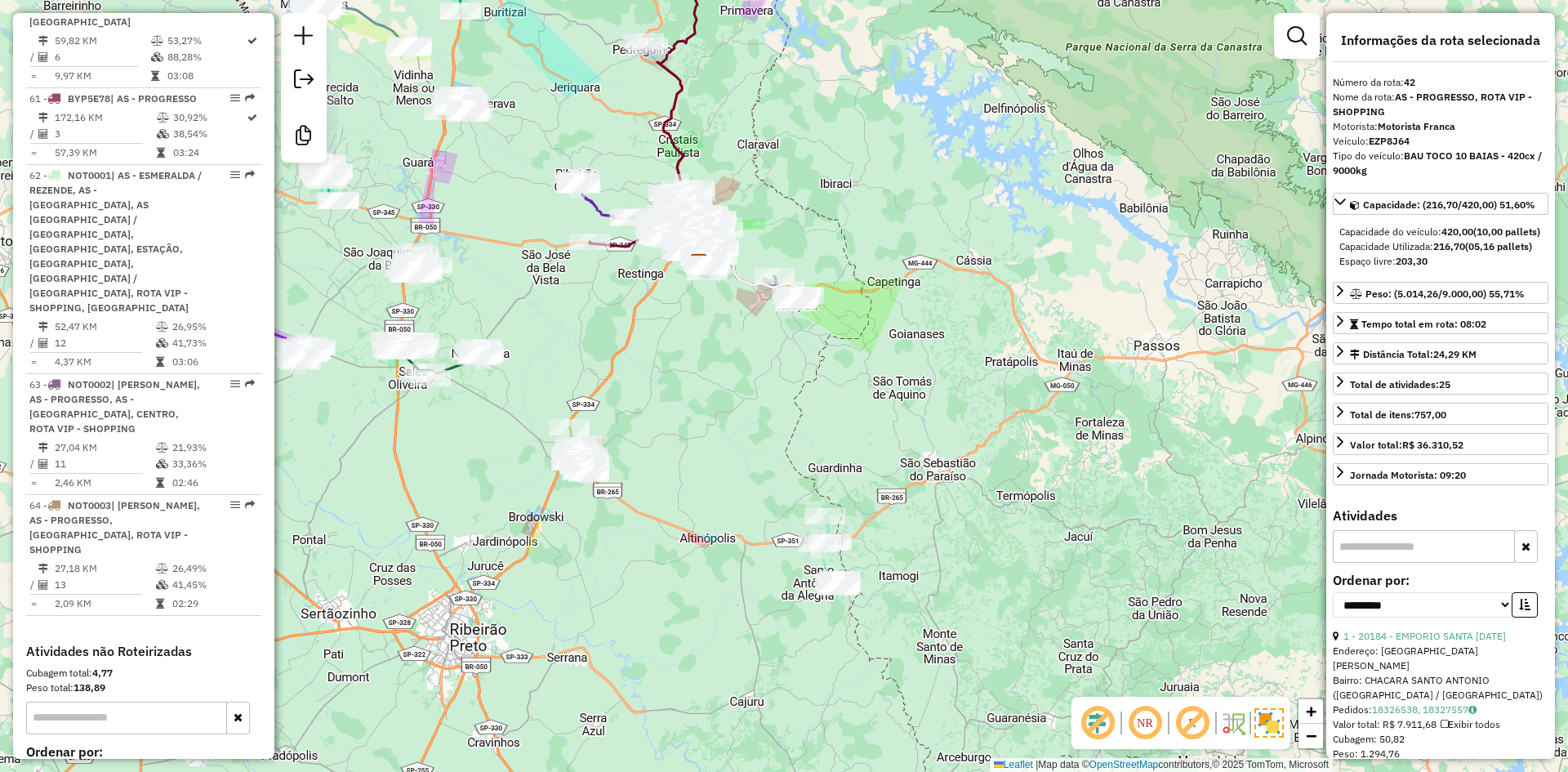
scroll to position [6470, 0]
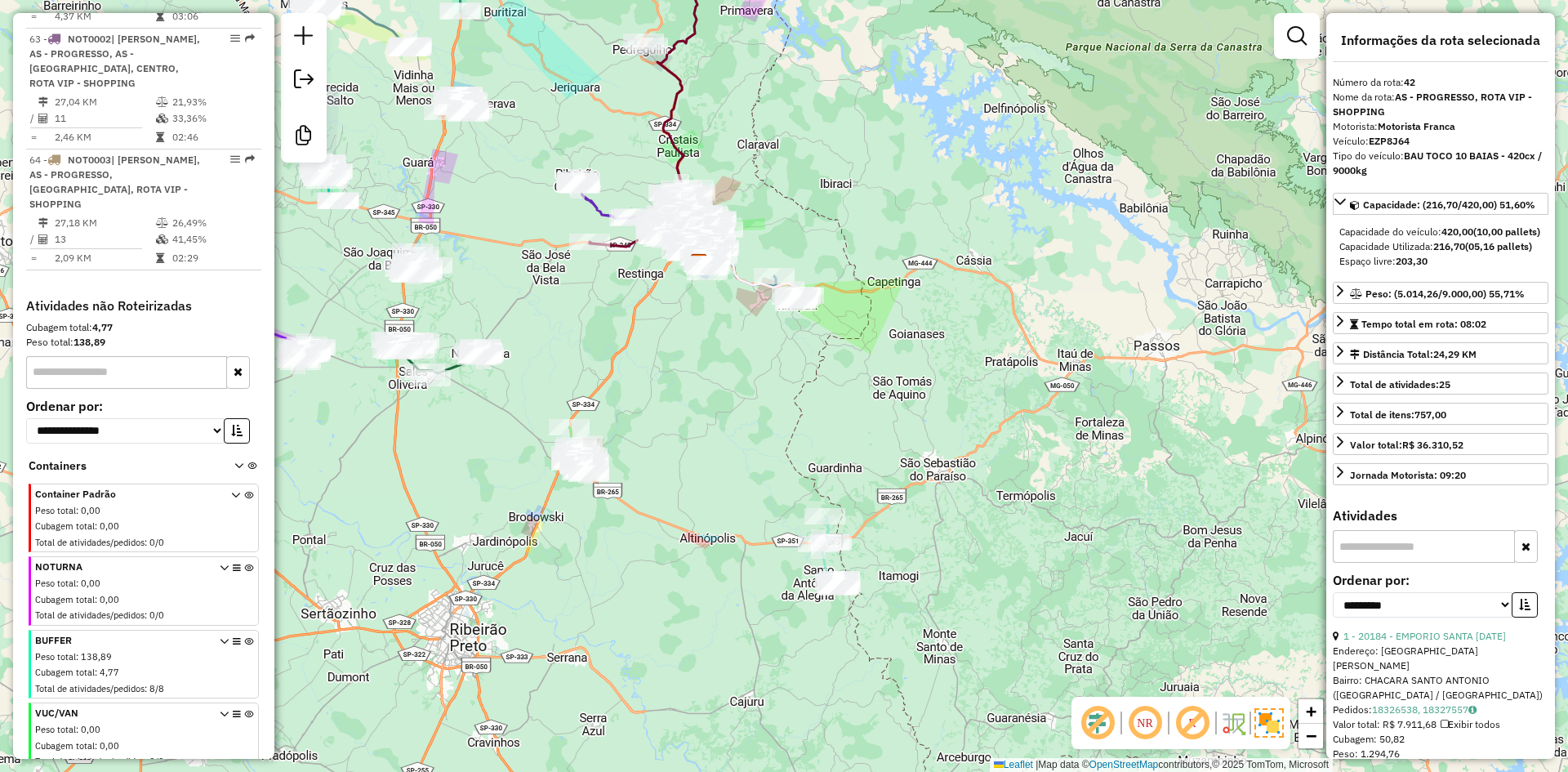
drag, startPoint x: 177, startPoint y: 425, endPoint x: 213, endPoint y: 441, distance: 39.4
click at [205, 519] on div "Cubagem total : 0,00" at bounding box center [123, 526] width 177 height 14
click at [223, 487] on div "Container Padrão Peso total : 0,00 Cubagem total : 0,00 Total de atividades/ped…" at bounding box center [145, 519] width 220 height 65
click at [231, 490] on icon at bounding box center [235, 521] width 9 height 61
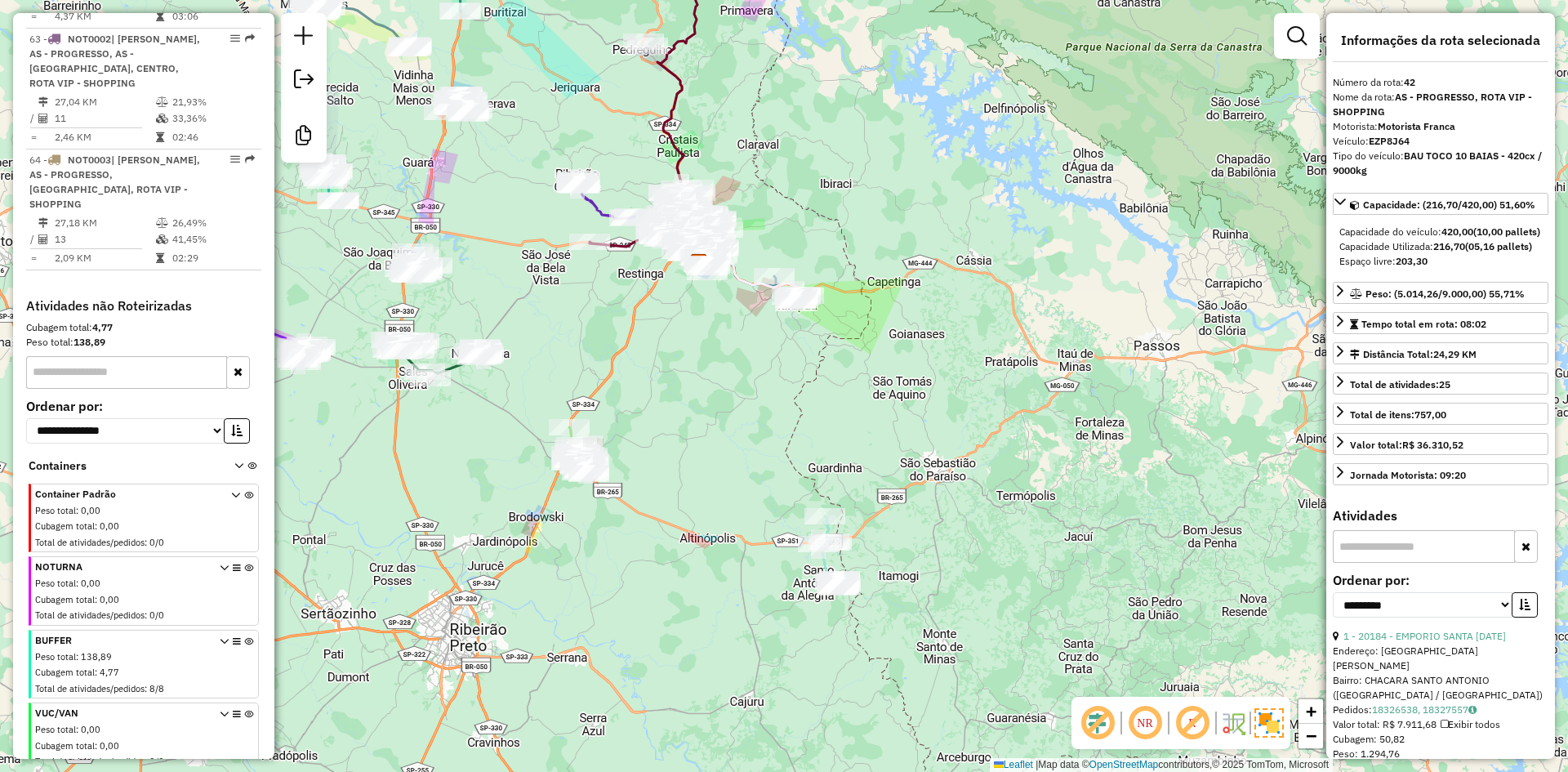
click at [231, 490] on icon at bounding box center [235, 521] width 9 height 61
click at [245, 490] on icon at bounding box center [248, 521] width 9 height 61
click at [244, 490] on icon at bounding box center [248, 521] width 9 height 61
click at [233, 642] on icon at bounding box center [237, 673] width 9 height 61
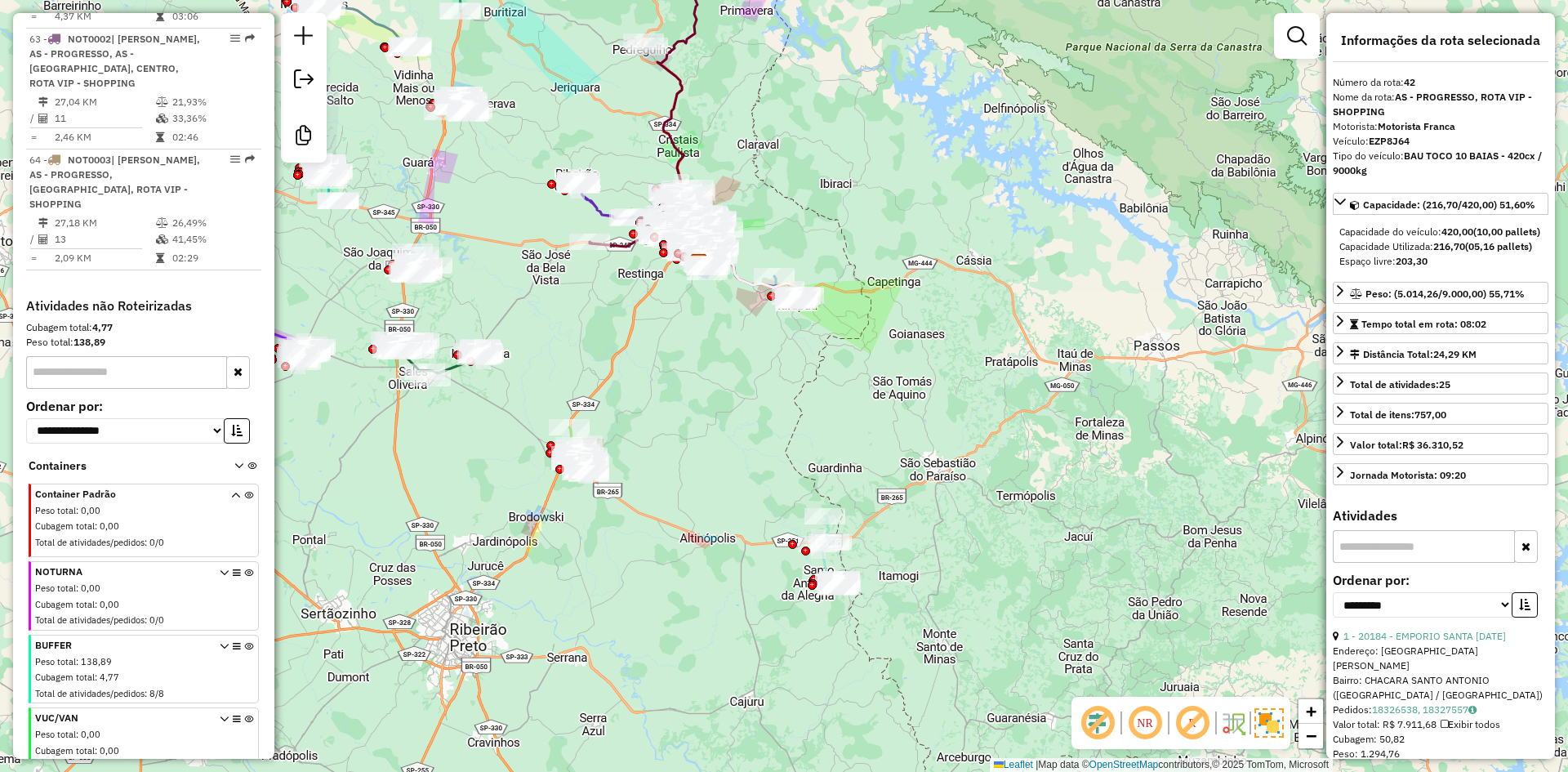
click at [209, 637] on div "BUFFER Peso total : 138,89 Cubagem total : 4,77 Total de atividades/pedidos : 8…" at bounding box center [145, 670] width 220 height 65
click at [220, 642] on icon at bounding box center [223, 673] width 9 height 61
click at [179, 671] on hb-chave-valor "Cubagem total : 4,77" at bounding box center [123, 678] width 177 height 16
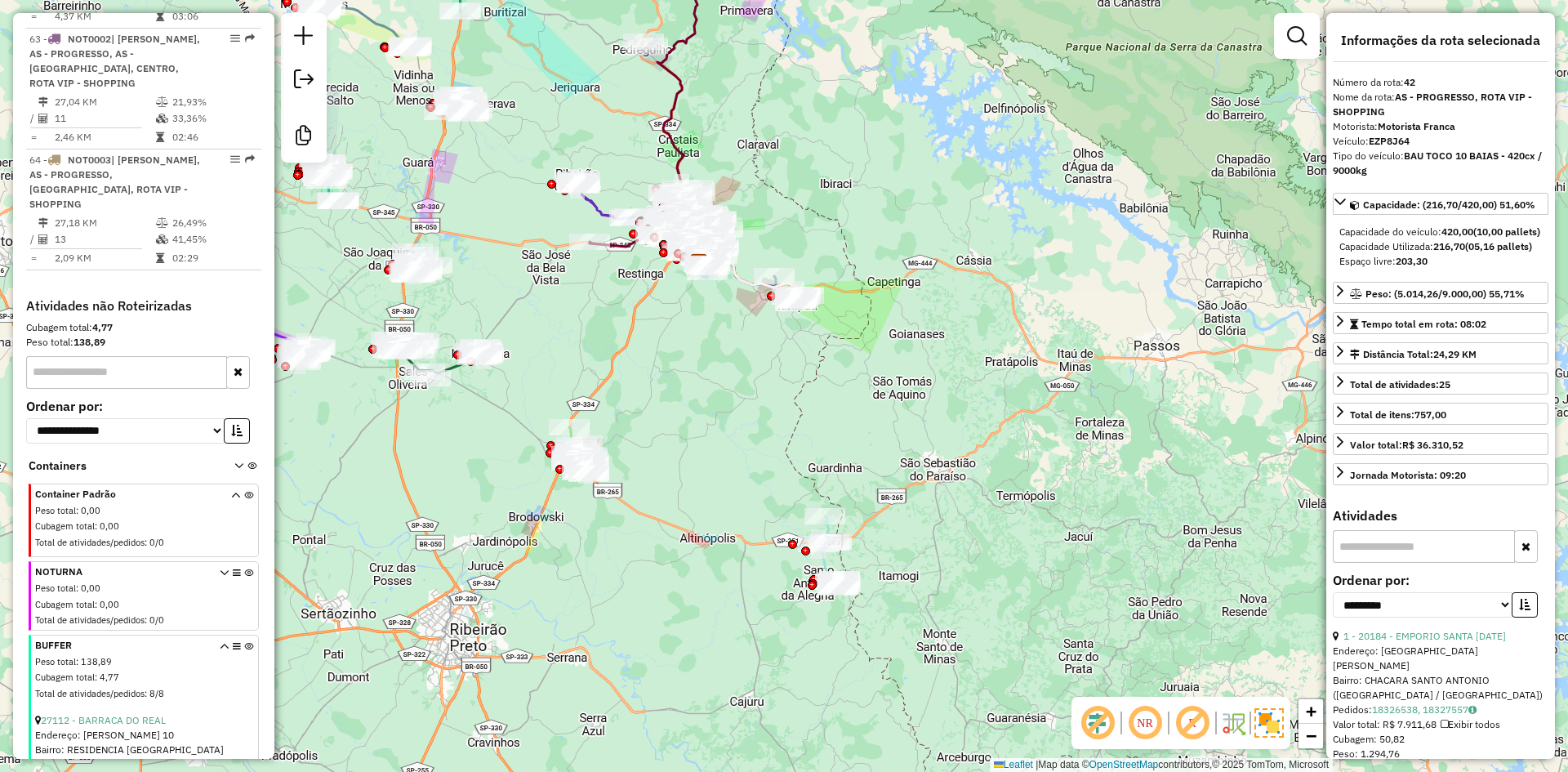
drag, startPoint x: 202, startPoint y: 583, endPoint x: 198, endPoint y: 591, distance: 8.9
click at [198, 671] on div "Cubagem total : 4,77" at bounding box center [123, 678] width 177 height 14
click at [233, 642] on icon at bounding box center [237, 673] width 9 height 61
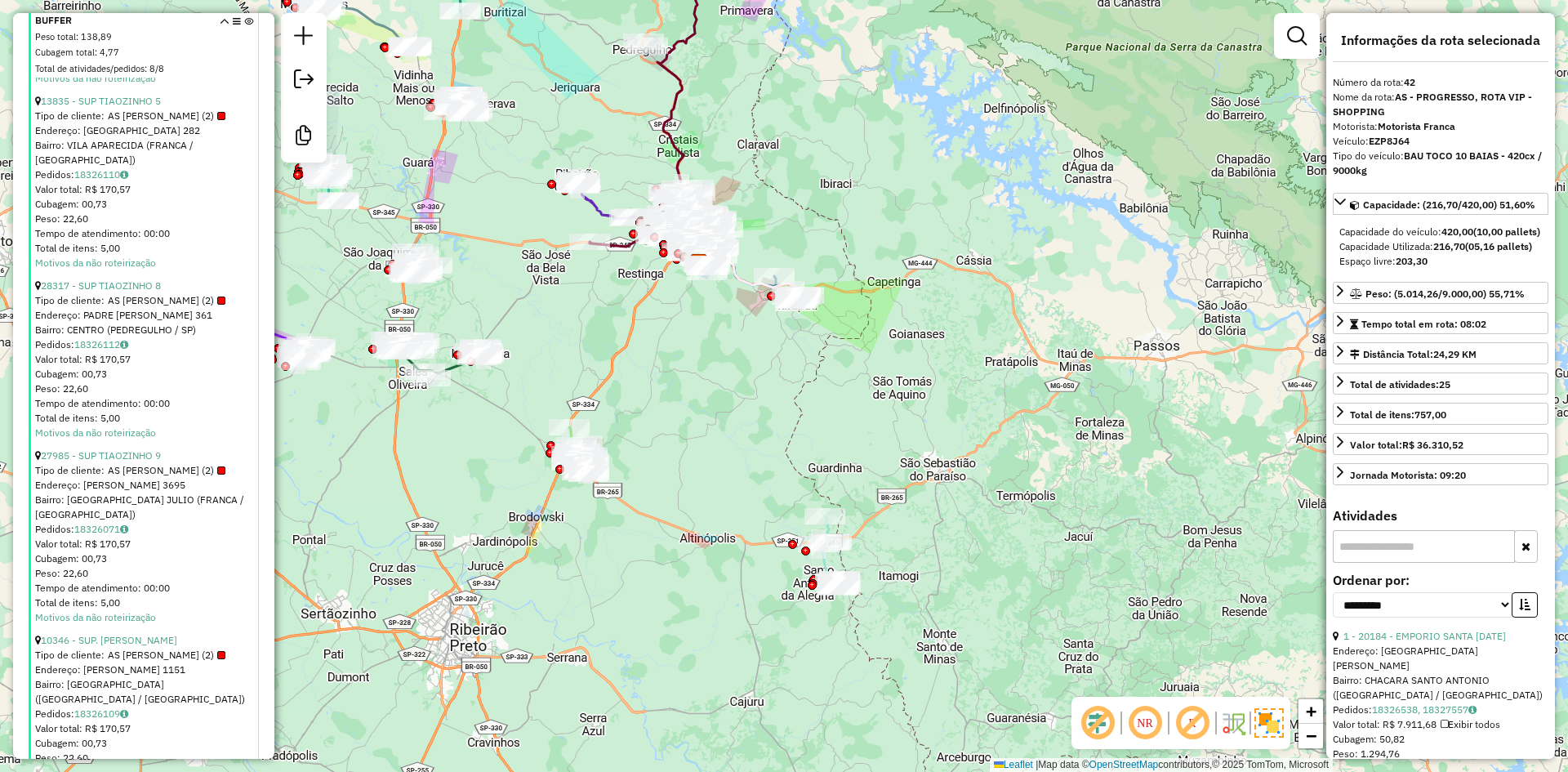
scroll to position [7809, 0]
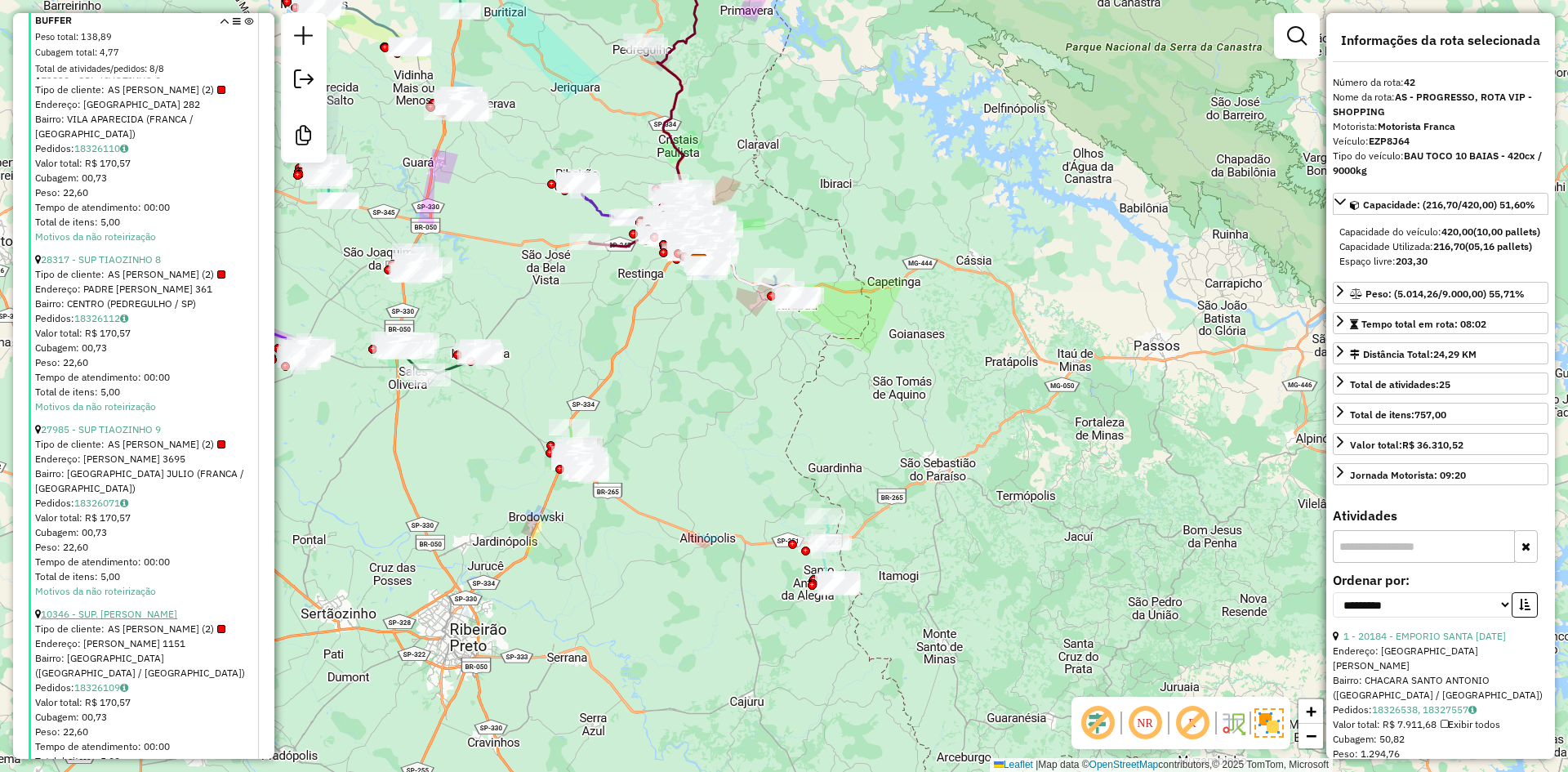
click at [118, 608] on link "10346 - SUP. TIAOZINHO III" at bounding box center [109, 614] width 136 height 12
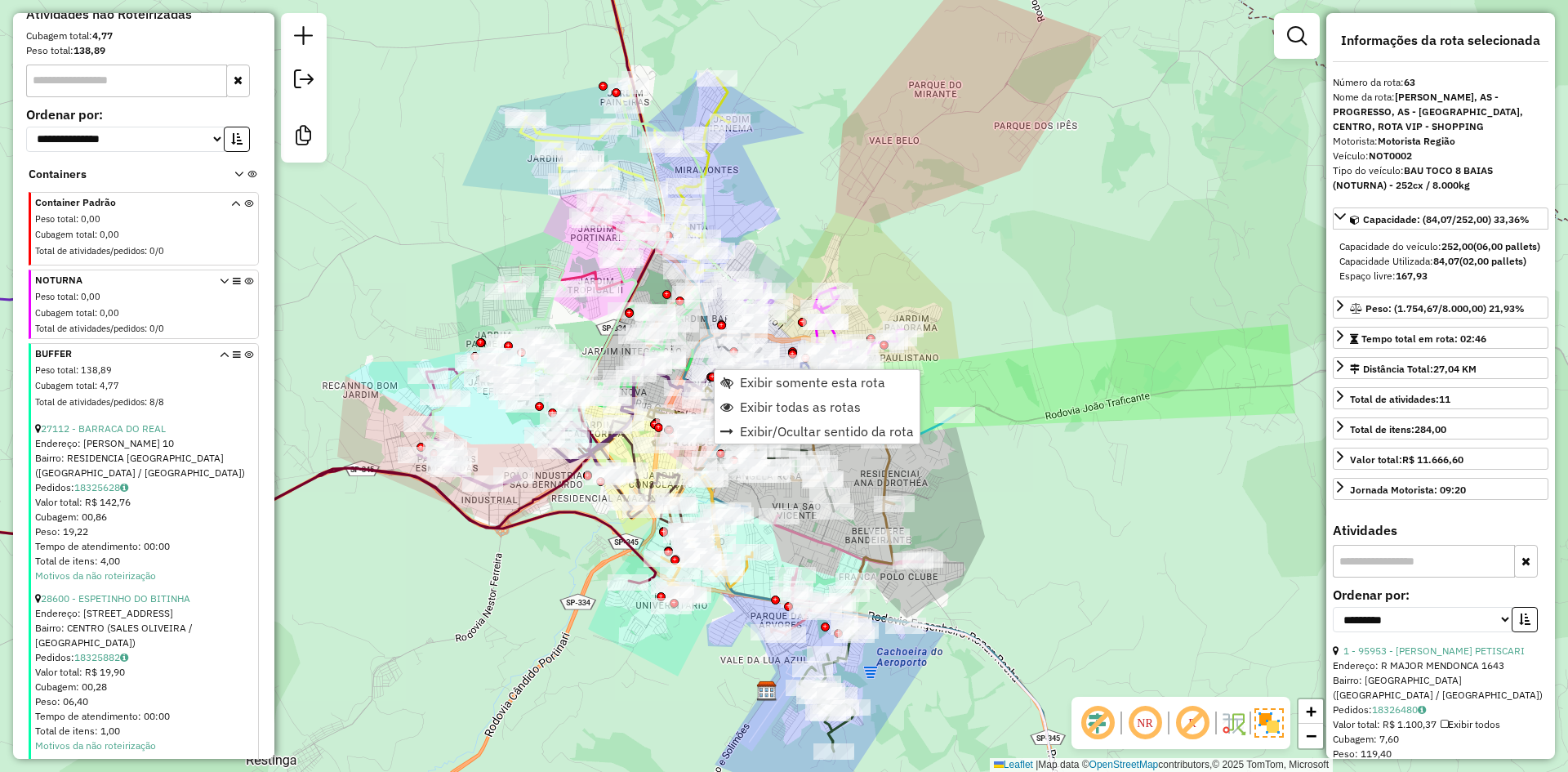
scroll to position [6412, 0]
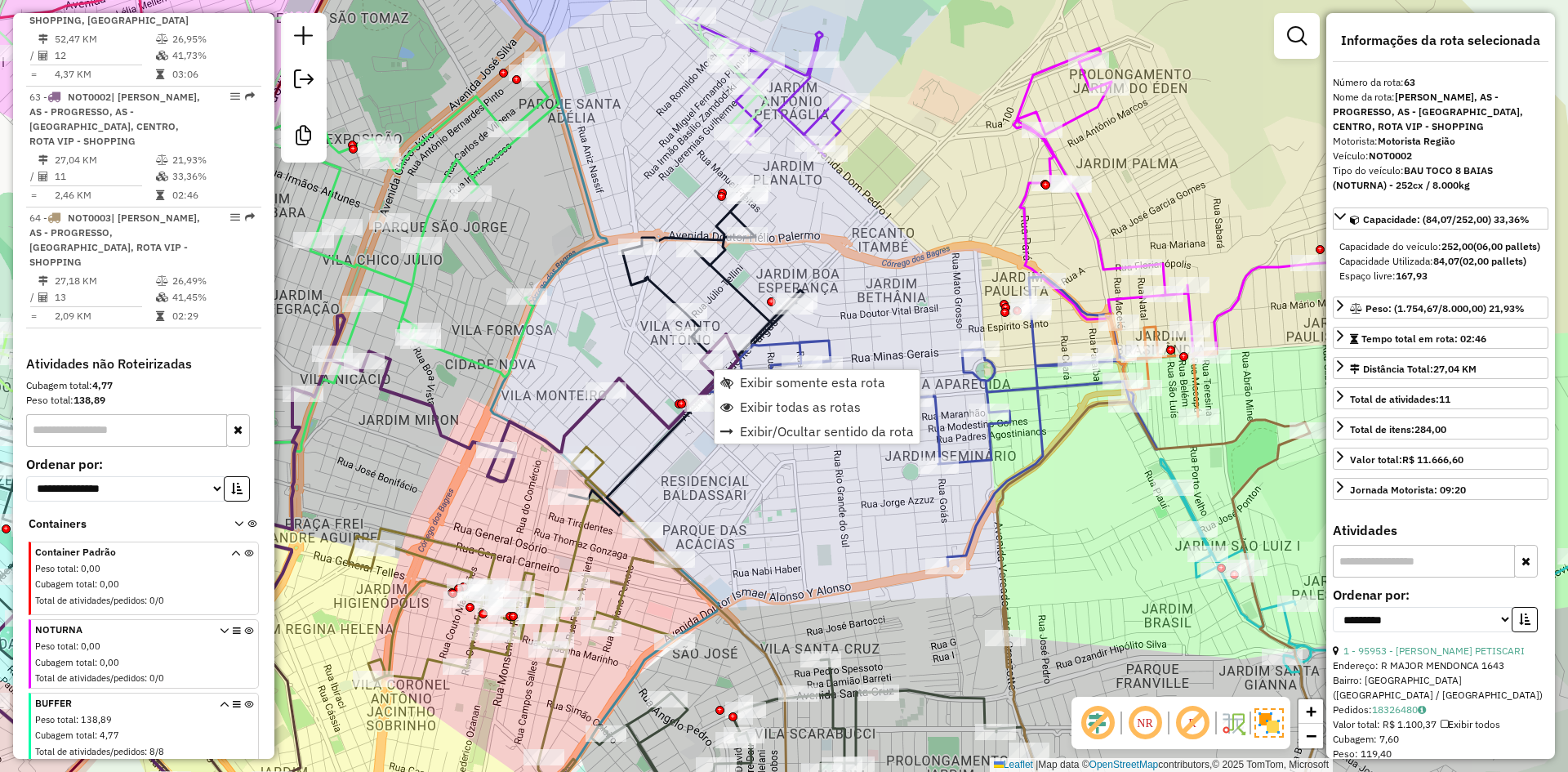
click at [778, 525] on div "Janela de atendimento Grade de atendimento Capacidade Transportadoras Veículos …" at bounding box center [784, 386] width 1568 height 772
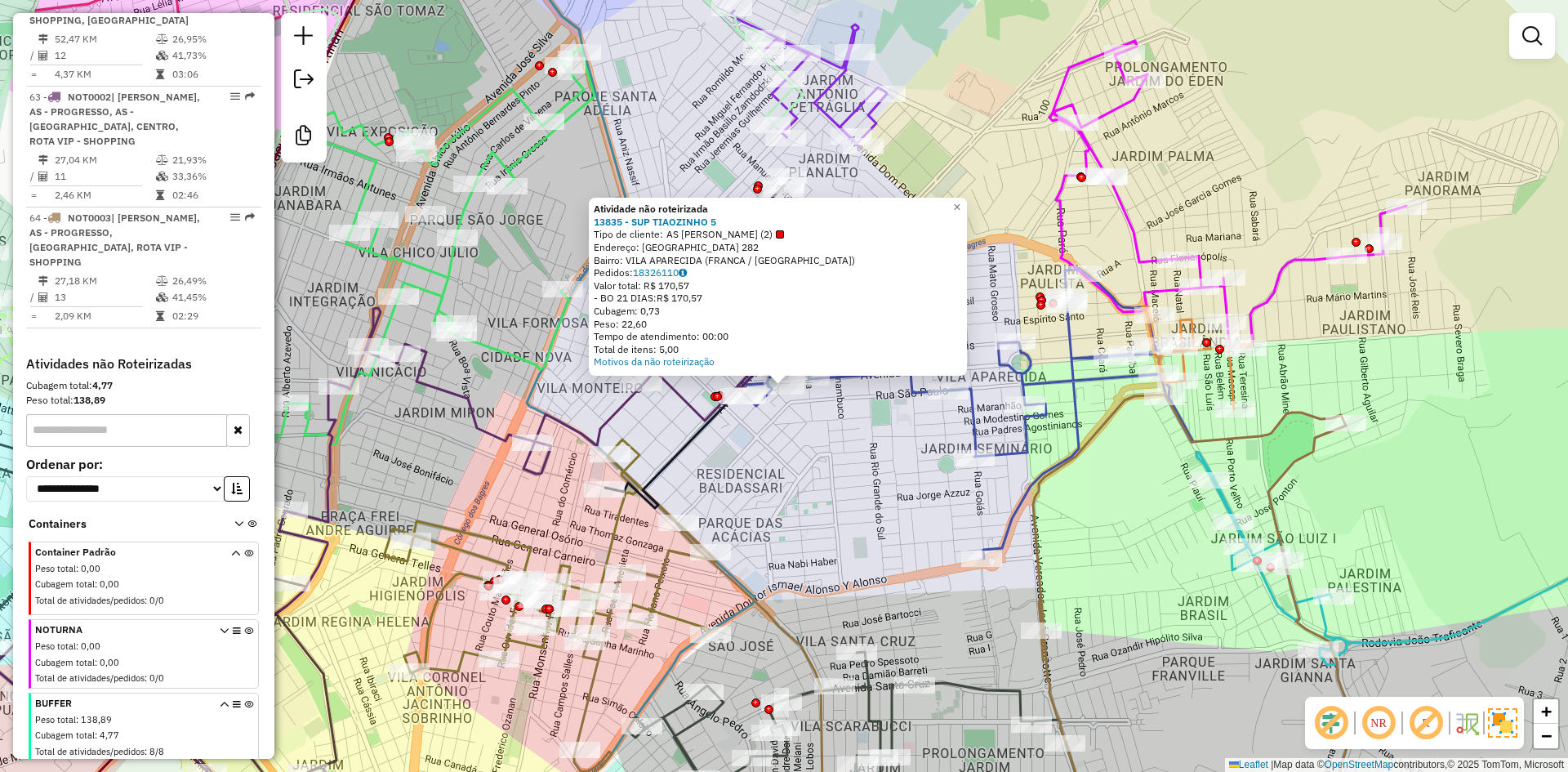
click at [784, 442] on div "Atividade não roteirizada 13835 - SUP TIAOZINHO 5 Tipo de cliente: AS TIAOZINHO…" at bounding box center [784, 386] width 1568 height 772
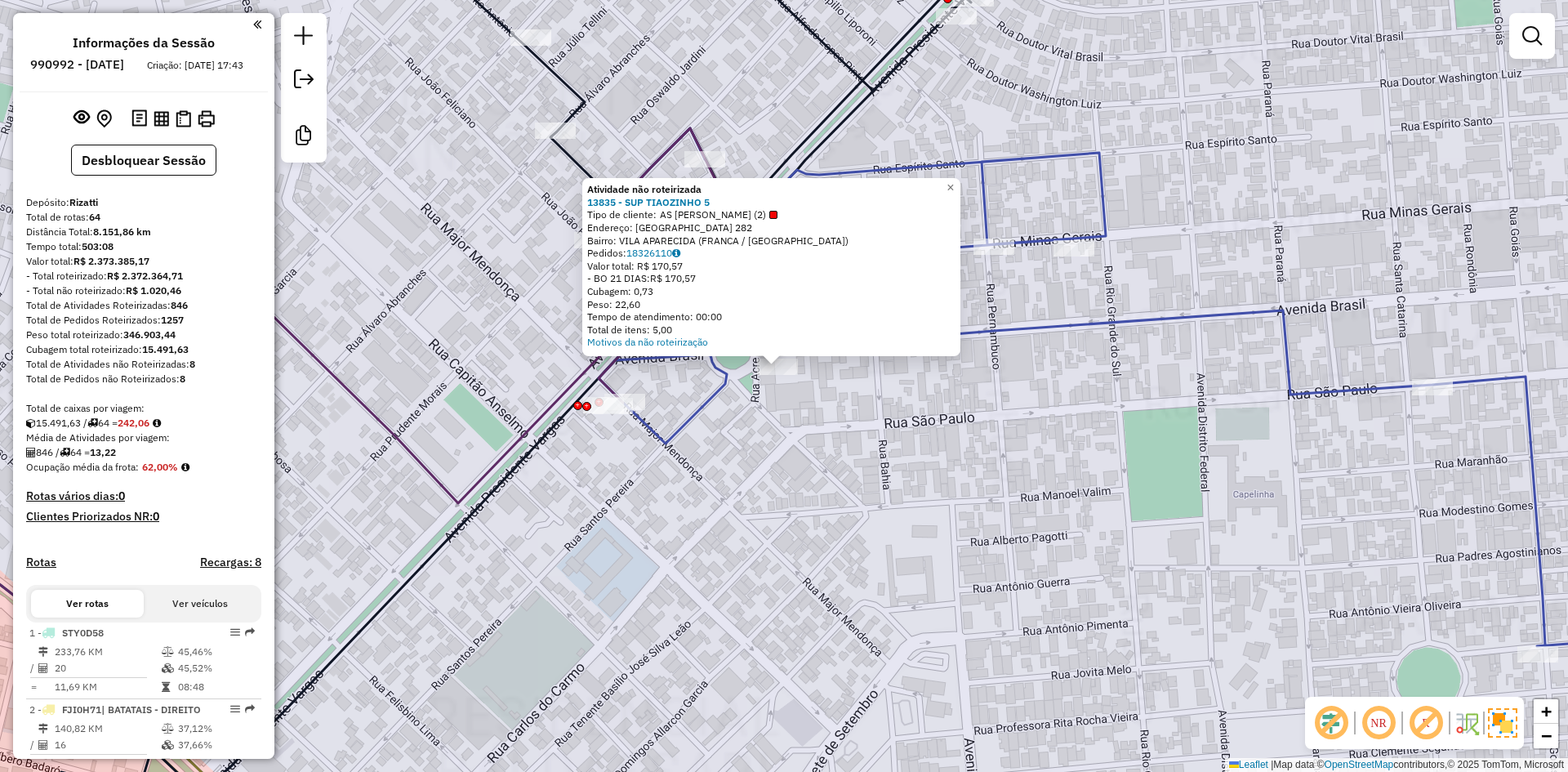
scroll to position [6412, 0]
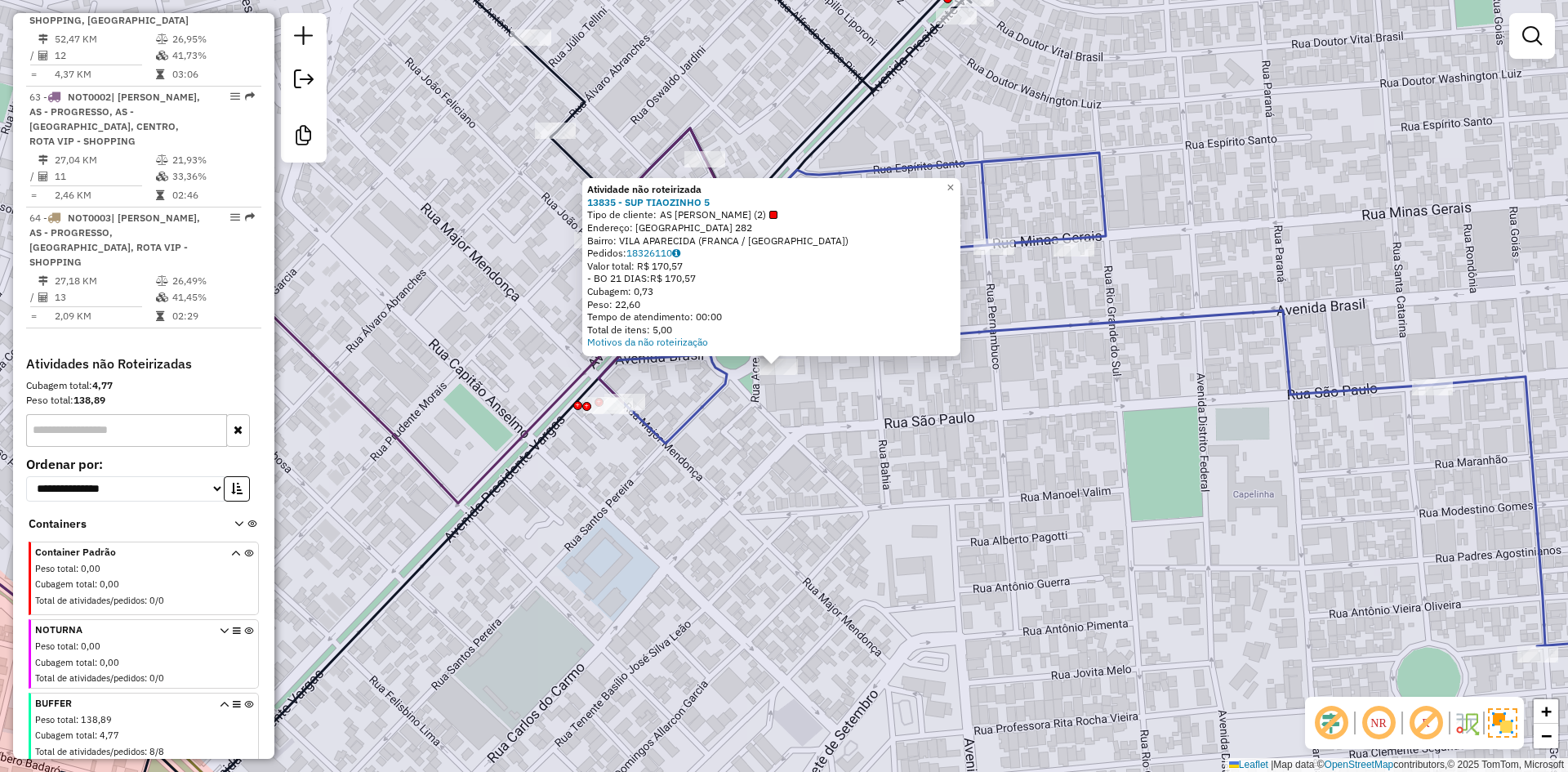
click at [782, 386] on div "Atividade não roteirizada 13835 - SUP TIAOZINHO 5 Tipo de cliente: AS TIAOZINHO…" at bounding box center [784, 386] width 1568 height 772
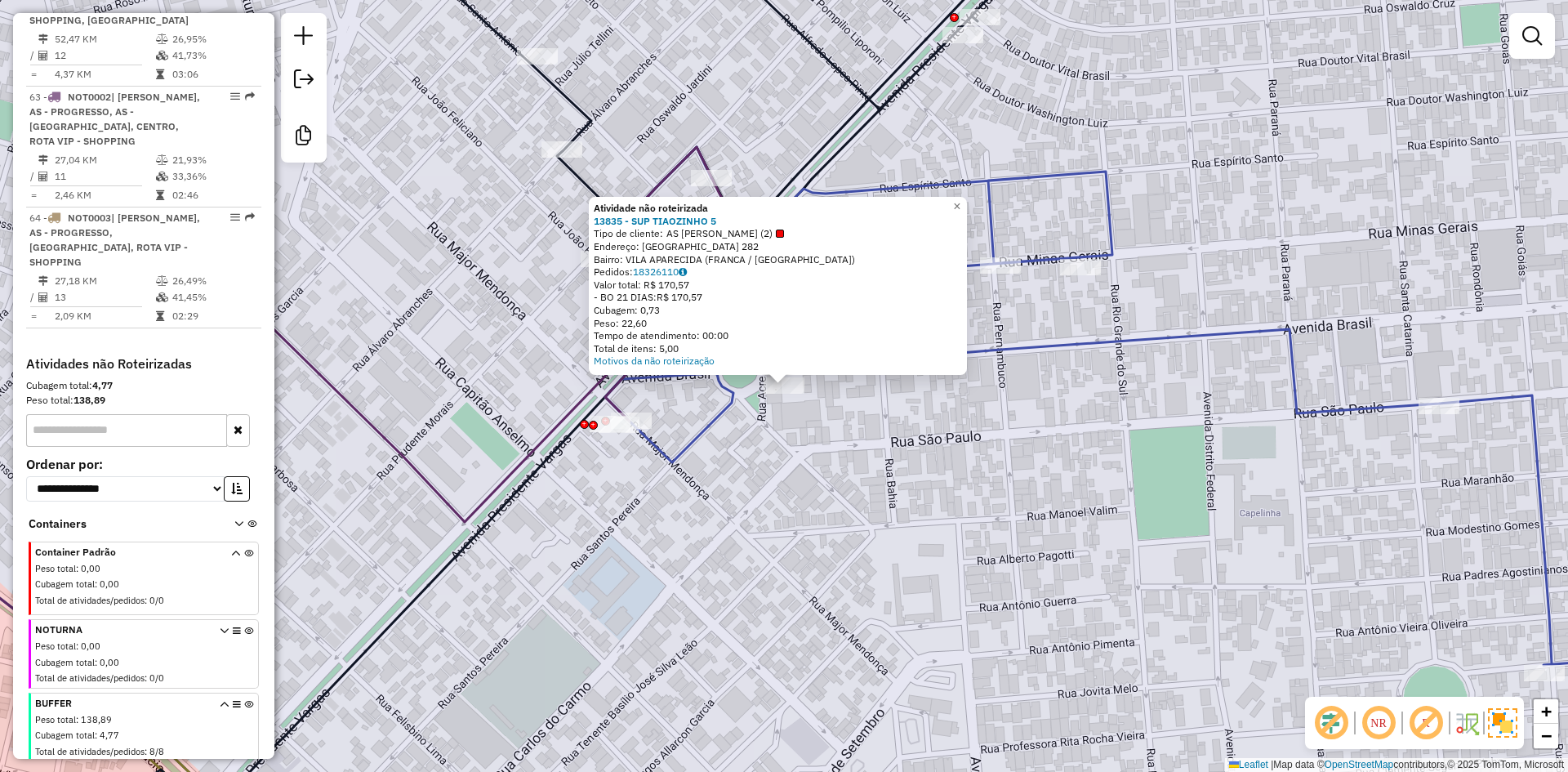
click at [776, 440] on div "Atividade não roteirizada 13835 - SUP TIAOZINHO 5 Tipo de cliente: AS TIAOZINHO…" at bounding box center [784, 386] width 1568 height 772
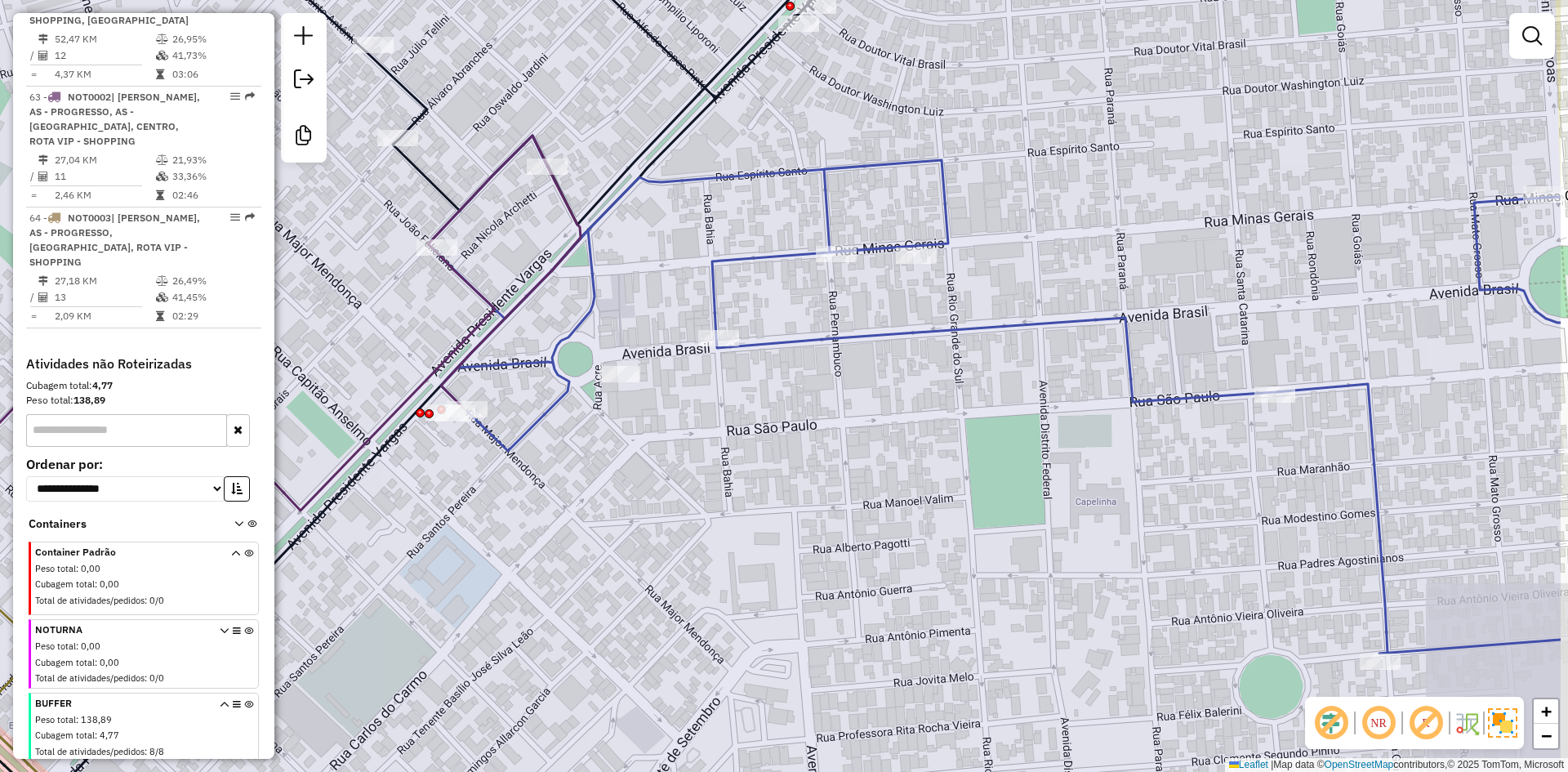
drag, startPoint x: 796, startPoint y: 671, endPoint x: 924, endPoint y: 424, distance: 278.2
click at [922, 424] on div "Janela de atendimento Grade de atendimento Capacidade Transportadoras Veículos …" at bounding box center [784, 386] width 1568 height 772
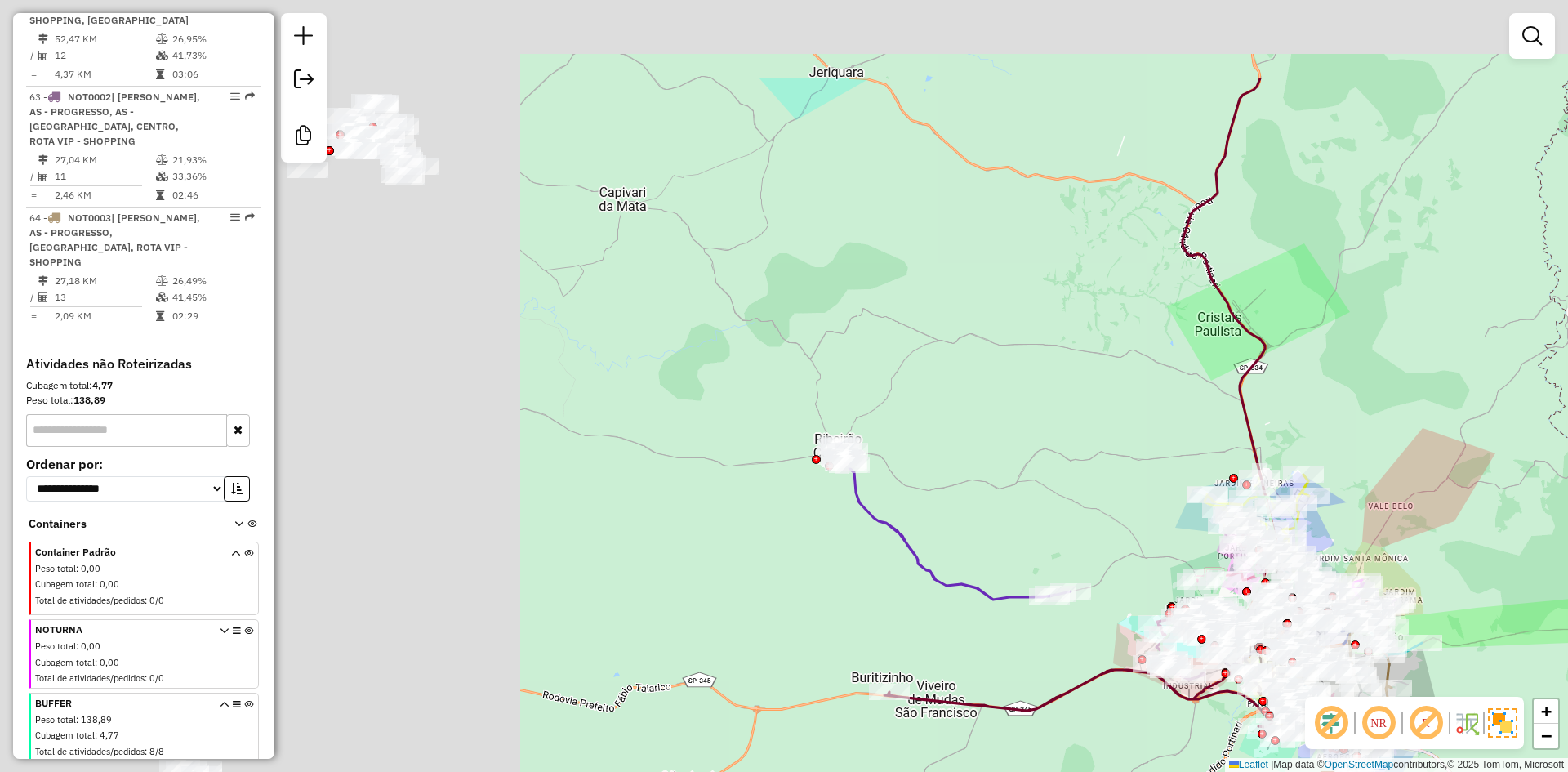
drag, startPoint x: 457, startPoint y: 361, endPoint x: 873, endPoint y: 420, distance: 420.2
click at [1113, 510] on div "Janela de atendimento Grade de atendimento Capacidade Transportadoras Veículos …" at bounding box center [784, 386] width 1568 height 772
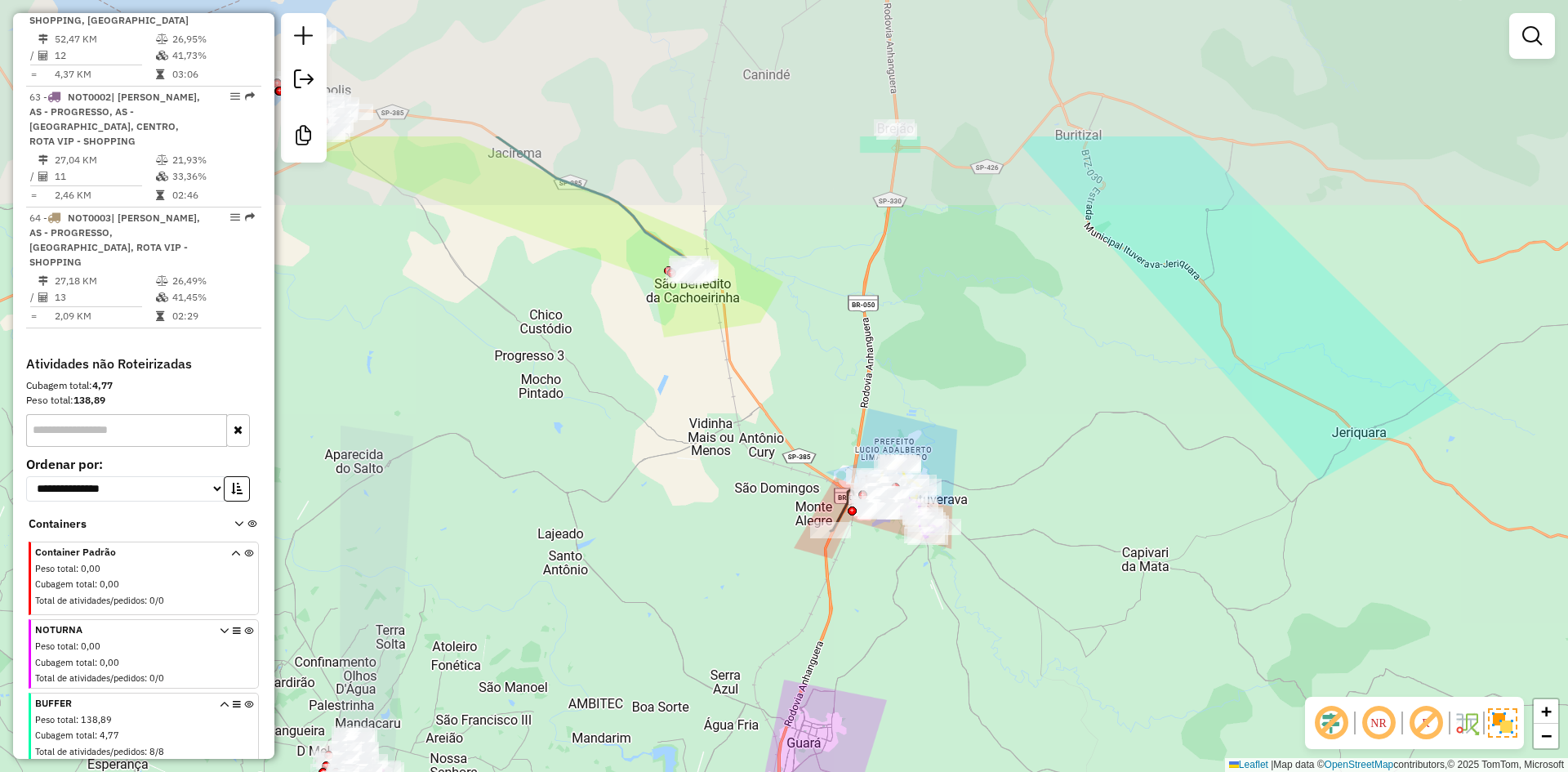
drag, startPoint x: 590, startPoint y: 236, endPoint x: 775, endPoint y: 449, distance: 282.1
click at [775, 449] on div "Rota 50 - Placa FYB8I33 12803 - KATS BAR Rota 52 - Placa GHY0I34 21237 - MERCEA…" at bounding box center [784, 386] width 1568 height 772
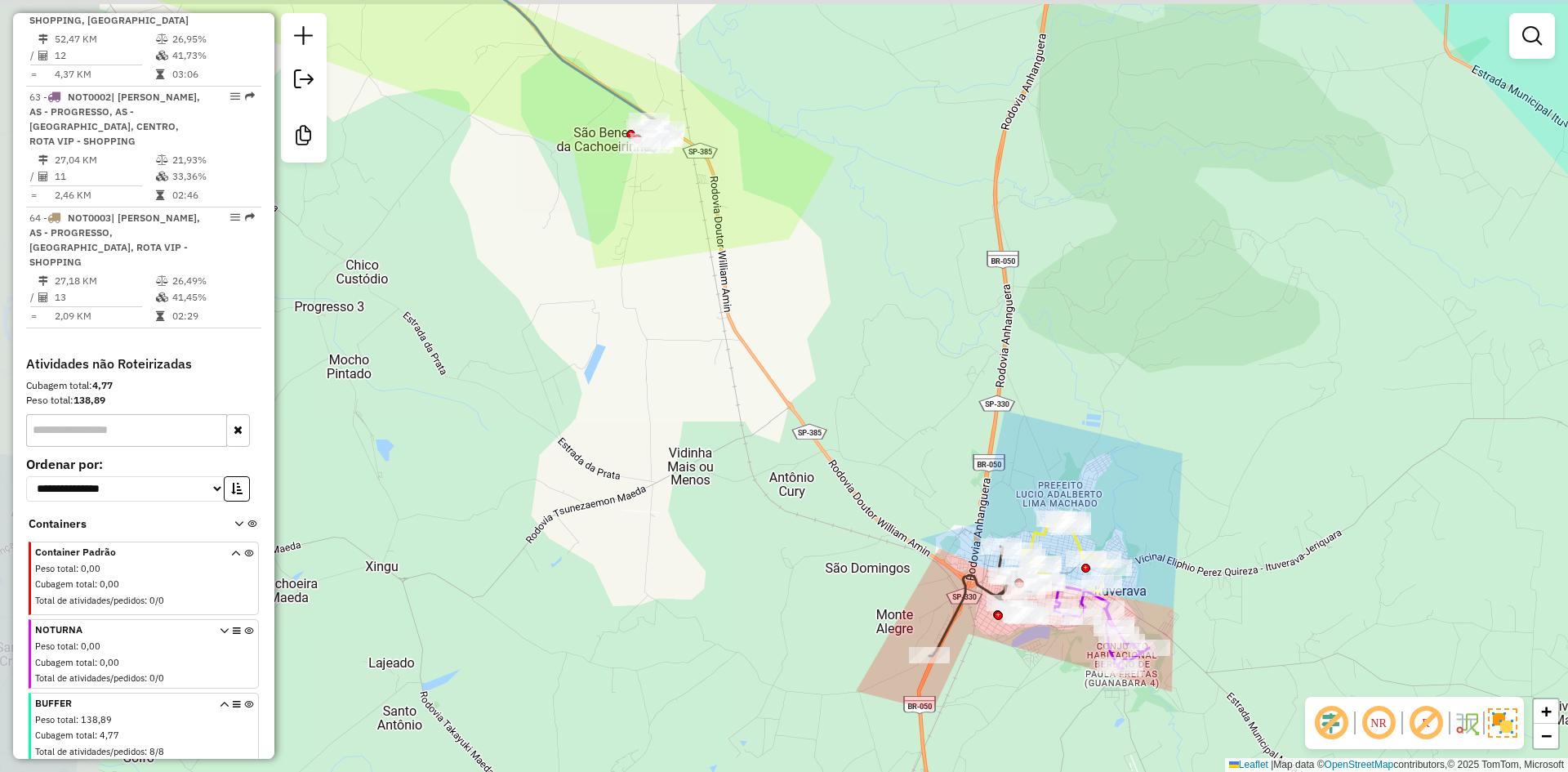
drag, startPoint x: 741, startPoint y: 433, endPoint x: 873, endPoint y: 488, distance: 143.0
click at [873, 488] on div "Rota 50 - Placa FYB8I33 12803 - KATS BAR Rota 52 - Placa GHY0I34 21237 - MERCEA…" at bounding box center [784, 386] width 1568 height 772
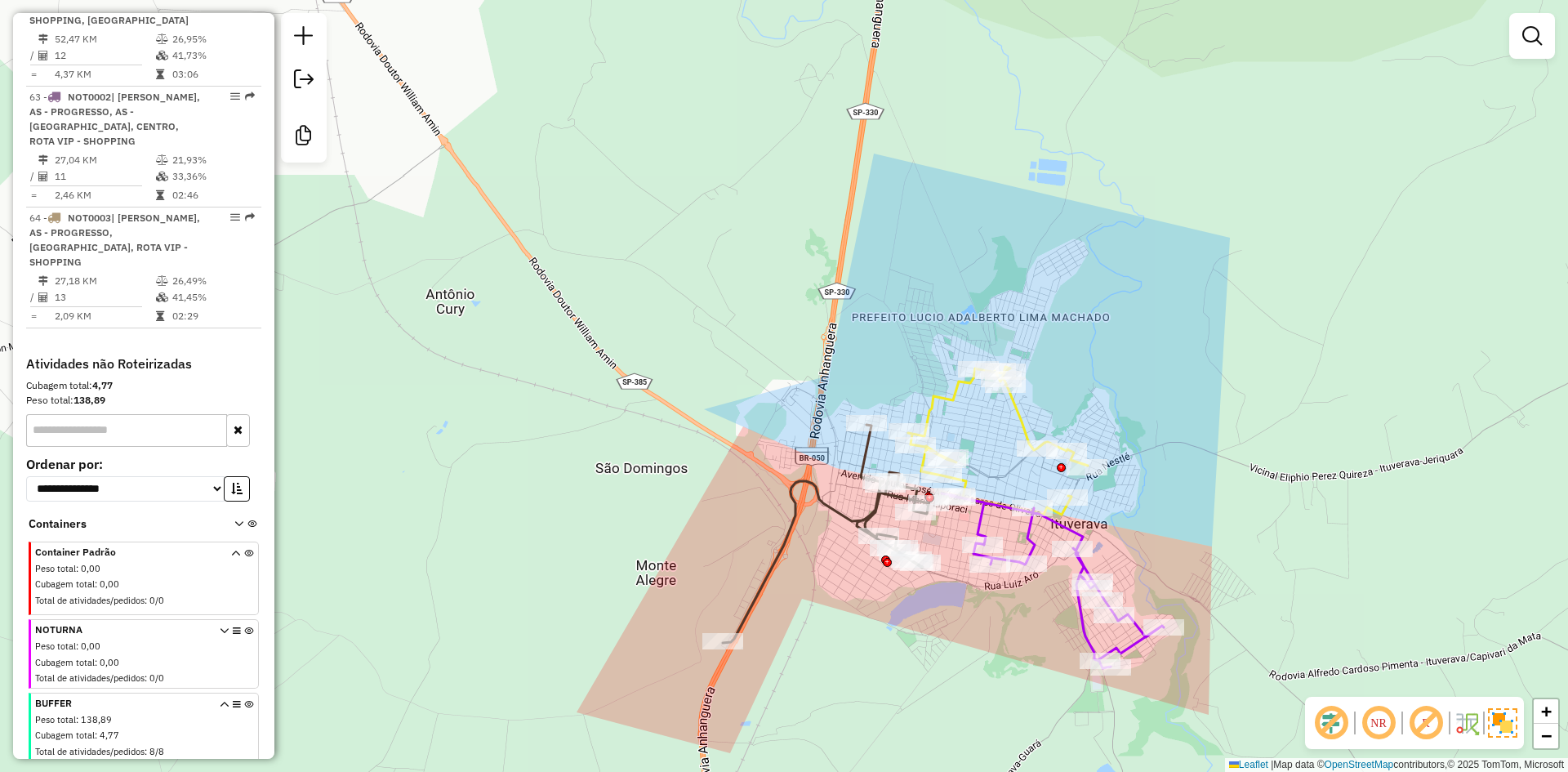
drag, startPoint x: 1019, startPoint y: 514, endPoint x: 1010, endPoint y: 467, distance: 47.9
click at [990, 444] on div "Rota 50 - Placa FYB8I33 12803 - KATS BAR Rota 52 - Placa GHY0I34 21237 - MERCEA…" at bounding box center [784, 386] width 1568 height 772
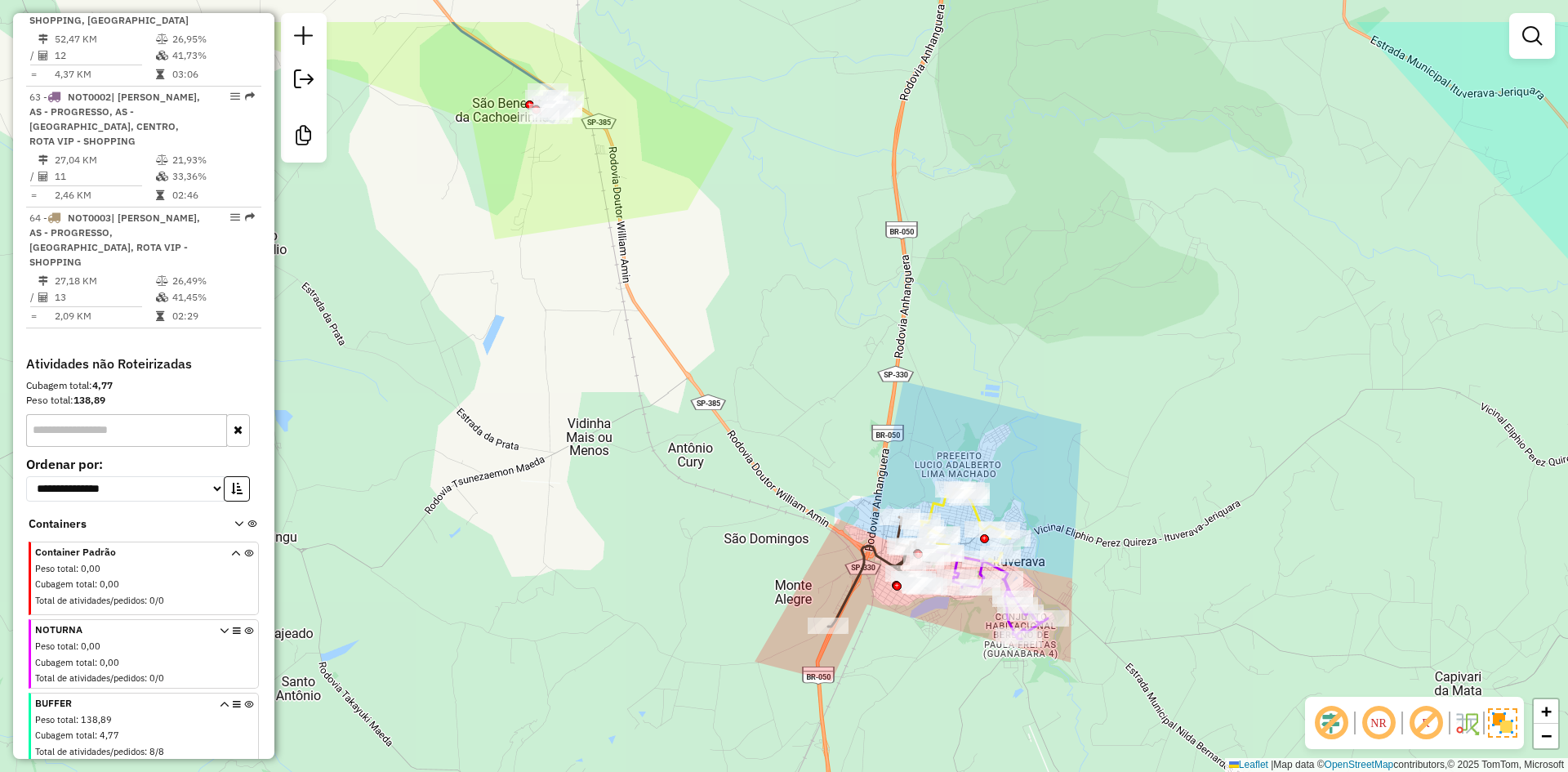
click at [828, 507] on div "Rota 50 - Placa FYB8I33 12803 - KATS BAR Rota 52 - Placa GHY0I34 21237 - MERCEA…" at bounding box center [784, 386] width 1568 height 772
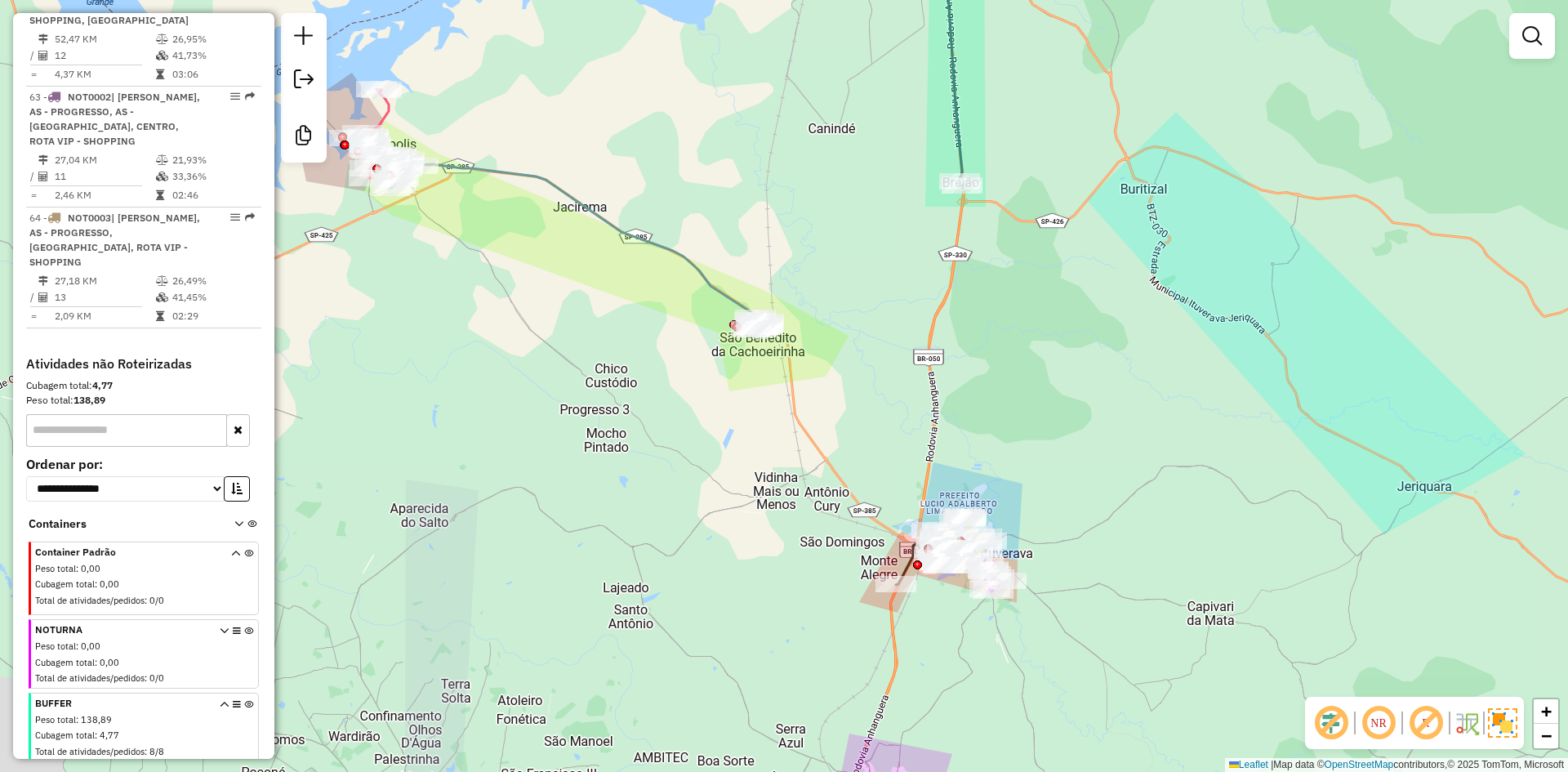
drag, startPoint x: 804, startPoint y: 464, endPoint x: 839, endPoint y: 428, distance: 50.2
click at [831, 425] on div "Rota 50 - Placa FYB8I33 12803 - KATS BAR Rota 52 - Placa GHY0I34 21237 - MERCEA…" at bounding box center [784, 386] width 1568 height 772
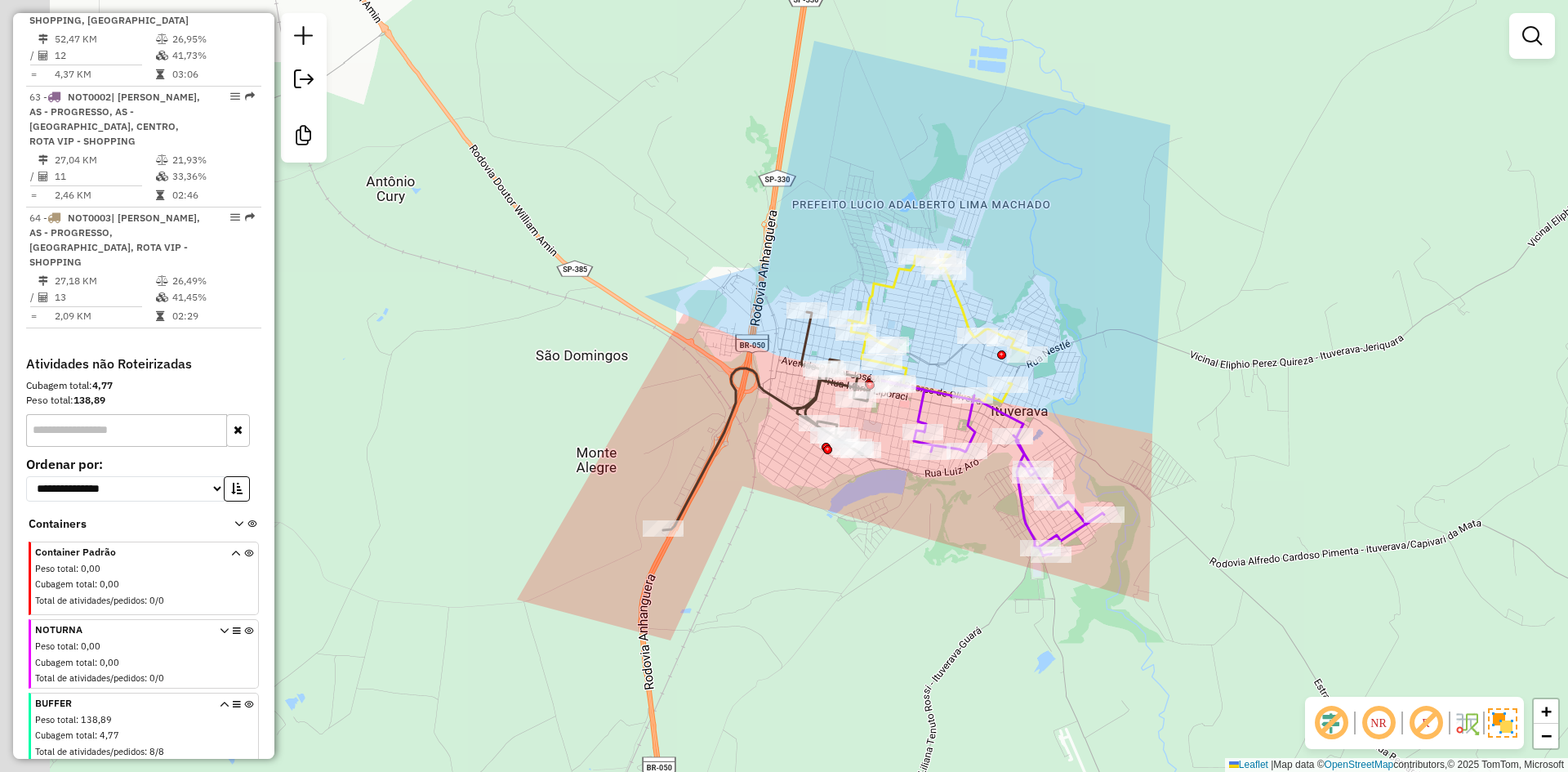
drag, startPoint x: 1005, startPoint y: 475, endPoint x: 1108, endPoint y: 434, distance: 110.9
click at [1108, 434] on div "Rota 50 - Placa FYB8I33 12803 - KATS BAR Rota 52 - Placa GHY0I34 21237 - MERCEA…" at bounding box center [784, 386] width 1568 height 772
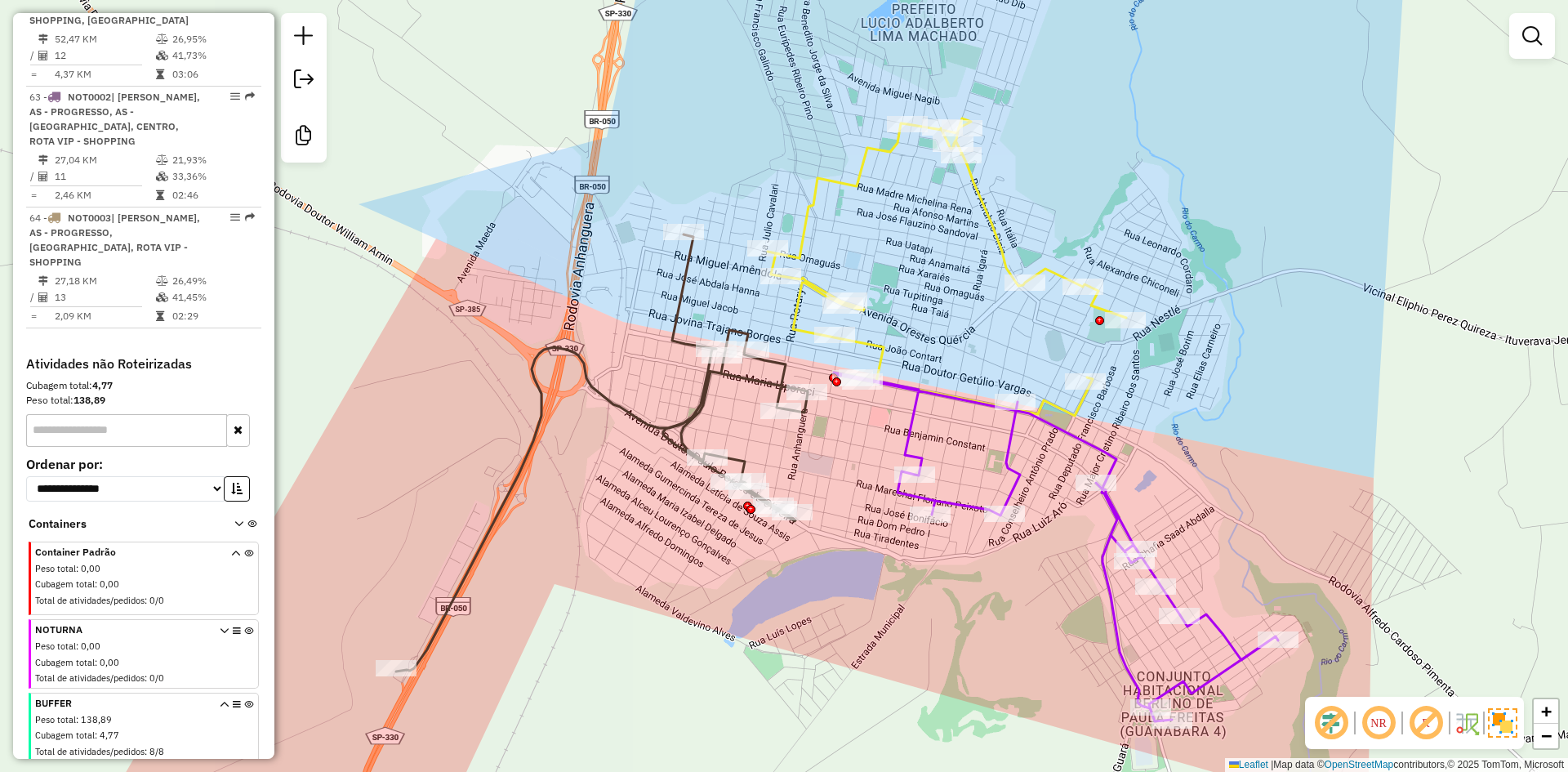
drag, startPoint x: 942, startPoint y: 419, endPoint x: 941, endPoint y: 454, distance: 35.0
click at [941, 454] on div "Rota 50 - Placa FYB8I33 12803 - KATS BAR Rota 52 - Placa GHY0I34 21237 - MERCEA…" at bounding box center [784, 386] width 1568 height 772
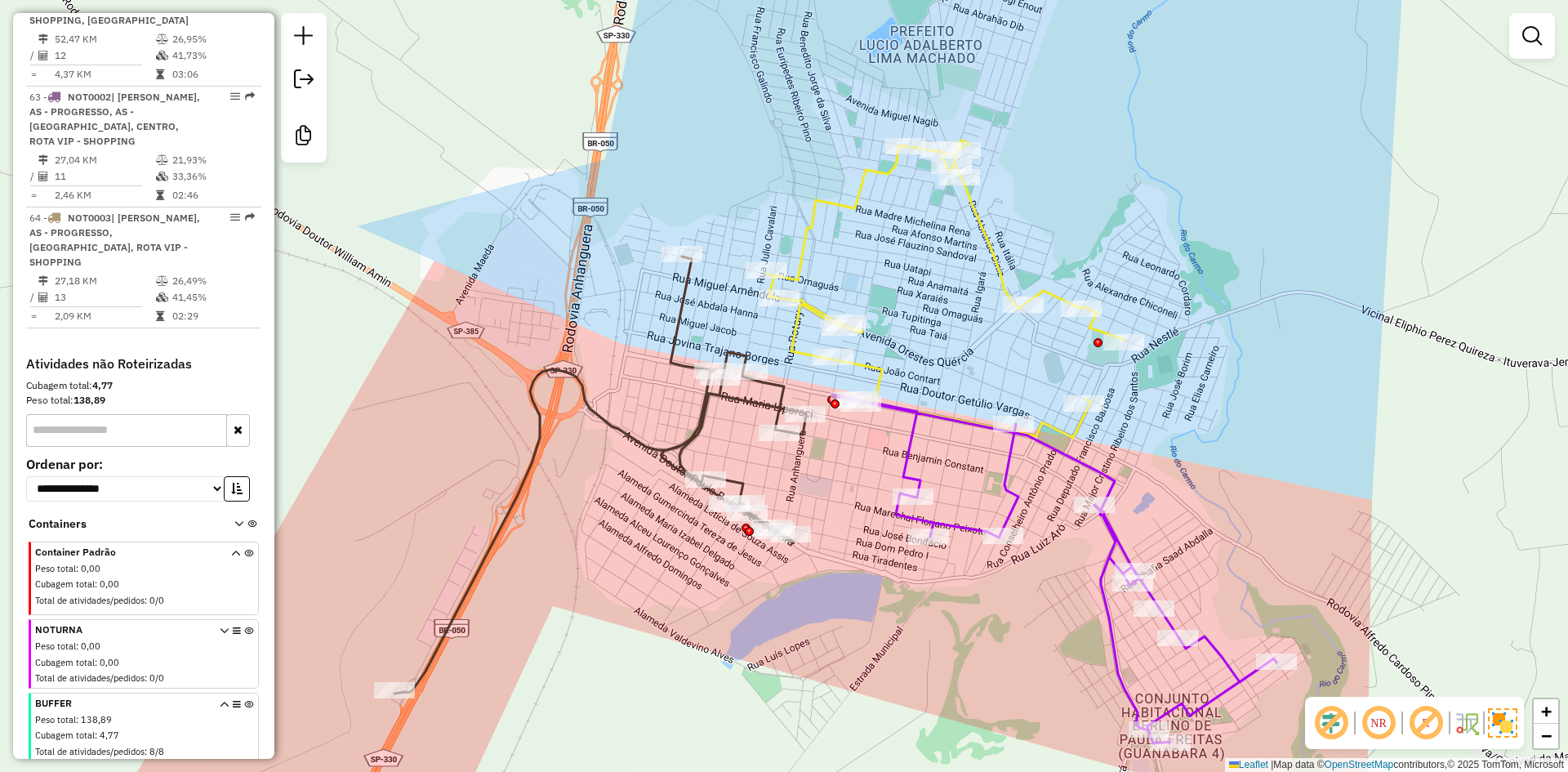
click at [740, 402] on icon at bounding box center [599, 475] width 411 height 437
select select "**********"
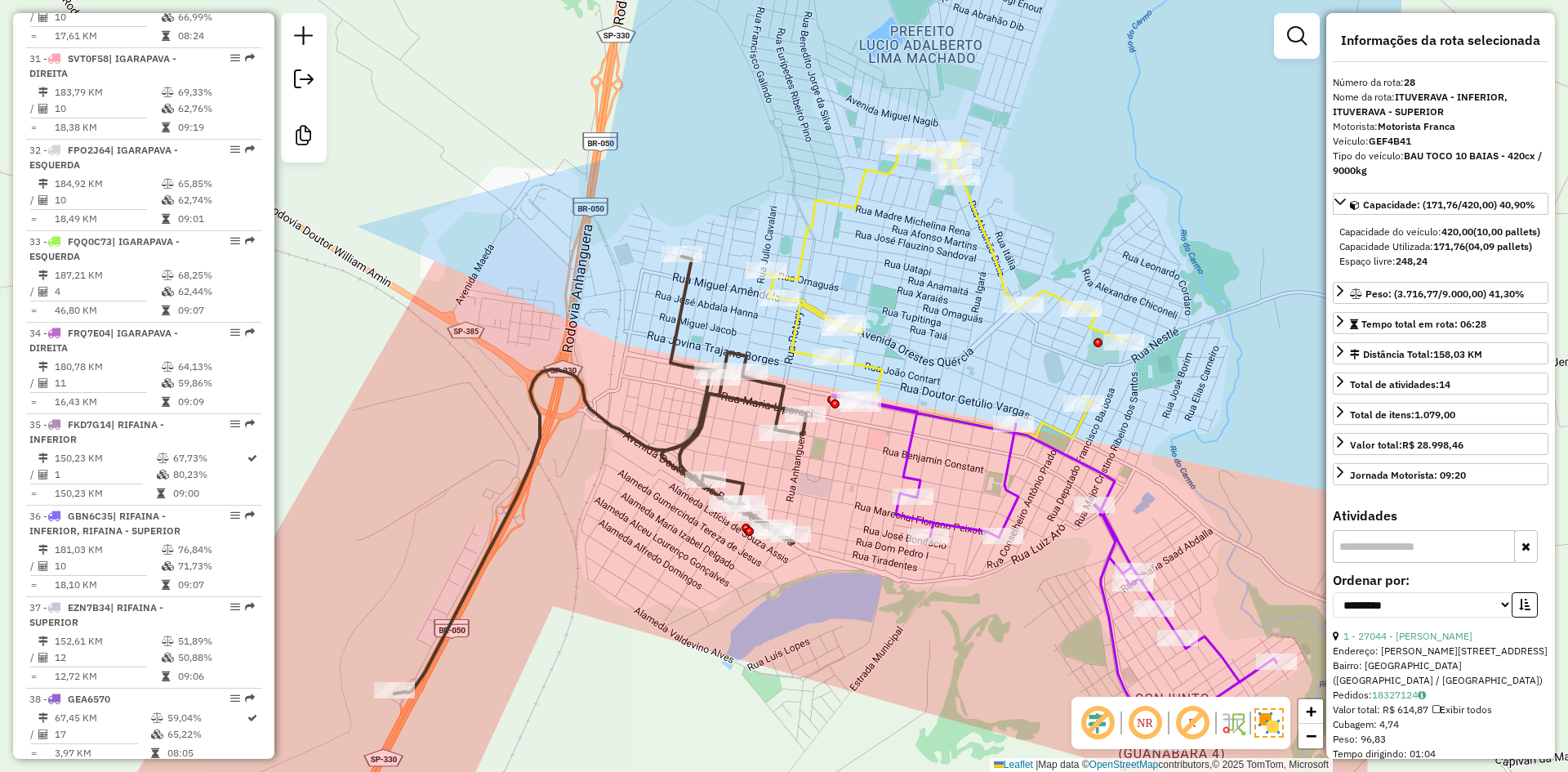
scroll to position [3108, 0]
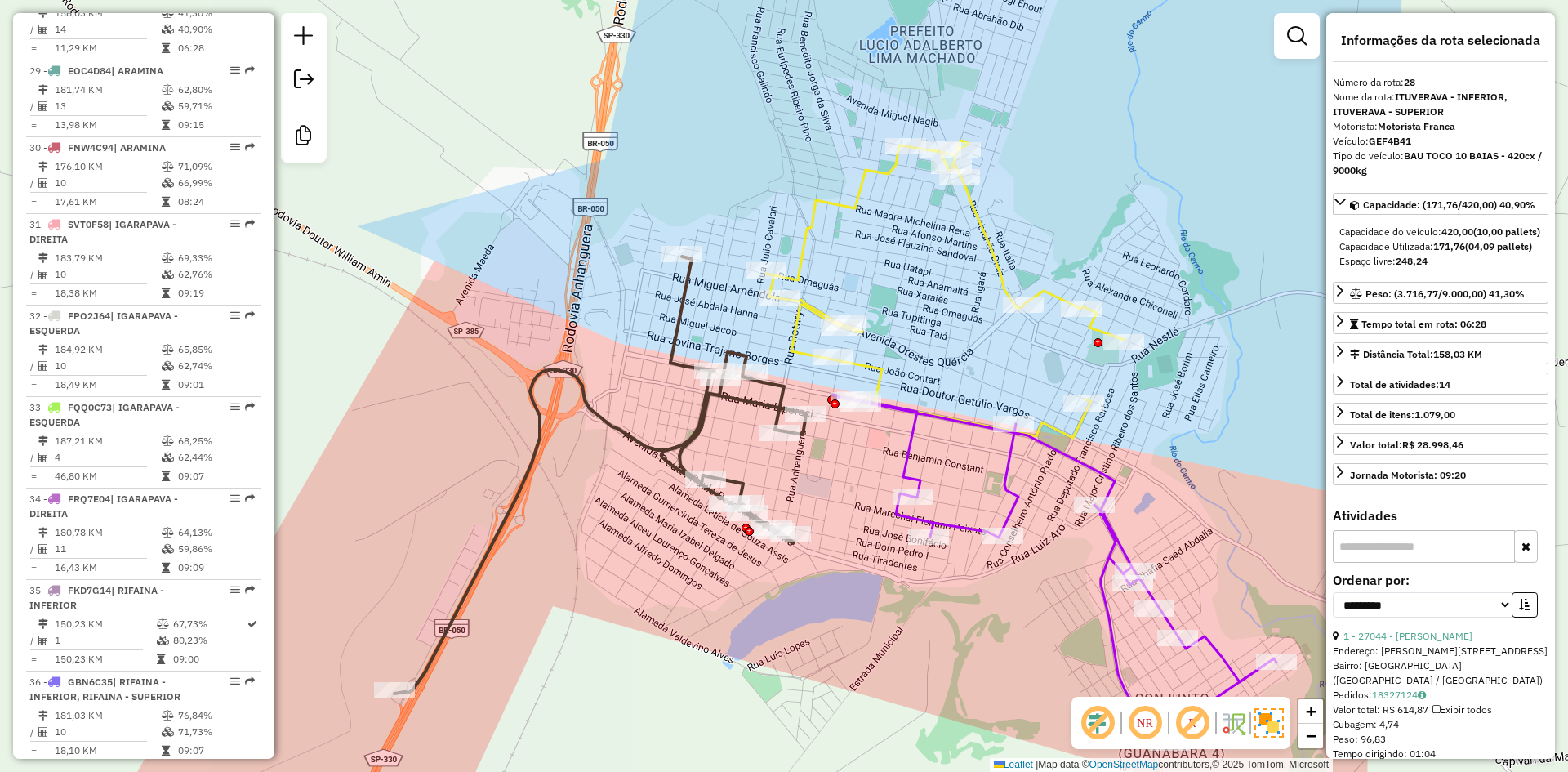
click at [804, 249] on icon at bounding box center [946, 288] width 359 height 297
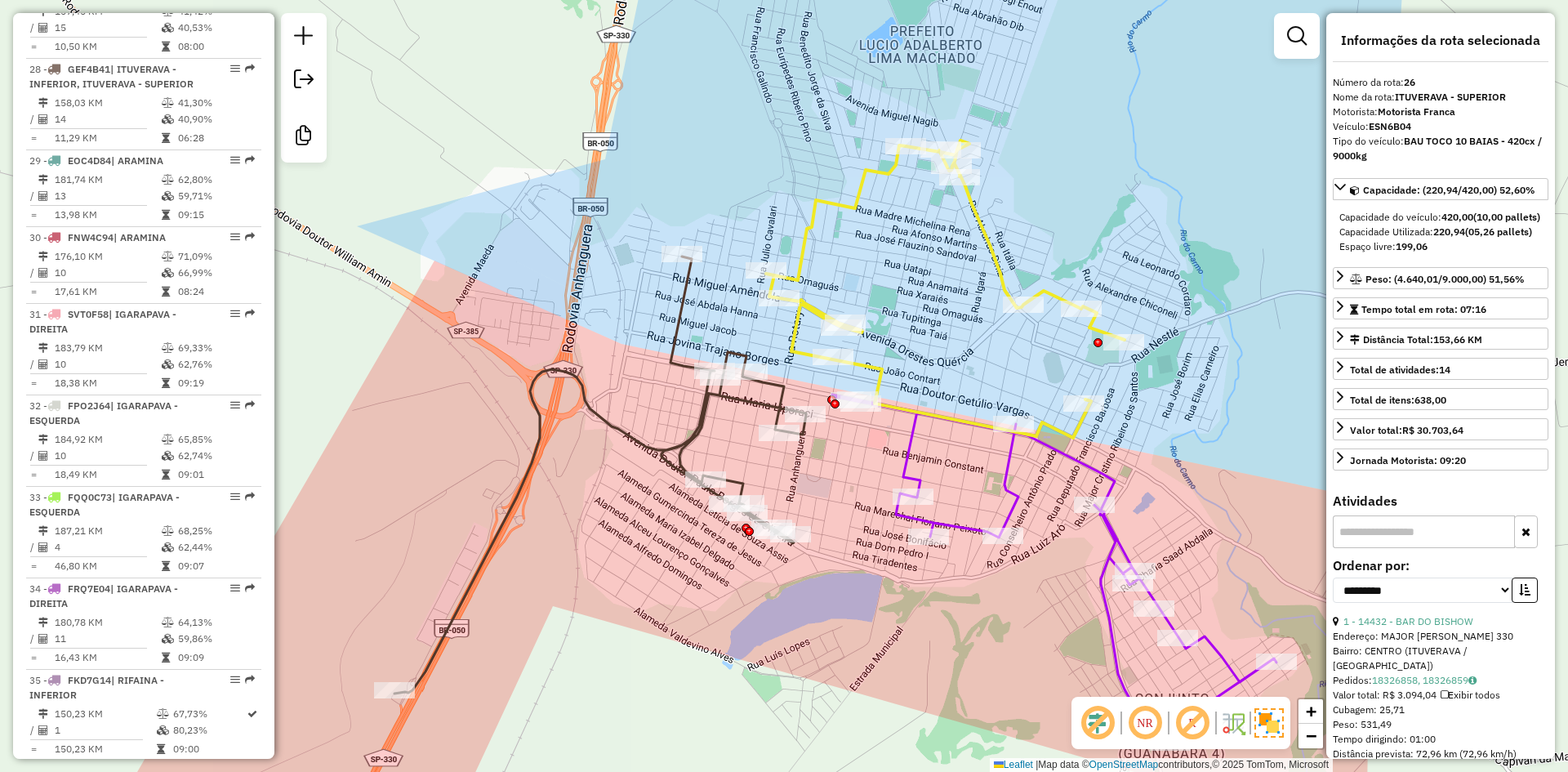
scroll to position [2925, 0]
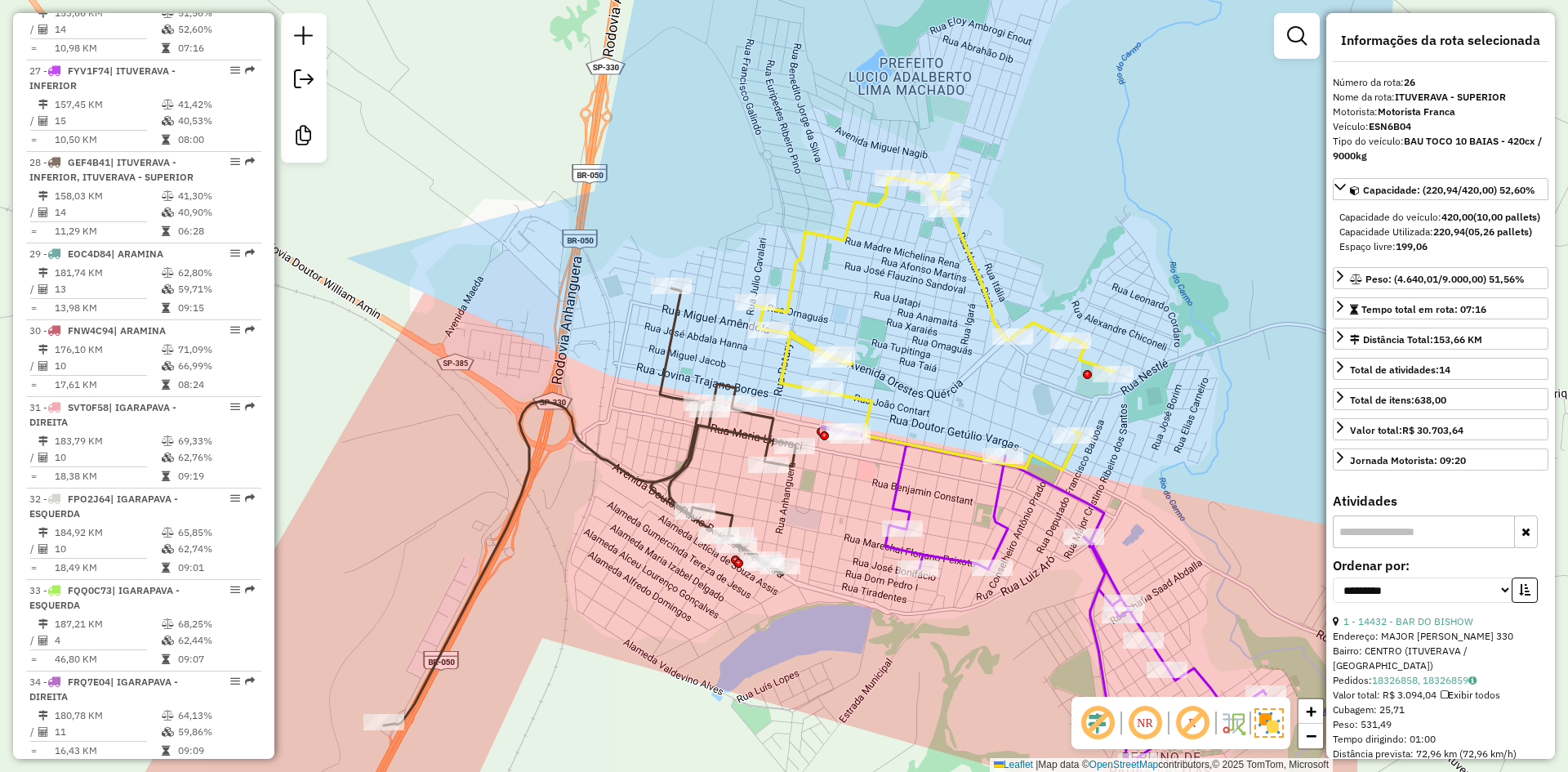
drag, startPoint x: 864, startPoint y: 286, endPoint x: 837, endPoint y: 336, distance: 56.8
click at [837, 336] on div "Janela de atendimento Grade de atendimento Capacidade Transportadoras Veículos …" at bounding box center [784, 386] width 1568 height 772
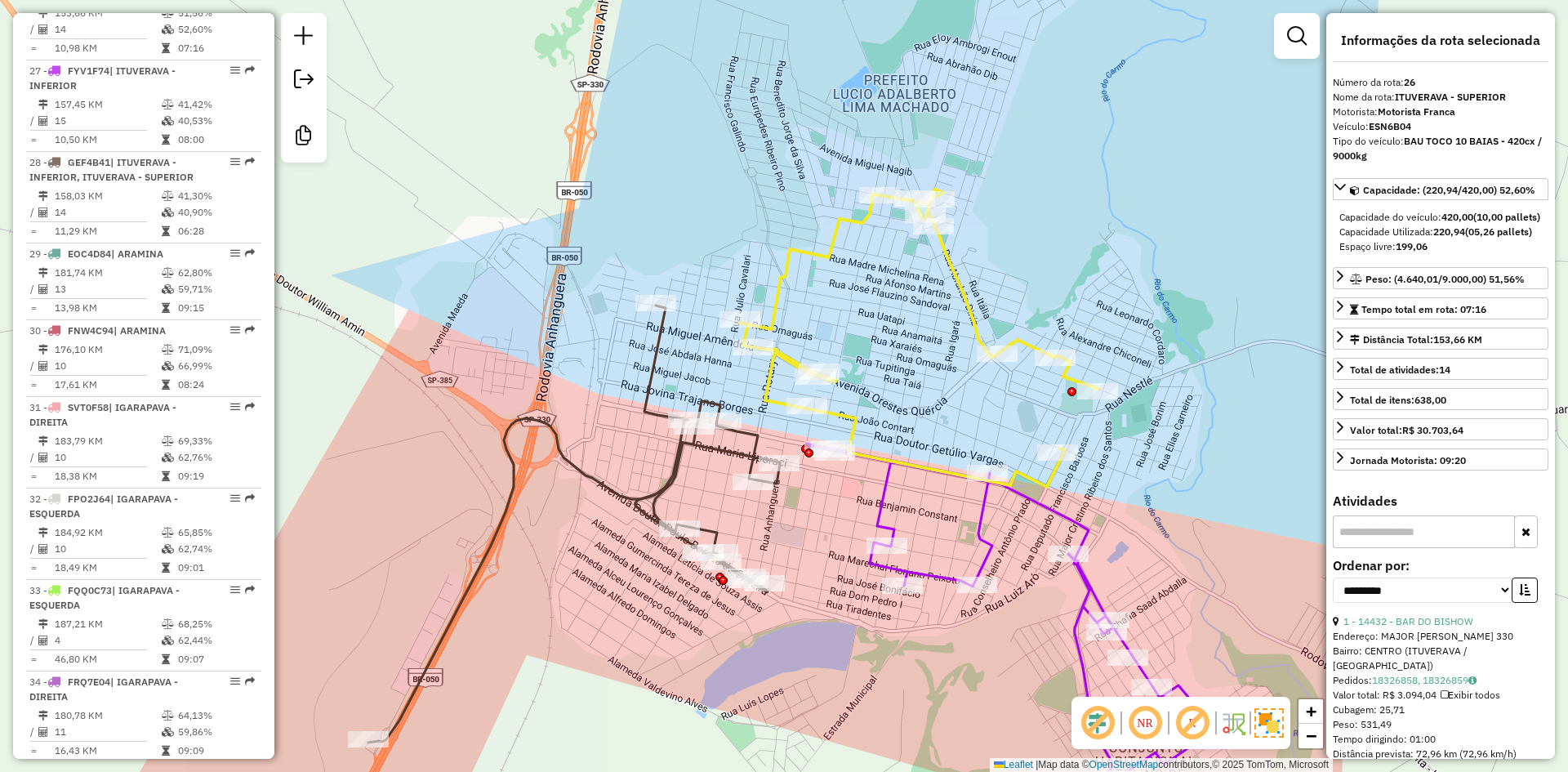
drag, startPoint x: 890, startPoint y: 363, endPoint x: 841, endPoint y: 363, distance: 49.0
click at [841, 363] on div "Janela de atendimento Grade de atendimento Capacidade Transportadoras Veículos …" at bounding box center [784, 386] width 1568 height 772
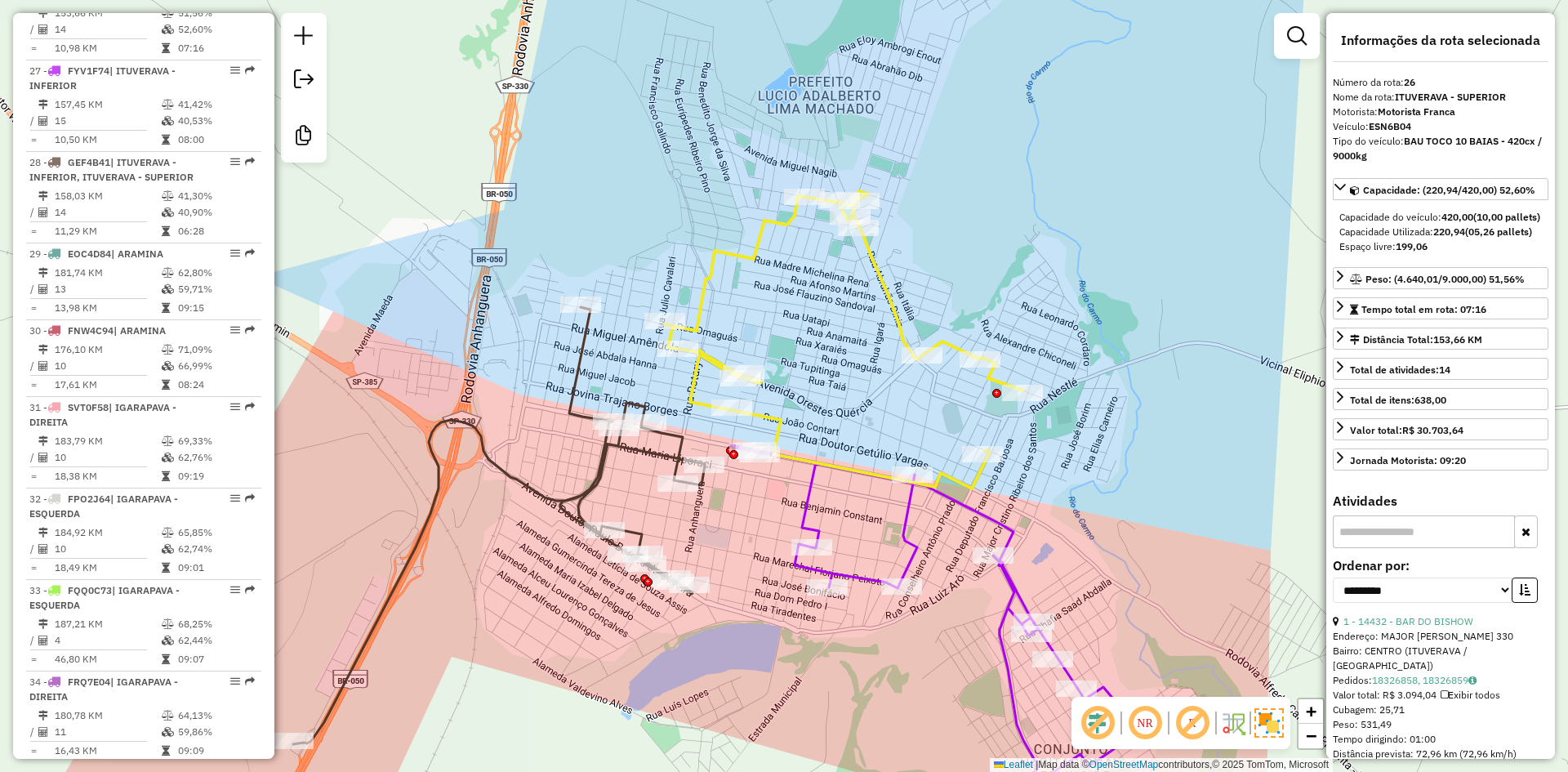
drag, startPoint x: 841, startPoint y: 363, endPoint x: 816, endPoint y: 365, distance: 25.1
click at [816, 365] on div "Janela de atendimento Grade de atendimento Capacidade Transportadoras Veículos …" at bounding box center [784, 386] width 1568 height 772
drag, startPoint x: 871, startPoint y: 507, endPoint x: 807, endPoint y: 488, distance: 66.8
click at [870, 506] on div "Janela de atendimento Grade de atendimento Capacidade Transportadoras Veículos …" at bounding box center [784, 386] width 1568 height 772
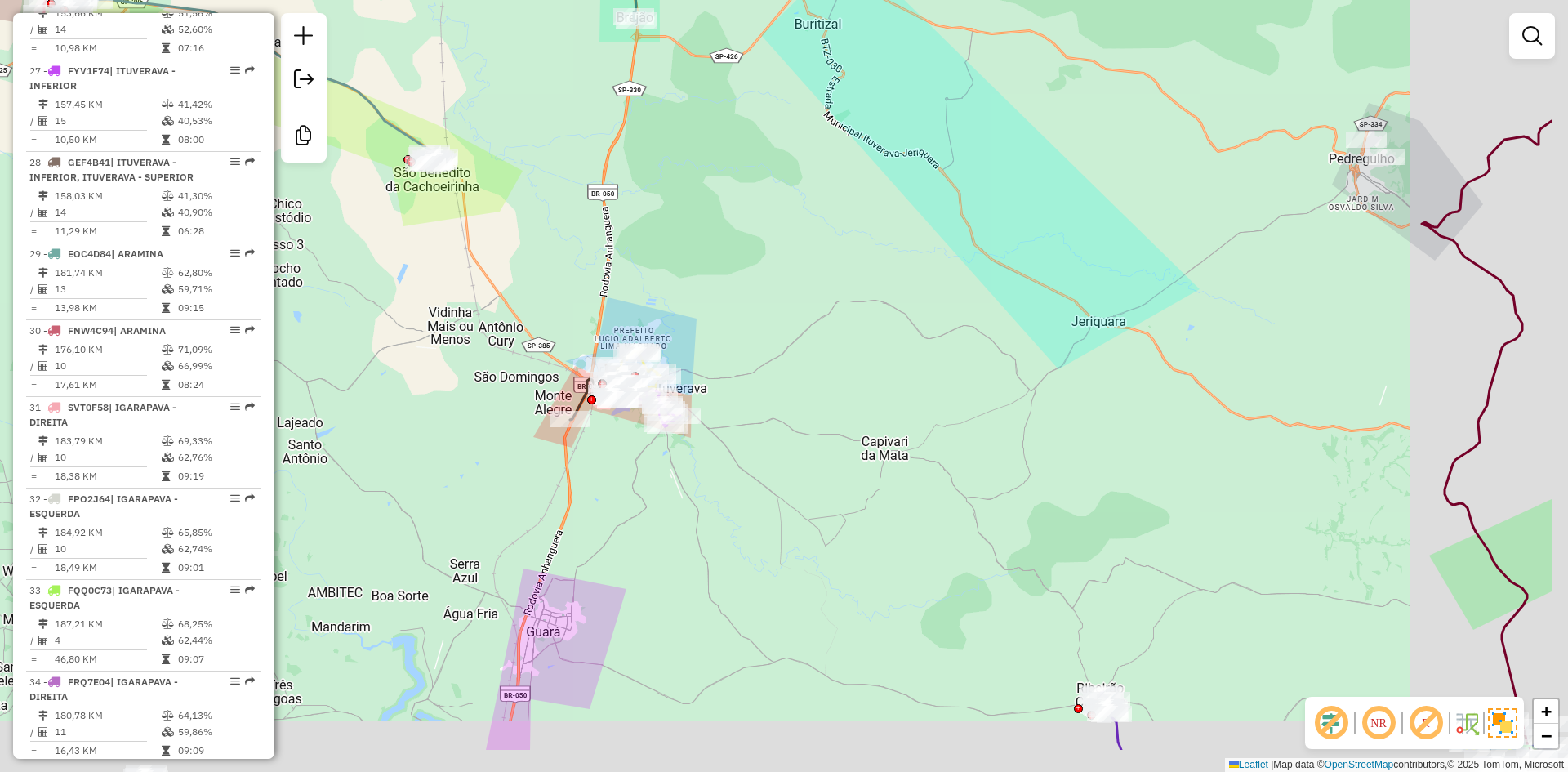
drag, startPoint x: 1014, startPoint y: 501, endPoint x: 679, endPoint y: 383, distance: 355.2
click at [848, 397] on div "Janela de atendimento Grade de atendimento Capacidade Transportadoras Veículos …" at bounding box center [784, 386] width 1568 height 772
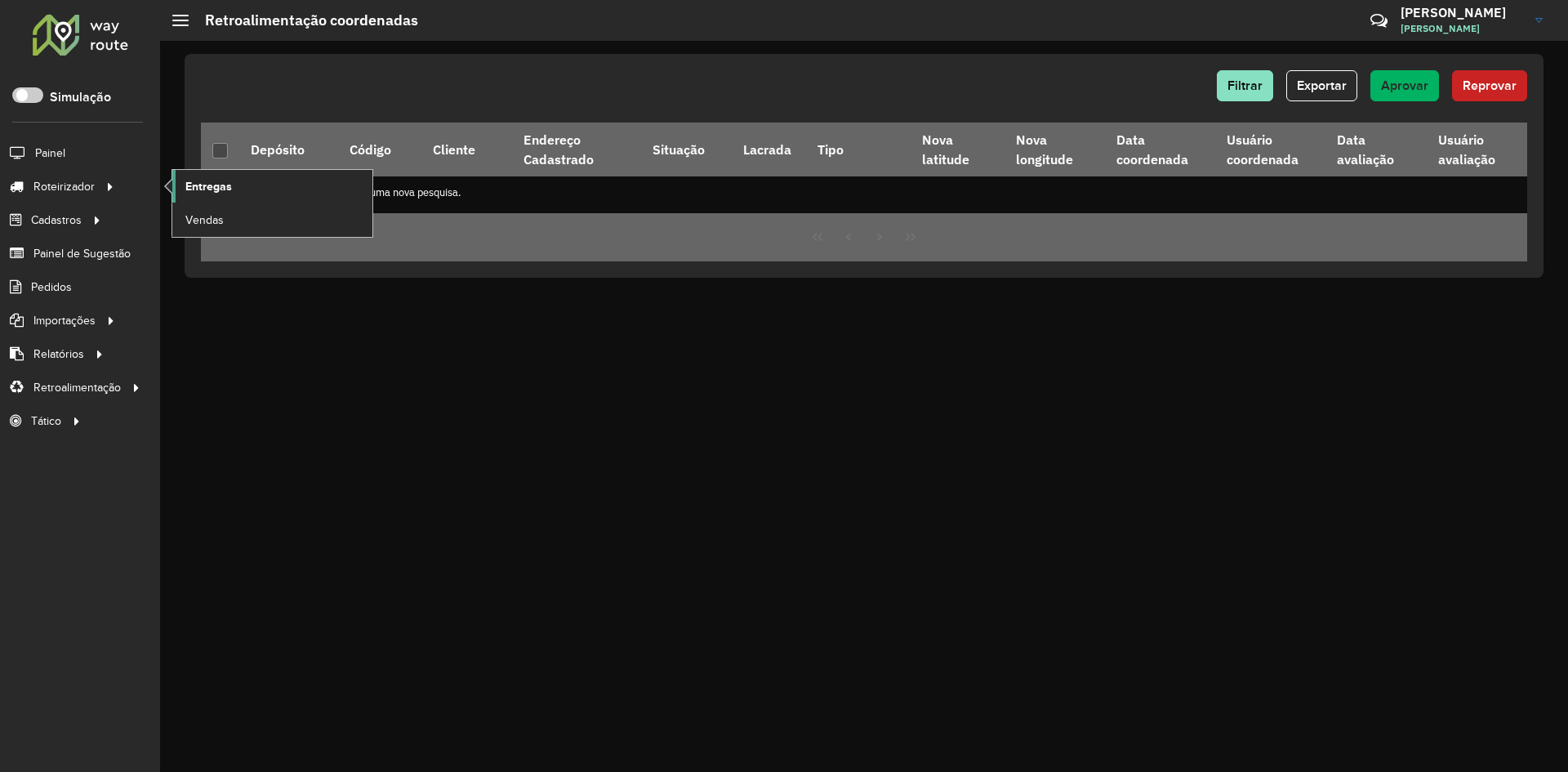
click at [214, 178] on span "Entregas" at bounding box center [208, 187] width 47 height 17
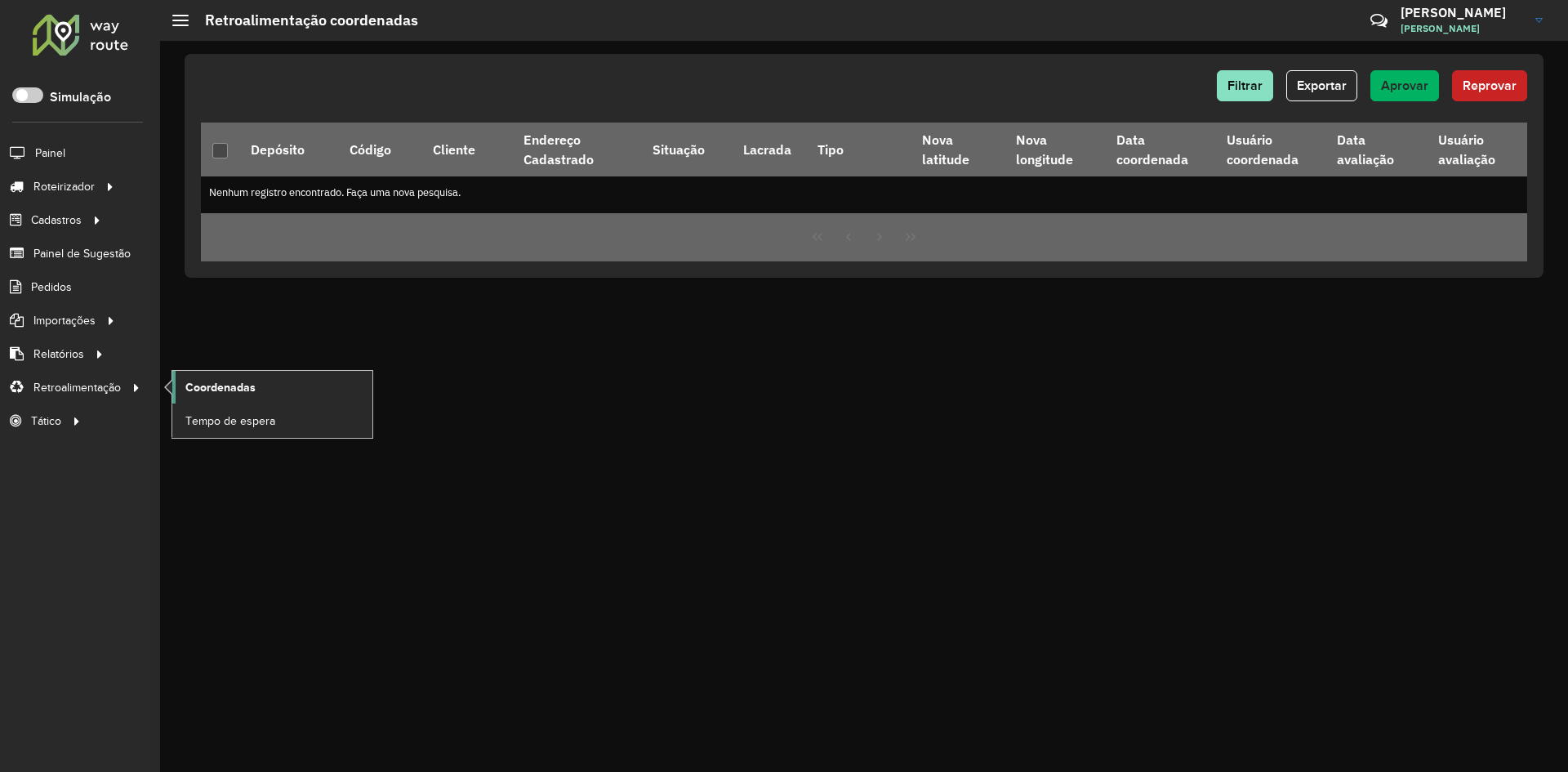
click at [201, 384] on span "Coordenadas" at bounding box center [220, 387] width 71 height 17
click at [1385, 88] on span "Aprovar" at bounding box center [1405, 85] width 48 height 14
click at [1399, 92] on button "Aprovar" at bounding box center [1405, 86] width 69 height 31
click at [233, 500] on div "Filtrar Exportar Aprovar Reprovar Depósito Código Cliente Endereço Cadastrado S…" at bounding box center [864, 407] width 1408 height 731
click at [226, 387] on span "Coordenadas" at bounding box center [220, 387] width 71 height 17
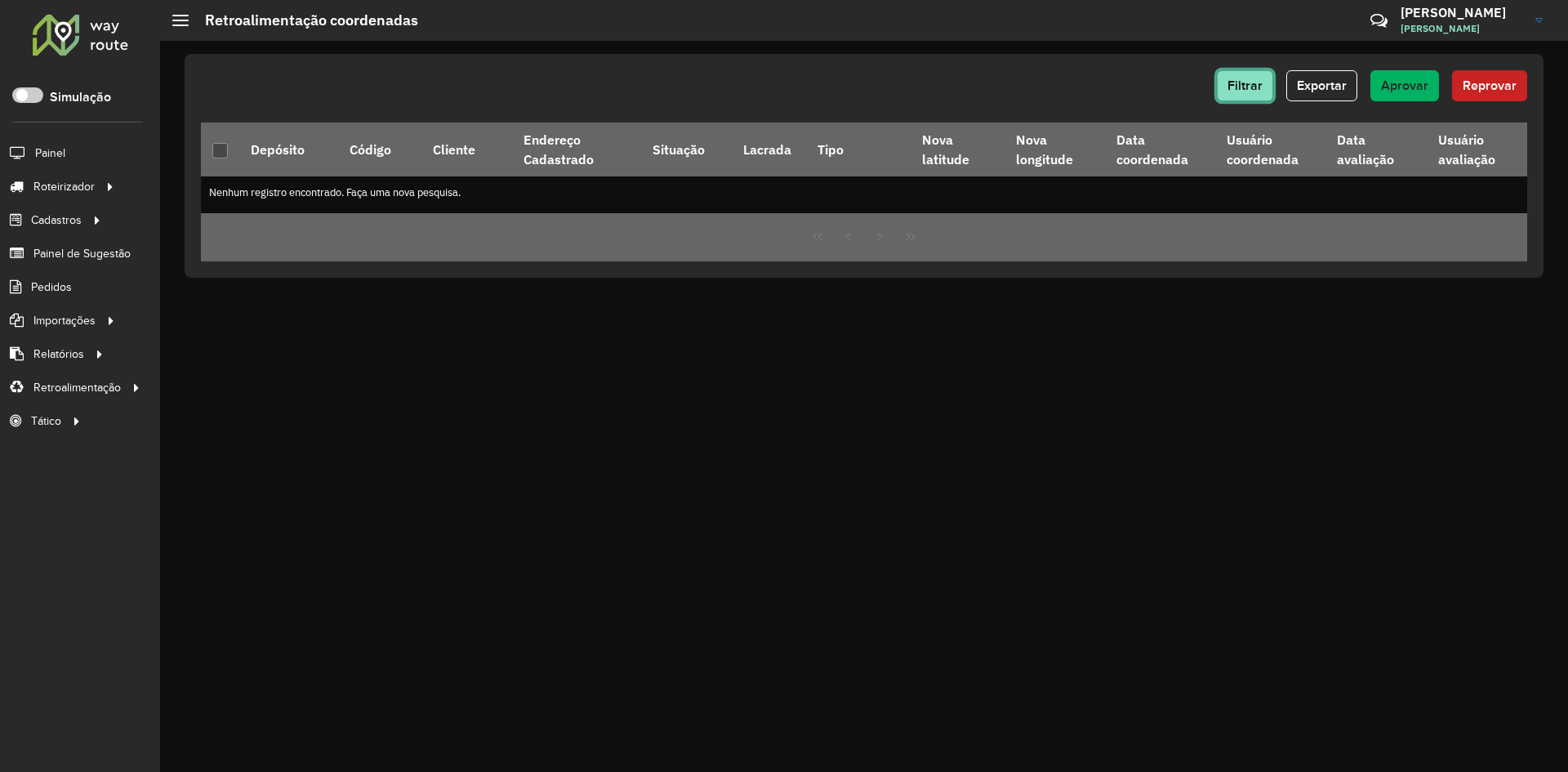
click at [1270, 82] on button "Filtrar" at bounding box center [1244, 86] width 56 height 31
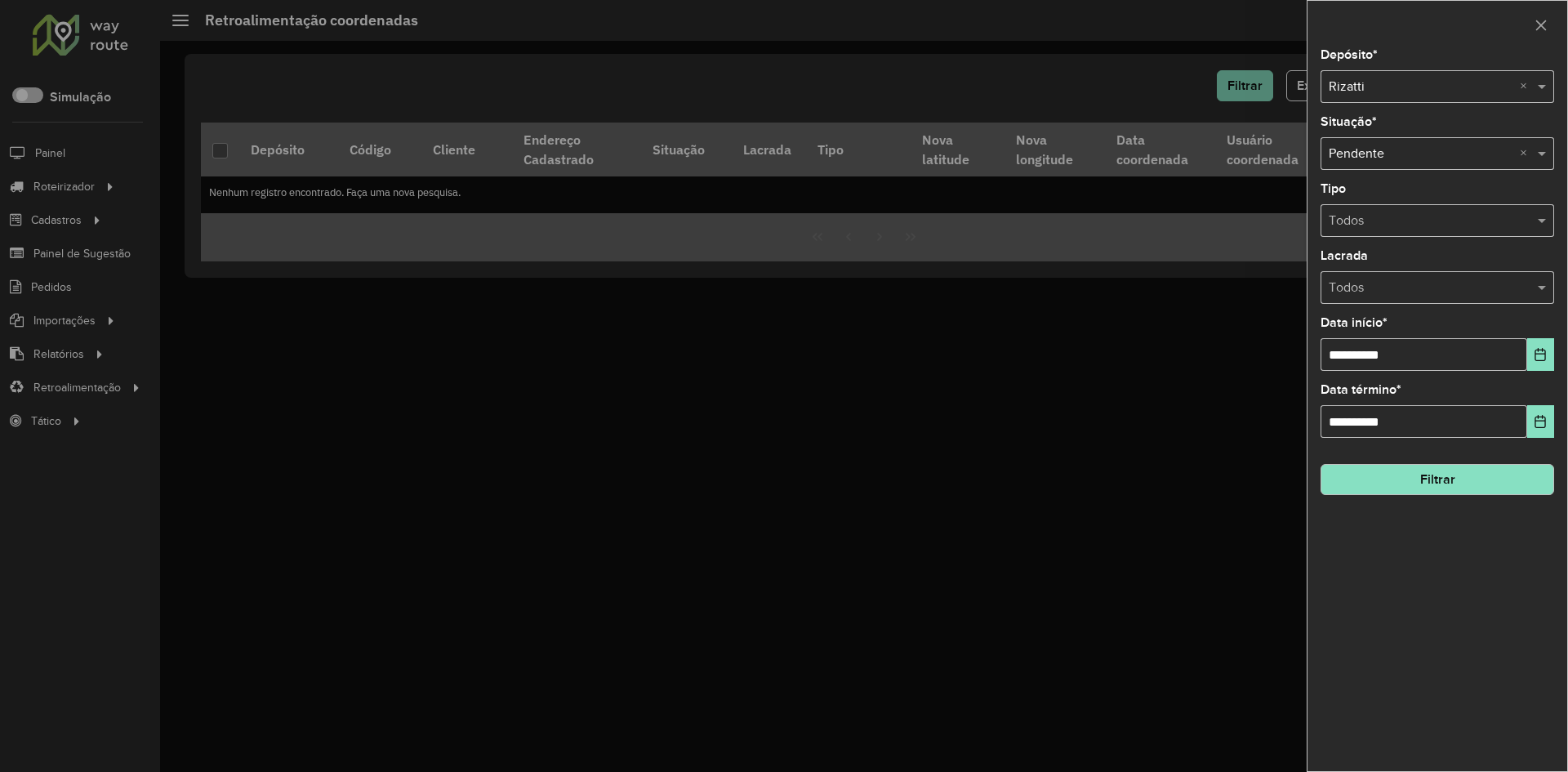
click at [1408, 94] on input "text" at bounding box center [1420, 87] width 184 height 20
click at [1394, 135] on div "Bevale" at bounding box center [1437, 134] width 232 height 28
click at [1378, 92] on input "text" at bounding box center [1420, 87] width 184 height 20
click at [1365, 141] on div "Rizatti" at bounding box center [1437, 134] width 232 height 28
click at [1453, 478] on button "Filtrar" at bounding box center [1437, 479] width 234 height 31
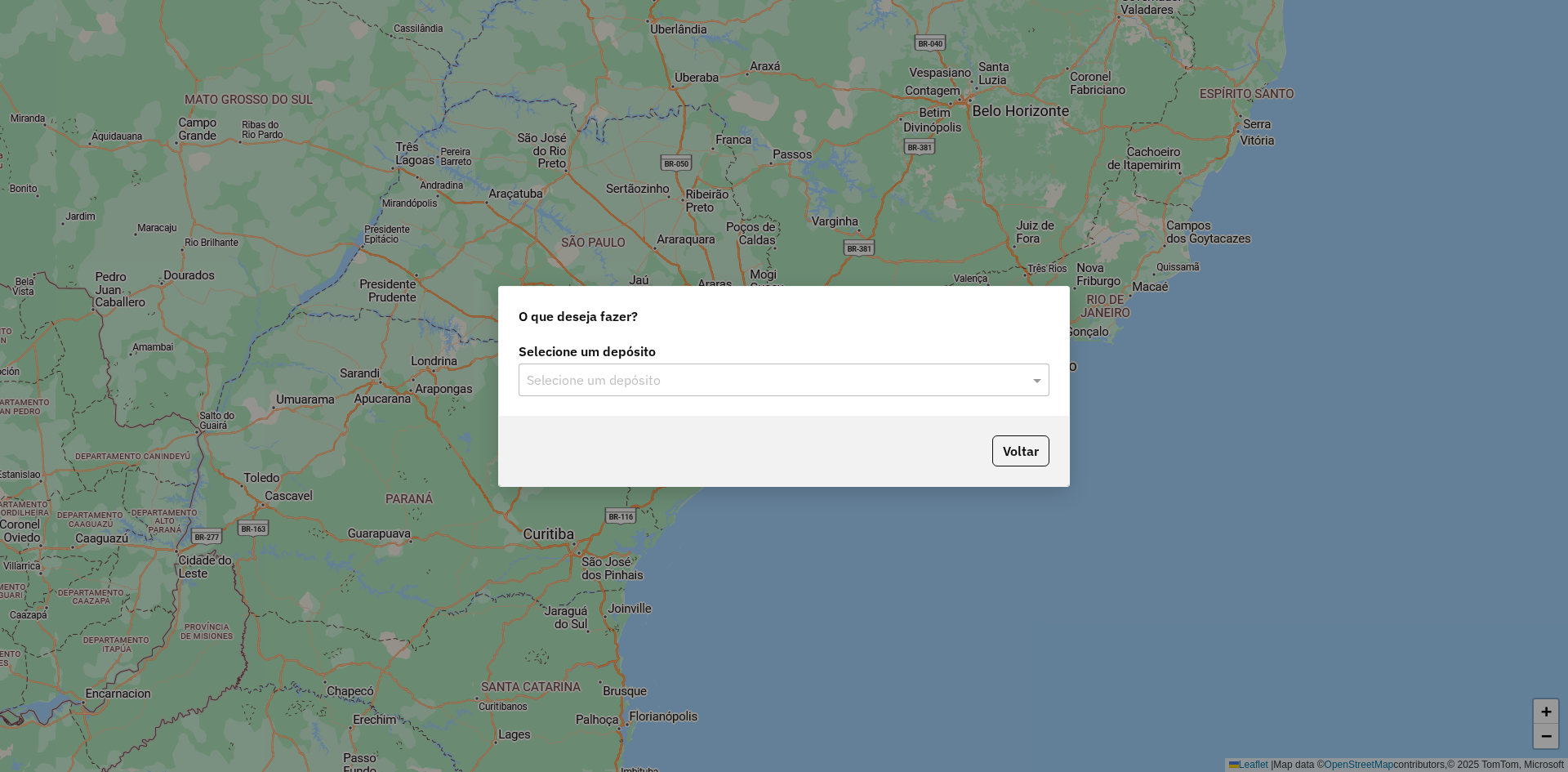
click at [686, 382] on input "text" at bounding box center [767, 381] width 482 height 20
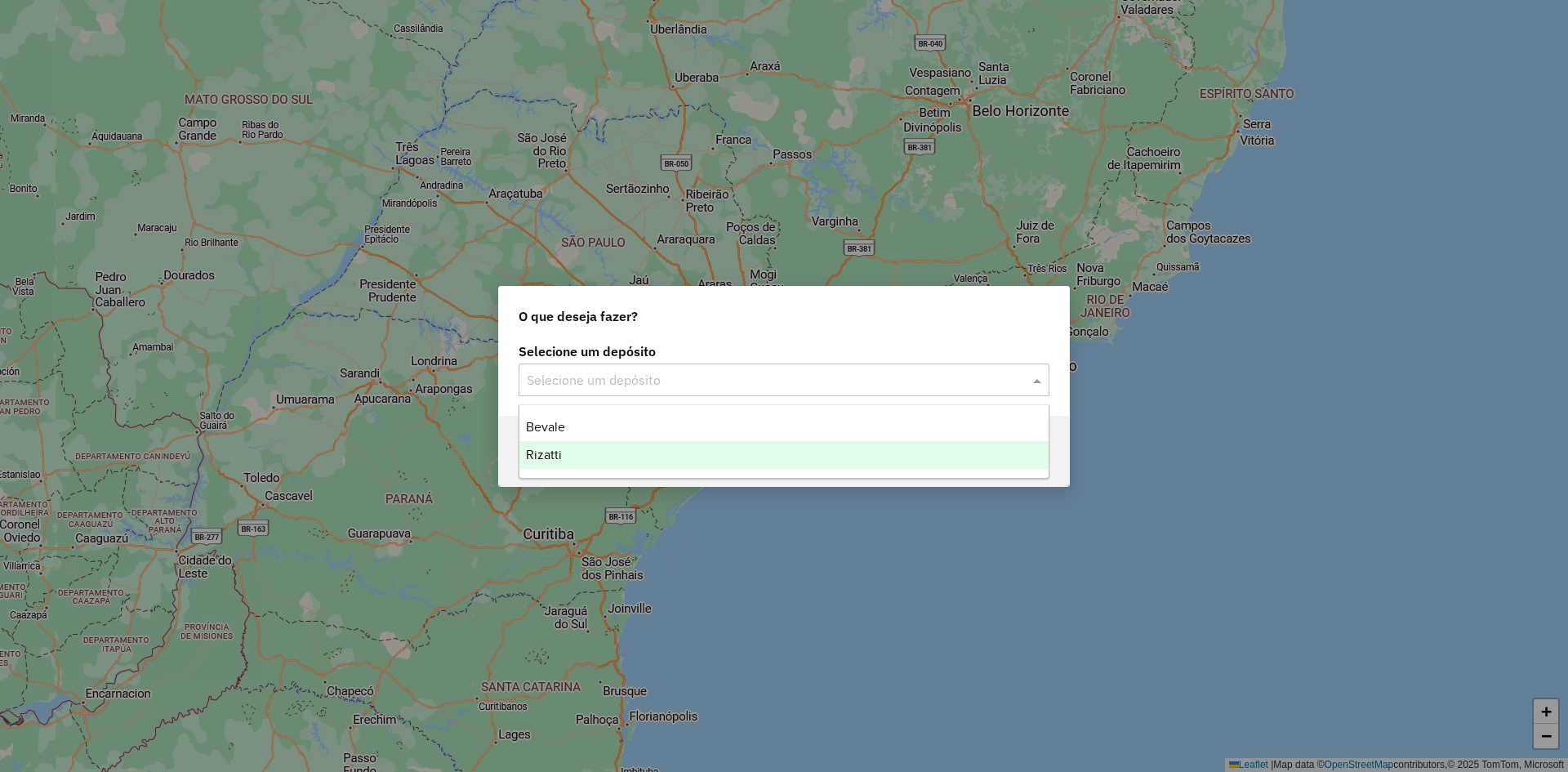
click at [595, 461] on div "Rizatti" at bounding box center [784, 454] width 530 height 28
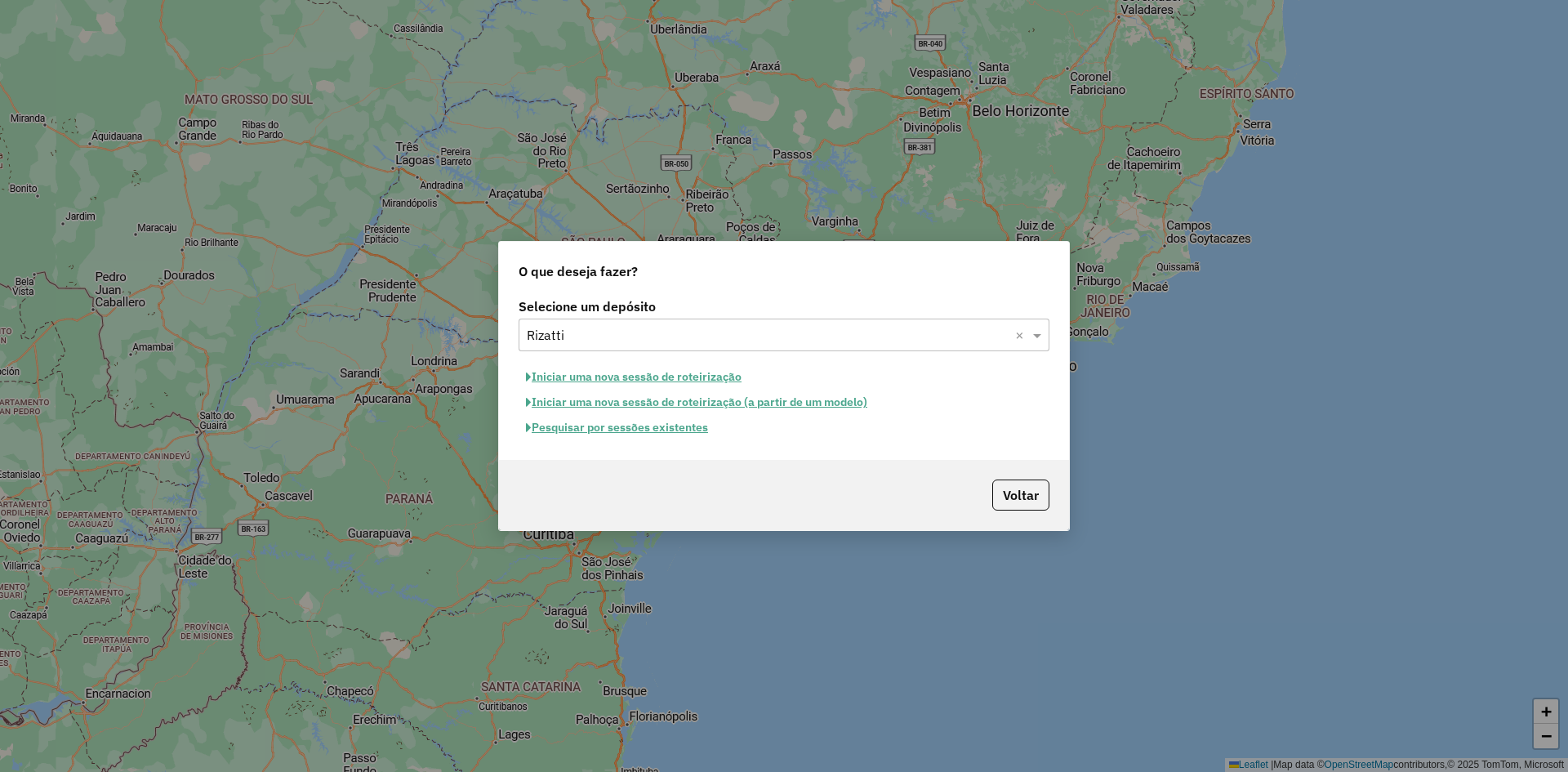
click at [612, 429] on button "Pesquisar por sessões existentes" at bounding box center [617, 428] width 197 height 26
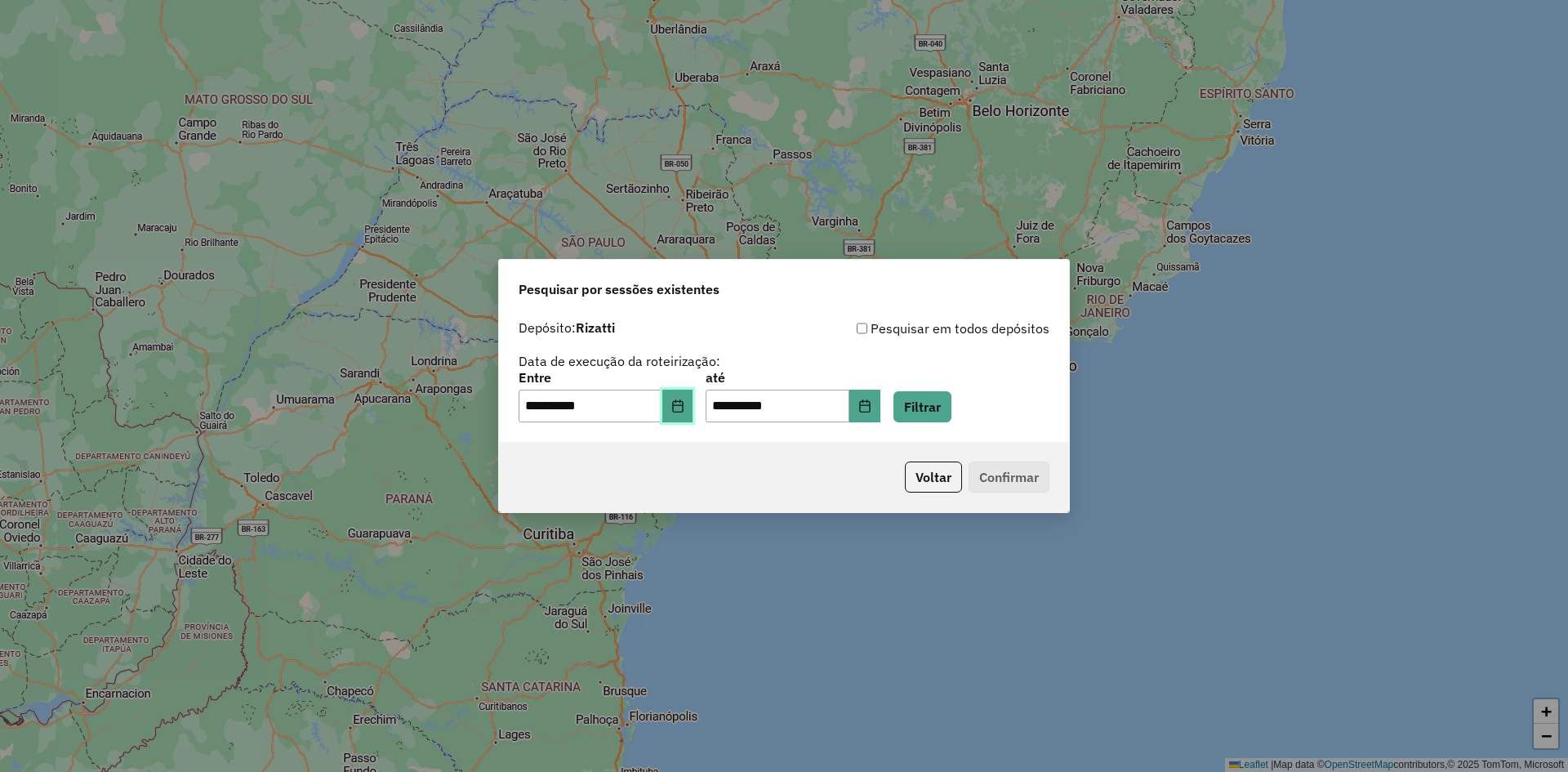
click at [680, 413] on button "Choose Date" at bounding box center [678, 406] width 31 height 32
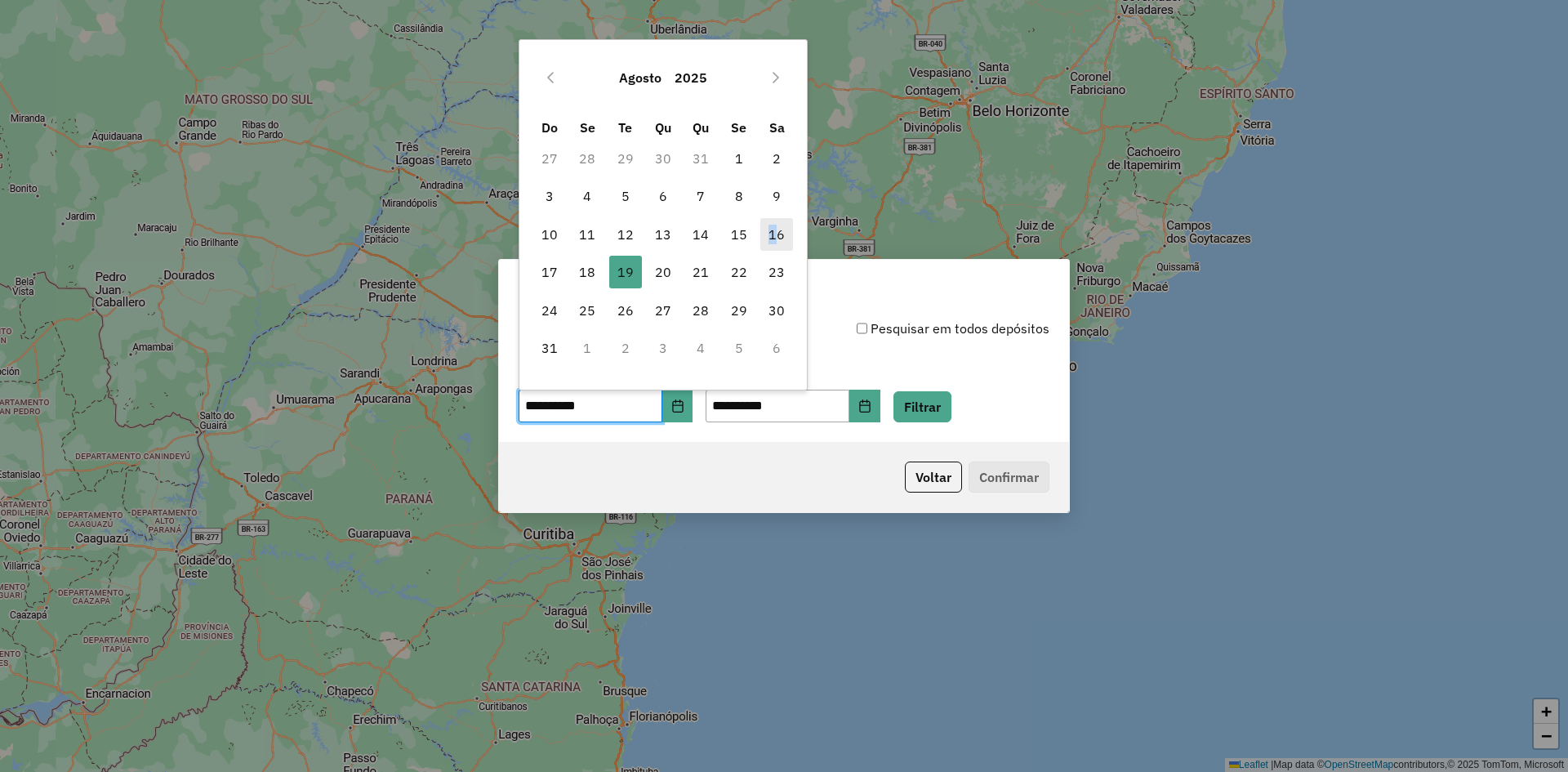
click at [773, 235] on span "16" at bounding box center [777, 234] width 32 height 32
type input "**********"
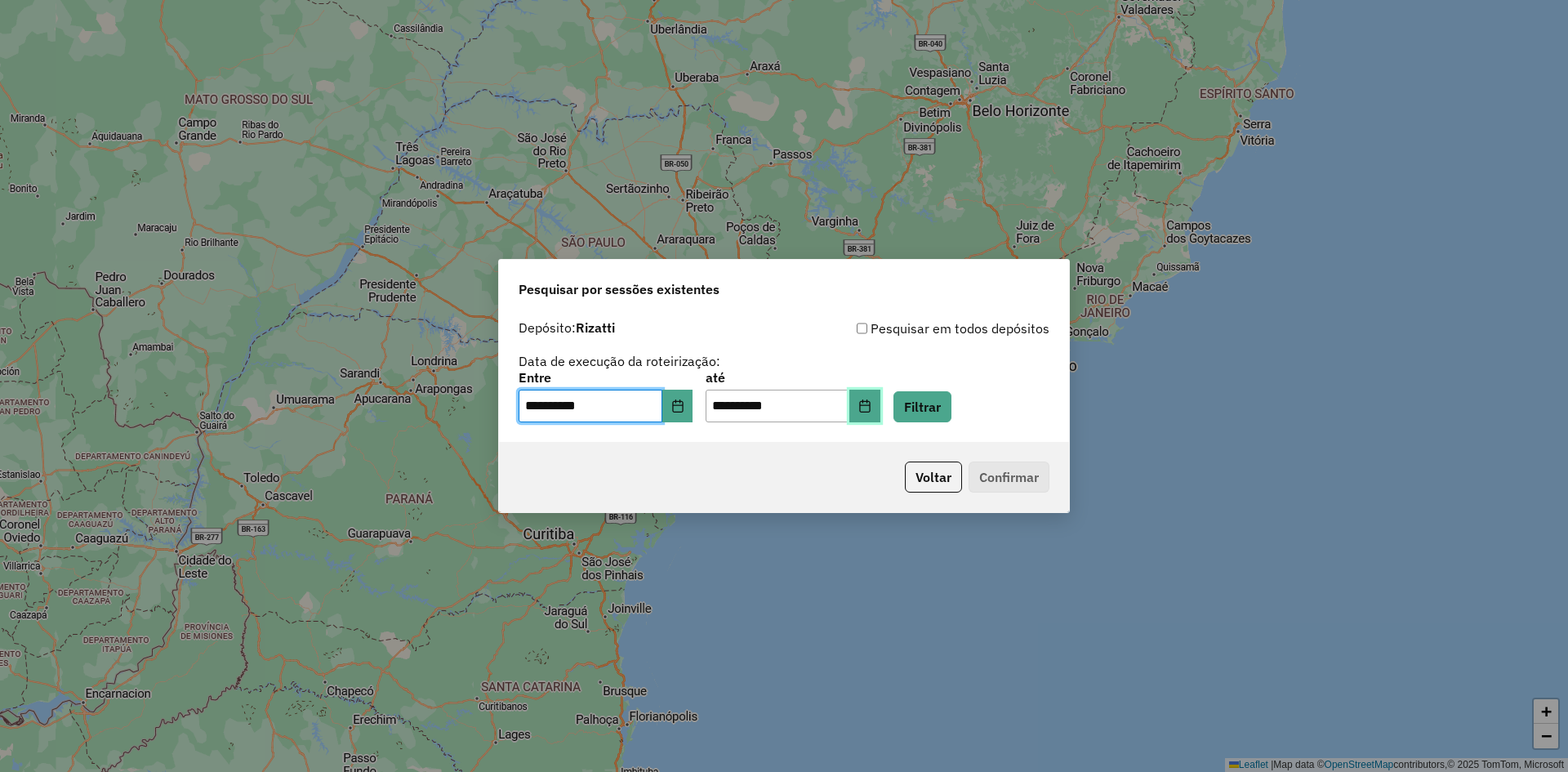
click at [869, 405] on icon "Choose Date" at bounding box center [864, 406] width 10 height 13
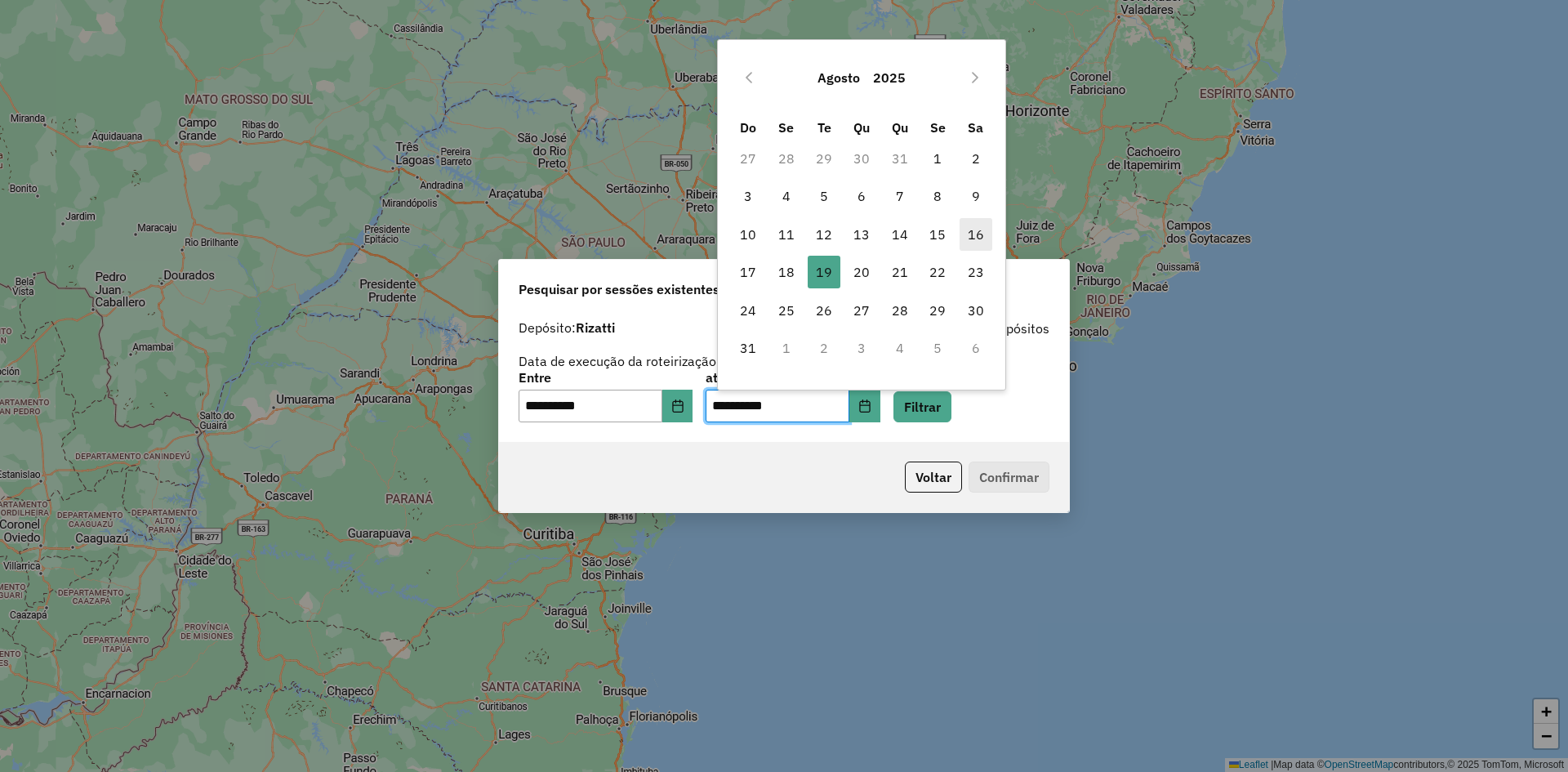
click at [972, 231] on span "16" at bounding box center [975, 234] width 32 height 32
type input "**********"
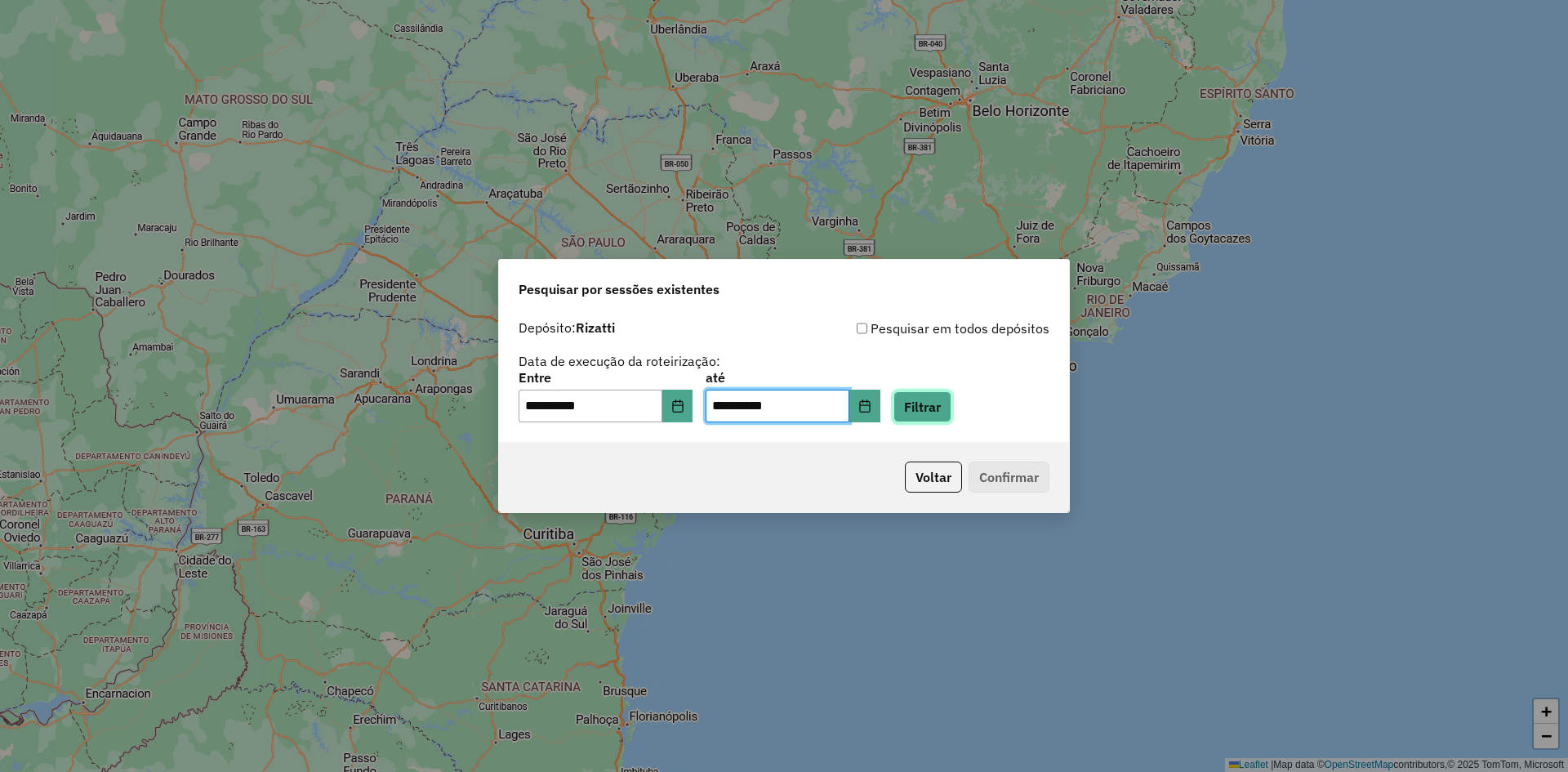
click at [938, 416] on button "Filtrar" at bounding box center [922, 407] width 58 height 31
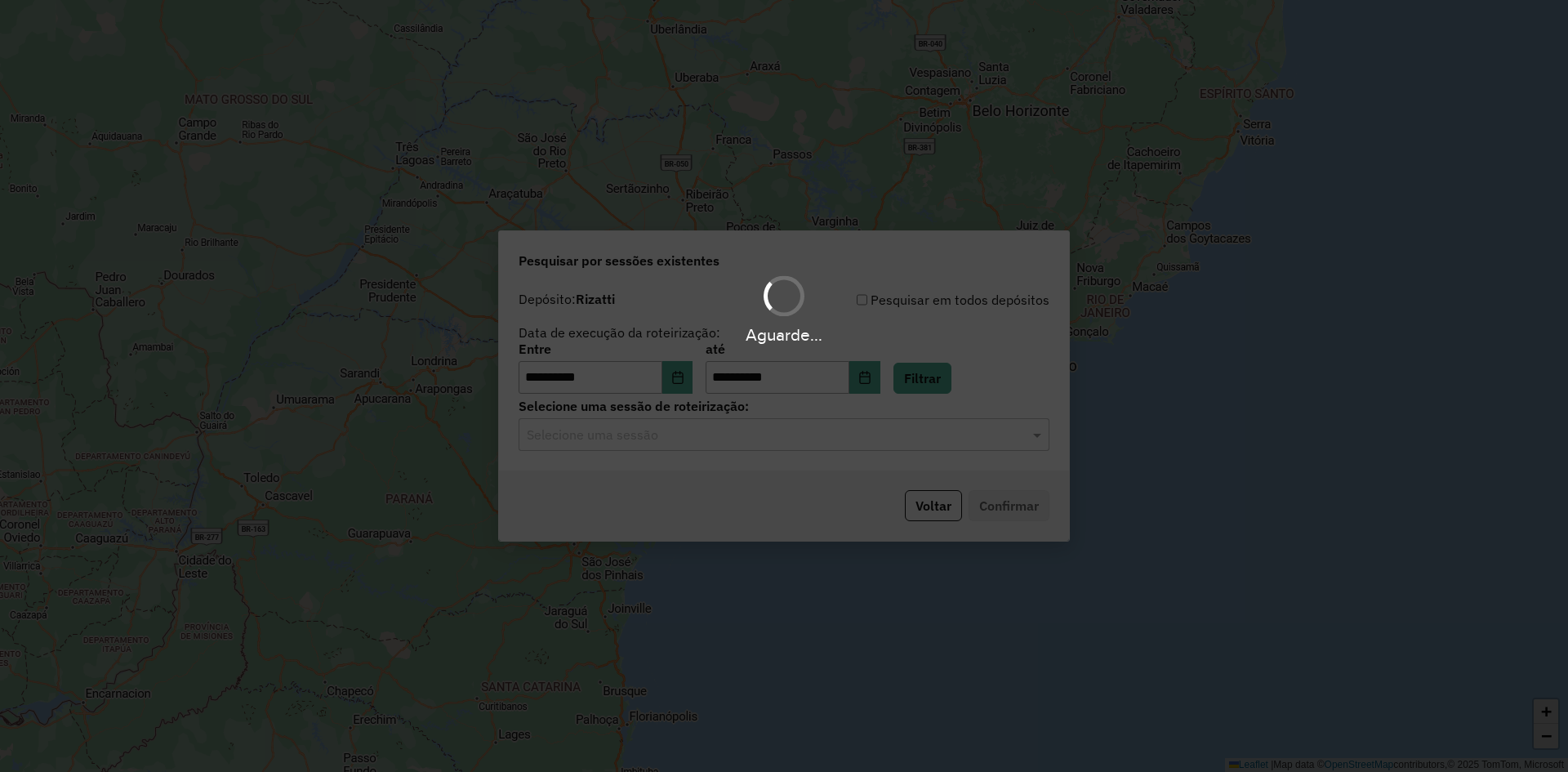
click at [675, 431] on div "Aguarde..." at bounding box center [784, 386] width 1568 height 772
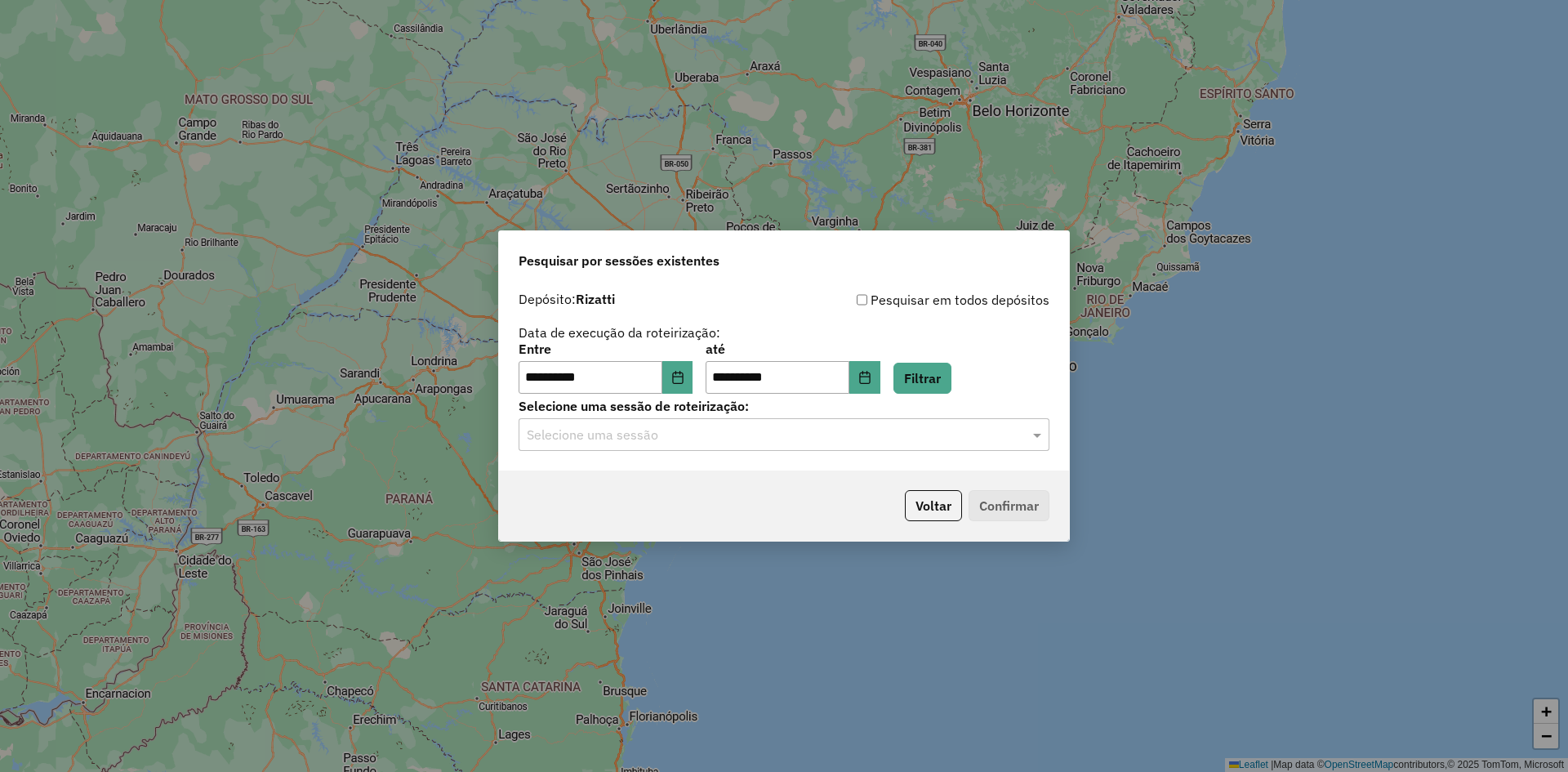
drag, startPoint x: 663, startPoint y: 418, endPoint x: 687, endPoint y: 456, distance: 44.9
click at [671, 419] on div "Selecione uma sessão" at bounding box center [784, 434] width 531 height 32
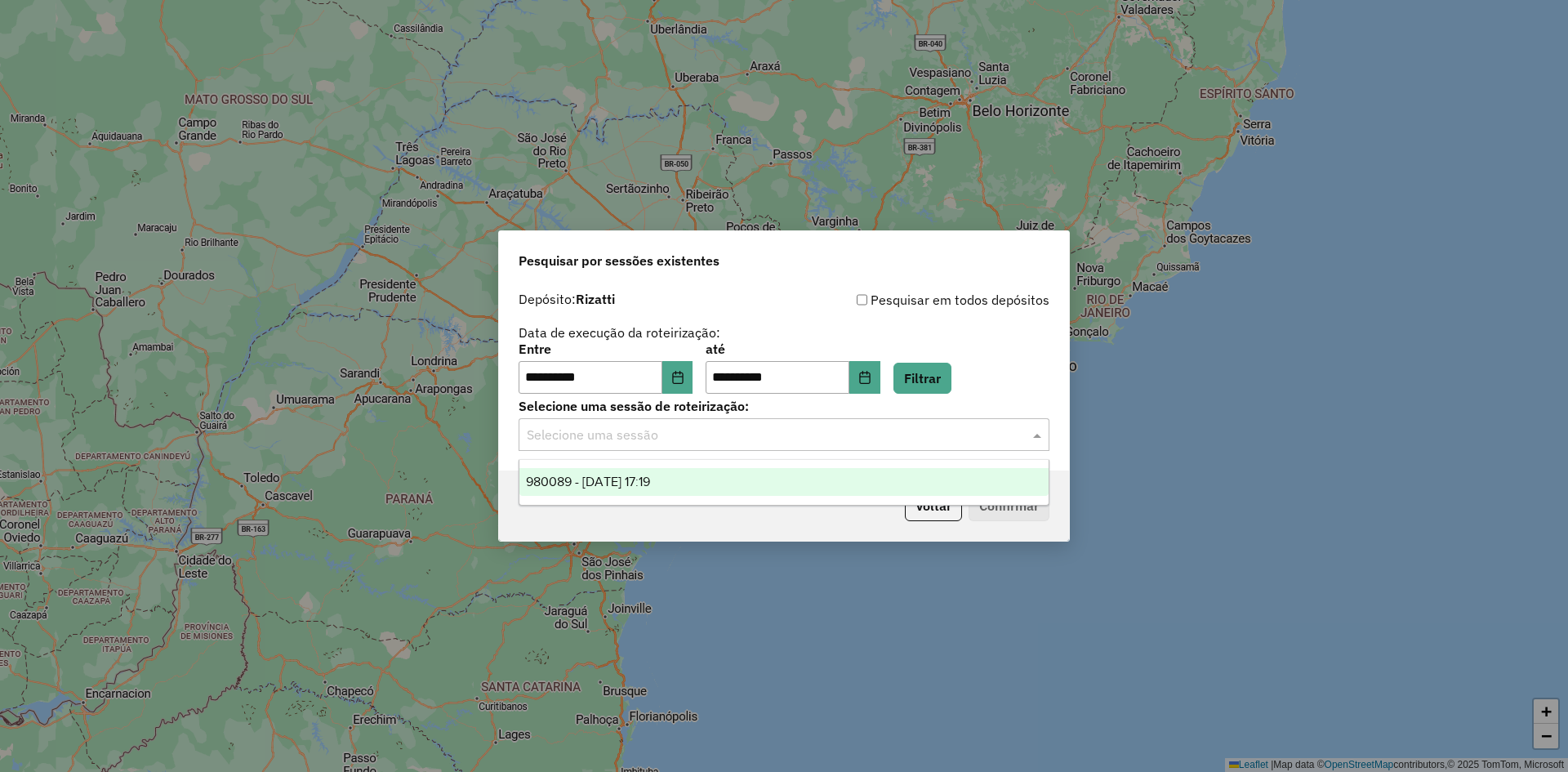
drag, startPoint x: 677, startPoint y: 490, endPoint x: 914, endPoint y: 516, distance: 238.4
click at [678, 490] on div "980089 - [DATE] 17:19" at bounding box center [784, 481] width 530 height 28
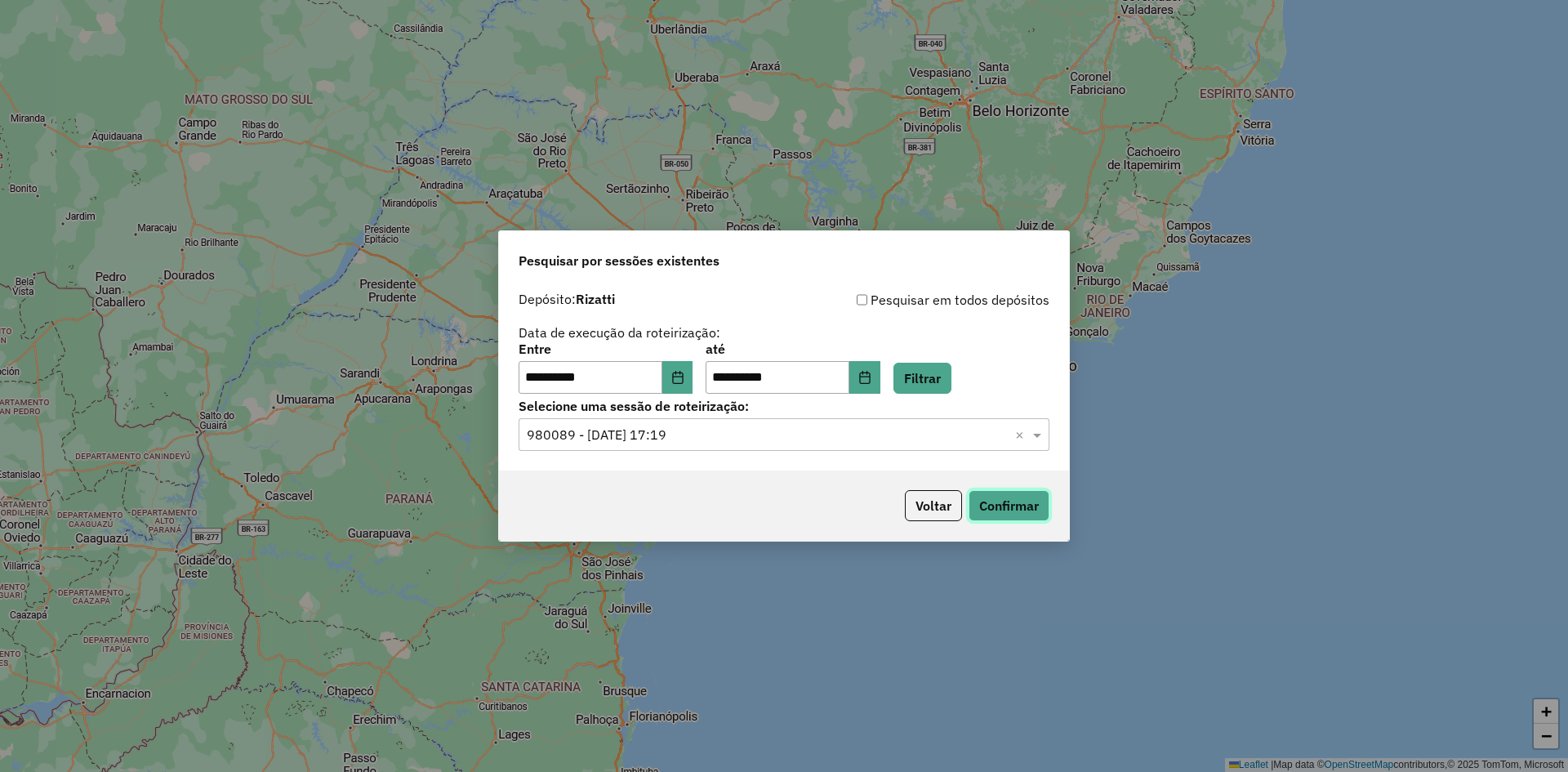
click at [994, 511] on button "Confirmar" at bounding box center [1009, 505] width 81 height 31
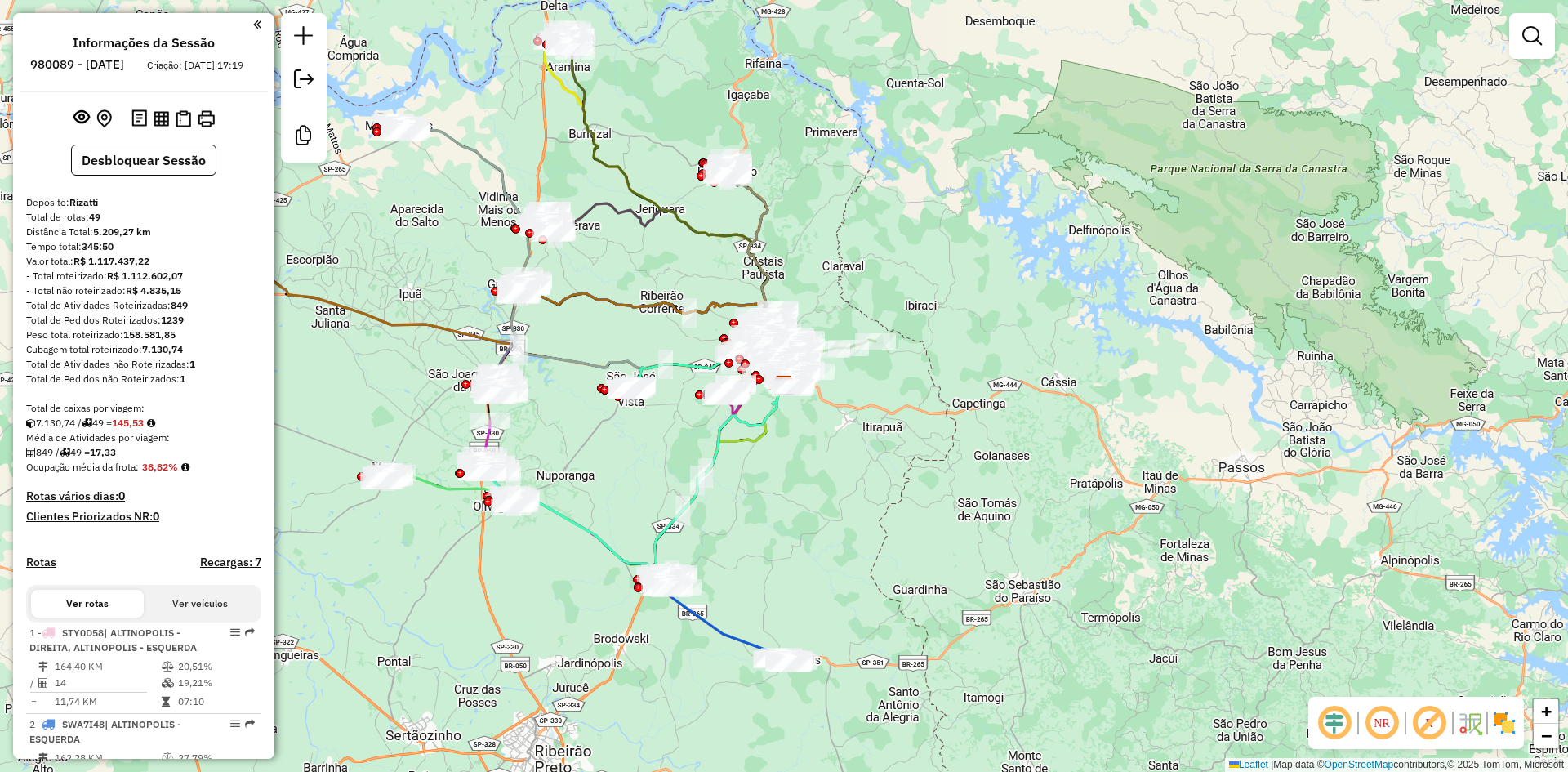
click at [1332, 735] on em at bounding box center [1334, 722] width 39 height 39
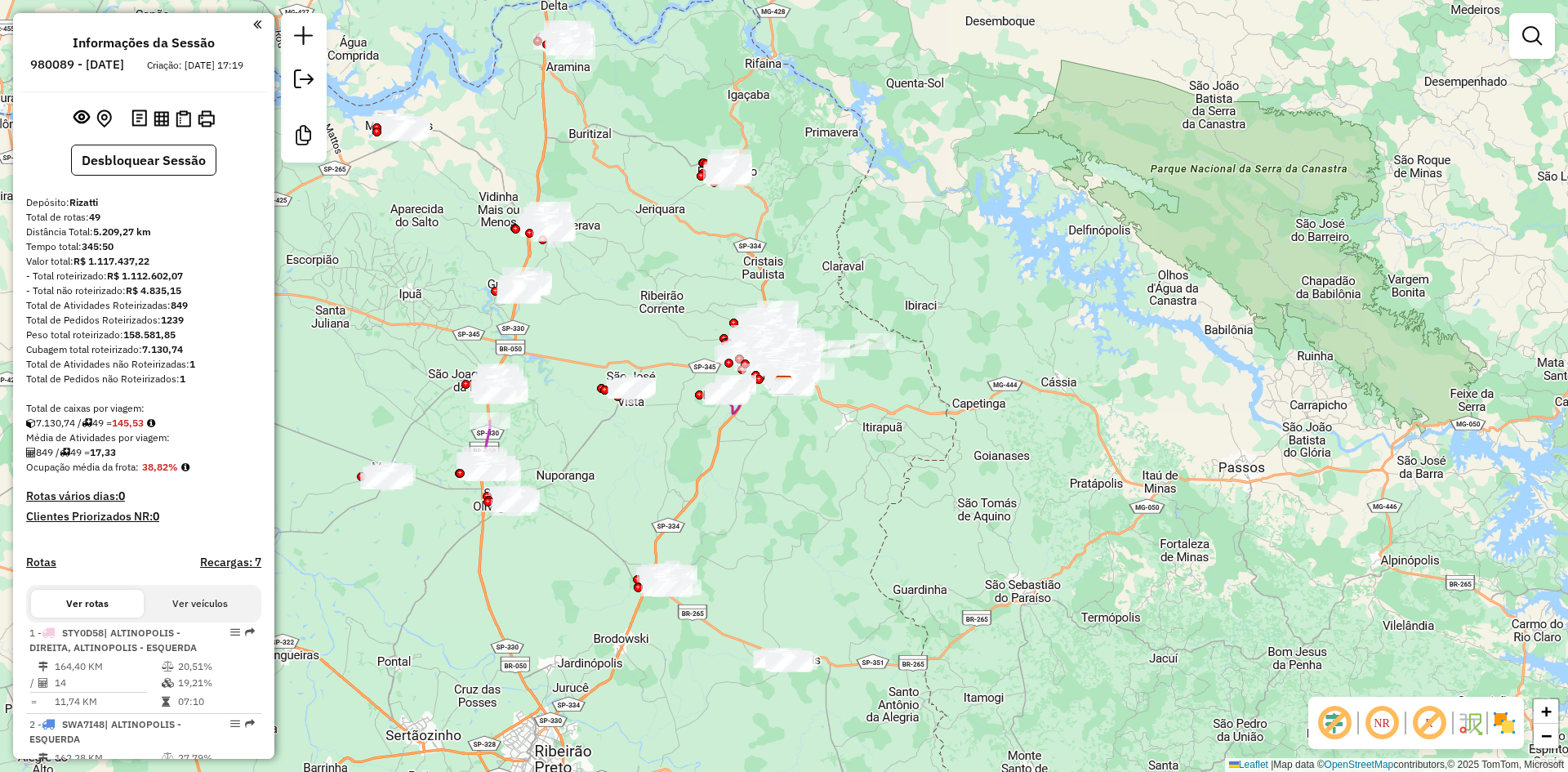
click at [1516, 722] on img at bounding box center [1504, 722] width 26 height 26
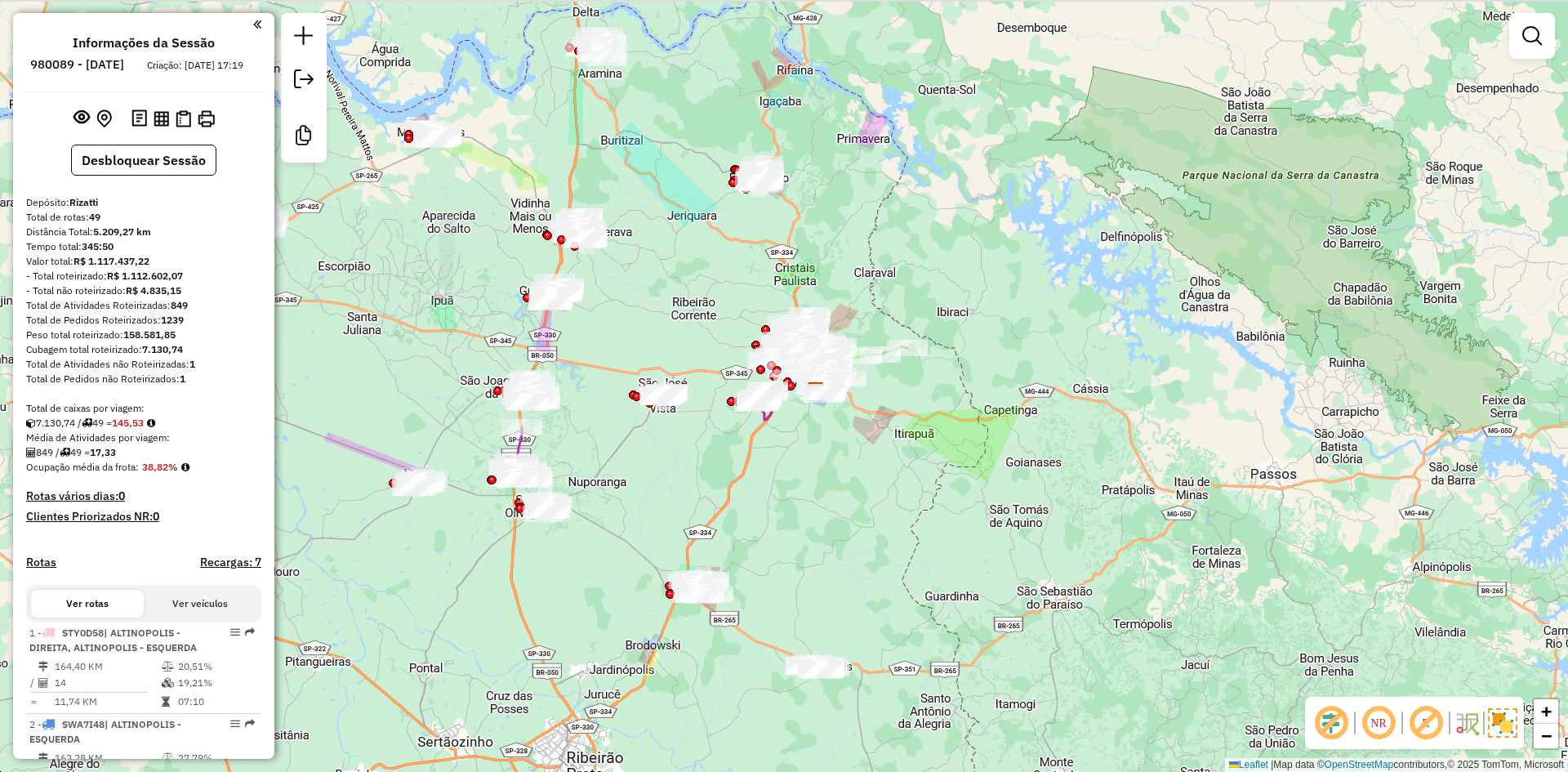
drag, startPoint x: 983, startPoint y: 493, endPoint x: 1477, endPoint y: 588, distance: 503.1
click at [1558, 605] on div "Janela de atendimento Grade de atendimento Capacidade Transportadoras Veículos …" at bounding box center [784, 386] width 1568 height 772
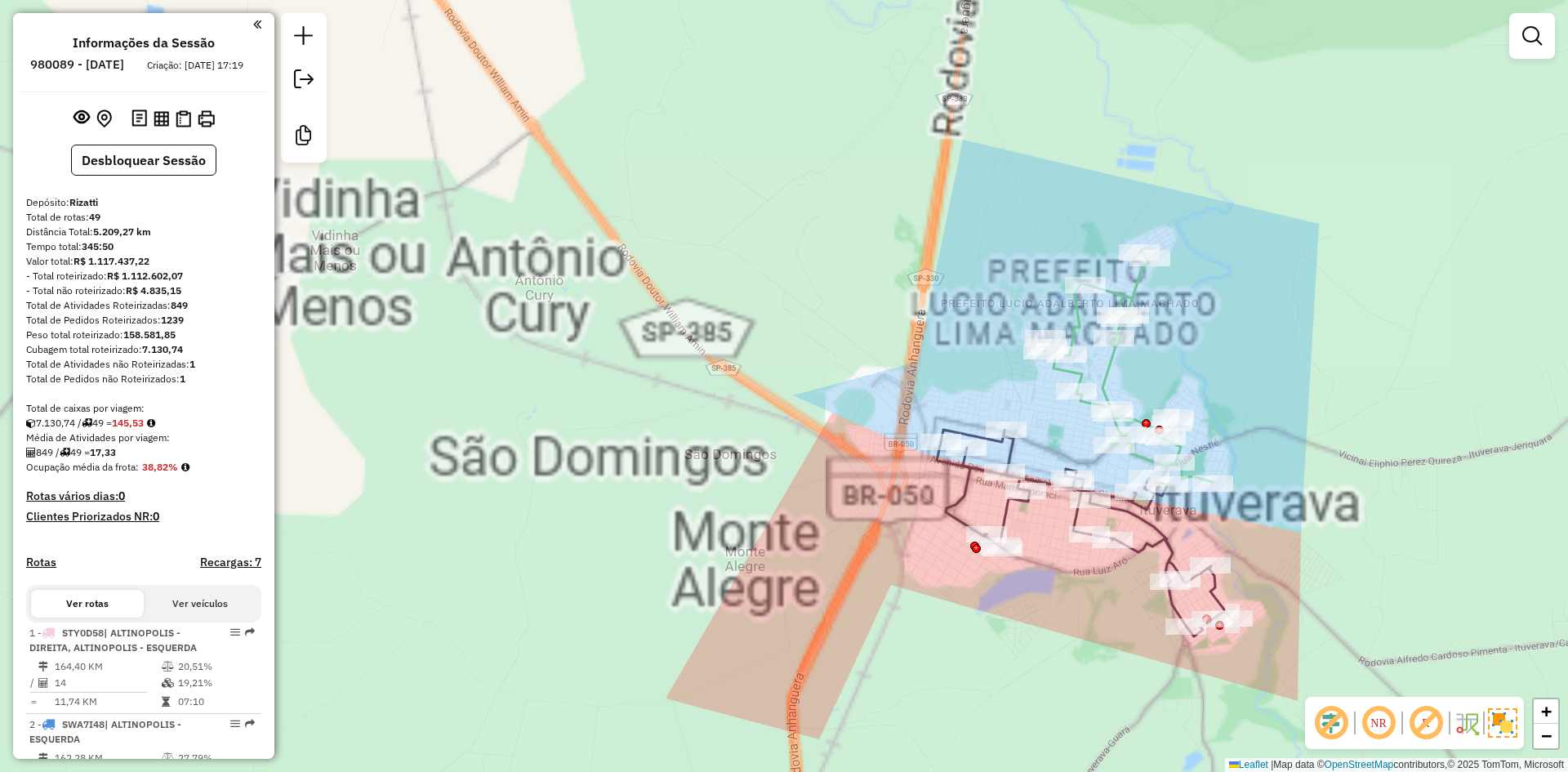
drag, startPoint x: 1311, startPoint y: 459, endPoint x: 1139, endPoint y: 251, distance: 269.9
click at [1139, 251] on div "Janela de atendimento Grade de atendimento Capacidade Transportadoras Veículos …" at bounding box center [784, 386] width 1568 height 772
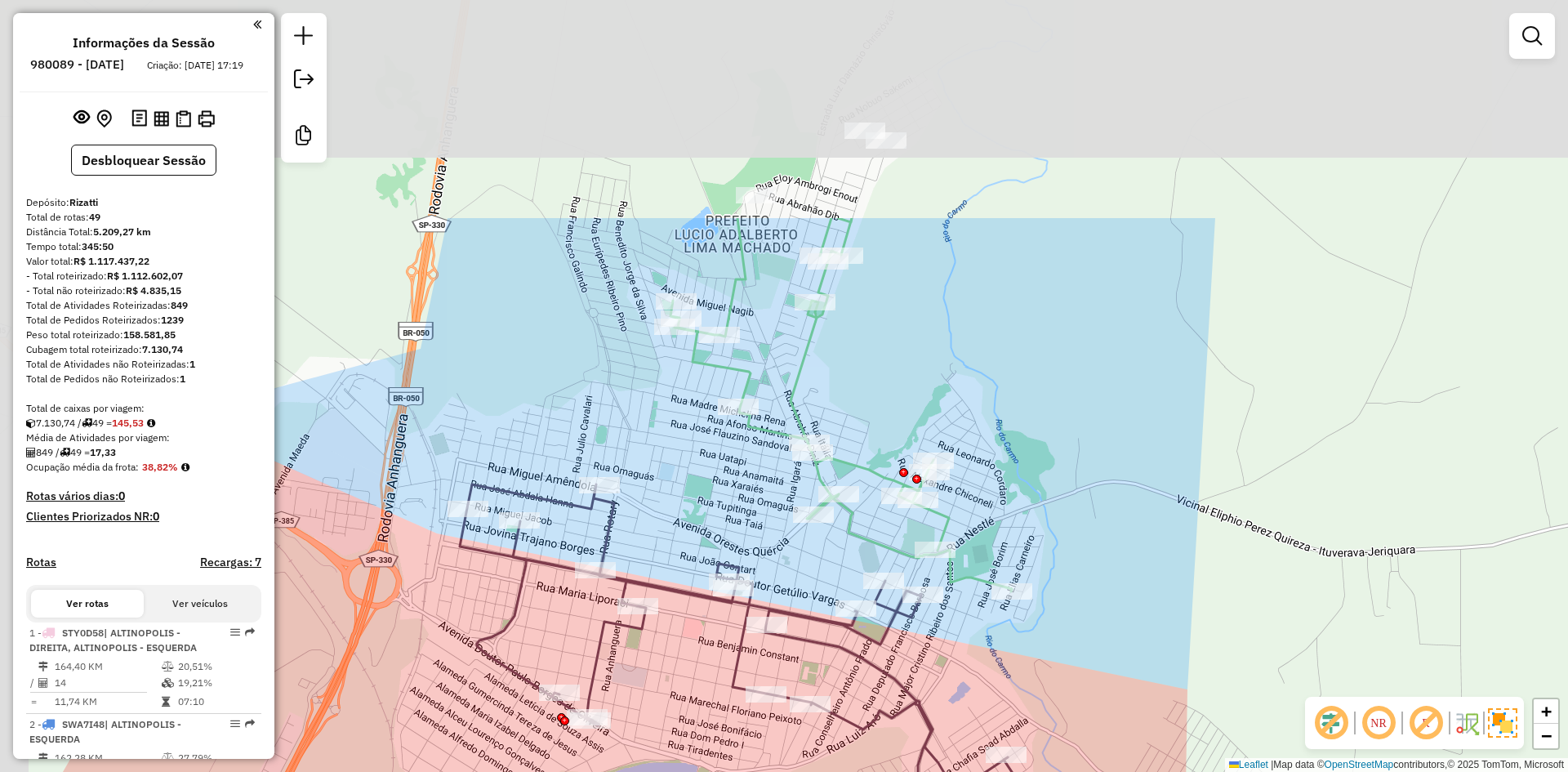
drag, startPoint x: 1077, startPoint y: 218, endPoint x: 1133, endPoint y: 512, distance: 299.3
click at [1133, 512] on div "Janela de atendimento Grade de atendimento Capacidade Transportadoras Veículos …" at bounding box center [784, 386] width 1568 height 772
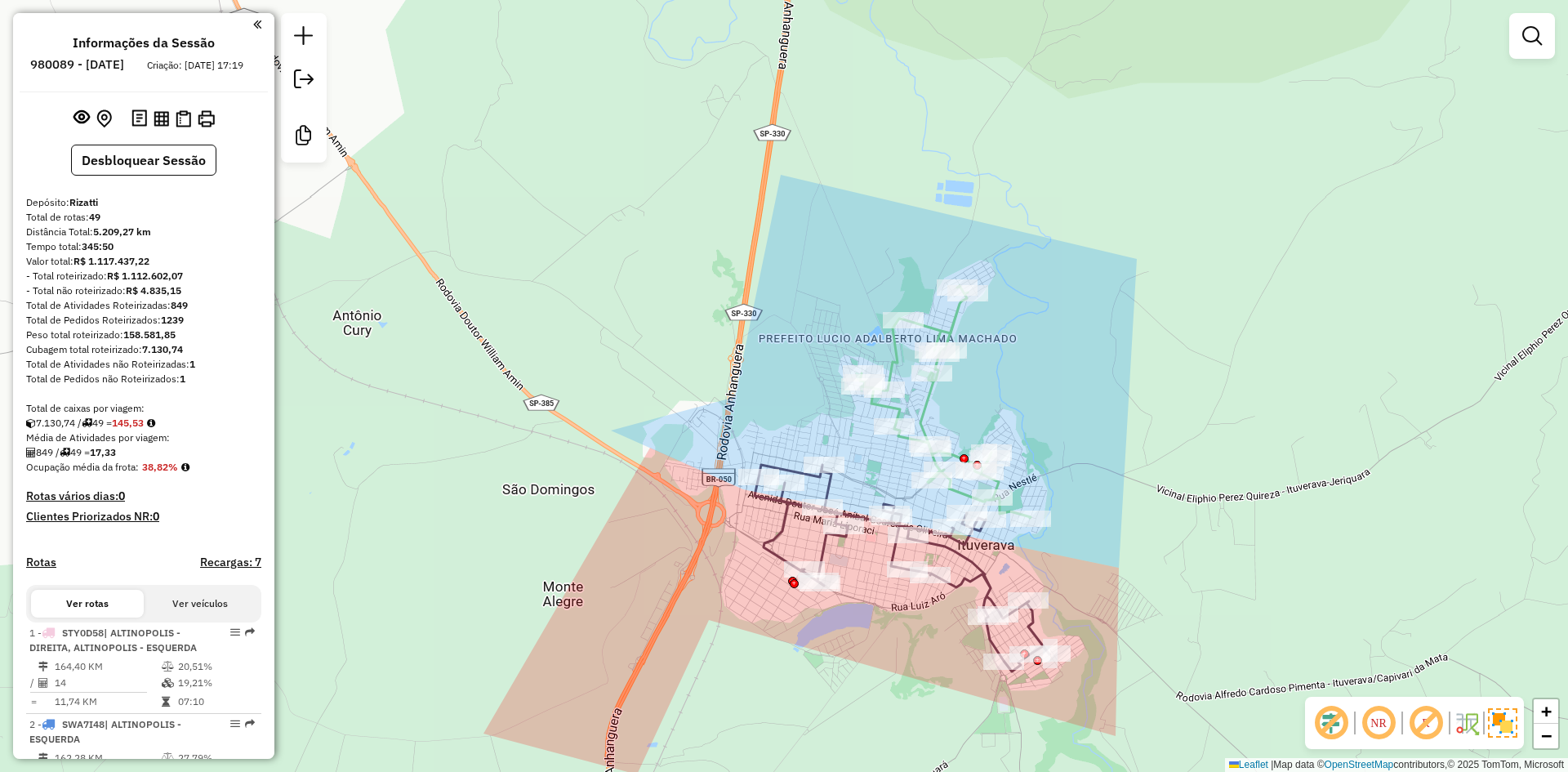
click at [926, 396] on icon at bounding box center [945, 402] width 171 height 232
select select "**********"
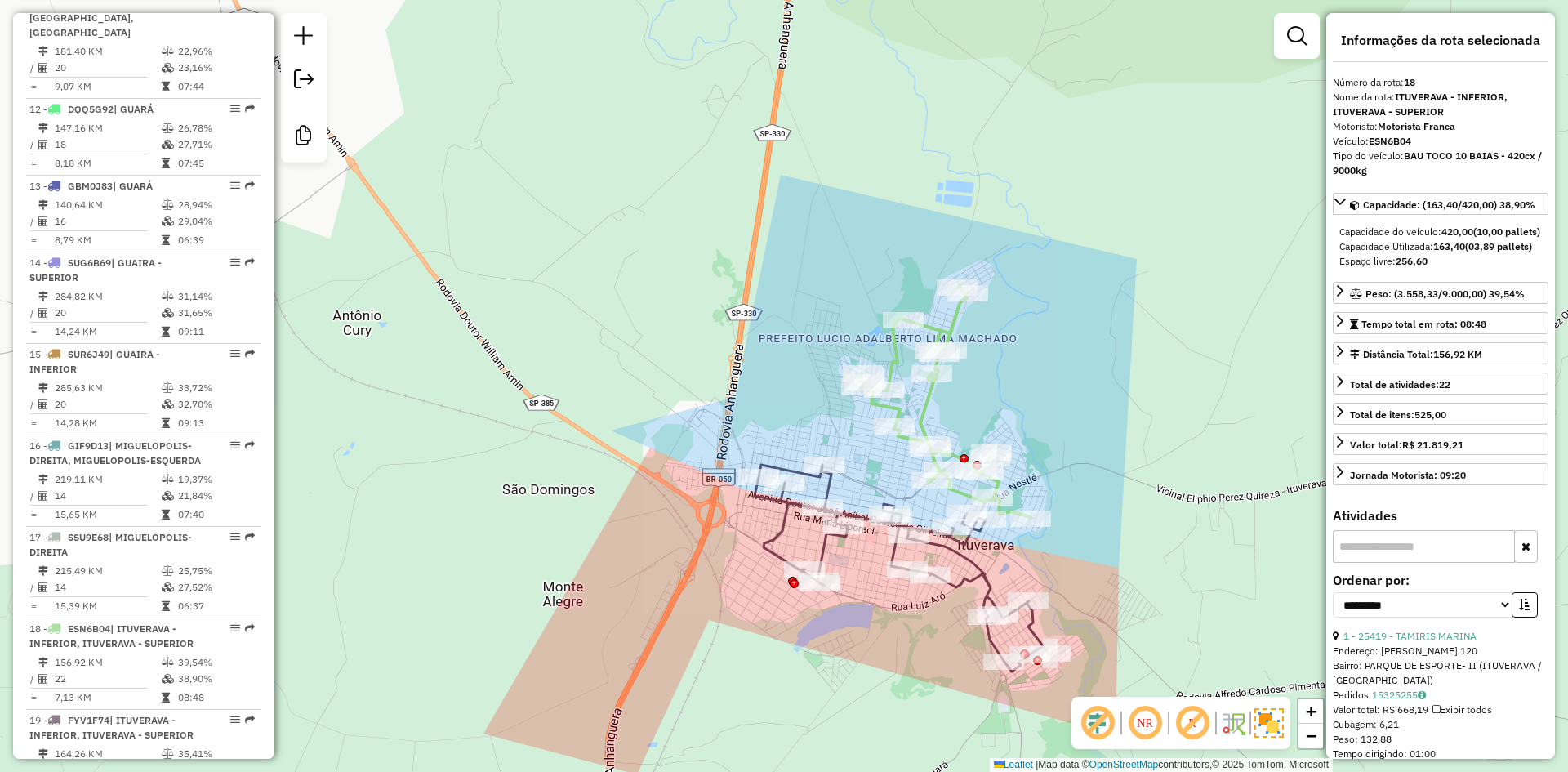
scroll to position [2164, 0]
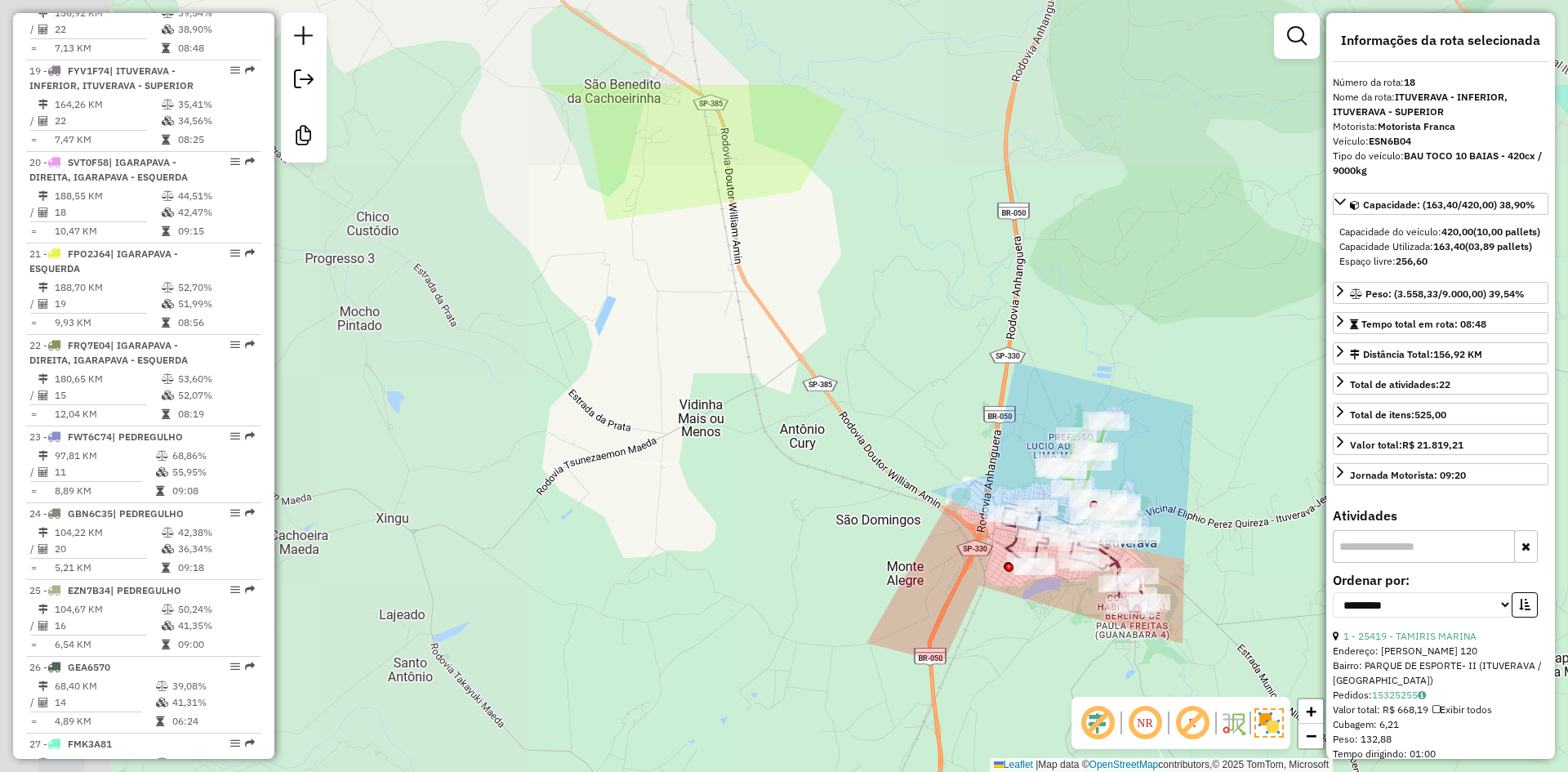
drag, startPoint x: 954, startPoint y: 337, endPoint x: 1453, endPoint y: 775, distance: 664.0
click at [1453, 771] on html "Aguarde... Pop-up bloqueado! Seu navegador bloqueou automáticamente a abertura …" at bounding box center [784, 386] width 1568 height 772
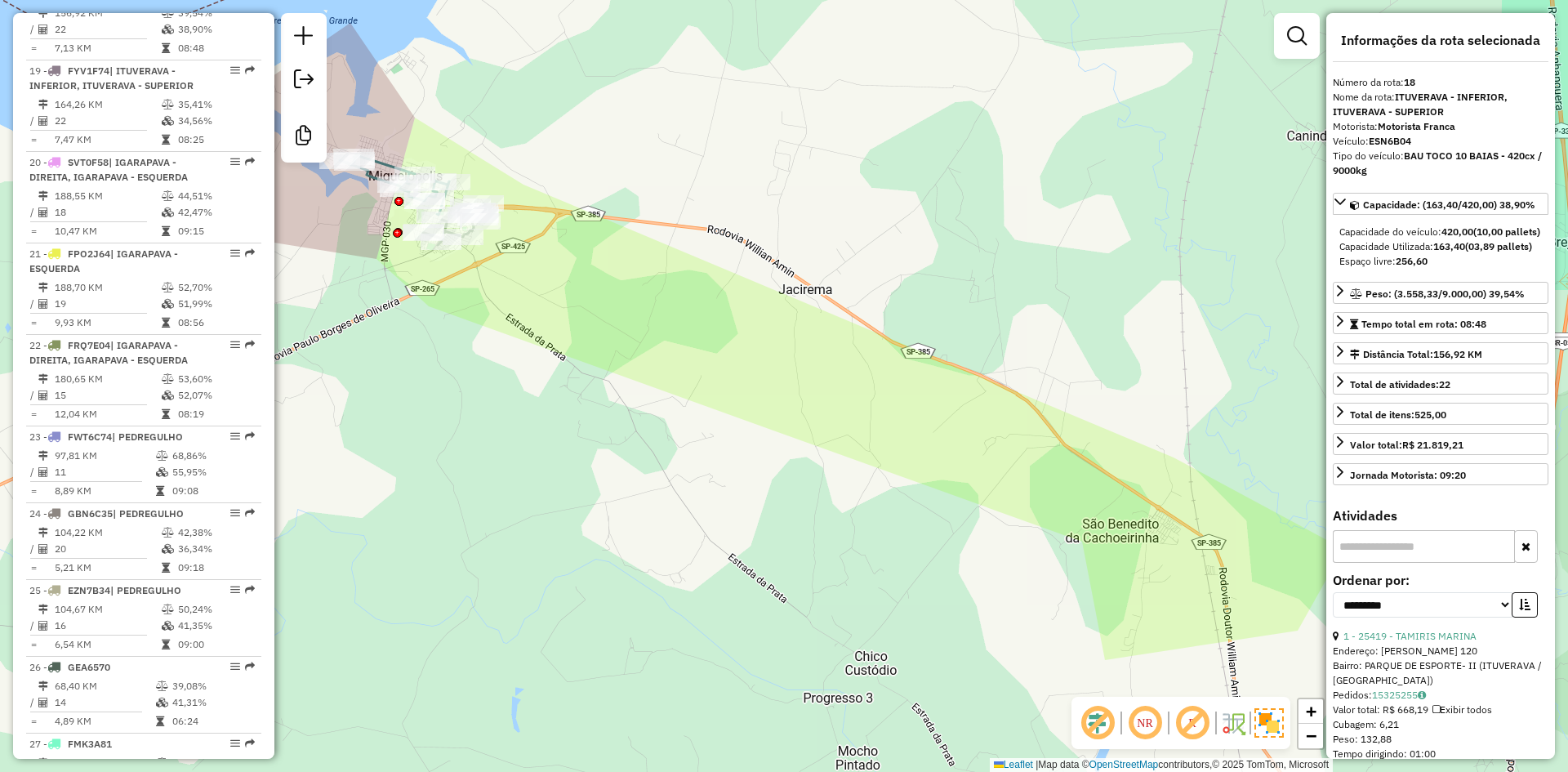
drag, startPoint x: 654, startPoint y: 288, endPoint x: 917, endPoint y: 329, distance: 266.2
click at [1070, 387] on div "Janela de atendimento Grade de atendimento Capacidade Transportadoras Veículos …" at bounding box center [784, 386] width 1568 height 772
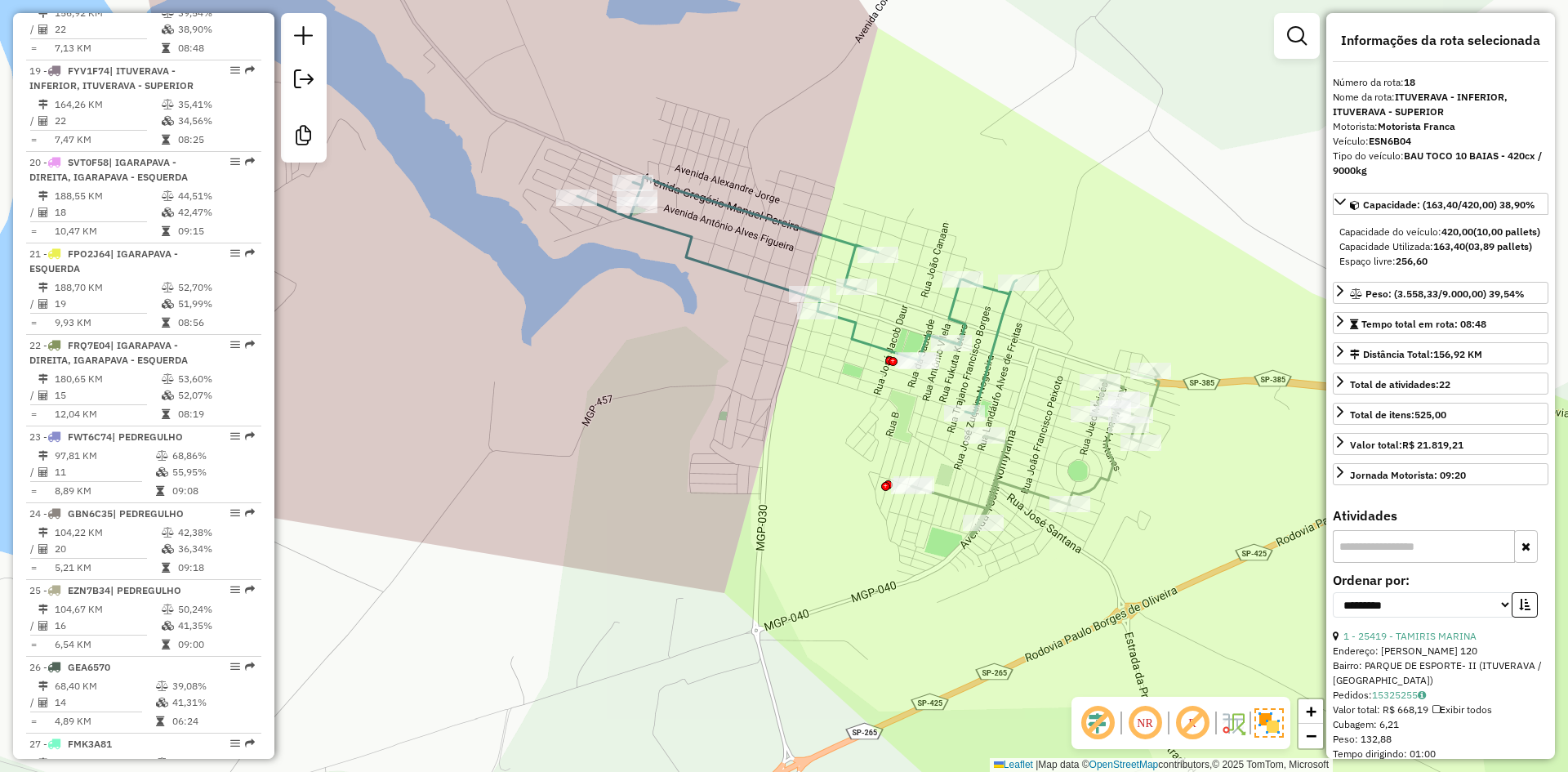
drag, startPoint x: 1005, startPoint y: 371, endPoint x: 945, endPoint y: 340, distance: 67.5
click at [931, 317] on div "Janela de atendimento Grade de atendimento Capacidade Transportadoras Veículos …" at bounding box center [784, 386] width 1568 height 772
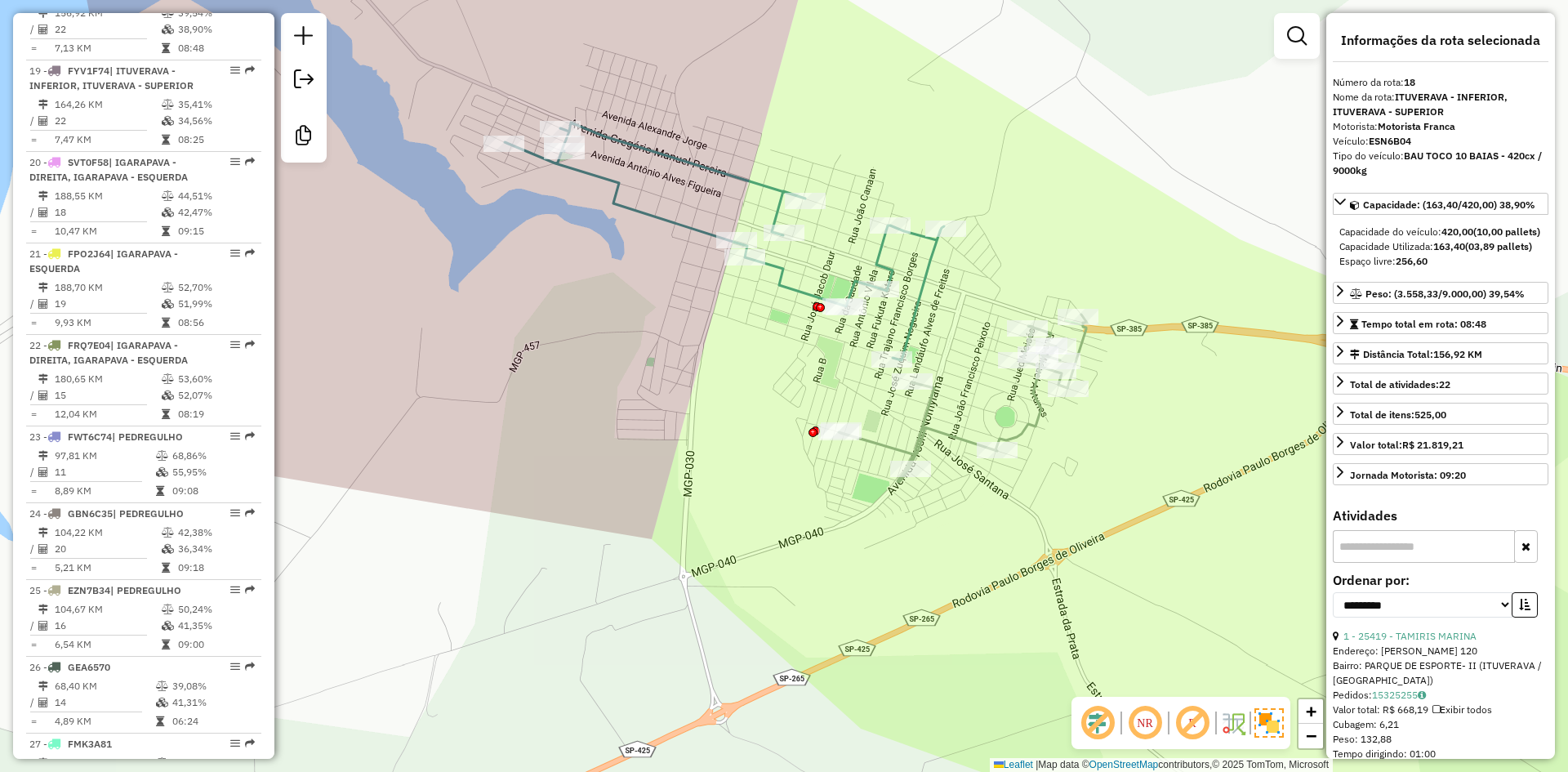
click at [959, 436] on icon at bounding box center [963, 397] width 248 height 167
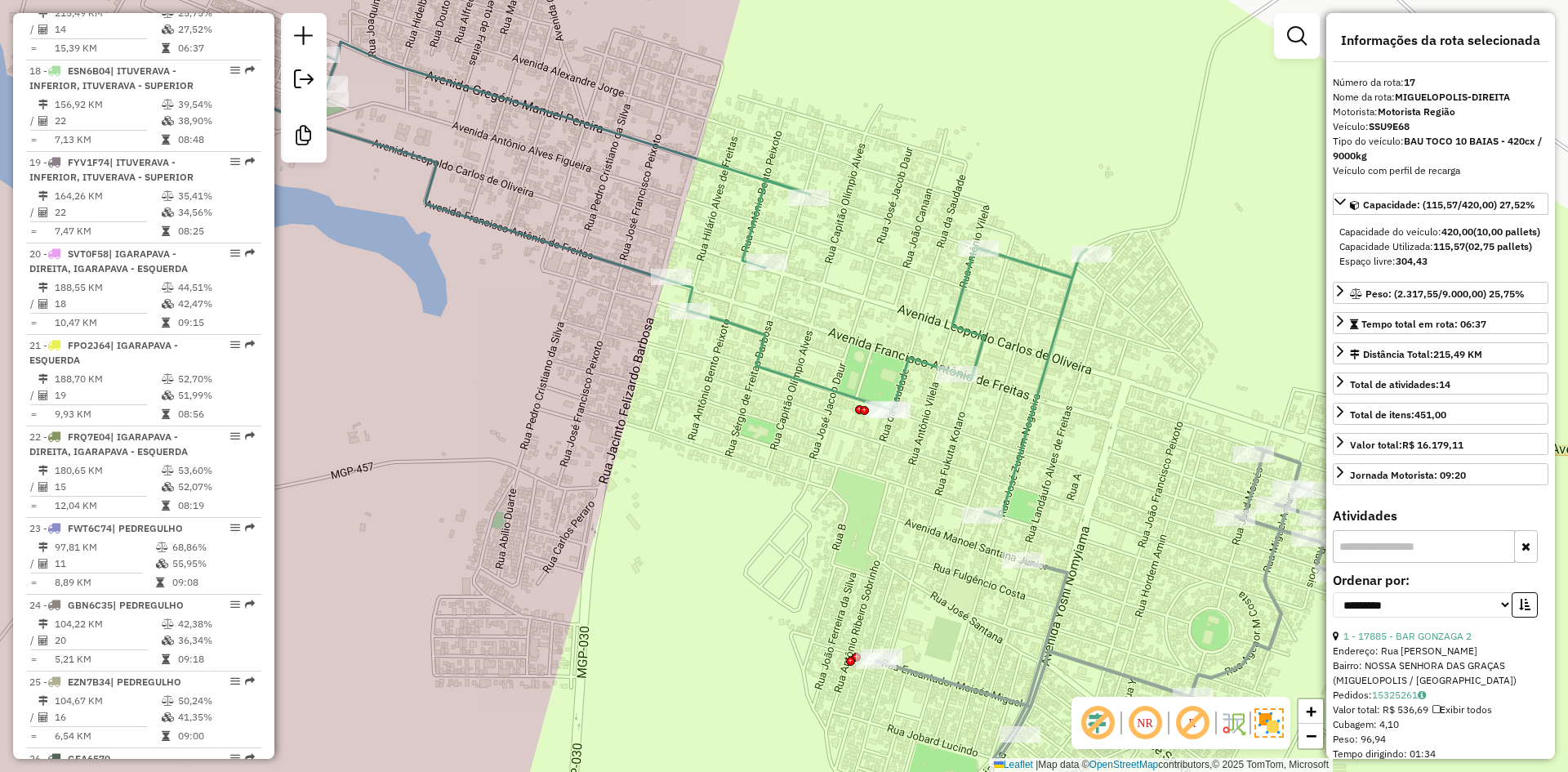
click at [868, 283] on div "Janela de atendimento Grade de atendimento Capacidade Transportadoras Veículos …" at bounding box center [784, 386] width 1568 height 772
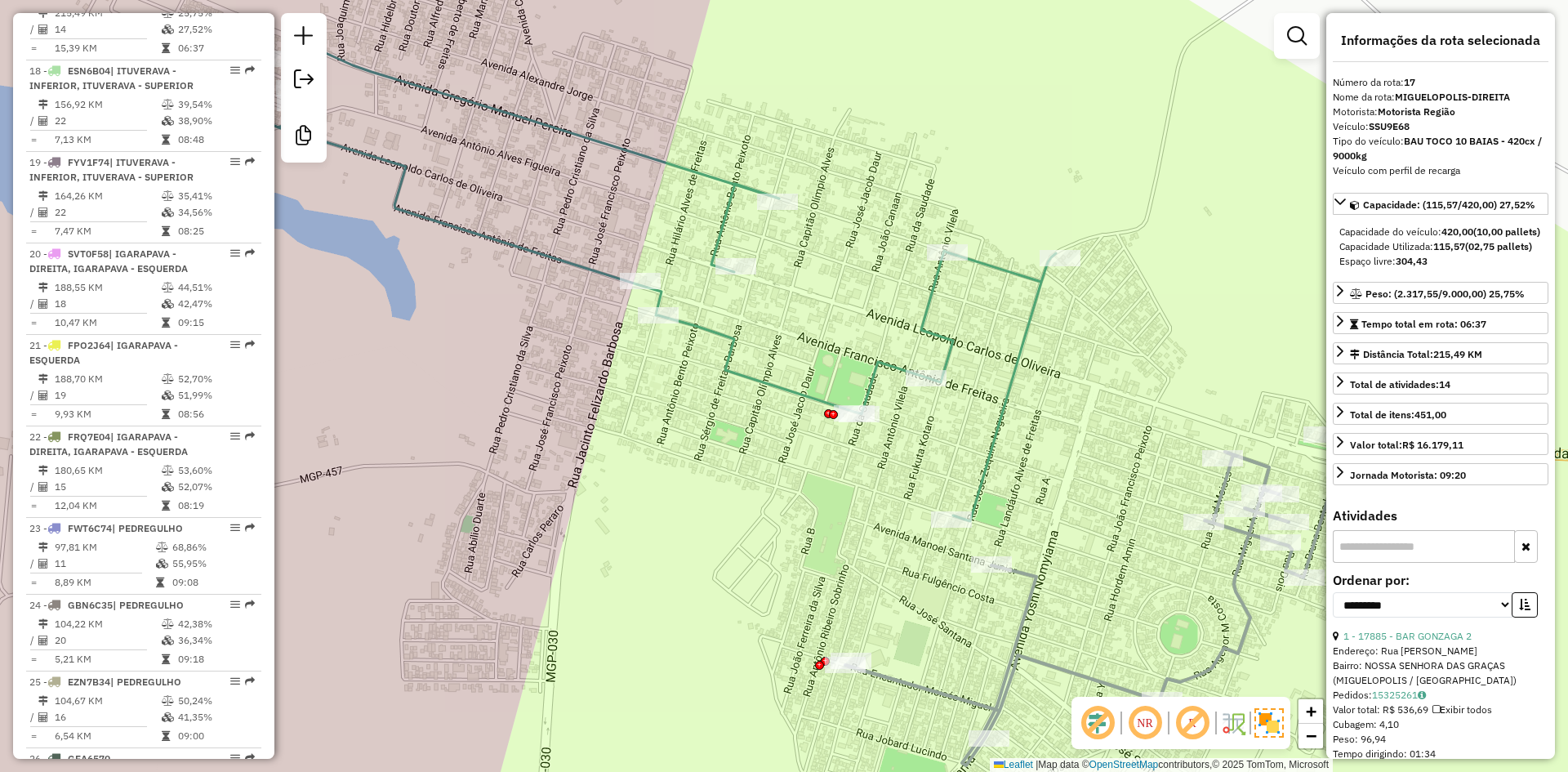
click at [773, 314] on div "Janela de atendimento Grade de atendimento Capacidade Transportadoras Veículos …" at bounding box center [784, 386] width 1568 height 772
click at [806, 264] on div "Janela de atendimento Grade de atendimento Capacidade Transportadoras Veículos …" at bounding box center [784, 386] width 1568 height 772
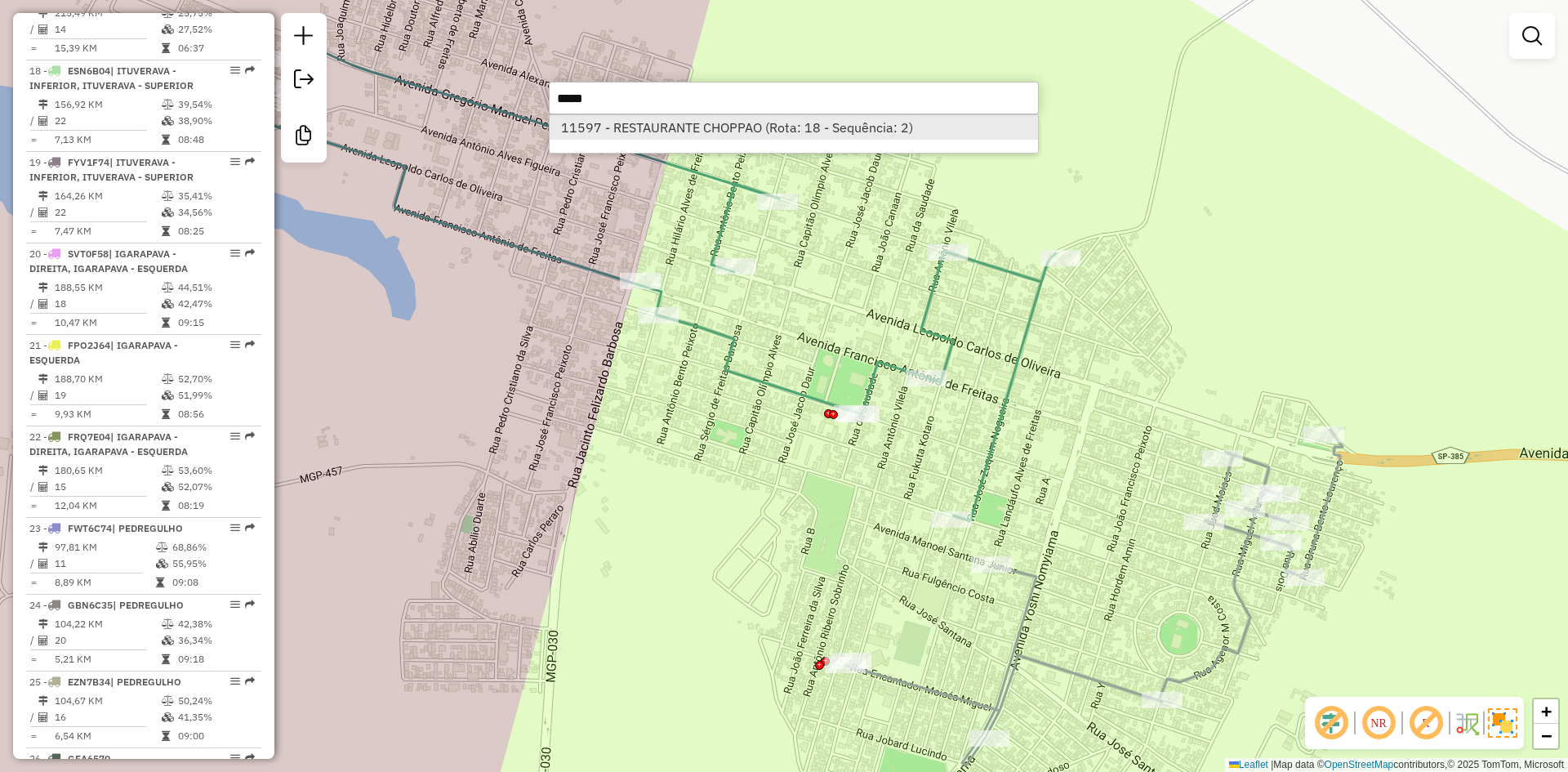
type input "*****"
click at [875, 121] on li "11597 - RESTAURANTE CHOPPAO (Rota: 18 - Sequência: 2)" at bounding box center [794, 128] width 489 height 25
select select "**********"
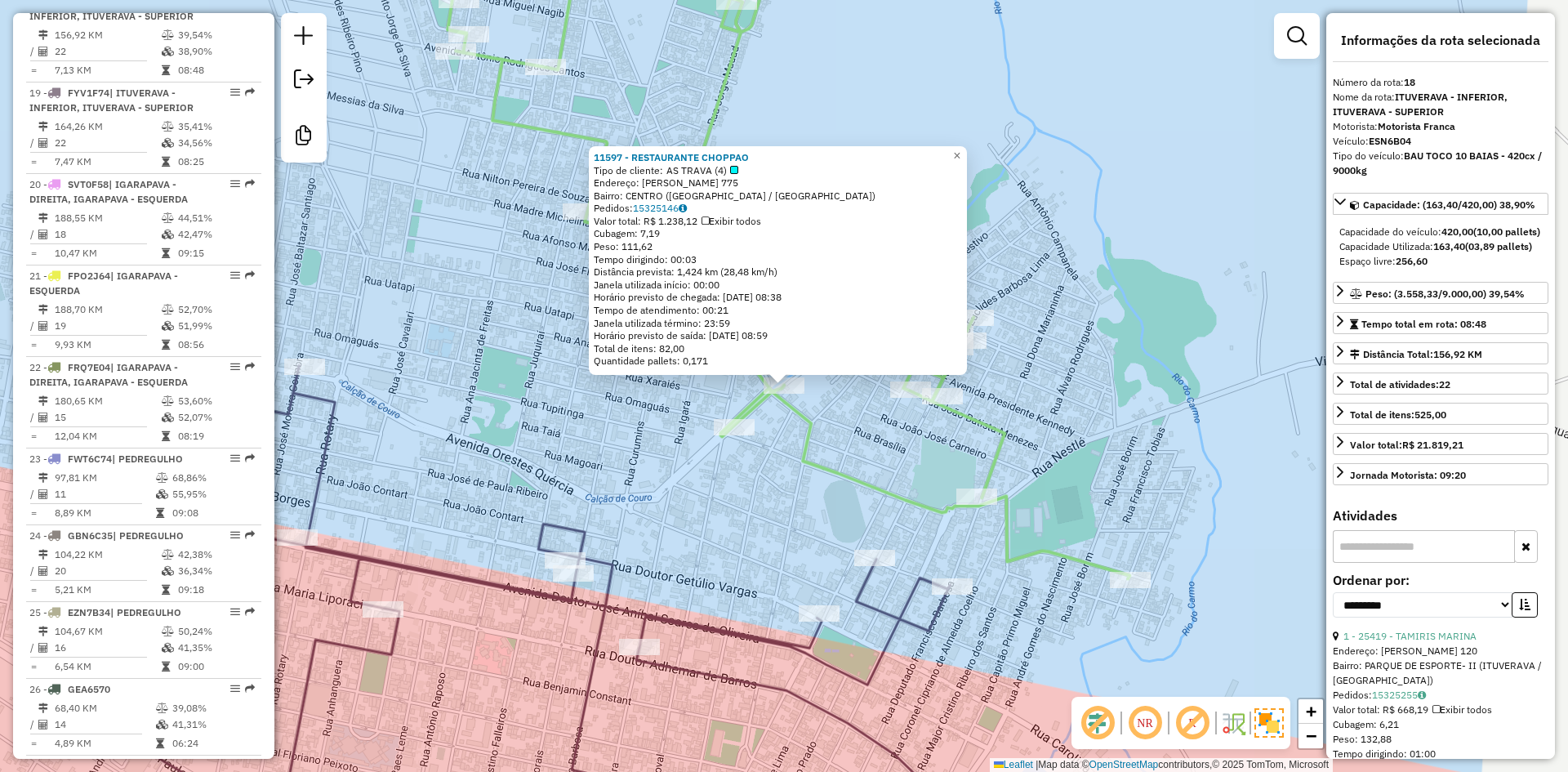
scroll to position [2164, 0]
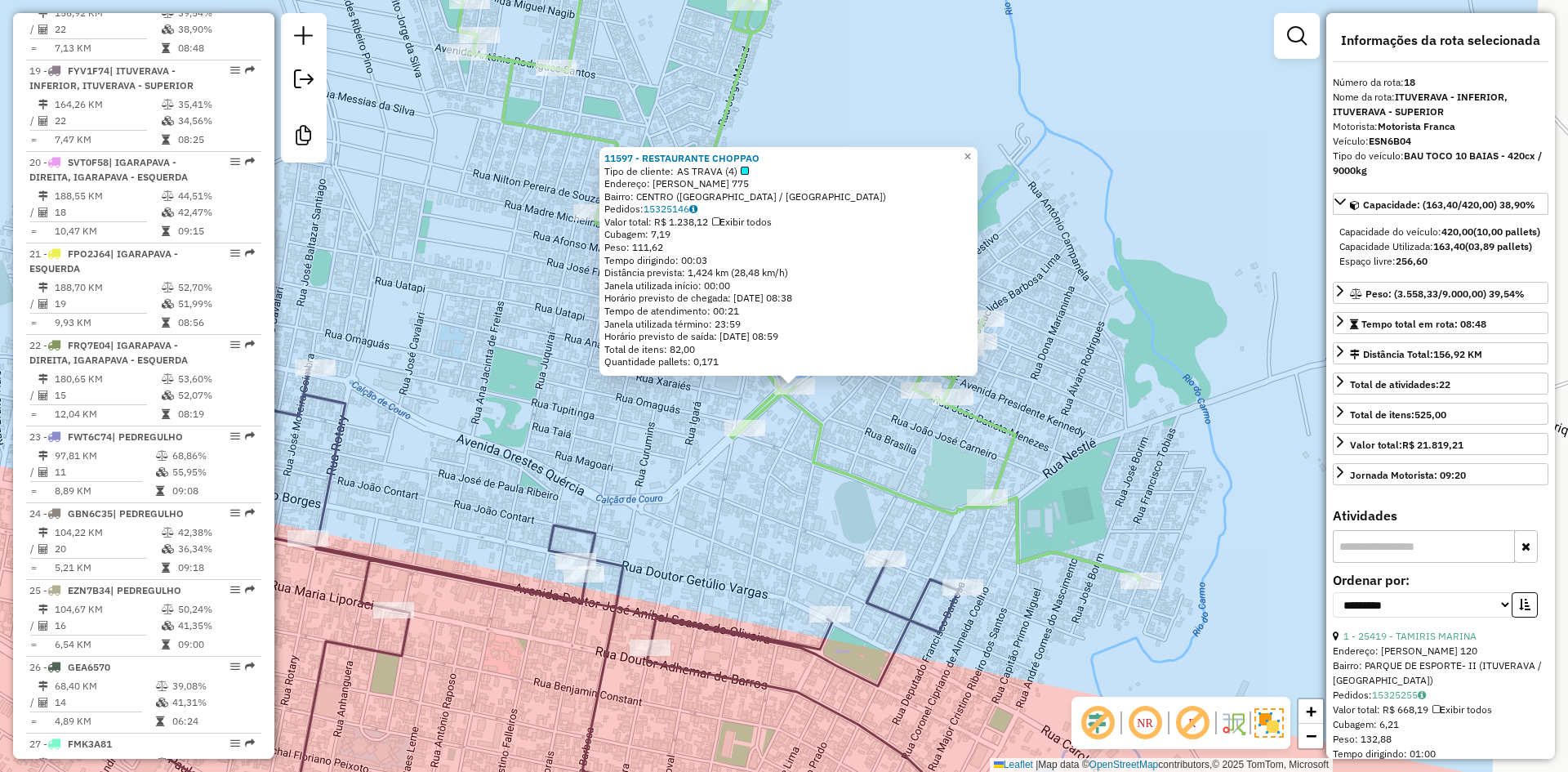
click at [880, 417] on div "11597 - RESTAURANTE CHOPPAO Tipo de cliente: AS TRAVA (4) Endereço: [PERSON_NAM…" at bounding box center [784, 386] width 1568 height 772
click at [858, 465] on div "11597 - RESTAURANTE CHOPPAO Tipo de cliente: AS TRAVA (4) Endereço: [PERSON_NAM…" at bounding box center [784, 386] width 1568 height 772
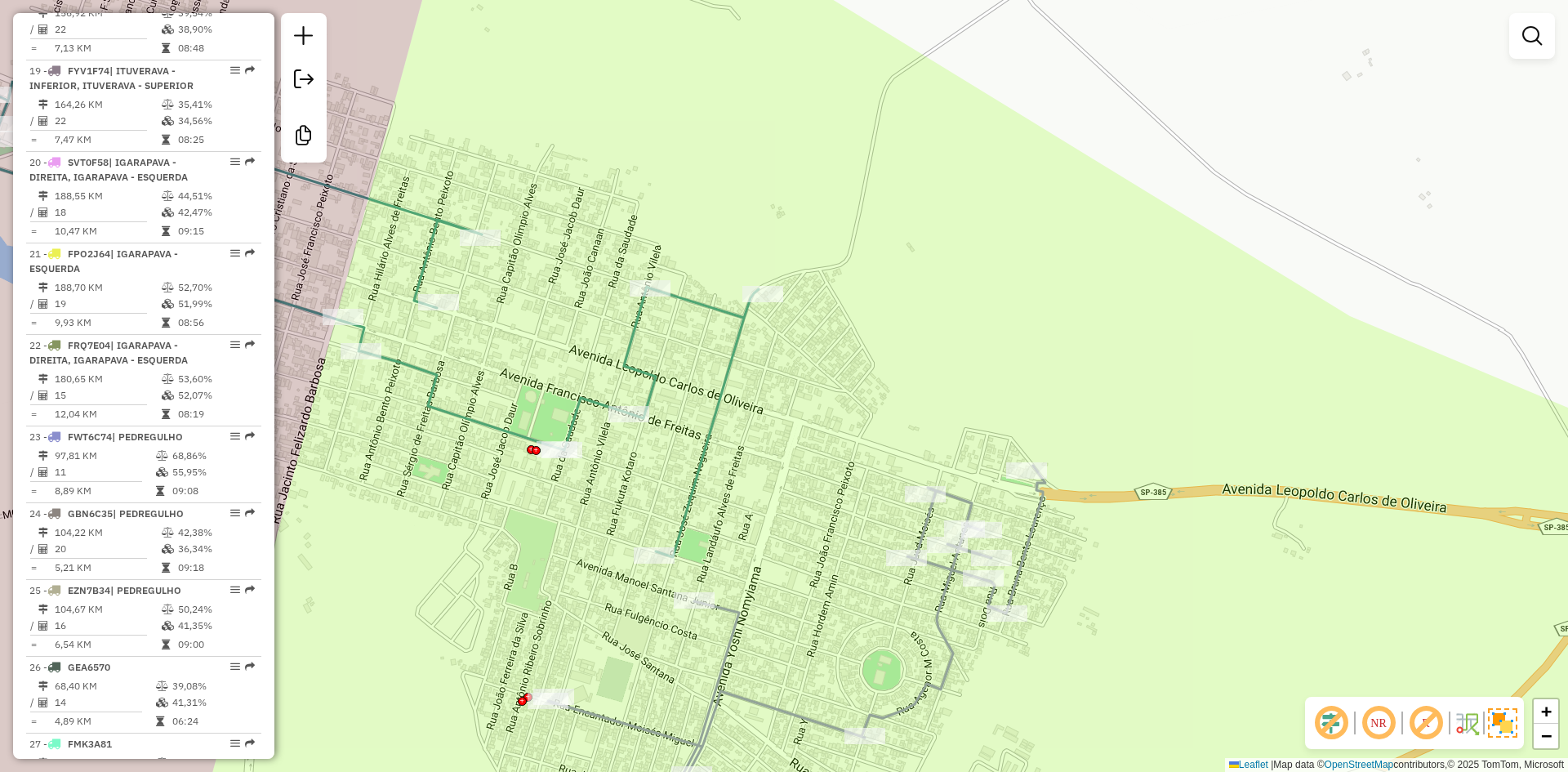
drag, startPoint x: 529, startPoint y: 314, endPoint x: 816, endPoint y: 501, distance: 342.5
click at [816, 501] on div "Janela de atendimento Grade de atendimento Capacidade Transportadoras Veículos …" at bounding box center [784, 386] width 1568 height 772
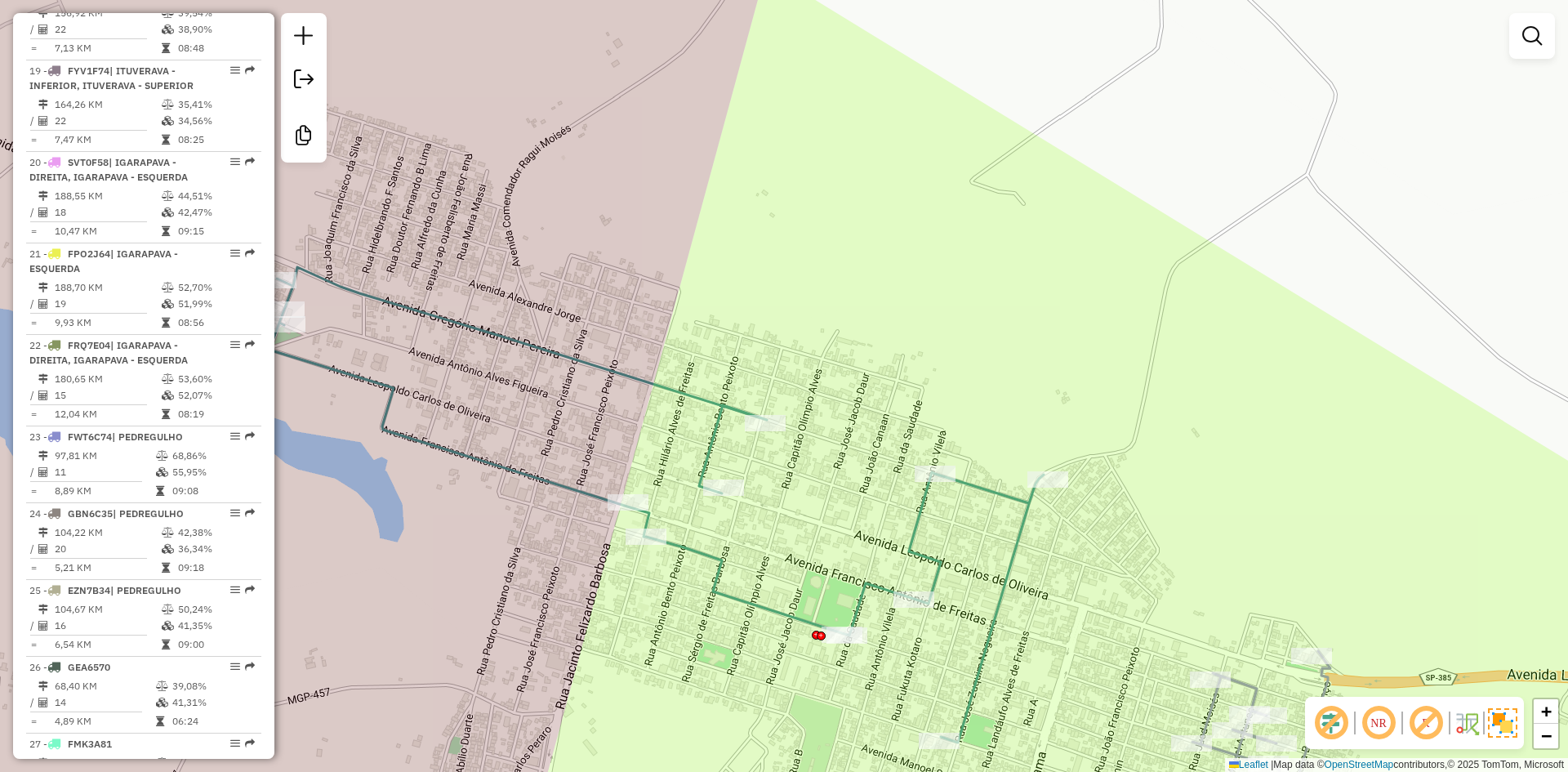
click at [533, 404] on div "Rota 16 - Placa GIF9D13 20880 - ARMAZEM PANTANEIRO Janela de atendimento Grade …" at bounding box center [784, 386] width 1568 height 772
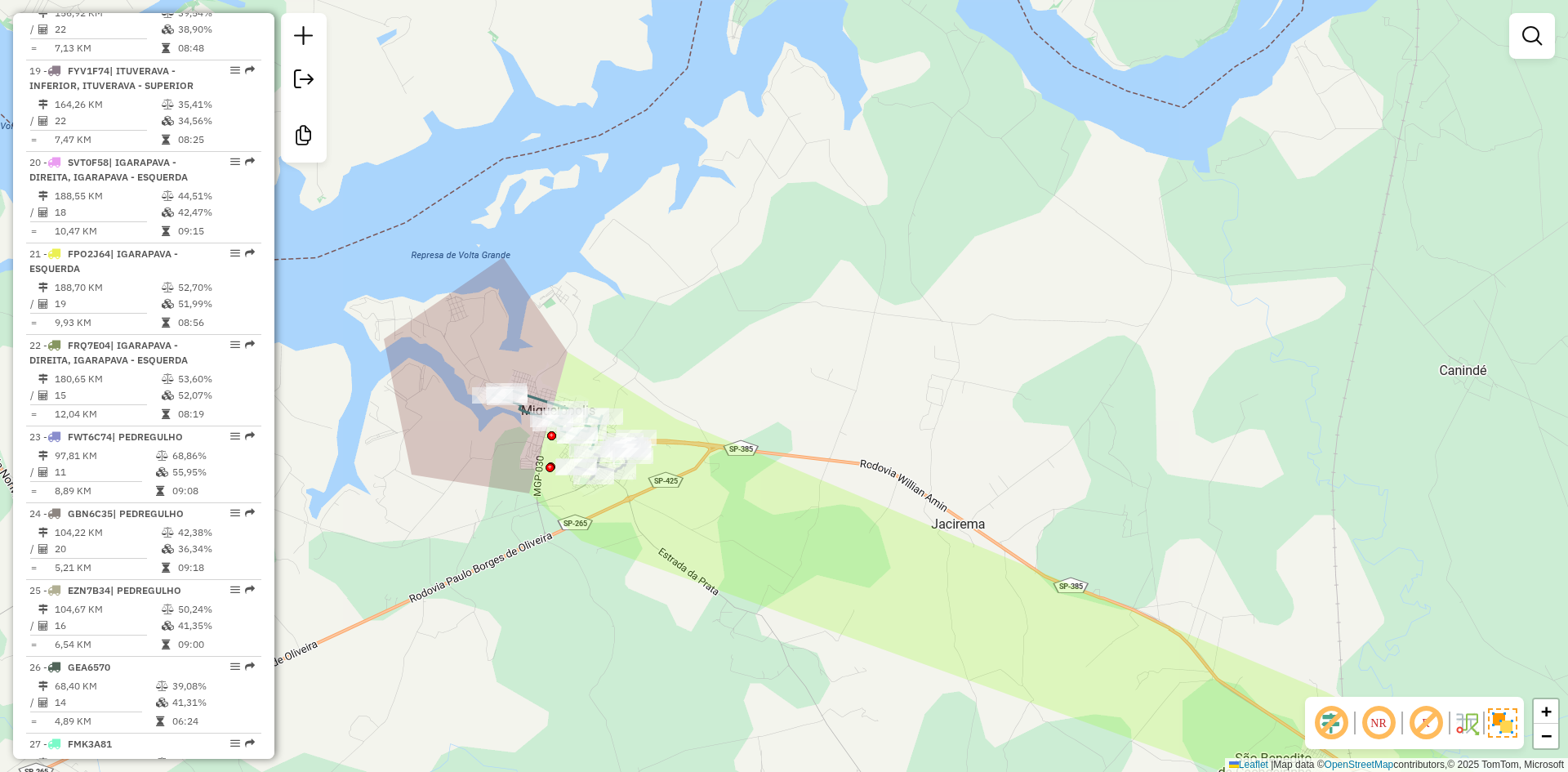
drag, startPoint x: 677, startPoint y: 329, endPoint x: 656, endPoint y: 288, distance: 46.1
click at [656, 291] on div "Janela de atendimento Grade de atendimento Capacidade Transportadoras Veículos …" at bounding box center [784, 386] width 1568 height 772
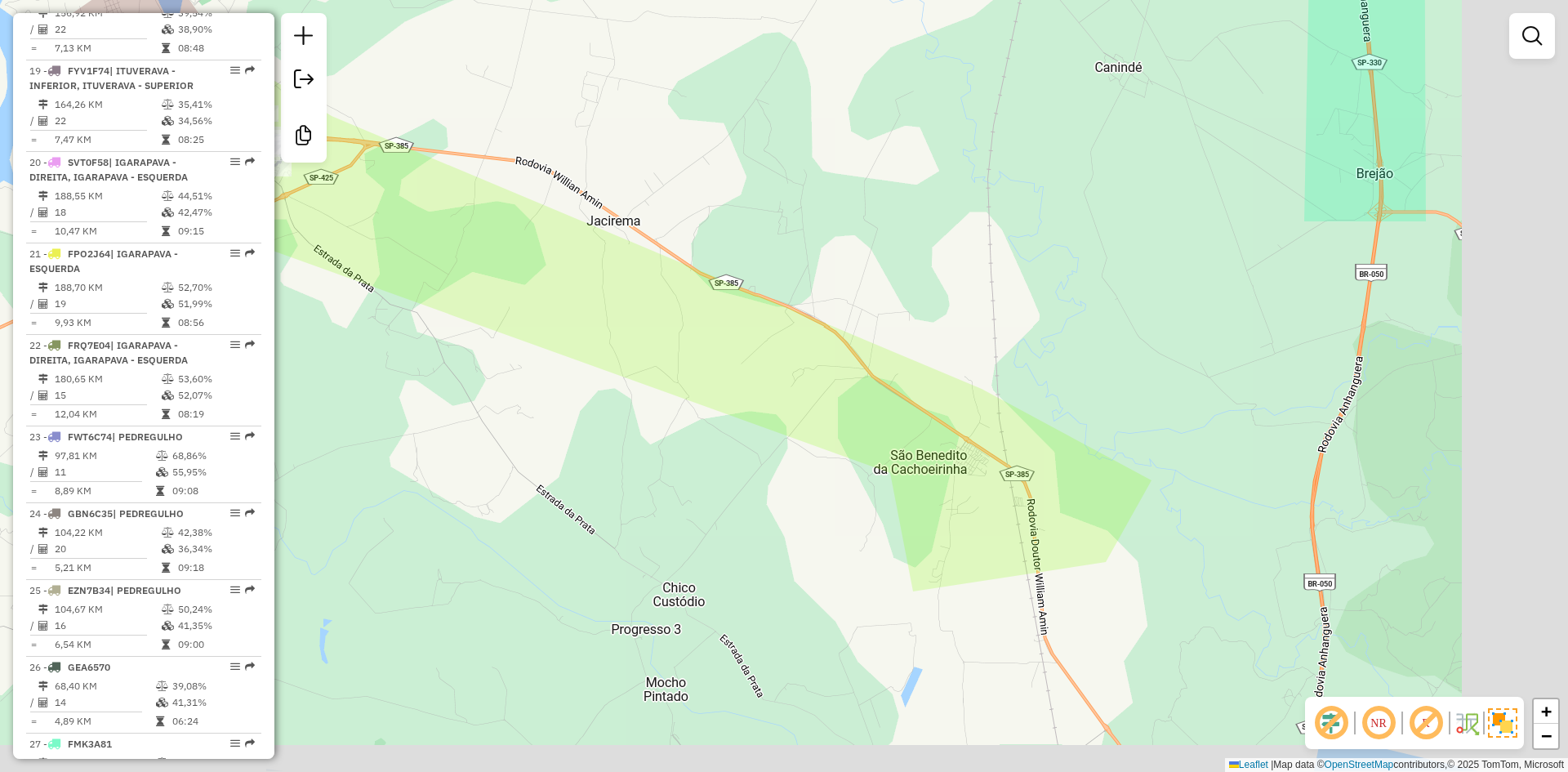
drag, startPoint x: 814, startPoint y: 451, endPoint x: 737, endPoint y: 376, distance: 107.5
click at [500, 261] on div "Janela de atendimento Grade de atendimento Capacidade Transportadoras Veículos …" at bounding box center [784, 386] width 1568 height 772
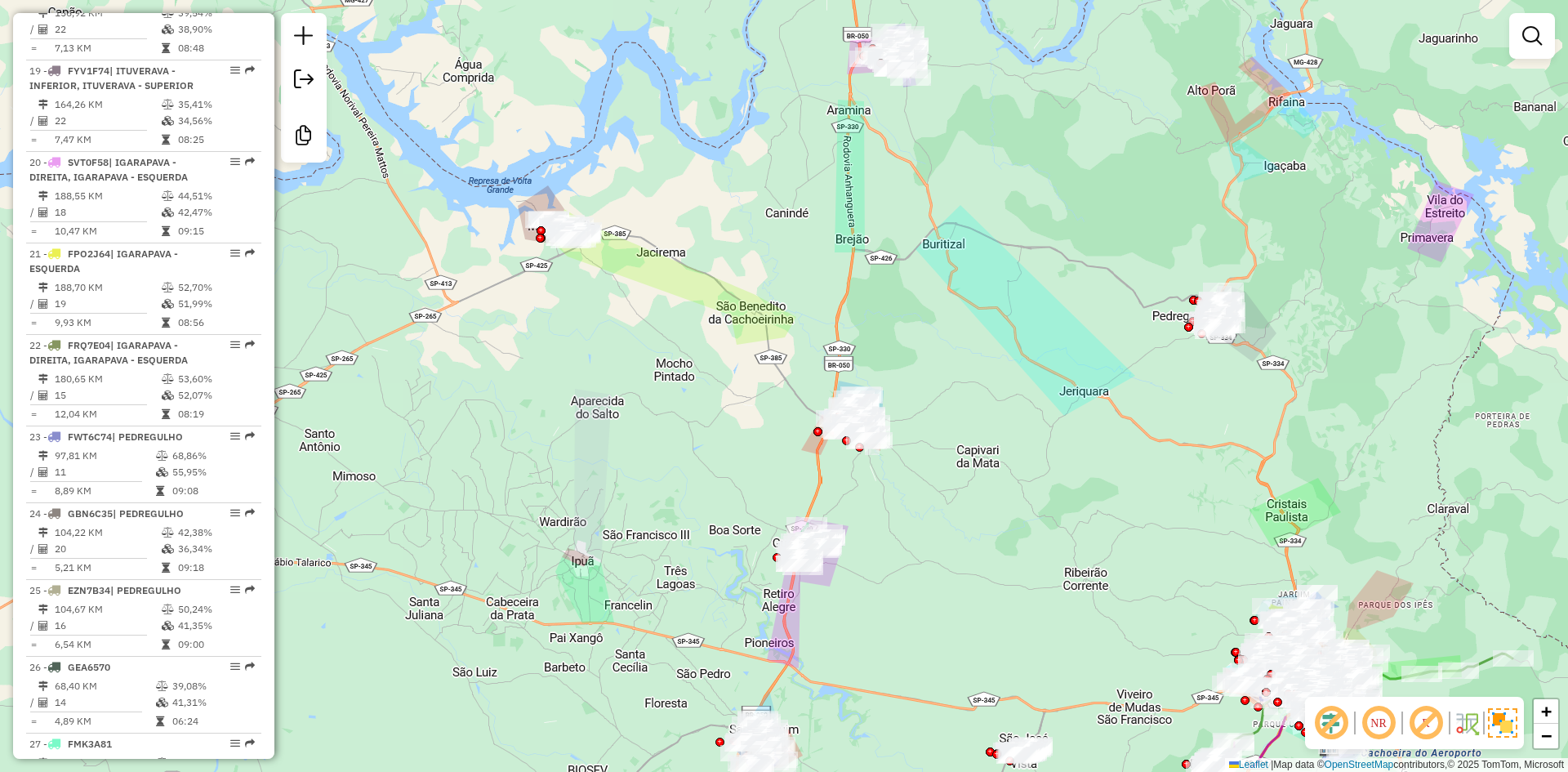
drag, startPoint x: 844, startPoint y: 260, endPoint x: 838, endPoint y: 245, distance: 16.2
click at [838, 245] on div "Janela de atendimento Grade de atendimento Capacidade Transportadoras Veículos …" at bounding box center [784, 386] width 1568 height 772
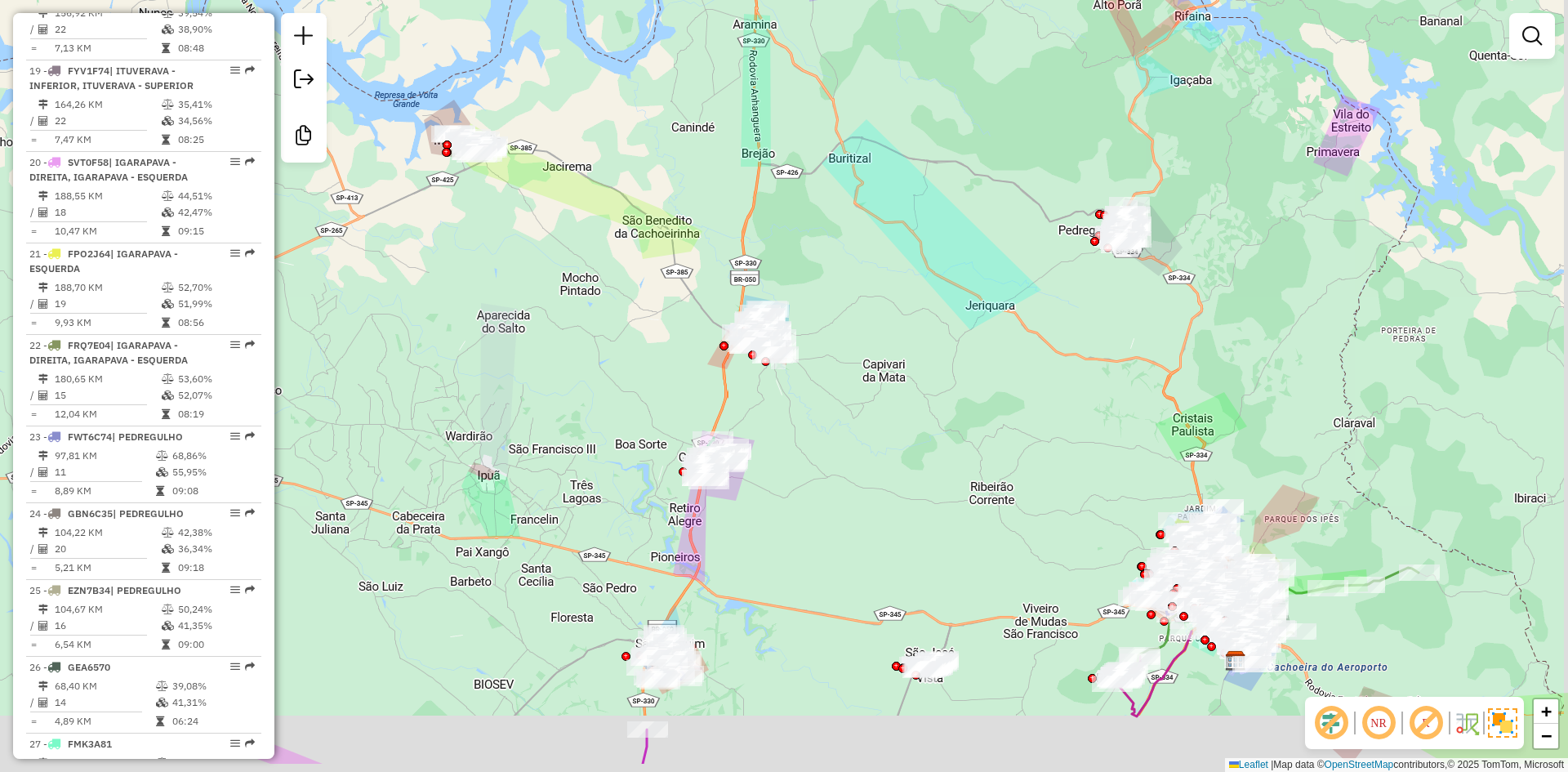
drag, startPoint x: 1112, startPoint y: 511, endPoint x: 1010, endPoint y: 414, distance: 140.8
click at [1010, 414] on div "Janela de atendimento Grade de atendimento Capacidade Transportadoras Veículos …" at bounding box center [784, 386] width 1568 height 772
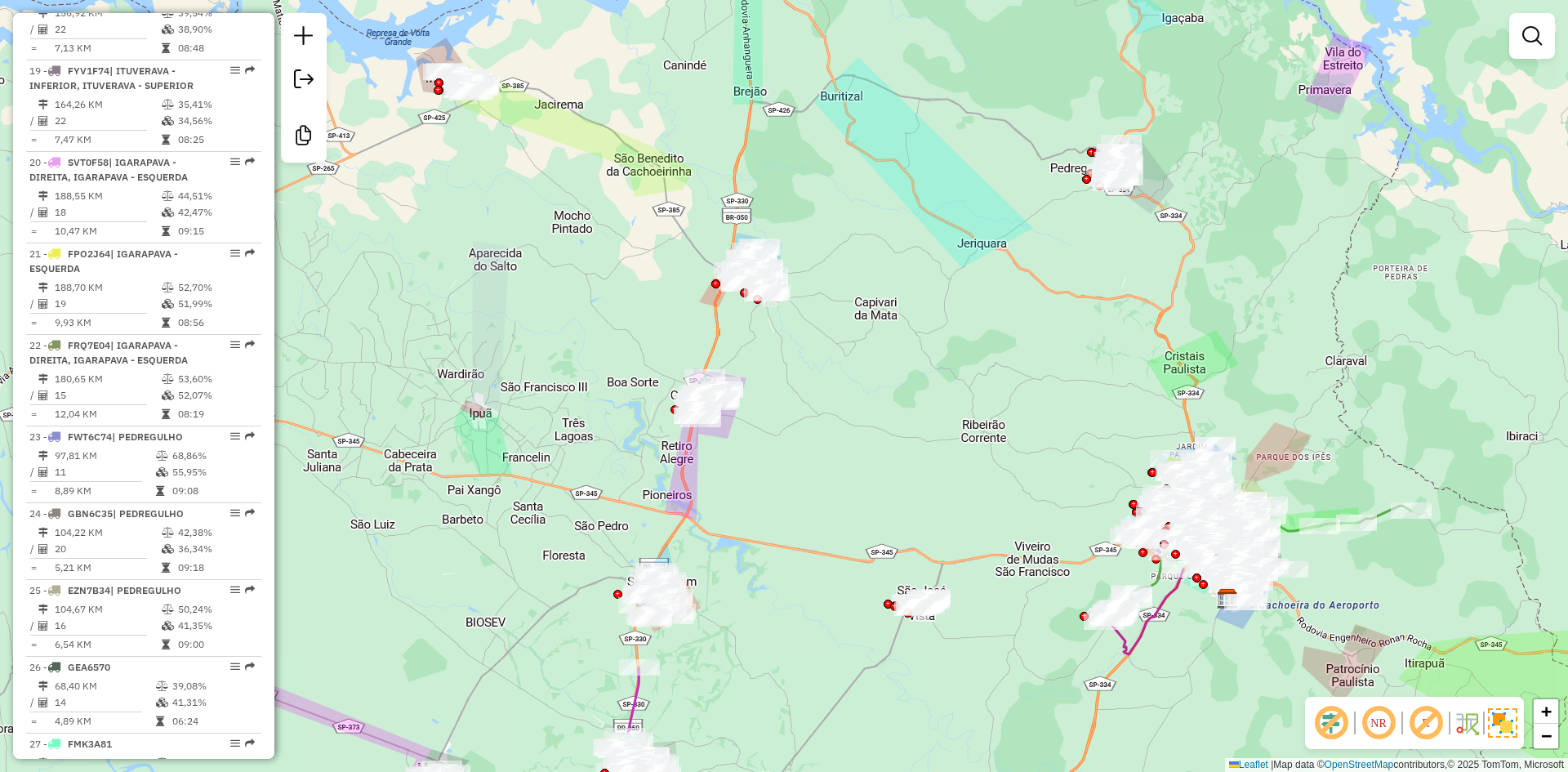
drag, startPoint x: 1000, startPoint y: 389, endPoint x: 949, endPoint y: 217, distance: 179.4
click at [980, 302] on div "Janela de atendimento Grade de atendimento Capacidade Transportadoras Veículos …" at bounding box center [784, 386] width 1568 height 772
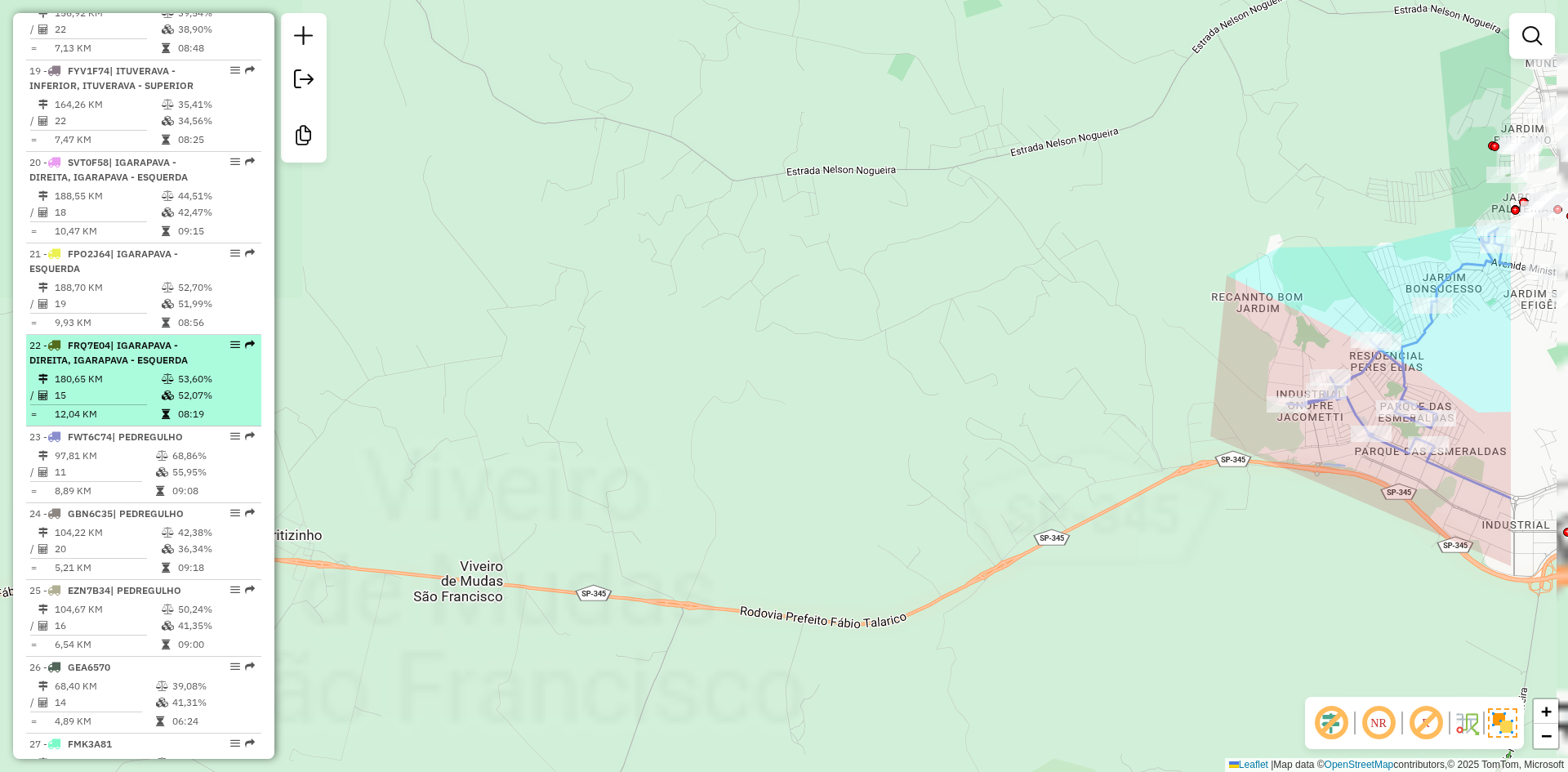
drag, startPoint x: 964, startPoint y: 411, endPoint x: 178, endPoint y: 411, distance: 786.0
click at [178, 411] on hb-router-mapa "Informações da Sessão 980089 - [DATE] Criação: [DATE] 17:19 Desbloquear Sessão …" at bounding box center [784, 386] width 1568 height 772
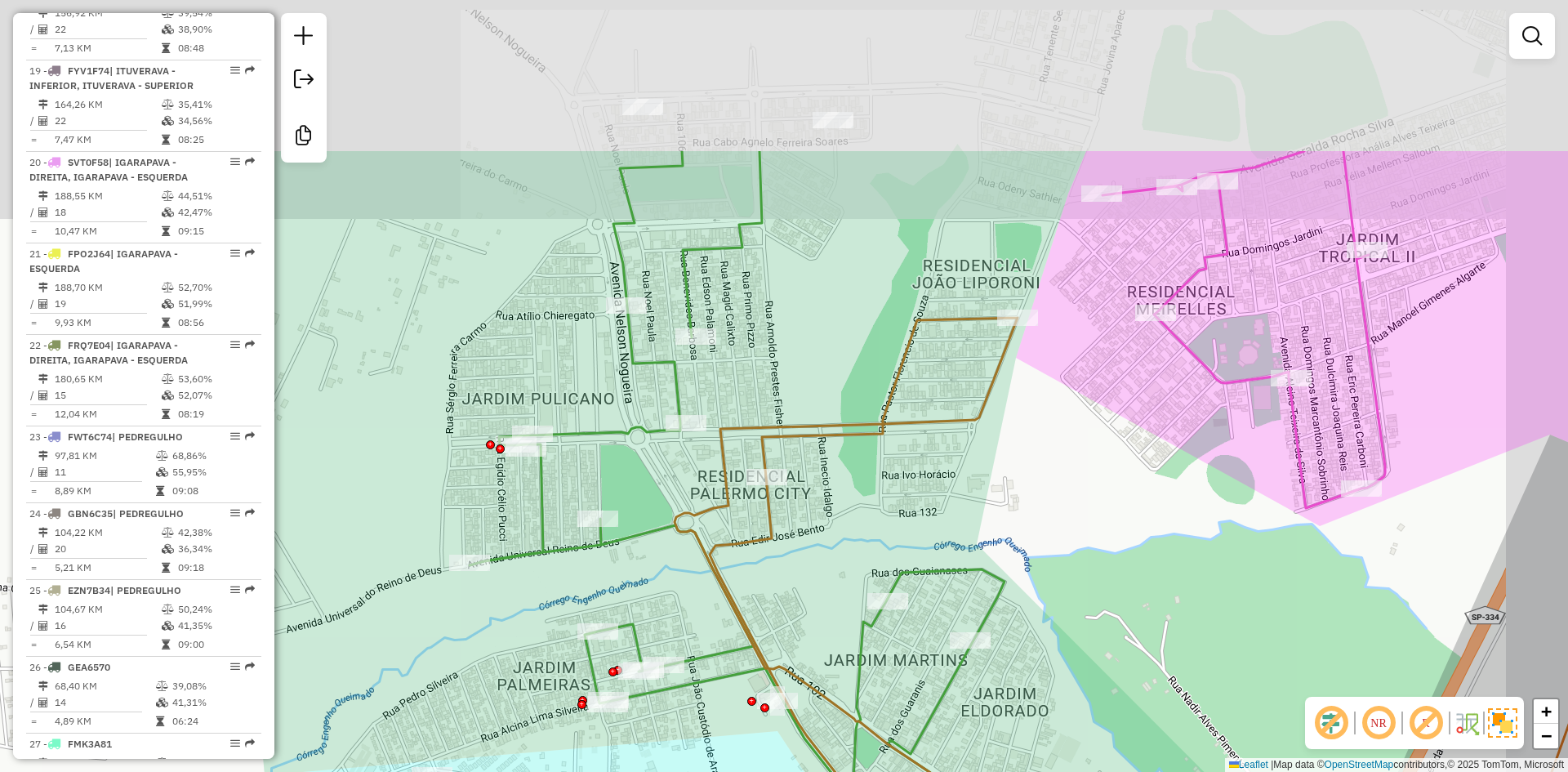
drag, startPoint x: 751, startPoint y: 365, endPoint x: 708, endPoint y: 521, distance: 161.8
click at [708, 521] on div "Janela de atendimento Grade de atendimento Capacidade Transportadoras Veículos …" at bounding box center [784, 386] width 1568 height 772
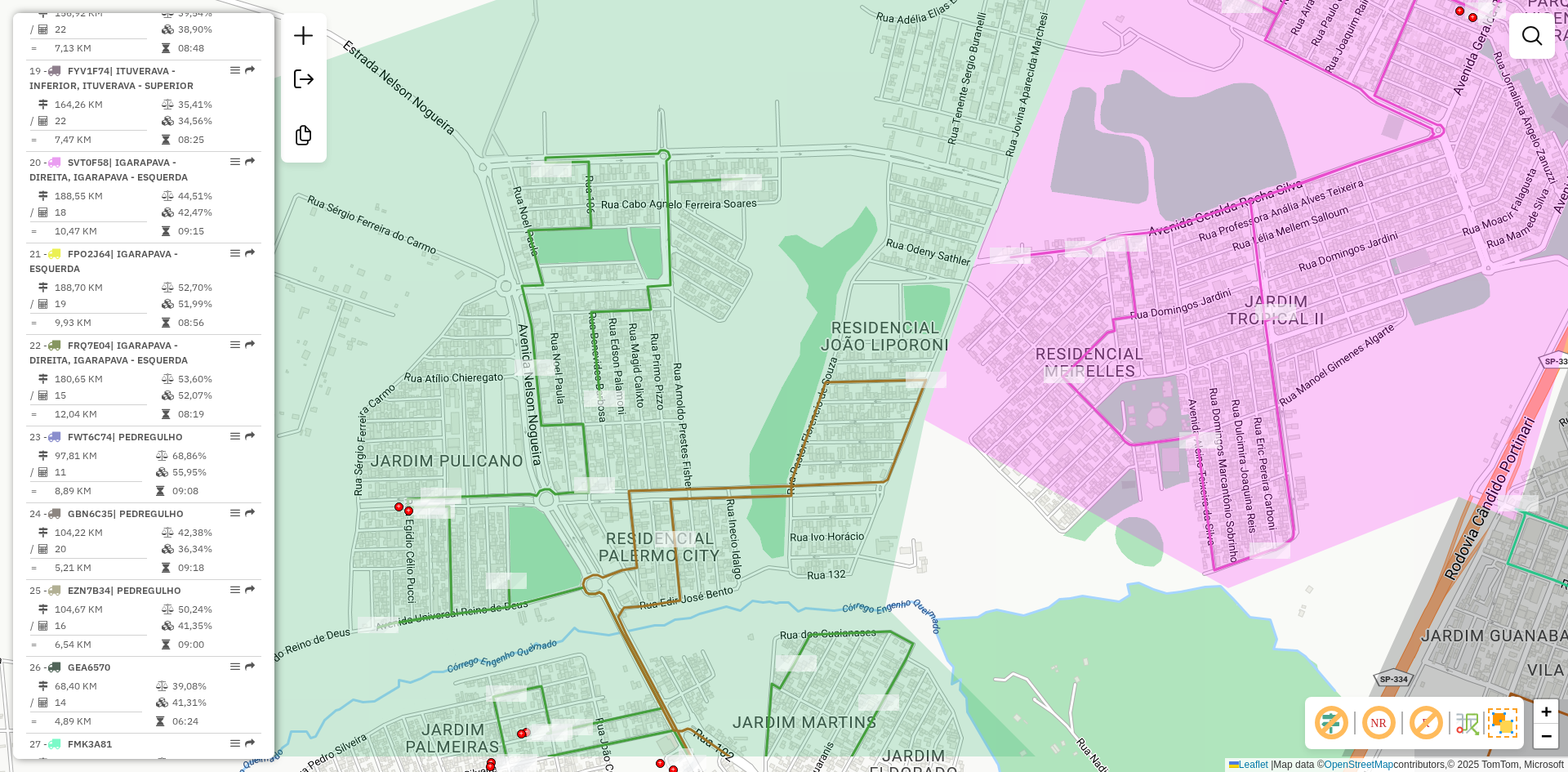
drag, startPoint x: 903, startPoint y: 320, endPoint x: 620, endPoint y: 415, distance: 298.5
click at [885, 280] on div "Janela de atendimento Grade de atendimento Capacidade Transportadoras Veículos …" at bounding box center [784, 386] width 1568 height 772
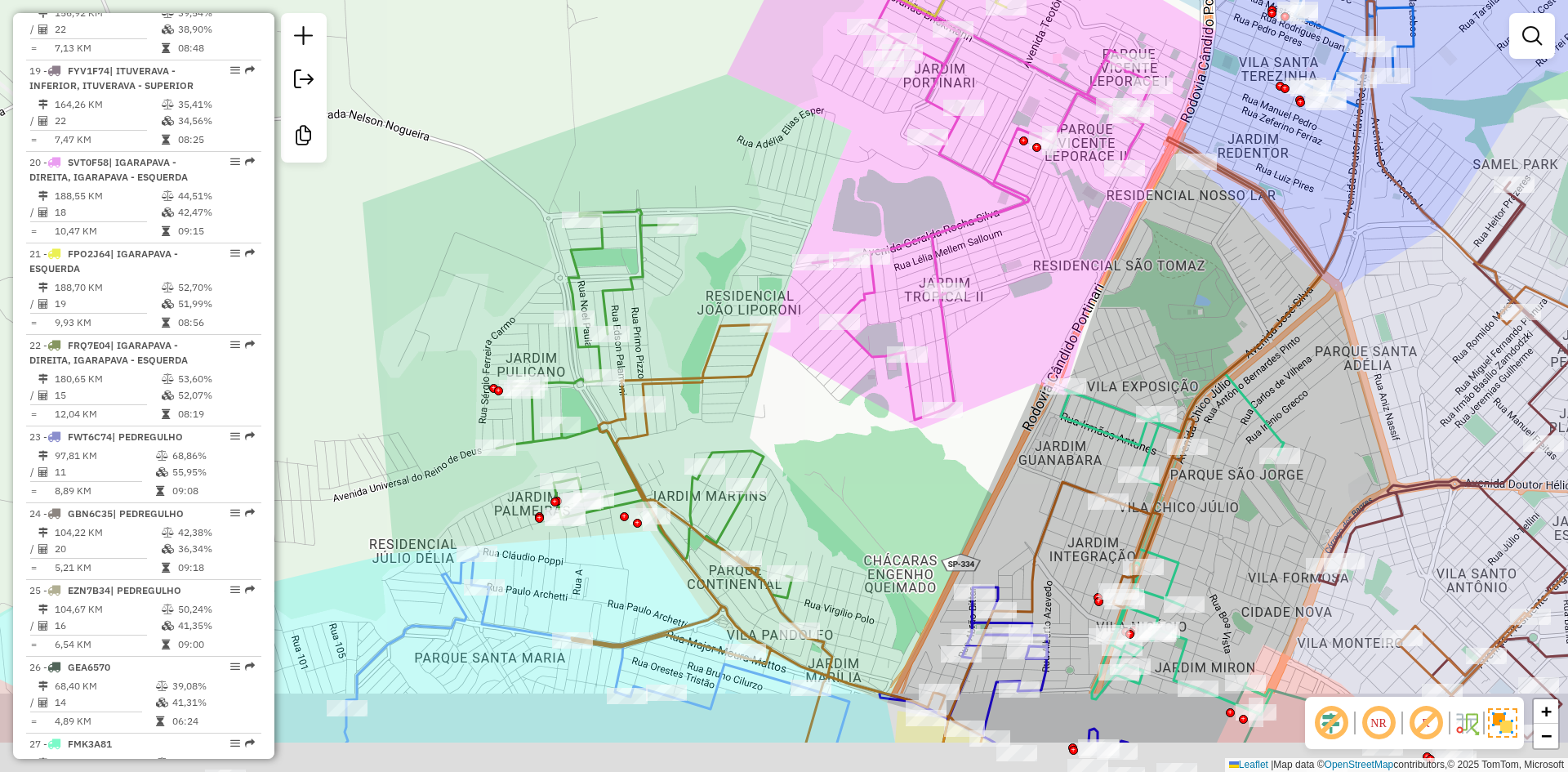
drag, startPoint x: 827, startPoint y: 518, endPoint x: 735, endPoint y: 406, distance: 144.9
click at [733, 407] on div "Janela de atendimento Grade de atendimento Capacidade Transportadoras Veículos …" at bounding box center [784, 386] width 1568 height 772
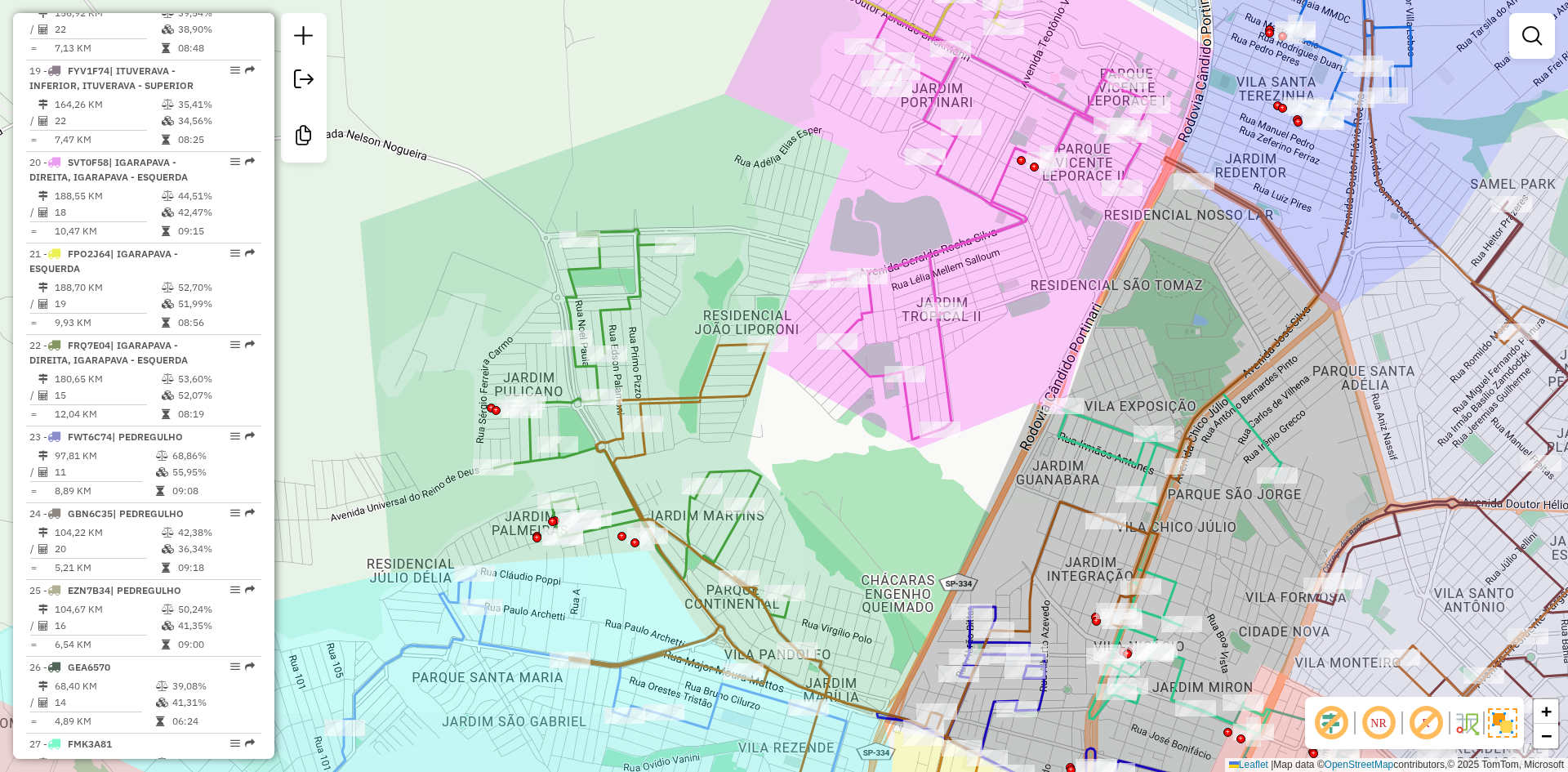
drag, startPoint x: 743, startPoint y: 452, endPoint x: 683, endPoint y: 442, distance: 60.8
click at [703, 508] on div "Janela de atendimento Grade de atendimento Capacidade Transportadoras Veículos …" at bounding box center [784, 386] width 1568 height 772
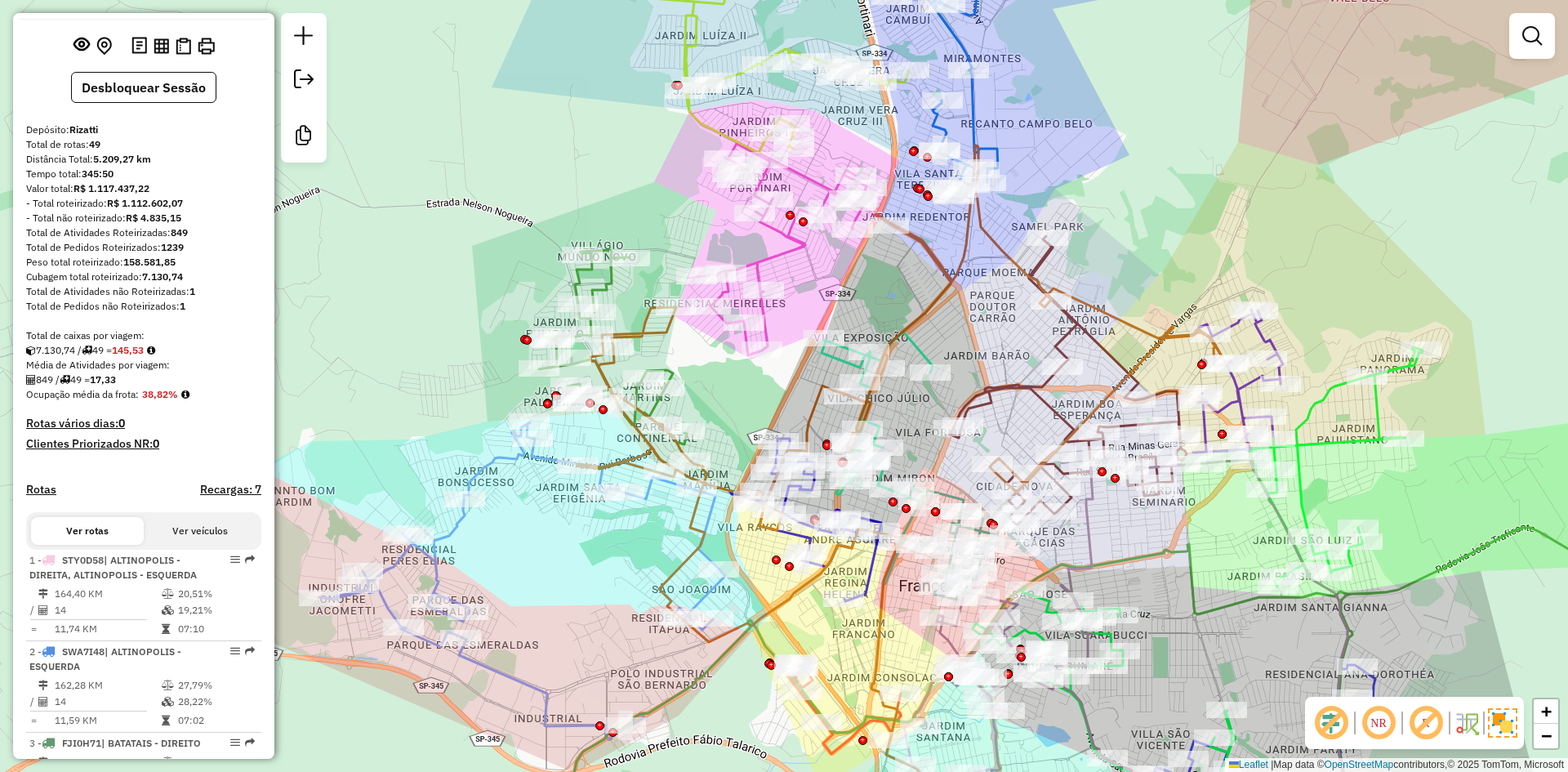
scroll to position [0, 0]
